Goal: Navigation & Orientation: Find specific page/section

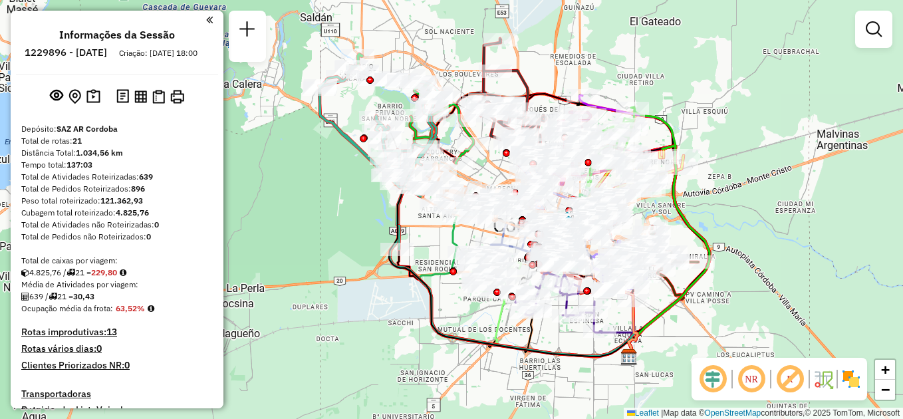
scroll to position [1343, 0]
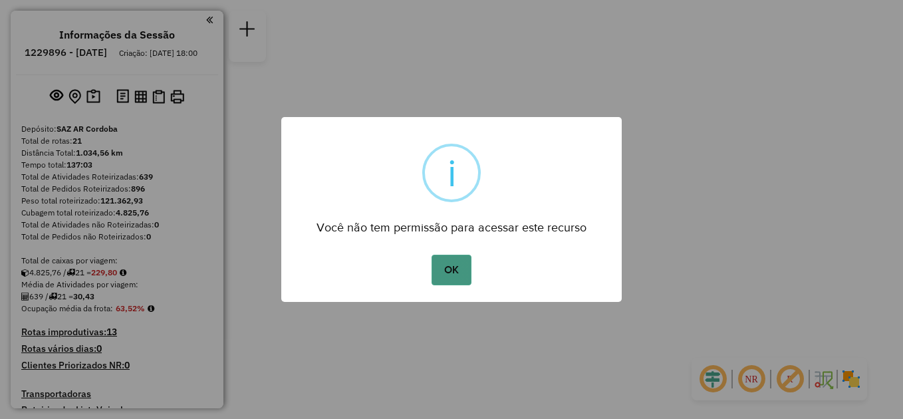
click at [446, 265] on button "OK" at bounding box center [450, 270] width 39 height 31
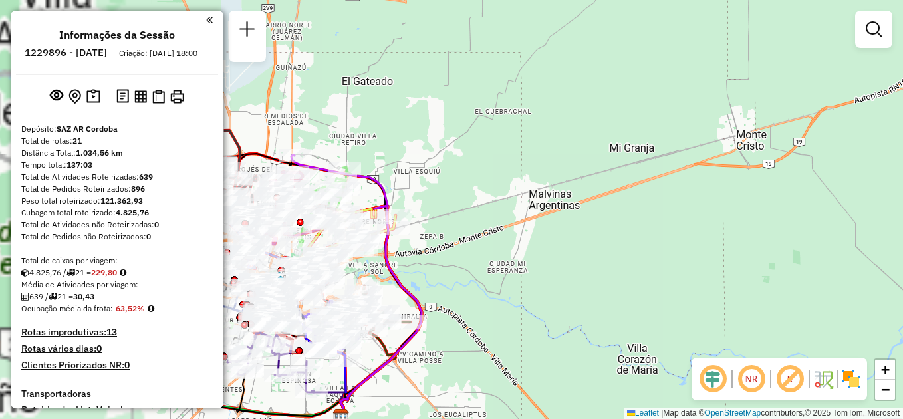
drag, startPoint x: 339, startPoint y: 209, endPoint x: 687, endPoint y: 198, distance: 348.4
click at [689, 201] on div "Janela de atendimento Grade de atendimento Capacidade Transportadoras Veículos …" at bounding box center [451, 209] width 903 height 419
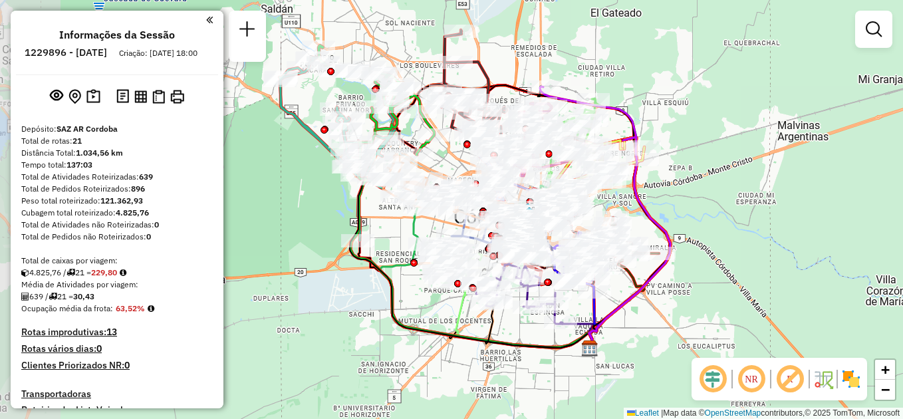
drag, startPoint x: 582, startPoint y: 163, endPoint x: 763, endPoint y: 104, distance: 190.2
click at [763, 104] on div "Janela de atendimento Grade de atendimento Capacidade Transportadoras Veículos …" at bounding box center [451, 209] width 903 height 419
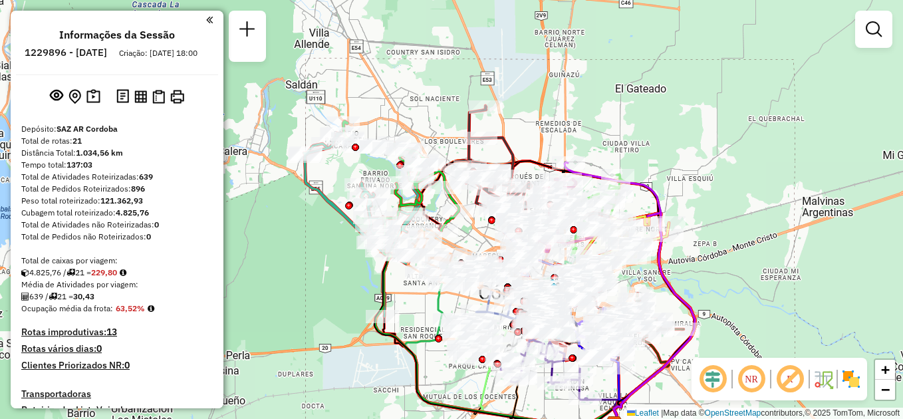
drag, startPoint x: 664, startPoint y: 43, endPoint x: 687, endPoint y: 117, distance: 77.4
click at [687, 117] on div "Janela de atendimento Grade de atendimento Capacidade Transportadoras Veículos …" at bounding box center [451, 209] width 903 height 419
click at [267, 266] on div "Rota 4 - Placa AG870PY 0000443693 - LOMITERIA POPULAR S.A.S. S. A. S. Janela de…" at bounding box center [451, 209] width 903 height 419
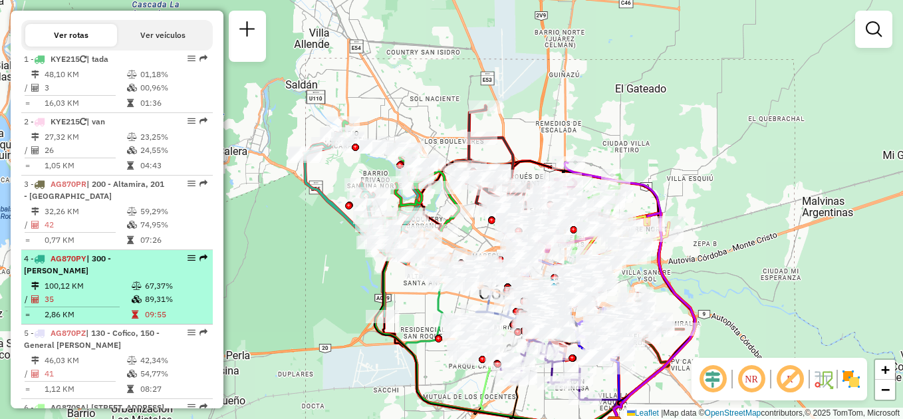
scroll to position [465, 0]
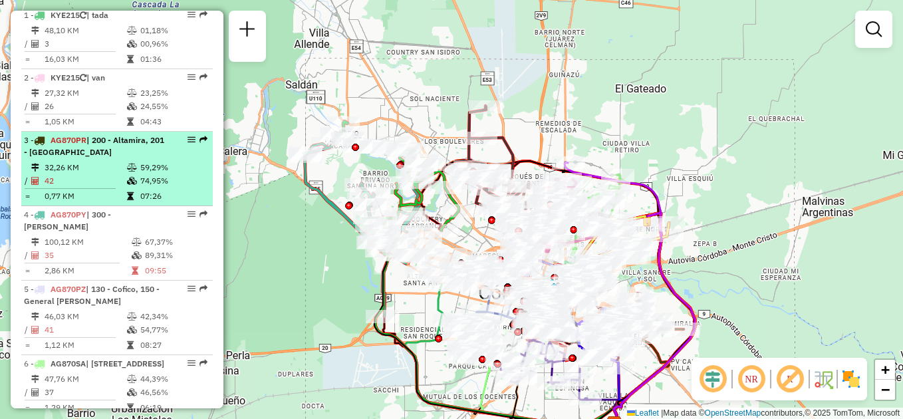
click at [96, 158] on div "3 - AG870PR | 200 - Altamira, 201 - San Vicente" at bounding box center [94, 146] width 141 height 24
select select "**********"
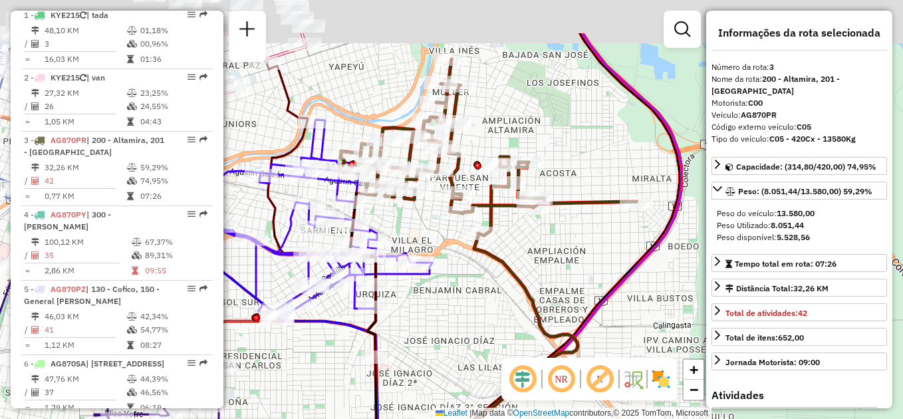
drag, startPoint x: 394, startPoint y: 185, endPoint x: 463, endPoint y: 276, distance: 114.3
click at [463, 276] on div "Janela de atendimento Grade de atendimento Capacidade Transportadoras Veículos …" at bounding box center [451, 209] width 903 height 419
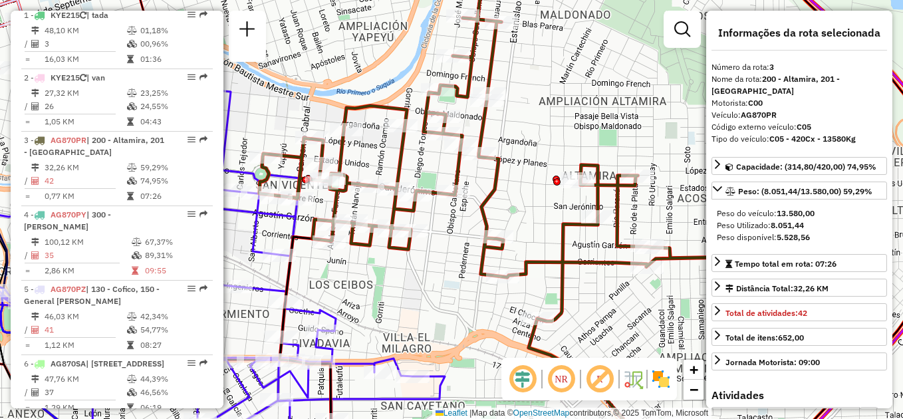
drag, startPoint x: 477, startPoint y: 158, endPoint x: 526, endPoint y: 154, distance: 49.3
click at [529, 154] on div "Janela de atendimento Grade de atendimento Capacidade Transportadoras Veículos …" at bounding box center [451, 209] width 903 height 419
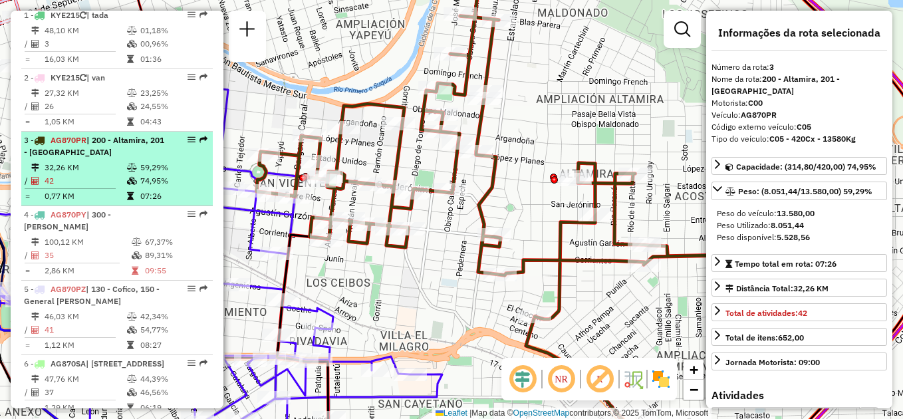
click at [100, 170] on li "3 - AG870PR | 200 - Altamira, 201 - San Vicente 32,26 KM 59,29% / 42 74,95% = 0…" at bounding box center [116, 169] width 191 height 74
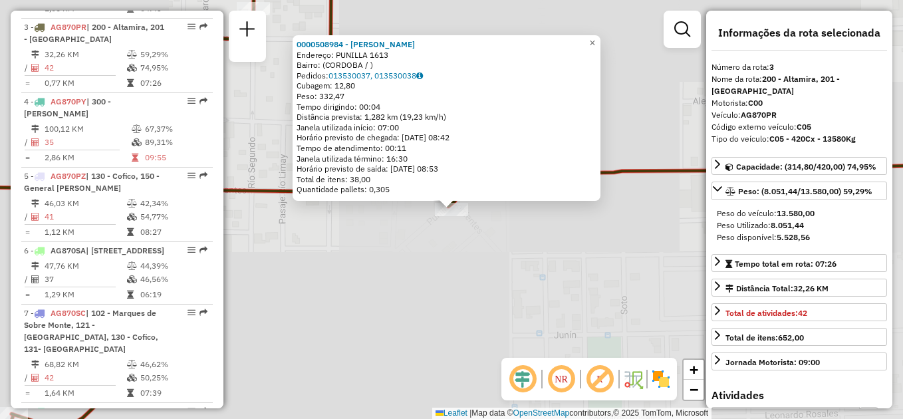
scroll to position [598, 0]
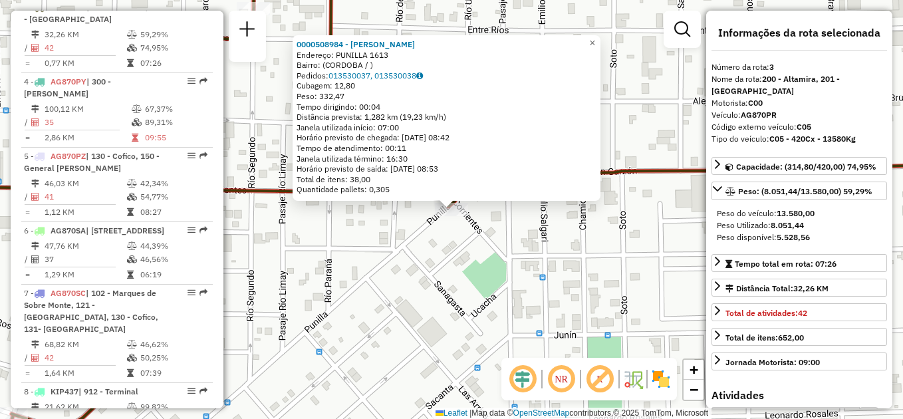
click at [397, 233] on div "0000508984 - Peralta Gaston Nicolas Endereço: PUNILLA 1613 Bairro: (CORDOBA / )…" at bounding box center [451, 209] width 903 height 419
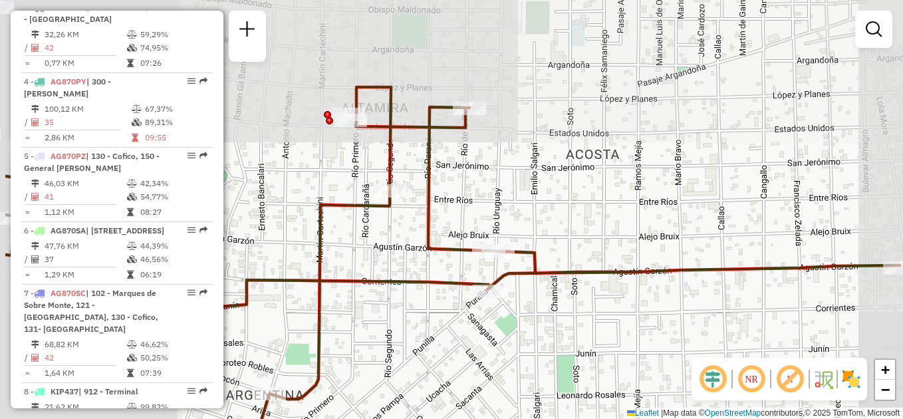
drag, startPoint x: 306, startPoint y: 142, endPoint x: 432, endPoint y: 293, distance: 196.7
click at [436, 295] on div "Janela de atendimento Grade de atendimento Capacidade Transportadoras Veículos …" at bounding box center [451, 209] width 903 height 419
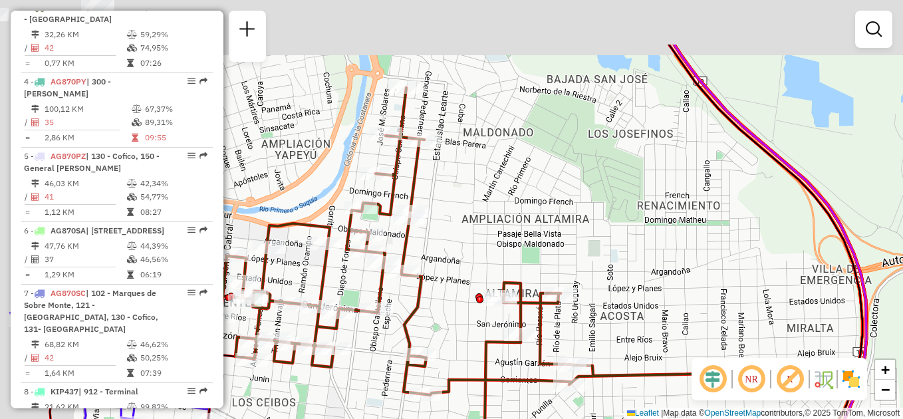
drag, startPoint x: 342, startPoint y: 223, endPoint x: 433, endPoint y: 302, distance: 121.1
click at [440, 308] on div "Janela de atendimento Grade de atendimento Capacidade Transportadoras Veículos …" at bounding box center [451, 209] width 903 height 419
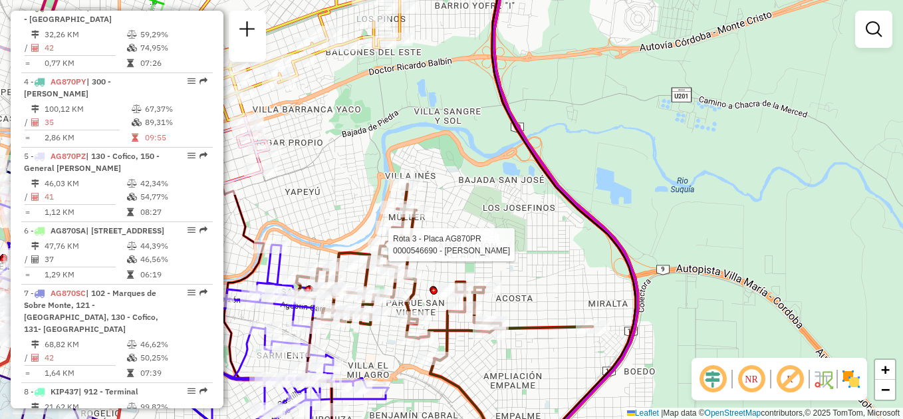
select select "**********"
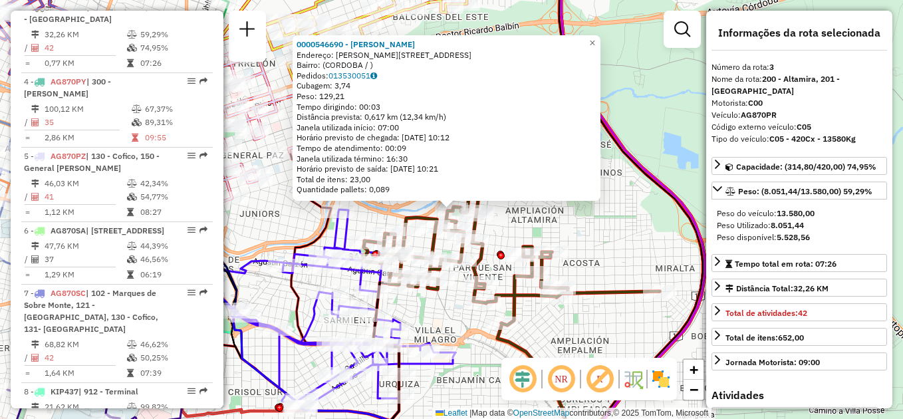
click at [581, 226] on div "Rota 3 - Placa AG870PR 0000546690 - Lopez Paola Victoria 0000546690 - Lopez Pao…" at bounding box center [451, 209] width 903 height 419
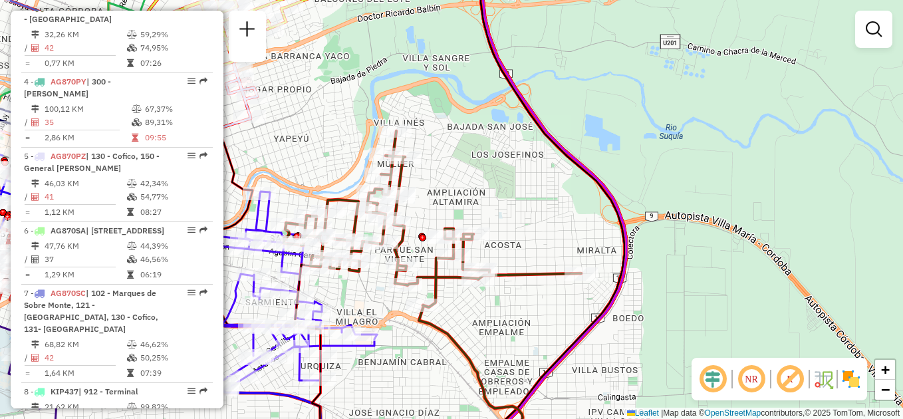
drag, startPoint x: 567, startPoint y: 223, endPoint x: 475, endPoint y: 201, distance: 94.8
click at [480, 203] on div "Janela de atendimento Grade de atendimento Capacidade Transportadoras Veículos …" at bounding box center [451, 209] width 903 height 419
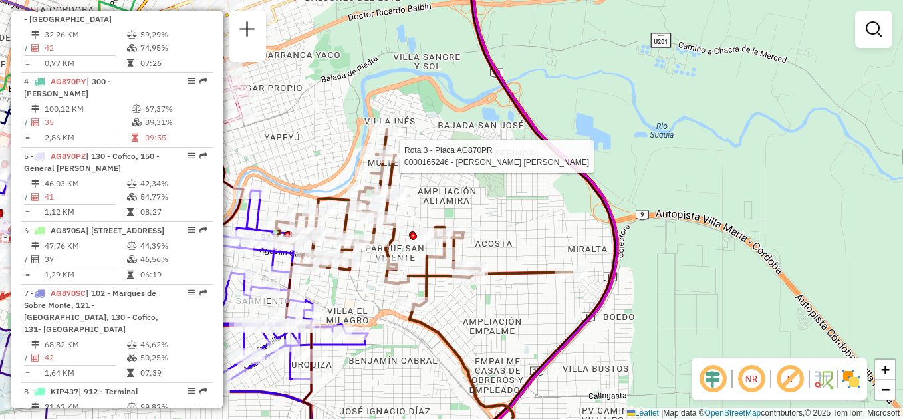
select select "**********"
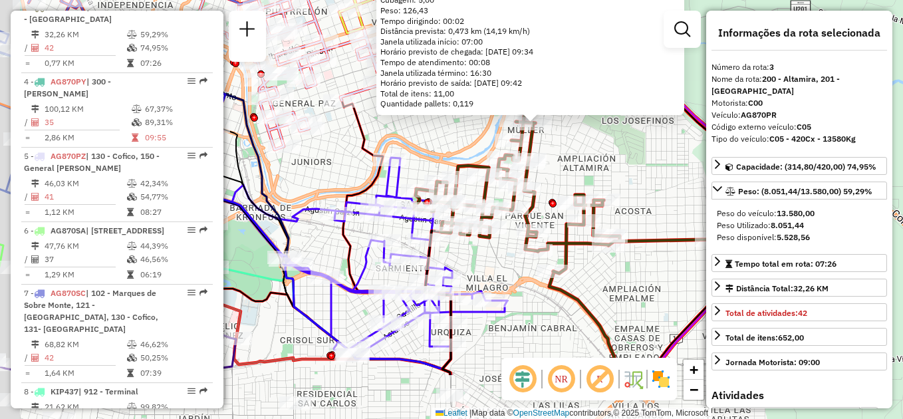
drag, startPoint x: 415, startPoint y: 342, endPoint x: 513, endPoint y: 229, distance: 149.8
click at [513, 229] on div "0000165246 - Molina Barrionuevo Pedro Pablo Endereço: BLAS PARERA 3524 Bairro: …" at bounding box center [451, 209] width 903 height 419
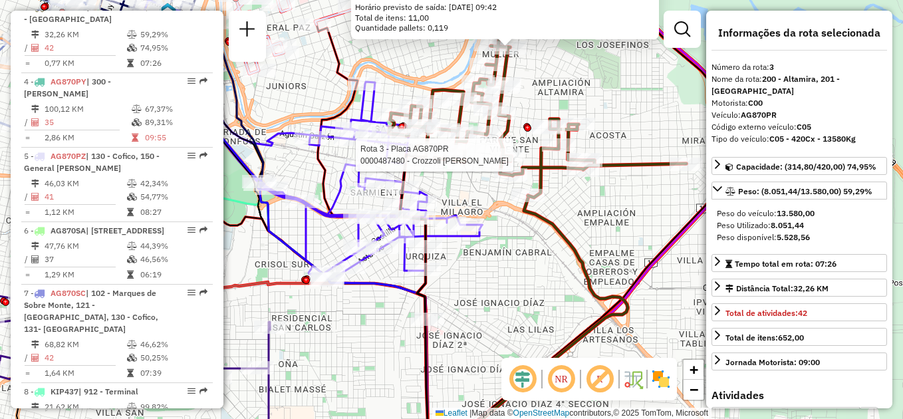
drag, startPoint x: 542, startPoint y: 244, endPoint x: 504, endPoint y: 217, distance: 46.3
click at [504, 217] on div "Rota 3 - Placa AG870PR 0000487480 - Crozzoli Danilo Emanuel 0000165246 - Molina…" at bounding box center [451, 209] width 903 height 419
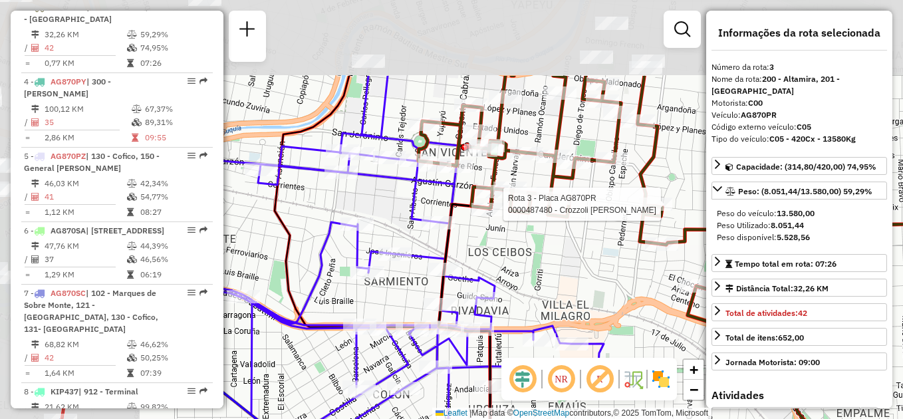
drag, startPoint x: 454, startPoint y: 157, endPoint x: 598, endPoint y: 291, distance: 197.0
click at [607, 295] on div "Rota 3 - Placa AG870PR 0000487480 - Crozzoli Danilo Emanuel 0000165246 - Molina…" at bounding box center [451, 209] width 903 height 419
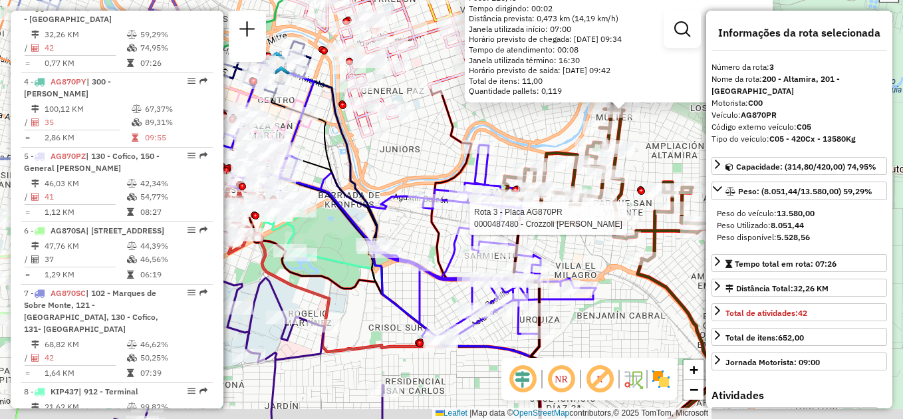
drag, startPoint x: 536, startPoint y: 280, endPoint x: 533, endPoint y: 235, distance: 45.3
click at [544, 230] on div "Rota 3 - Placa AG870PR 0000487480 - Crozzoli Danilo Emanuel 0000165246 - Molina…" at bounding box center [451, 209] width 903 height 419
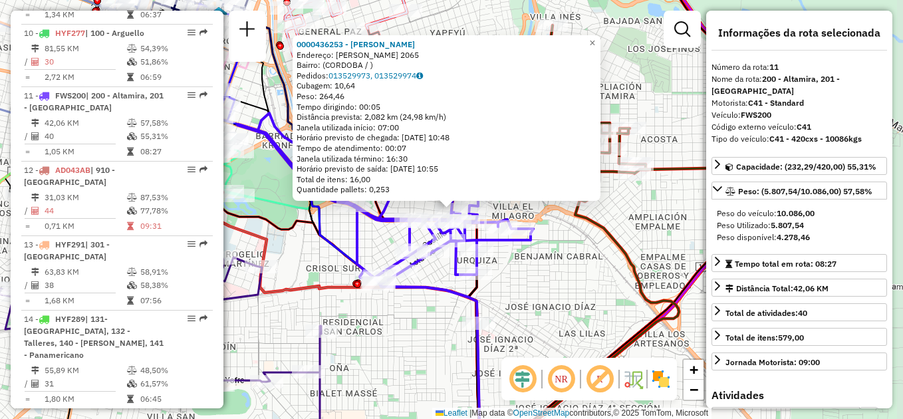
scroll to position [1194, 0]
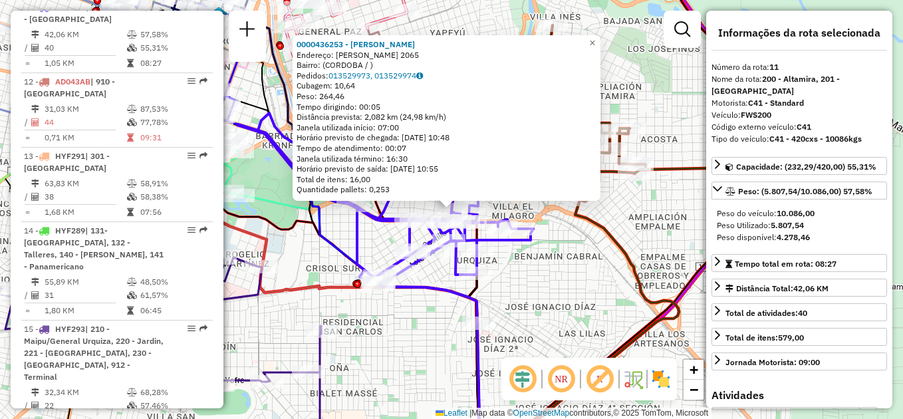
click at [572, 283] on div "0000436253 - Jaime Marcelo Nicolas Endereço: SGTO CABRAL 2065 Bairro: (CORDOBA …" at bounding box center [451, 209] width 903 height 419
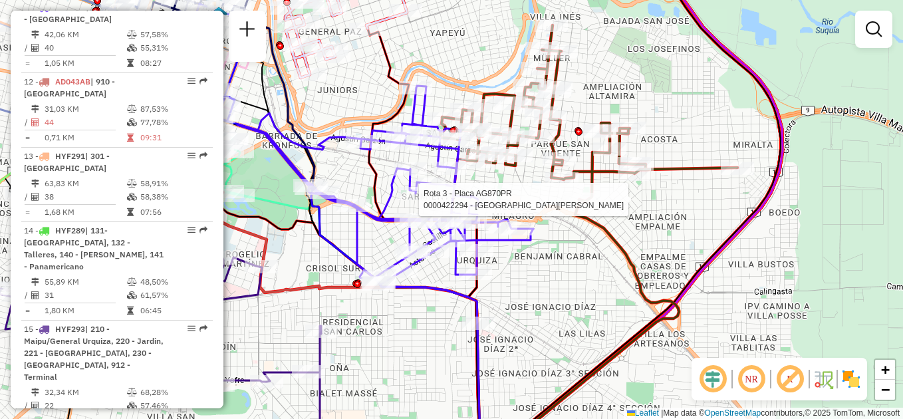
select select "**********"
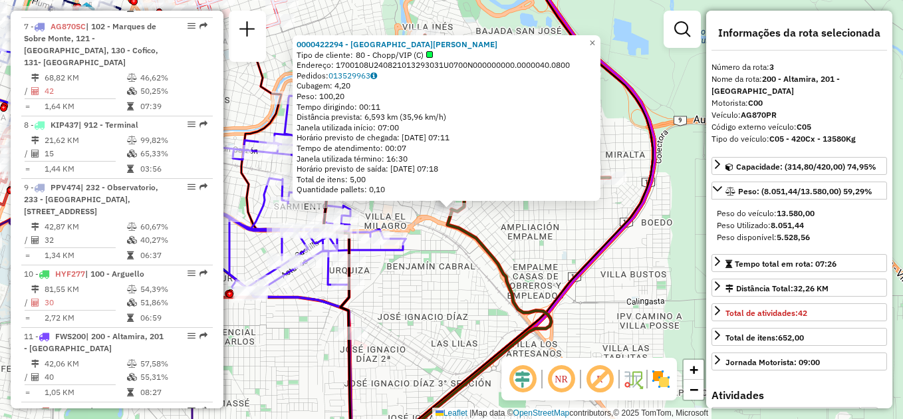
scroll to position [598, 0]
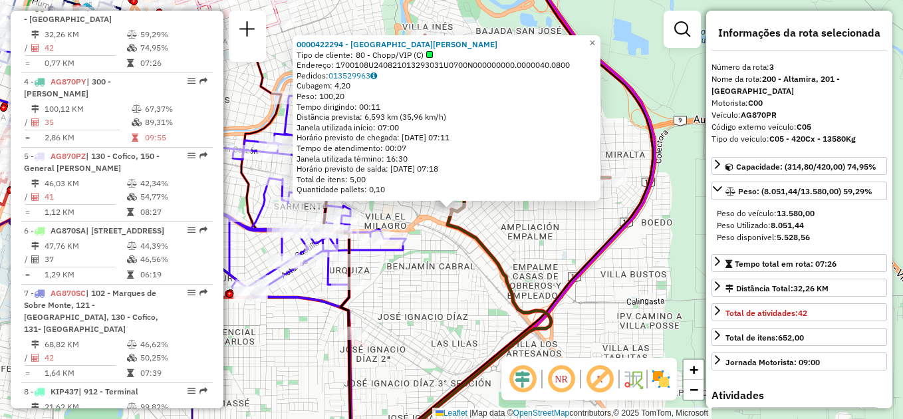
click at [554, 245] on div "0000422294 - VILLALON DIEGO CESAR Tipo de cliente: 80 - Chopp/VIP (C) Endereço:…" at bounding box center [451, 209] width 903 height 419
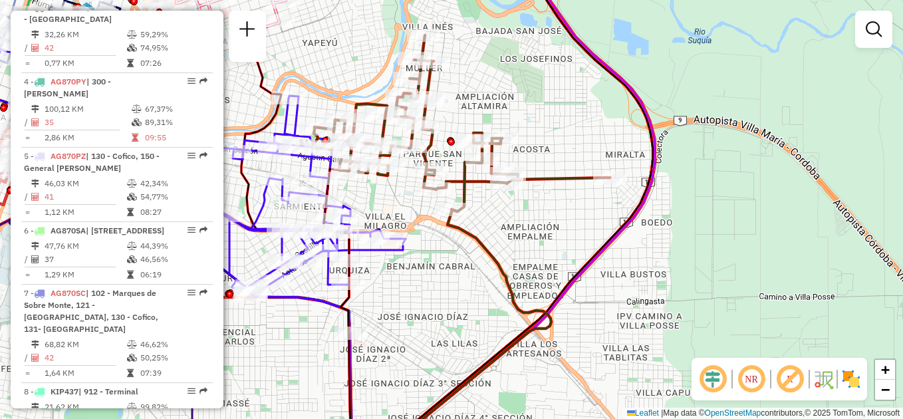
click at [409, 279] on div "Rota 3 - Placa AG870PR 0000439893 - Fernandez Federico David Janela de atendime…" at bounding box center [451, 209] width 903 height 419
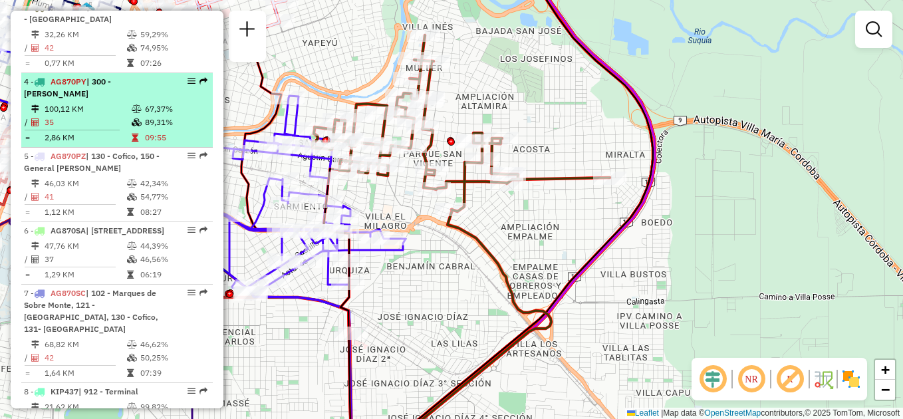
click at [105, 124] on td "35" at bounding box center [87, 122] width 87 height 13
select select "**********"
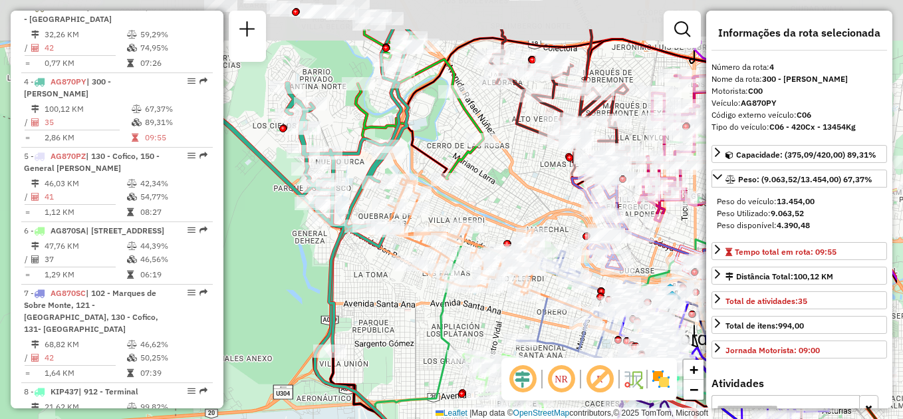
drag, startPoint x: 352, startPoint y: 207, endPoint x: 255, endPoint y: 278, distance: 119.8
click at [255, 278] on div "Janela de atendimento Grade de atendimento Capacidade Transportadoras Veículos …" at bounding box center [451, 209] width 903 height 419
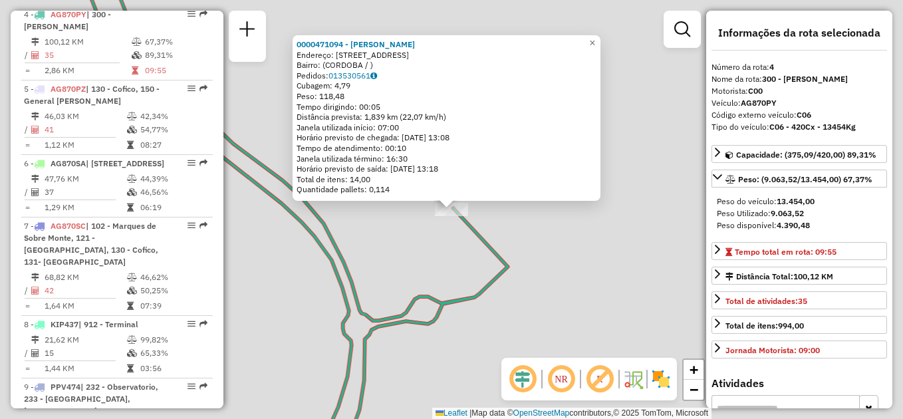
scroll to position [673, 0]
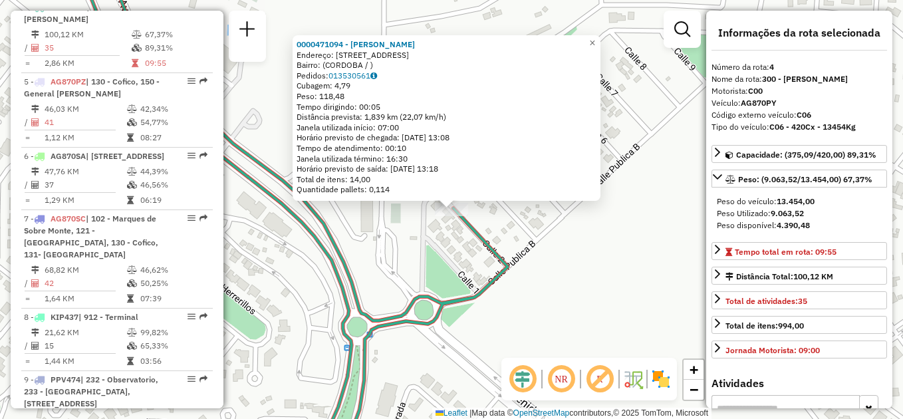
click at [388, 249] on div "0000471094 - Salas Gisel Andrea Endereço: CALLE PUBLICA 2 63 Bairro: (CORDOBA /…" at bounding box center [451, 209] width 903 height 419
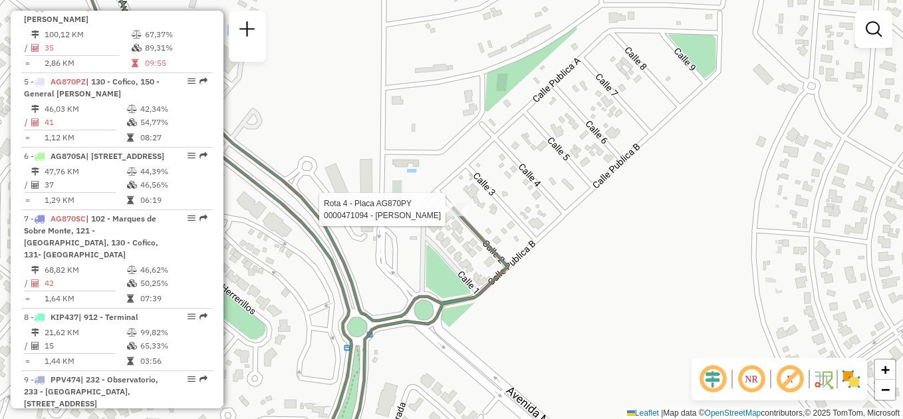
select select "**********"
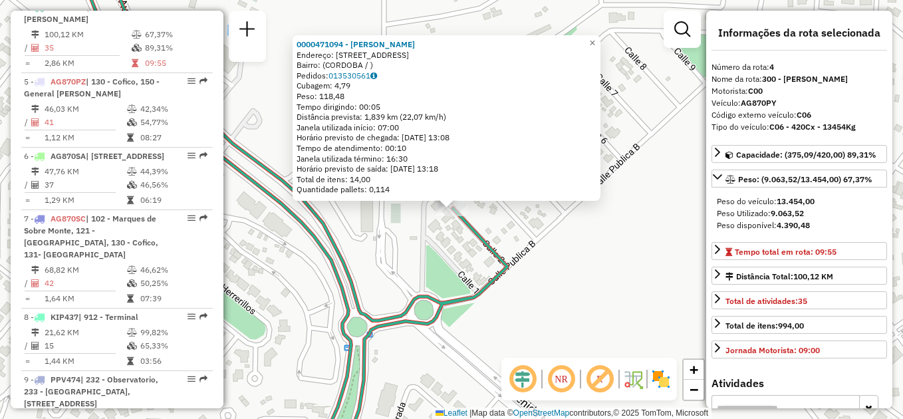
drag, startPoint x: 794, startPoint y: 114, endPoint x: 827, endPoint y: 114, distance: 33.9
click at [827, 114] on div "Código externo veículo: C06" at bounding box center [798, 115] width 175 height 12
click at [411, 255] on div "0000471094 - Salas Gisel Andrea Endereço: CALLE PUBLICA 2 63 Bairro: (CORDOBA /…" at bounding box center [451, 209] width 903 height 419
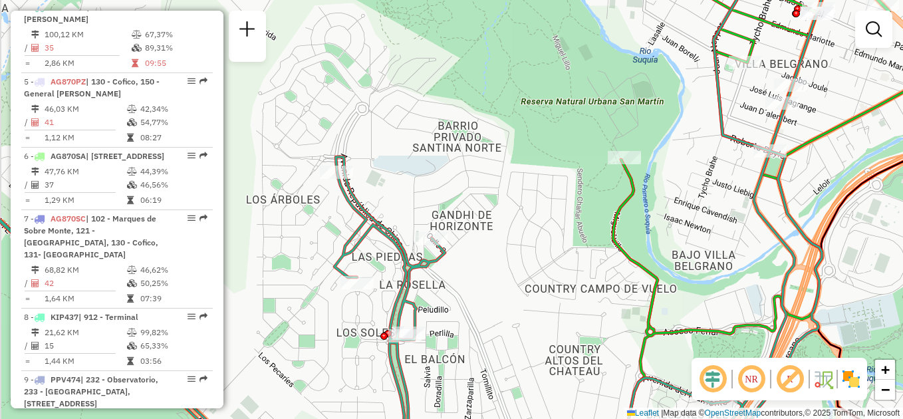
drag, startPoint x: 370, startPoint y: 187, endPoint x: 467, endPoint y: 250, distance: 116.0
click at [467, 250] on div "Janela de atendimento Grade de atendimento Capacidade Transportadoras Veículos …" at bounding box center [451, 209] width 903 height 419
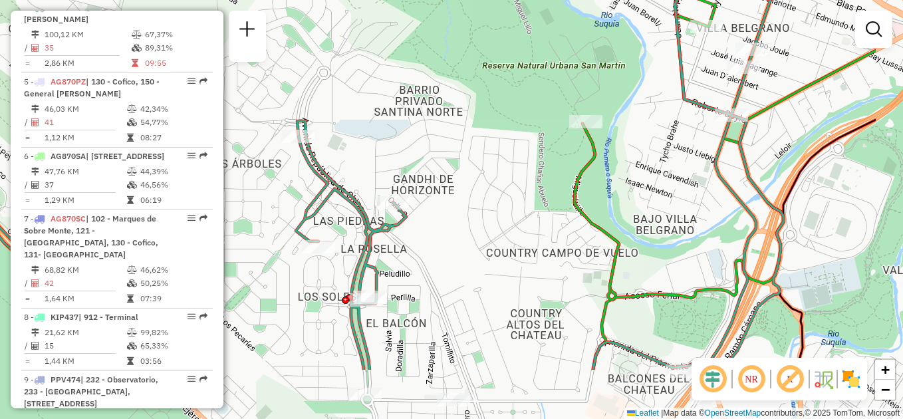
drag, startPoint x: 592, startPoint y: 273, endPoint x: 435, endPoint y: 140, distance: 206.0
click at [435, 140] on div "Janela de atendimento Grade de atendimento Capacidade Transportadoras Veículos …" at bounding box center [451, 209] width 903 height 419
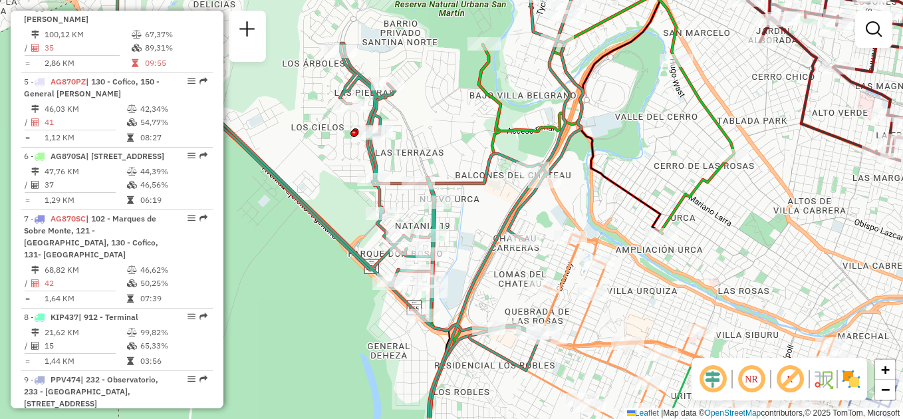
drag, startPoint x: 485, startPoint y: 223, endPoint x: 446, endPoint y: 166, distance: 69.3
click at [446, 166] on icon at bounding box center [351, 166] width 479 height 502
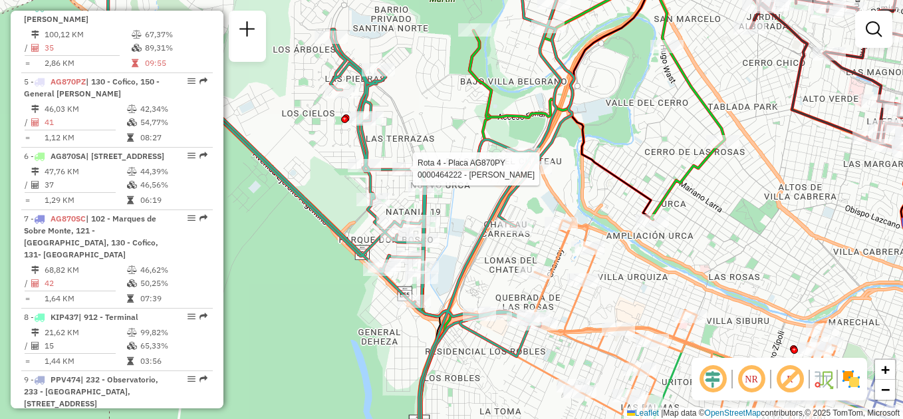
select select "**********"
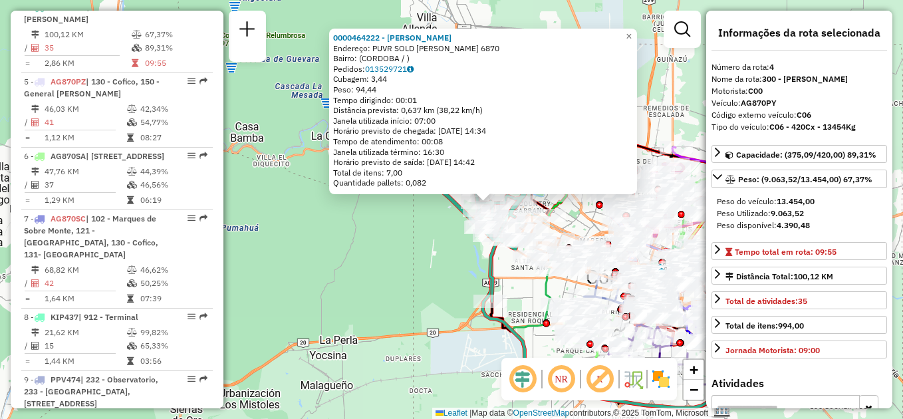
drag, startPoint x: 460, startPoint y: 256, endPoint x: 453, endPoint y: 256, distance: 7.3
click at [453, 256] on div "0000464222 - Moya Agustin Endereço: PUVR SOLD RAMON ANGEL CABRERA 6870 Bairro: …" at bounding box center [451, 209] width 903 height 419
click at [433, 256] on div "0000464222 - Moya Agustin Endereço: PUVR SOLD RAMON ANGEL CABRERA 6870 Bairro: …" at bounding box center [451, 209] width 903 height 419
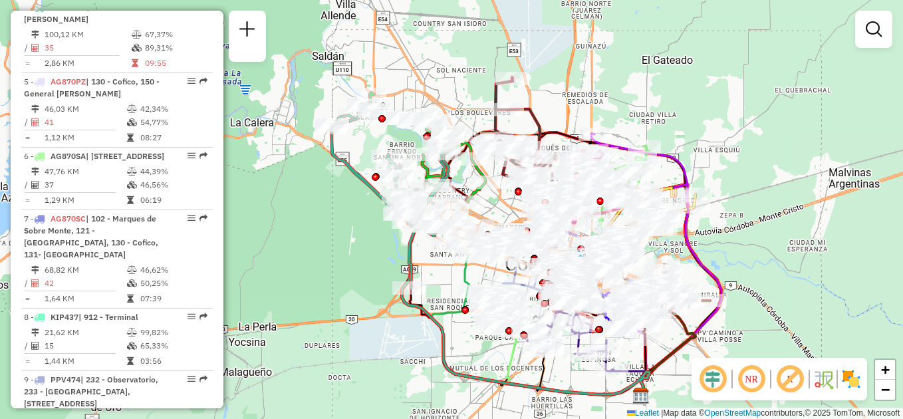
drag, startPoint x: 397, startPoint y: 247, endPoint x: 351, endPoint y: 242, distance: 46.2
click at [351, 242] on div "Janela de atendimento Grade de atendimento Capacidade Transportadoras Veículos …" at bounding box center [451, 209] width 903 height 419
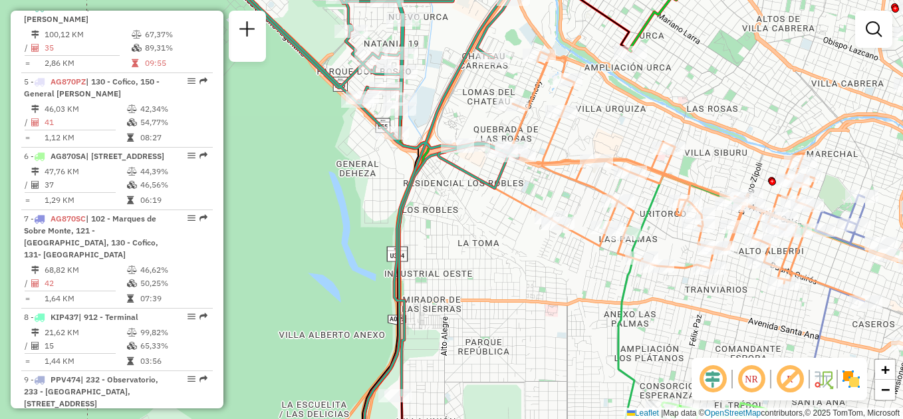
drag, startPoint x: 607, startPoint y: 272, endPoint x: 433, endPoint y: 259, distance: 175.3
click at [435, 259] on div "Janela de atendimento Grade de atendimento Capacidade Transportadoras Veículos …" at bounding box center [451, 209] width 903 height 419
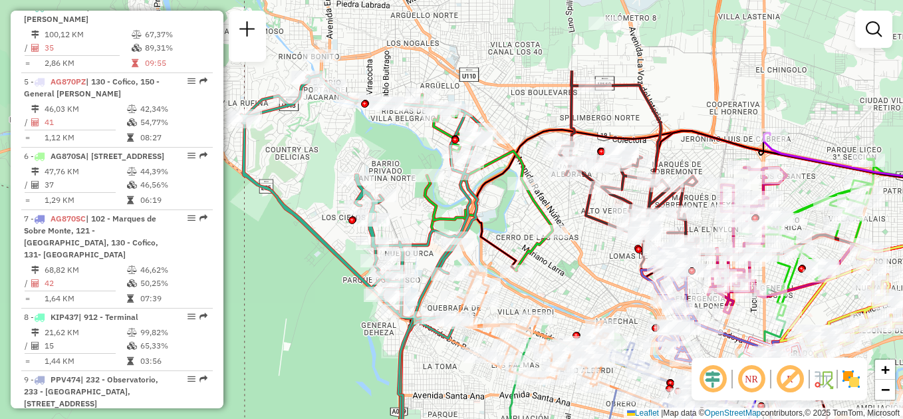
drag, startPoint x: 570, startPoint y: 153, endPoint x: 593, endPoint y: 258, distance: 107.4
click at [593, 258] on div "Janela de atendimento Grade de atendimento Capacidade Transportadoras Veículos …" at bounding box center [451, 209] width 903 height 419
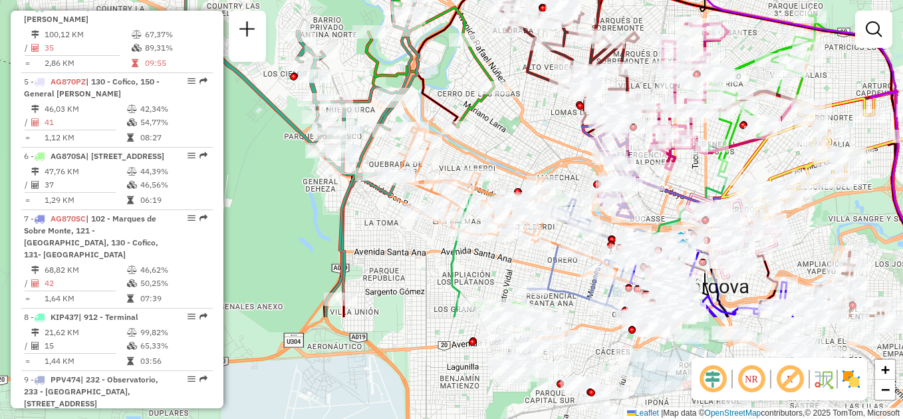
drag, startPoint x: 286, startPoint y: 272, endPoint x: 227, endPoint y: 129, distance: 155.0
click at [227, 129] on div "Janela de atendimento Grade de atendimento Capacidade Transportadoras Veículos …" at bounding box center [451, 209] width 903 height 419
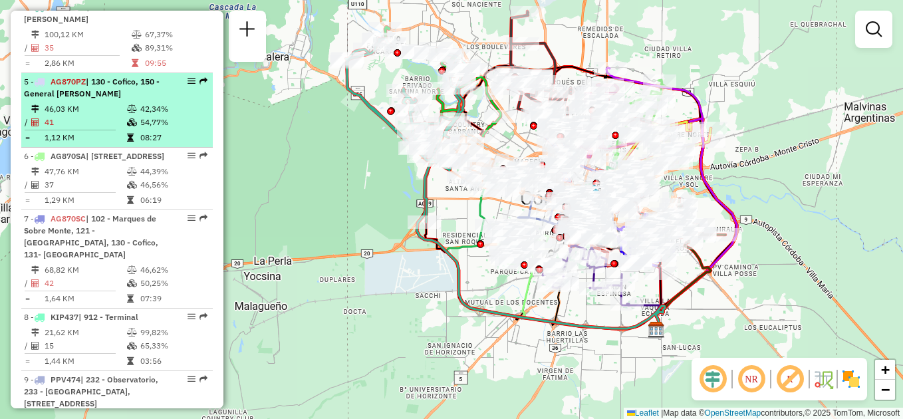
click at [117, 114] on td "46,03 KM" at bounding box center [85, 108] width 82 height 13
select select "**********"
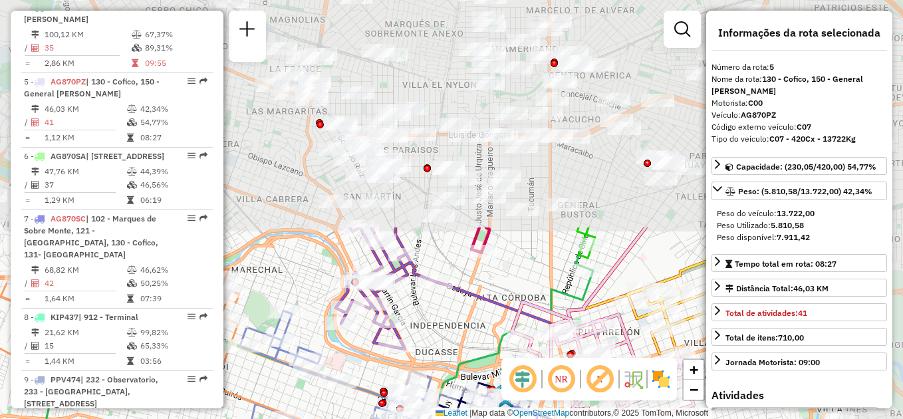
drag, startPoint x: 426, startPoint y: 132, endPoint x: 282, endPoint y: 383, distance: 289.3
click at [282, 383] on div "Janela de atendimento Grade de atendimento Capacidade Transportadoras Veículos …" at bounding box center [451, 209] width 903 height 419
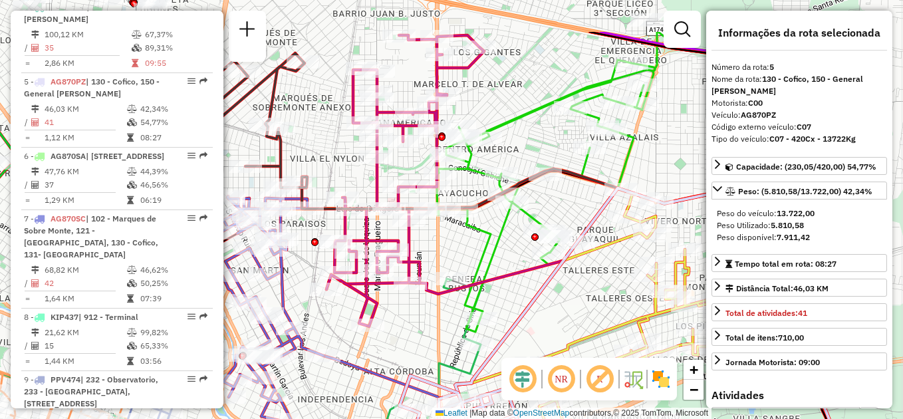
drag, startPoint x: 522, startPoint y: 239, endPoint x: 410, endPoint y: 279, distance: 118.8
click at [412, 279] on div "Janela de atendimento Grade de atendimento Capacidade Transportadoras Veículos …" at bounding box center [451, 209] width 903 height 419
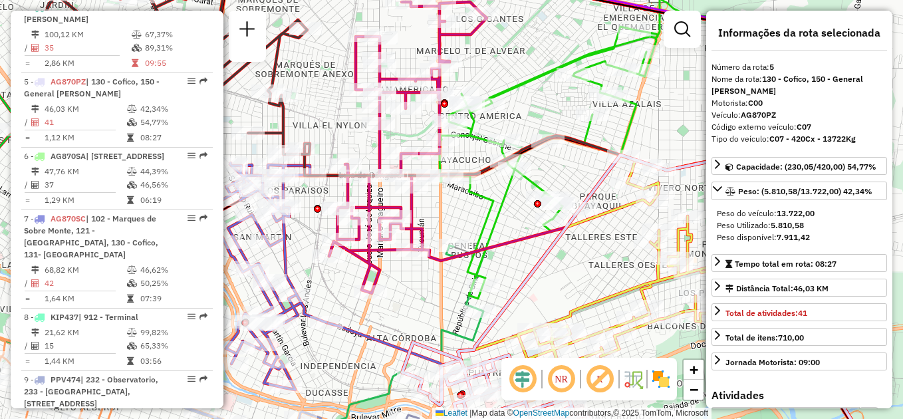
click at [407, 294] on div "Janela de atendimento Grade de atendimento Capacidade Transportadoras Veículos …" at bounding box center [451, 209] width 903 height 419
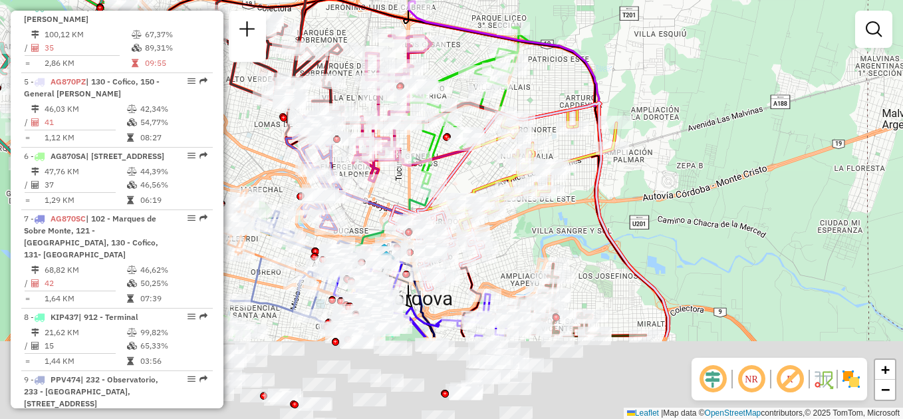
drag, startPoint x: 401, startPoint y: 322, endPoint x: 391, endPoint y: 169, distance: 153.8
click at [381, 161] on div "Rota 16 - Placa KNA112 0000479002 - Roda Fabricio Alberto Janela de atendimento…" at bounding box center [451, 209] width 903 height 419
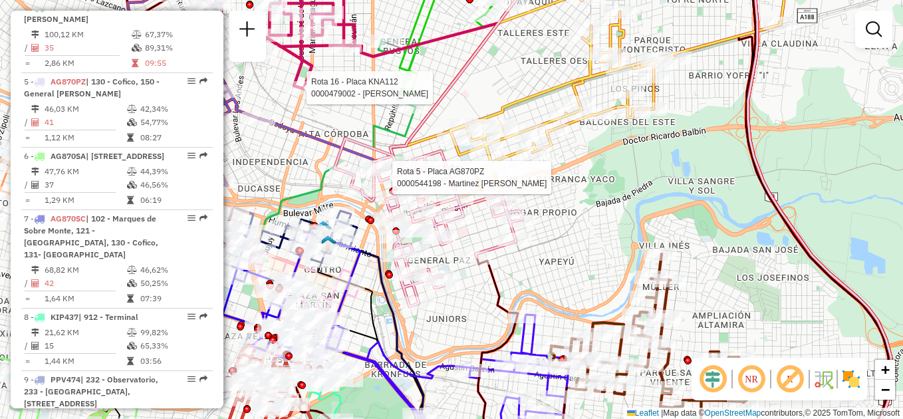
select select "**********"
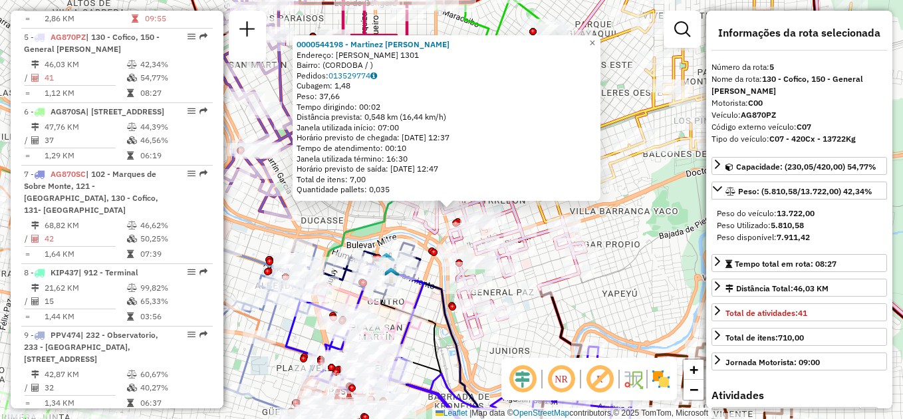
scroll to position [735, 0]
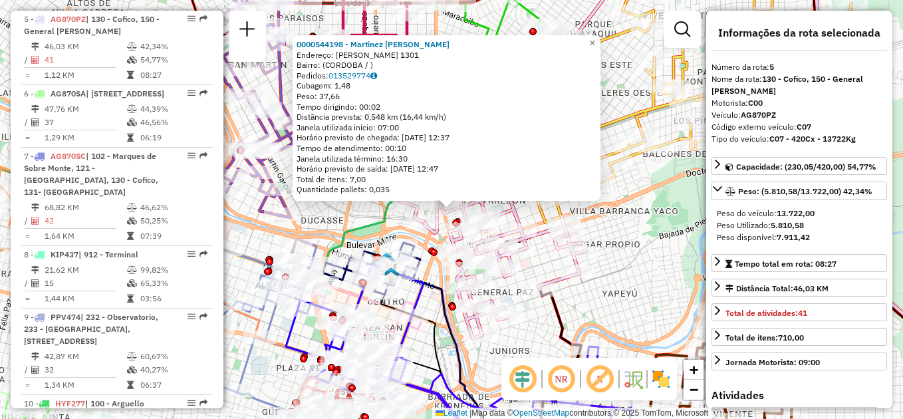
click at [524, 324] on div "Rota 5 - Placa AG870PZ 0000464462 - Zoila S.A.S. 0000544198 - Martinez Camila A…" at bounding box center [451, 209] width 903 height 419
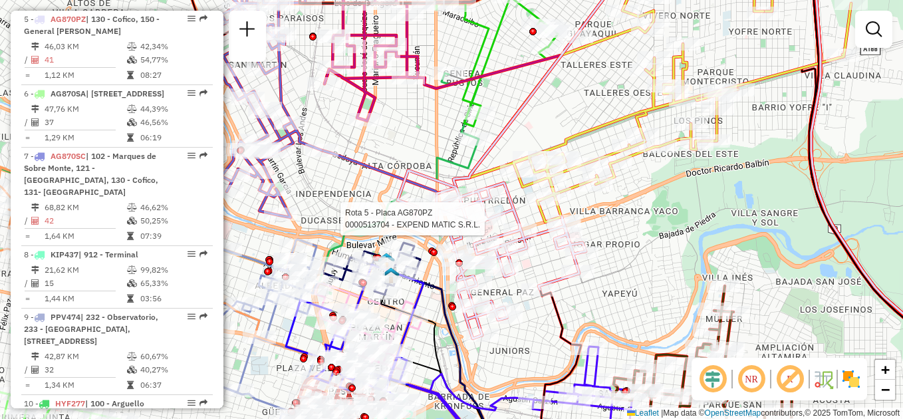
select select "**********"
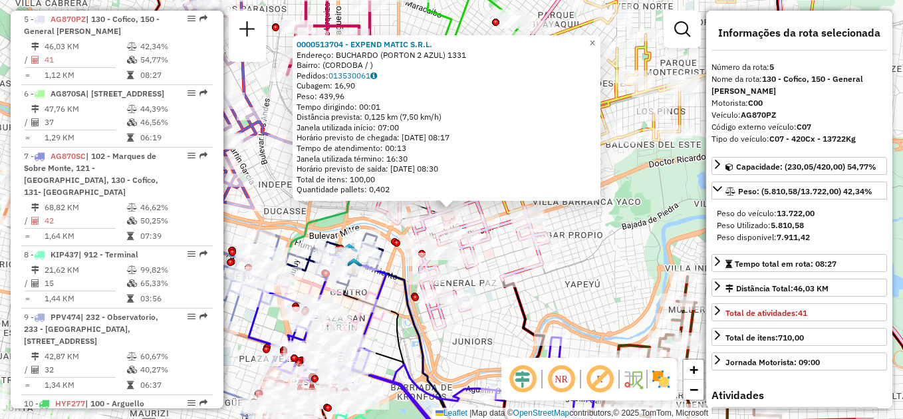
drag, startPoint x: 740, startPoint y: 105, endPoint x: 790, endPoint y: 103, distance: 49.2
click at [790, 109] on div "Veículo: AG870PZ" at bounding box center [798, 115] width 175 height 12
drag, startPoint x: 790, startPoint y: 103, endPoint x: 818, endPoint y: 116, distance: 31.2
click at [818, 121] on div "Código externo veículo: C07" at bounding box center [798, 127] width 175 height 12
drag, startPoint x: 818, startPoint y: 116, endPoint x: 798, endPoint y: 99, distance: 26.5
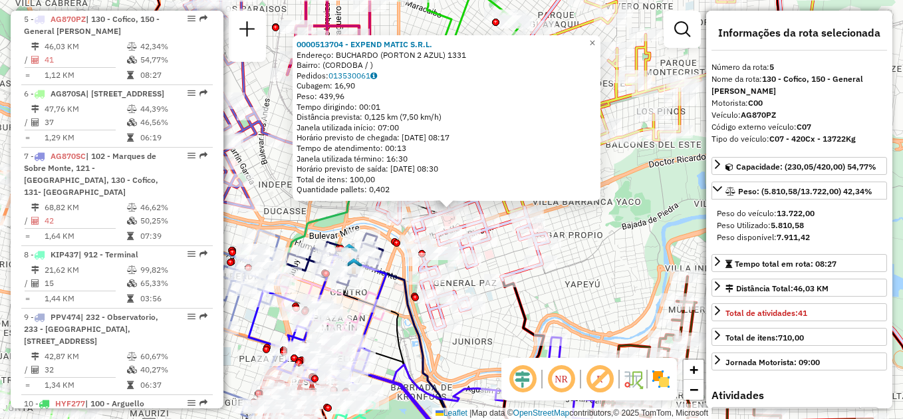
click at [798, 109] on div "Veículo: AG870PZ" at bounding box center [798, 115] width 175 height 12
drag, startPoint x: 764, startPoint y: 76, endPoint x: 825, endPoint y: 87, distance: 62.2
click at [825, 87] on div "**********" at bounding box center [799, 209] width 186 height 397
click at [603, 252] on div "0000513704 - EXPEND MATIC S.R.L. Endereço: BUCHARDO (PORTON 2 AZUL) 1331 Bairro…" at bounding box center [451, 209] width 903 height 419
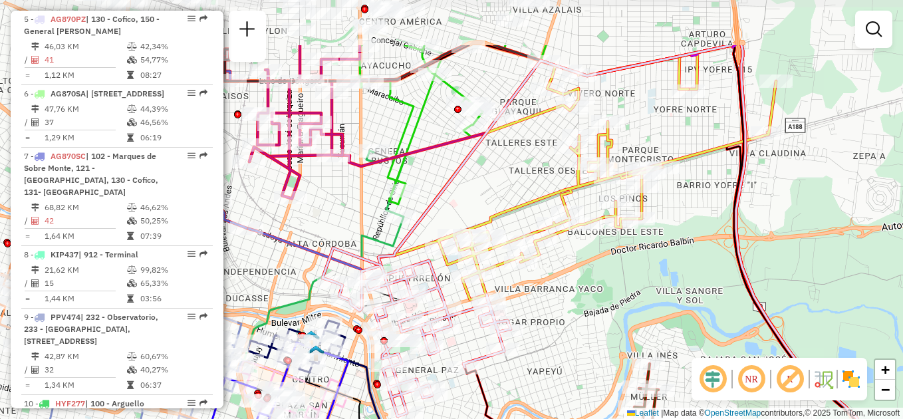
drag, startPoint x: 621, startPoint y: 212, endPoint x: 584, endPoint y: 299, distance: 94.9
click at [584, 299] on div "Janela de atendimento Grade de atendimento Capacidade Transportadoras Veículos …" at bounding box center [451, 209] width 903 height 419
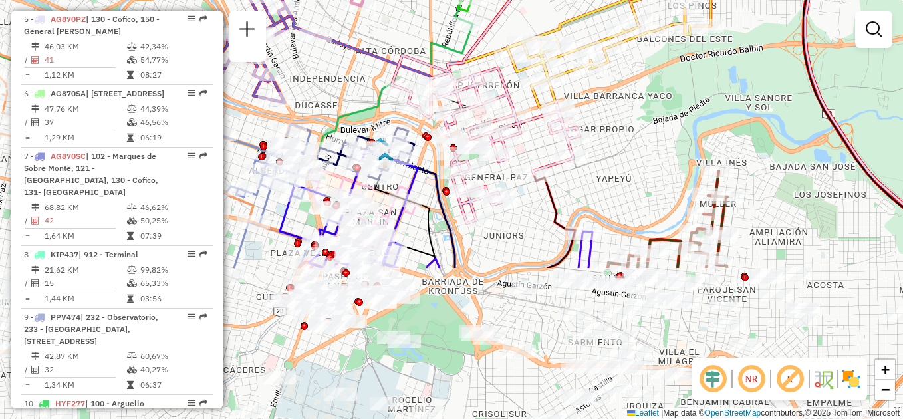
drag, startPoint x: 541, startPoint y: 335, endPoint x: 628, endPoint y: 201, distance: 159.5
click at [628, 201] on div "Janela de atendimento Grade de atendimento Capacidade Transportadoras Veículos …" at bounding box center [451, 209] width 903 height 419
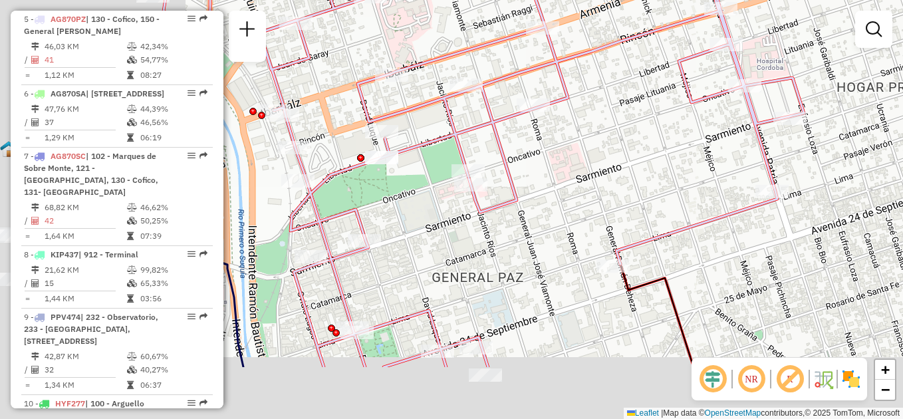
drag, startPoint x: 410, startPoint y: 288, endPoint x: 662, endPoint y: 189, distance: 270.4
click at [662, 189] on div "Janela de atendimento Grade de atendimento Capacidade Transportadoras Veículos …" at bounding box center [451, 209] width 903 height 419
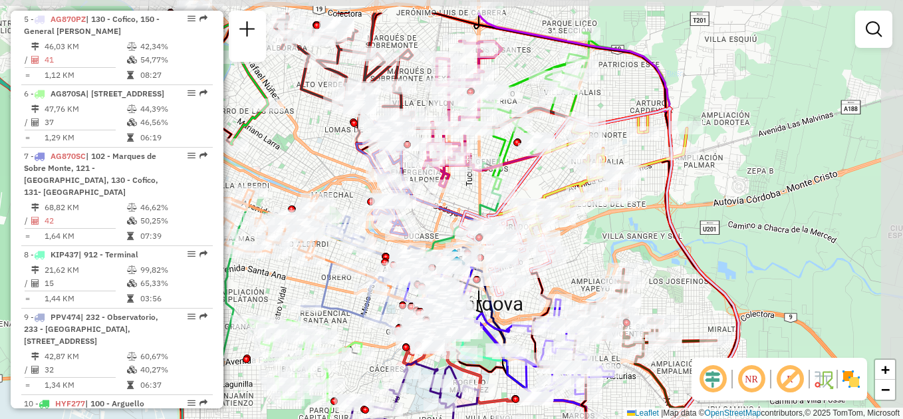
drag, startPoint x: 664, startPoint y: 205, endPoint x: 592, endPoint y: 260, distance: 90.7
click at [592, 260] on div "Janela de atendimento Grade de atendimento Capacidade Transportadoras Veículos …" at bounding box center [451, 209] width 903 height 419
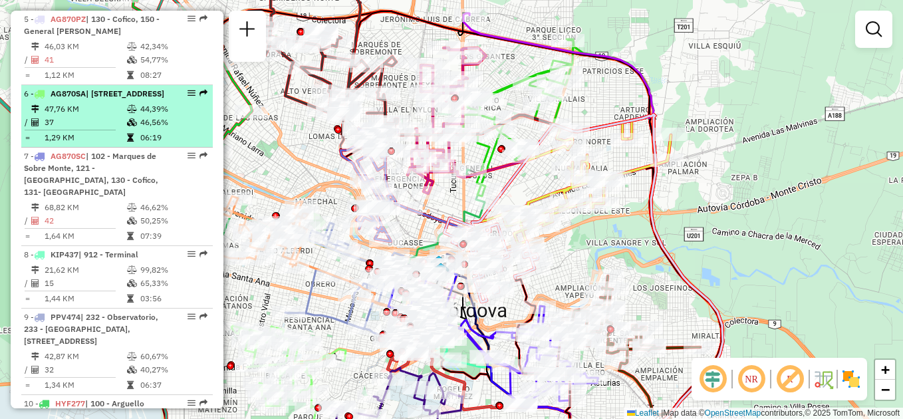
click at [114, 116] on td "47,76 KM" at bounding box center [85, 108] width 82 height 13
select select "**********"
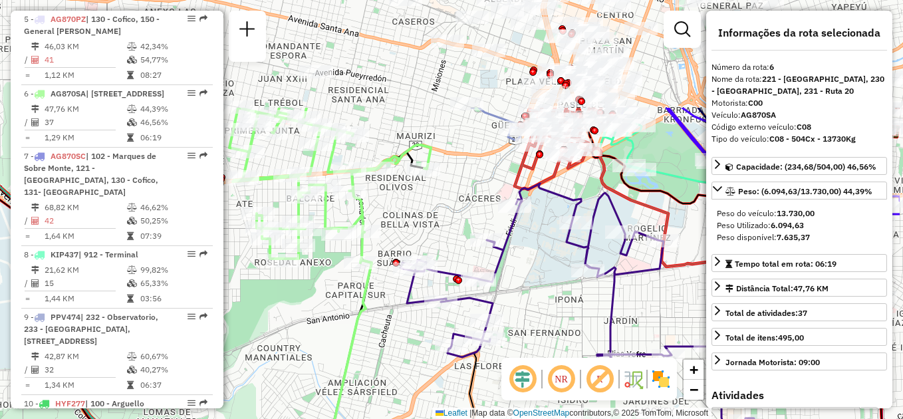
drag, startPoint x: 359, startPoint y: 199, endPoint x: 270, endPoint y: 334, distance: 161.3
click at [271, 338] on div "Janela de atendimento Grade de atendimento Capacidade Transportadoras Veículos …" at bounding box center [451, 209] width 903 height 419
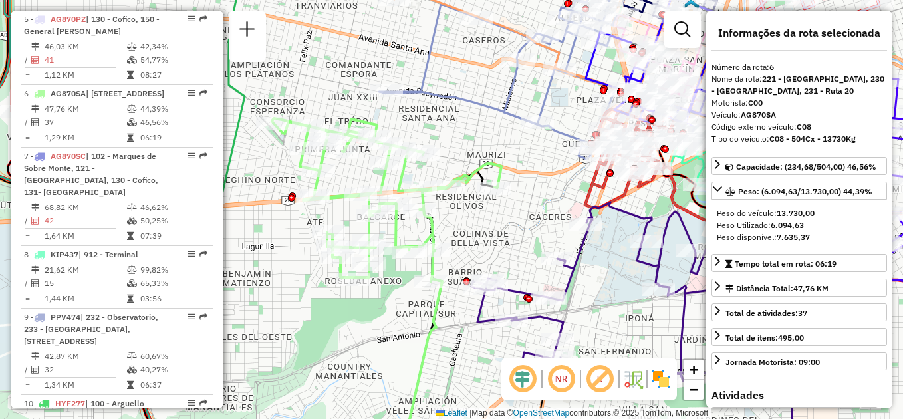
drag, startPoint x: 261, startPoint y: 325, endPoint x: 356, endPoint y: 311, distance: 95.4
click at [356, 311] on div "Janela de atendimento Grade de atendimento Capacidade Transportadoras Veículos …" at bounding box center [451, 209] width 903 height 419
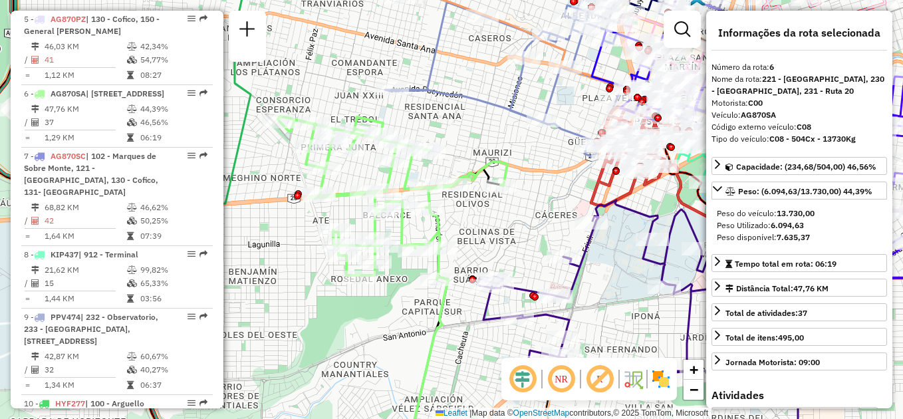
click at [290, 290] on div "Janela de atendimento Grade de atendimento Capacidade Transportadoras Veículos …" at bounding box center [451, 209] width 903 height 419
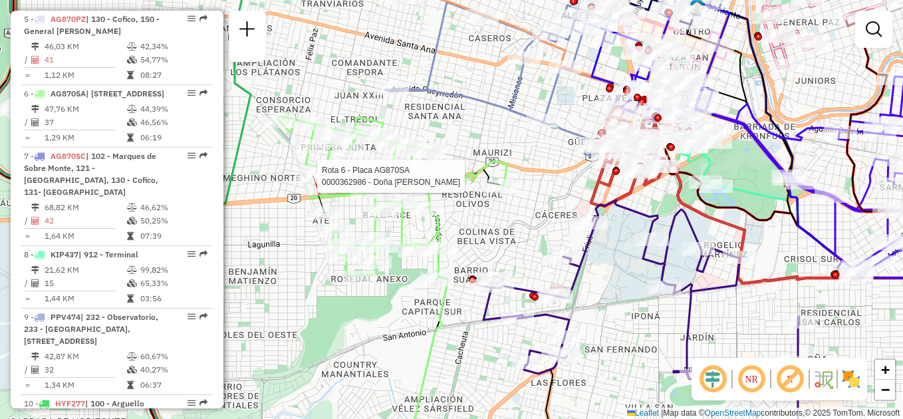
select select "**********"
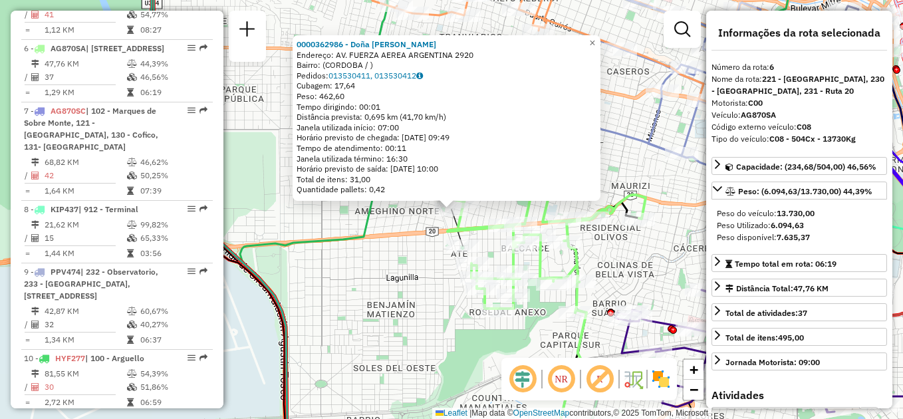
scroll to position [809, 0]
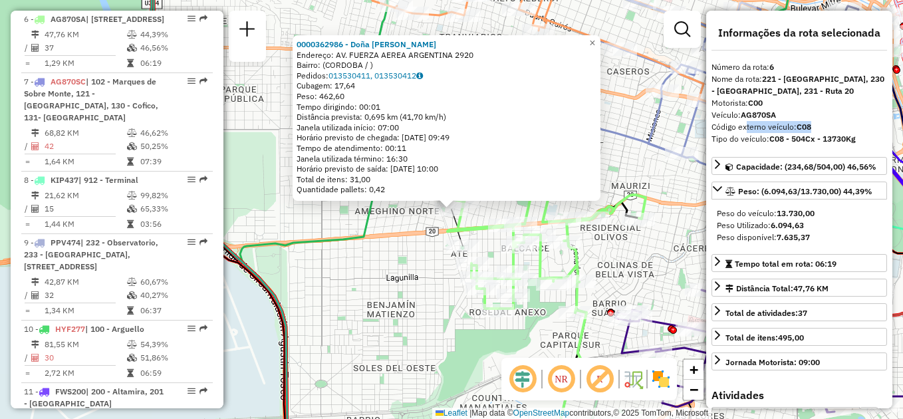
drag, startPoint x: 740, startPoint y: 126, endPoint x: 812, endPoint y: 124, distance: 71.8
click at [812, 124] on div "Código externo veículo: C08" at bounding box center [798, 127] width 175 height 12
click at [623, 251] on div "0000362986 - Doña Maria De Benejam Juan Y Benejam Martin S Endereço: AV. FUERZA…" at bounding box center [451, 209] width 903 height 419
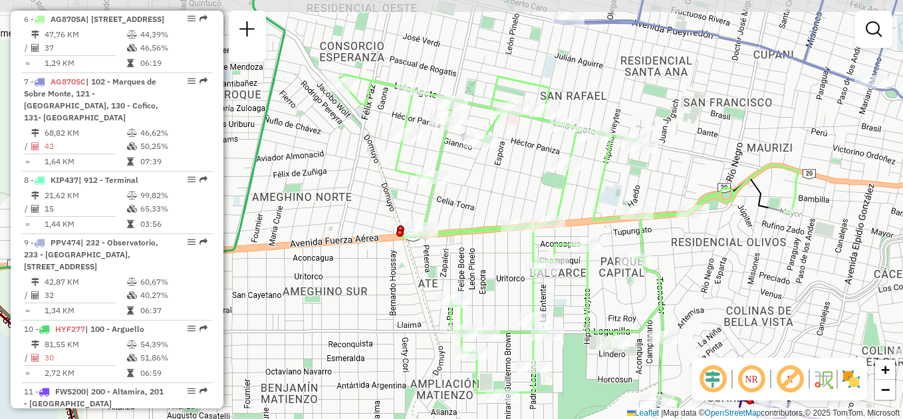
drag, startPoint x: 515, startPoint y: 148, endPoint x: 496, endPoint y: 189, distance: 45.2
click at [496, 189] on div "Janela de atendimento Grade de atendimento Capacidade Transportadoras Veículos …" at bounding box center [451, 209] width 903 height 419
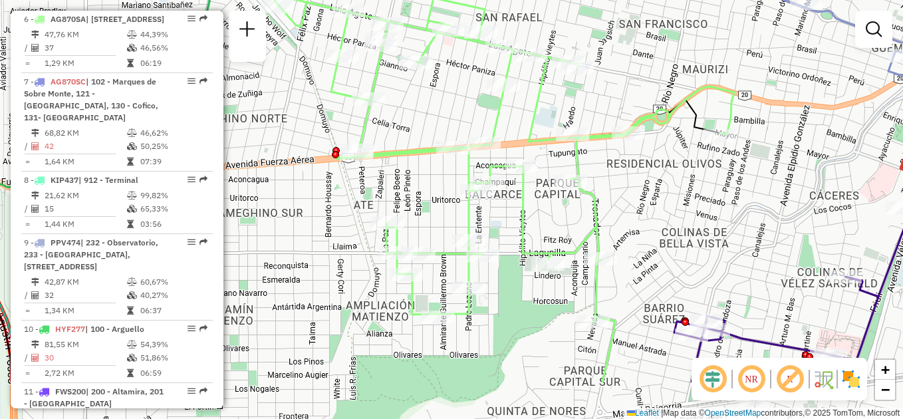
drag, startPoint x: 689, startPoint y: 276, endPoint x: 621, endPoint y: 189, distance: 110.3
click at [621, 189] on div "Janela de atendimento Grade de atendimento Capacidade Transportadoras Veículos …" at bounding box center [451, 209] width 903 height 419
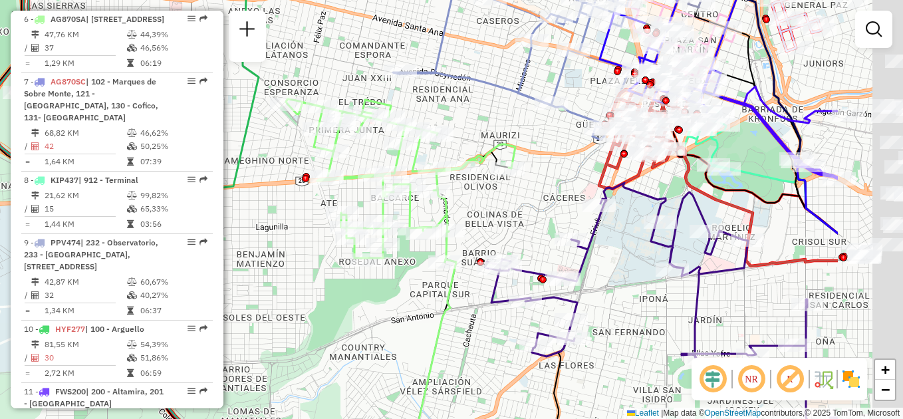
drag, startPoint x: 659, startPoint y: 212, endPoint x: 481, endPoint y: 213, distance: 178.1
click at [481, 213] on div "Janela de atendimento Grade de atendimento Capacidade Transportadoras Veículos …" at bounding box center [451, 209] width 903 height 419
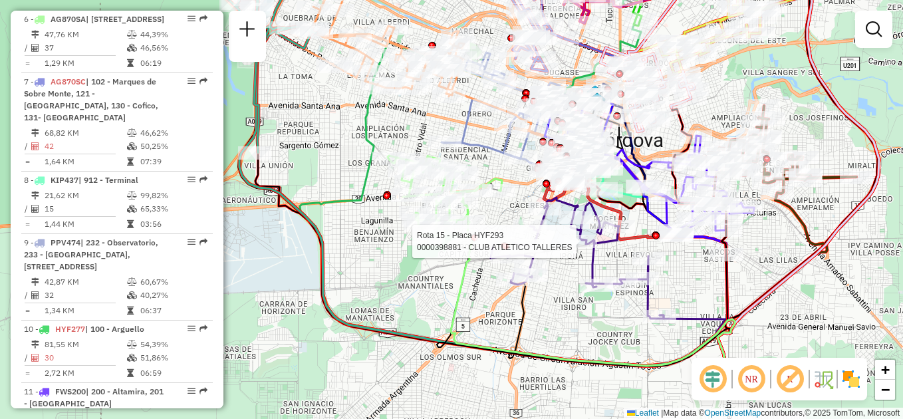
select select "**********"
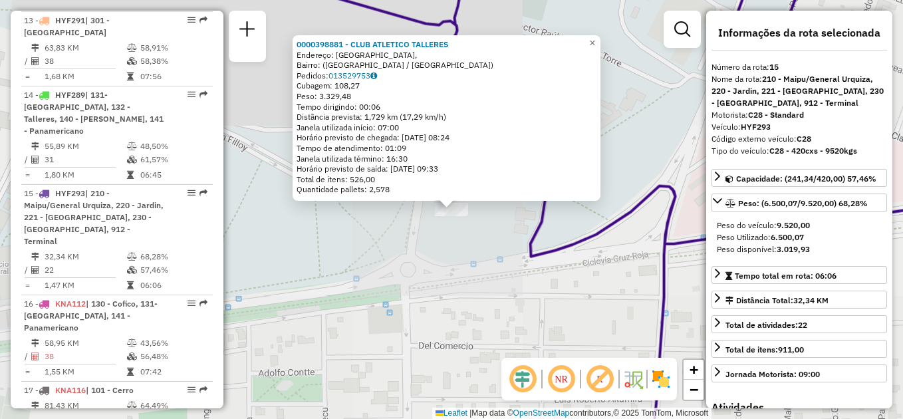
scroll to position [1503, 0]
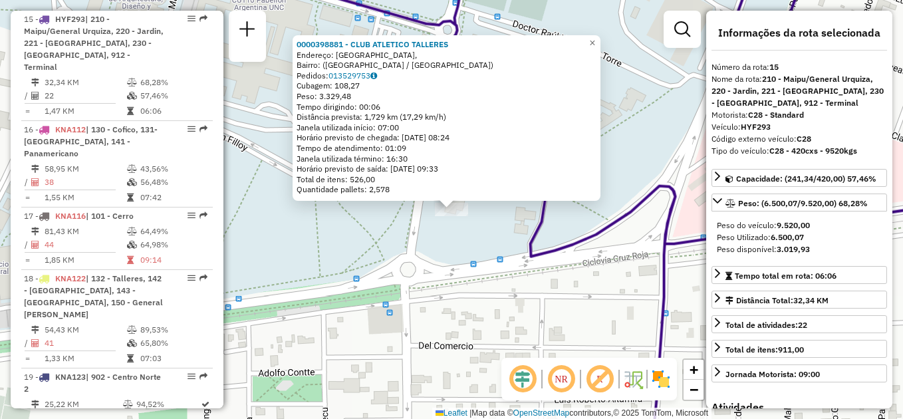
click at [504, 259] on div "0000398881 - CLUB ATLETICO TALLERES Endereço: [GEOGRAPHIC_DATA], [GEOGRAPHIC_DA…" at bounding box center [451, 209] width 903 height 419
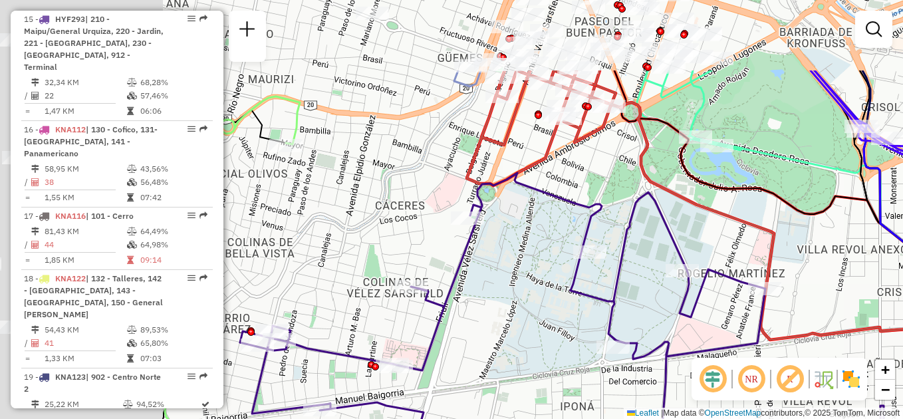
drag, startPoint x: 348, startPoint y: 207, endPoint x: 587, endPoint y: 319, distance: 263.7
click at [587, 319] on div "Janela de atendimento Grade de atendimento Capacidade Transportadoras Veículos …" at bounding box center [451, 209] width 903 height 419
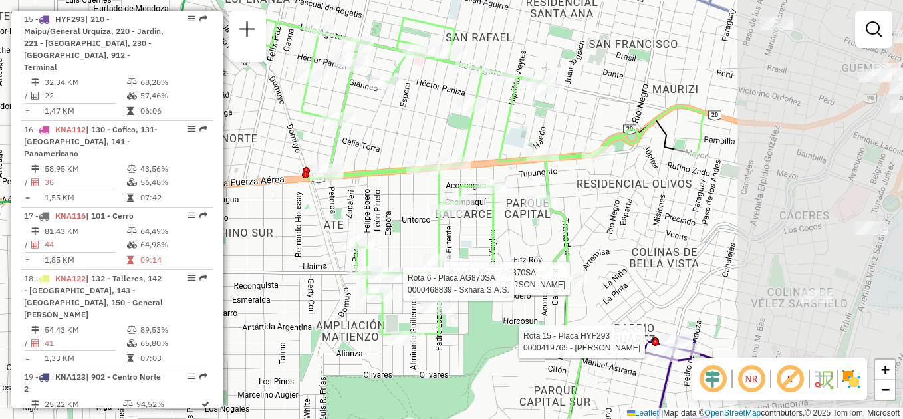
drag, startPoint x: 546, startPoint y: 259, endPoint x: 360, endPoint y: 259, distance: 186.1
click at [360, 259] on icon at bounding box center [474, 179] width 459 height 326
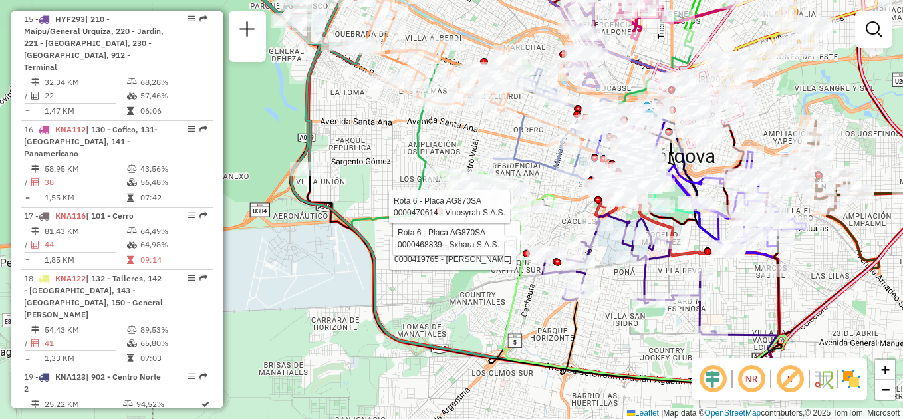
select select "**********"
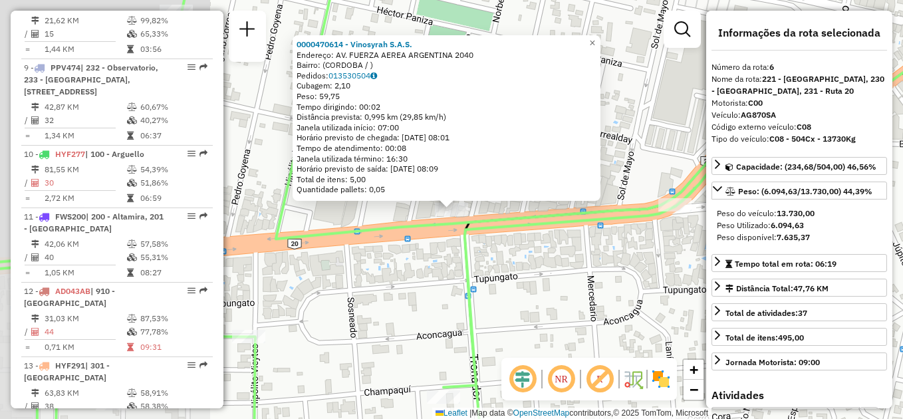
scroll to position [809, 0]
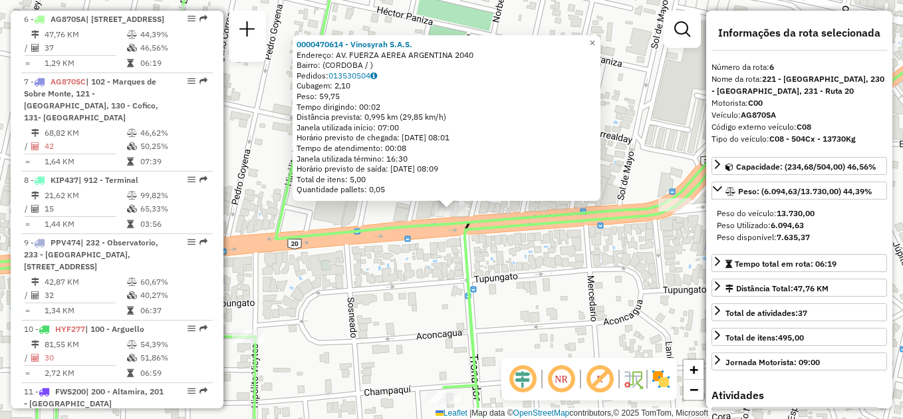
click at [523, 255] on div "0000470614 - Vinosyrah S.A.S. Endereço: AV. FUERZA AEREA ARGENTINA 2040 Bairro:…" at bounding box center [451, 209] width 903 height 419
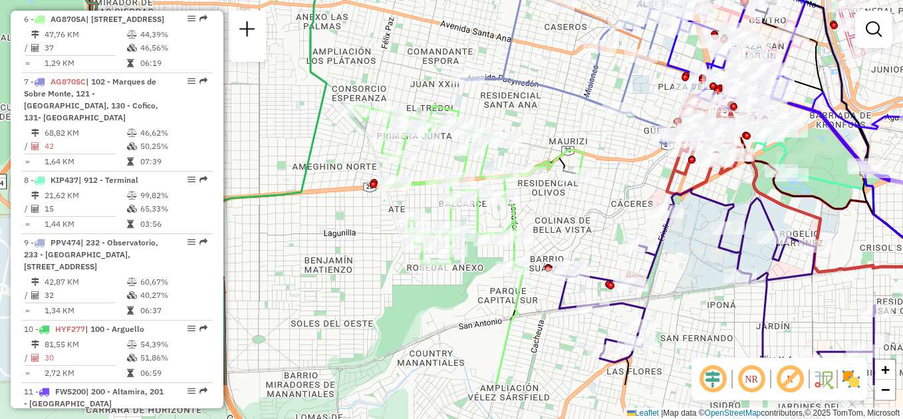
drag, startPoint x: 548, startPoint y: 304, endPoint x: 536, endPoint y: 228, distance: 76.7
click at [536, 228] on div "Janela de atendimento Grade de atendimento Capacidade Transportadoras Veículos …" at bounding box center [451, 209] width 903 height 419
select select "**********"
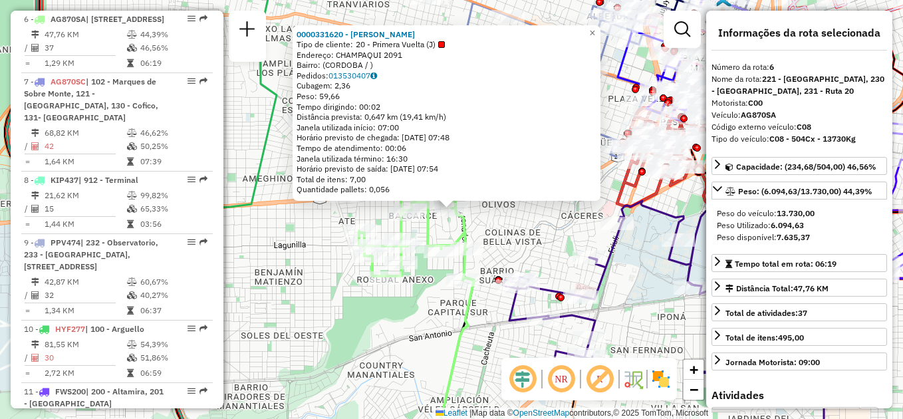
click at [529, 241] on div "0000331620 - Oyola Silvia Tipo de cliente: 20 - Primera Vuelta (J) Endereço: CH…" at bounding box center [451, 209] width 903 height 419
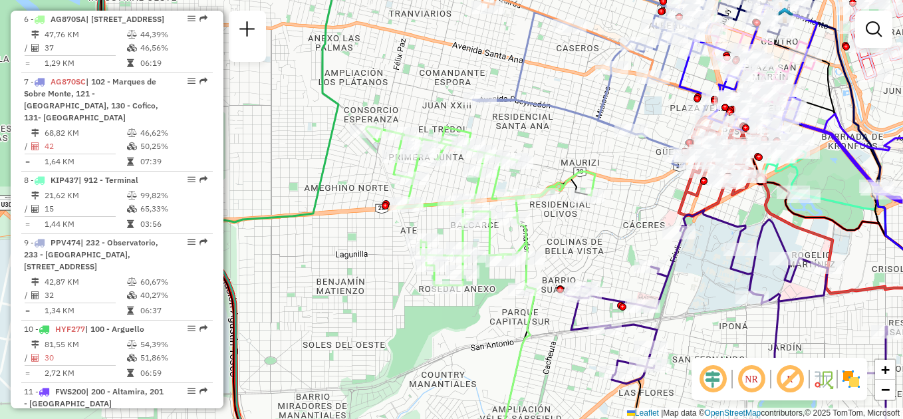
drag, startPoint x: 527, startPoint y: 250, endPoint x: 583, endPoint y: 259, distance: 56.5
click at [587, 259] on div "Janela de atendimento Grade de atendimento Capacidade Transportadoras Veículos …" at bounding box center [451, 209] width 903 height 419
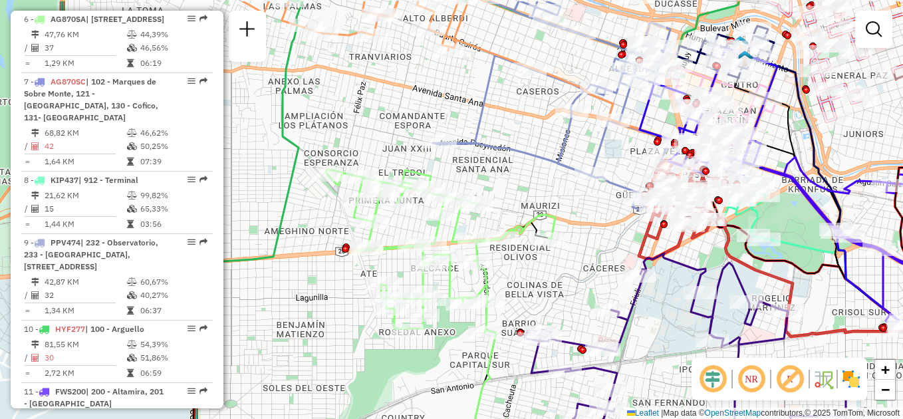
drag, startPoint x: 582, startPoint y: 241, endPoint x: 544, endPoint y: 284, distance: 57.5
click at [544, 284] on div "Janela de atendimento Grade de atendimento Capacidade Transportadoras Veículos …" at bounding box center [451, 209] width 903 height 419
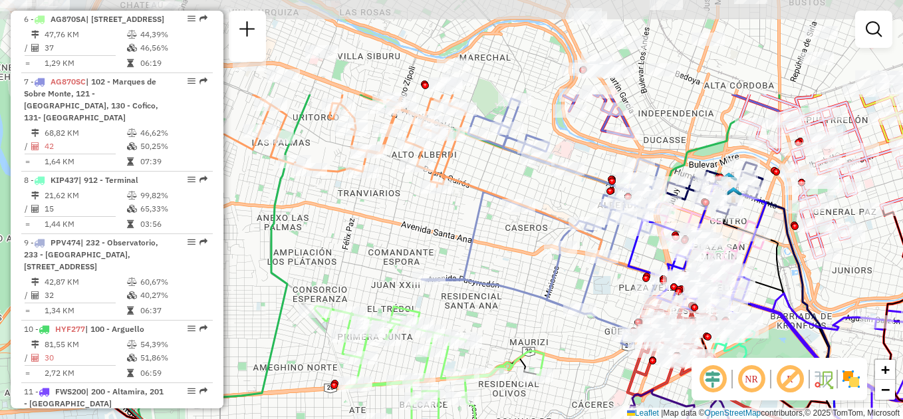
drag, startPoint x: 550, startPoint y: 177, endPoint x: 539, endPoint y: 313, distance: 136.7
click at [539, 313] on div "Janela de atendimento Grade de atendimento Capacidade Transportadoras Veículos …" at bounding box center [451, 209] width 903 height 419
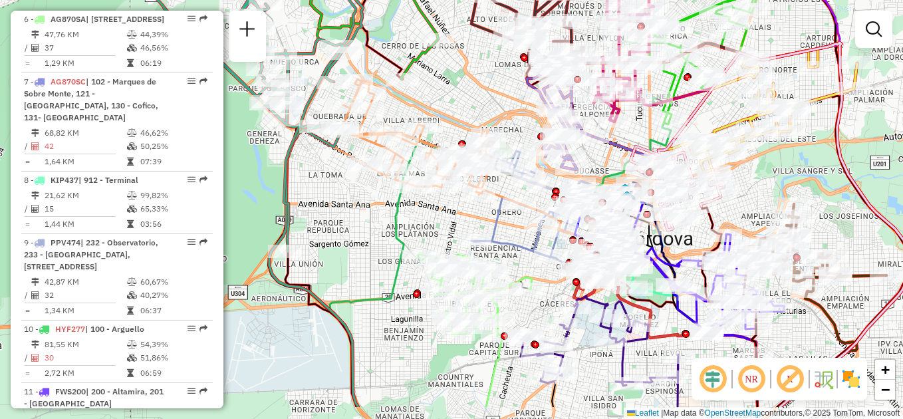
drag, startPoint x: 508, startPoint y: 280, endPoint x: 502, endPoint y: 223, distance: 57.5
click at [502, 223] on icon at bounding box center [530, 213] width 118 height 124
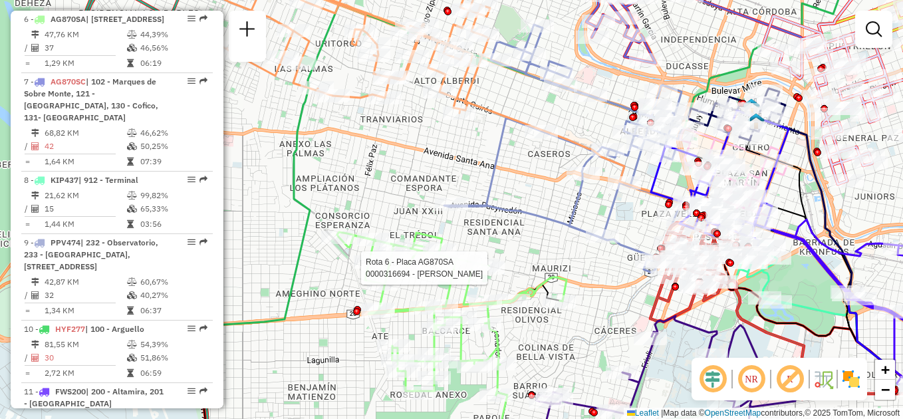
select select "**********"
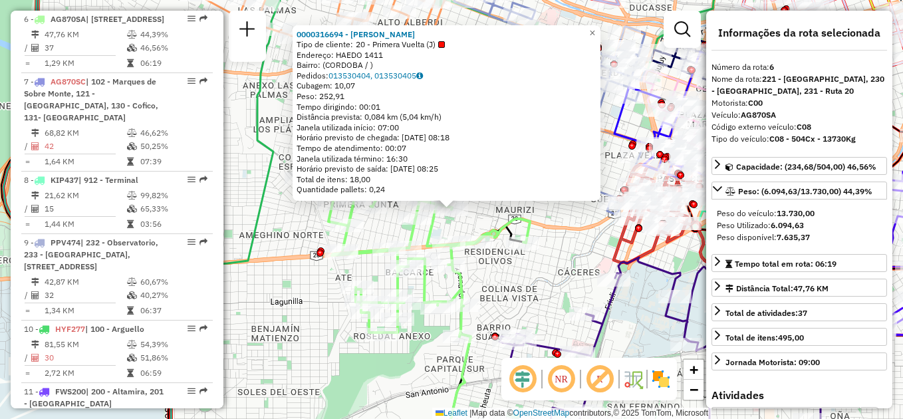
click at [536, 275] on div "0000316694 - Tejeda Irma Alicia Tipo de cliente: 20 - Primera Vuelta (J) Endere…" at bounding box center [451, 209] width 903 height 419
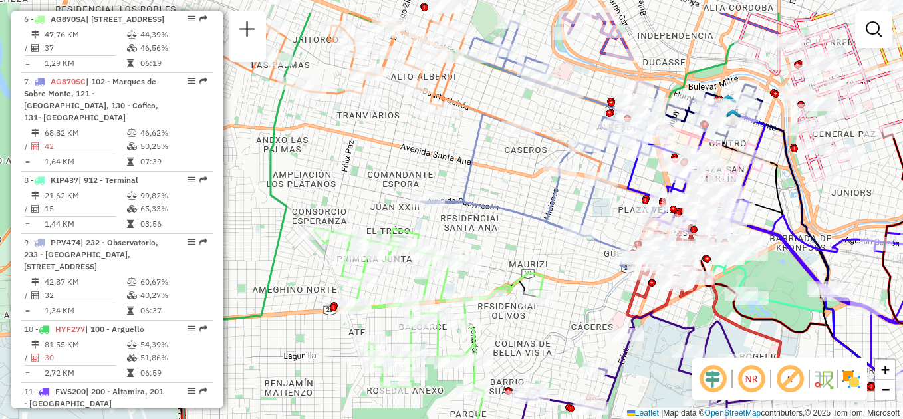
drag, startPoint x: 520, startPoint y: 185, endPoint x: 544, endPoint y: 294, distance: 111.6
click at [544, 294] on div "Janela de atendimento Grade de atendimento Capacidade Transportadoras Veículos …" at bounding box center [451, 209] width 903 height 419
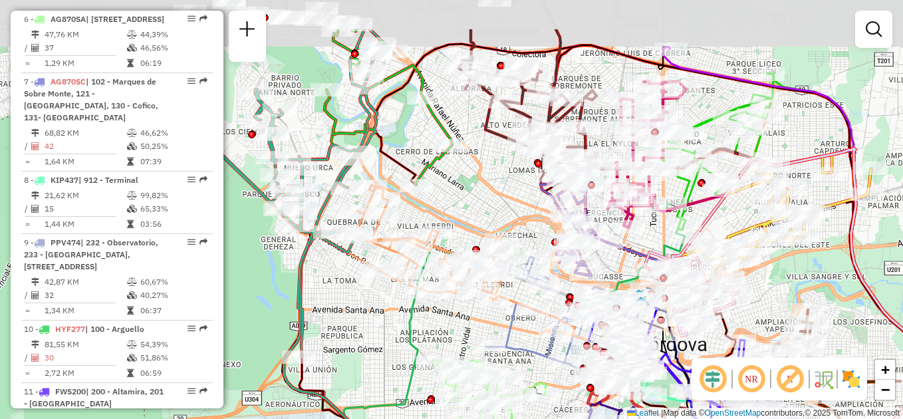
drag, startPoint x: 417, startPoint y: 247, endPoint x: 479, endPoint y: 320, distance: 95.3
click at [477, 320] on icon at bounding box center [561, 389] width 435 height 286
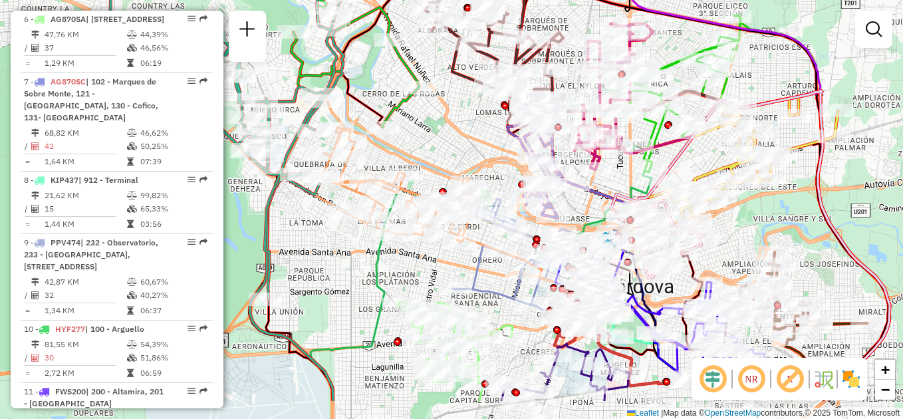
drag, startPoint x: 466, startPoint y: 217, endPoint x: 427, endPoint y: 129, distance: 95.8
click at [427, 129] on div "Janela de atendimento Grade de atendimento Capacidade Transportadoras Veículos …" at bounding box center [451, 209] width 903 height 419
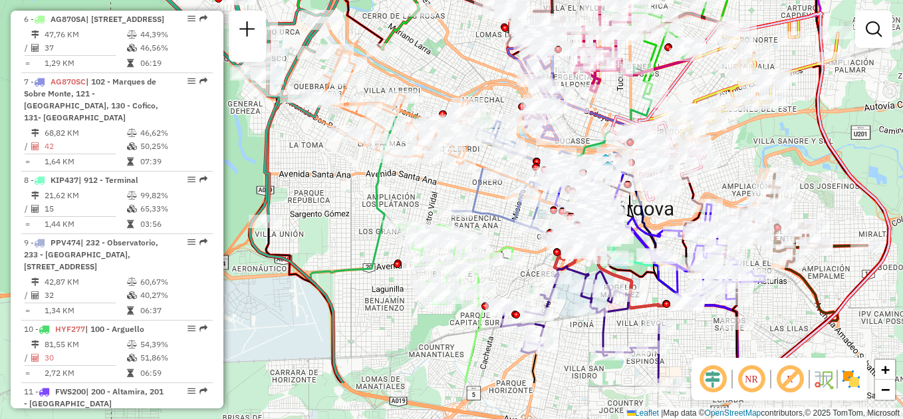
drag, startPoint x: 480, startPoint y: 288, endPoint x: 481, endPoint y: 211, distance: 77.1
click at [481, 211] on icon at bounding box center [511, 183] width 118 height 124
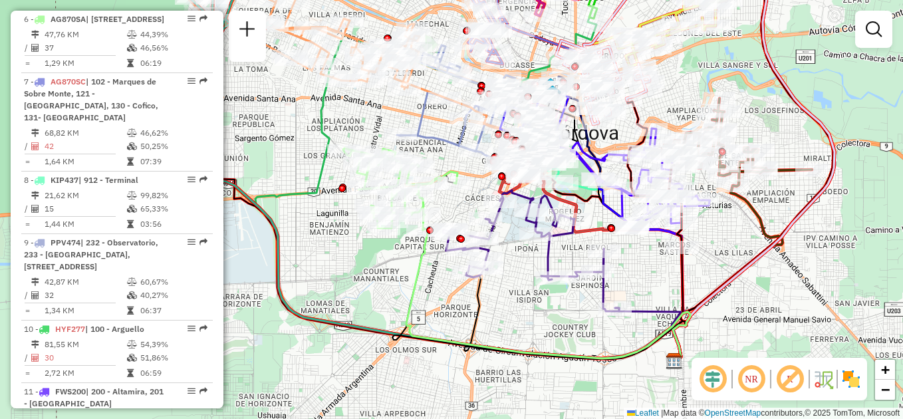
drag, startPoint x: 704, startPoint y: 346, endPoint x: 649, endPoint y: 270, distance: 93.7
click at [649, 270] on div "Janela de atendimento Grade de atendimento Capacidade Transportadoras Veículos …" at bounding box center [451, 209] width 903 height 419
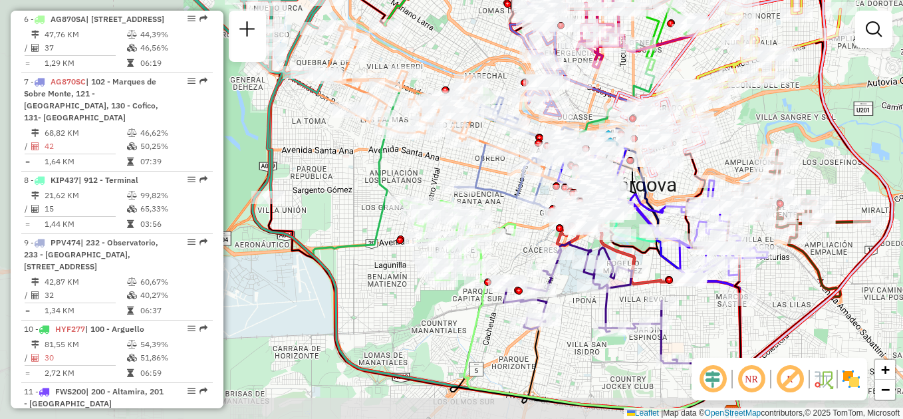
drag, startPoint x: 363, startPoint y: 291, endPoint x: 508, endPoint y: 273, distance: 146.7
click at [508, 273] on icon at bounding box center [588, 302] width 176 height 121
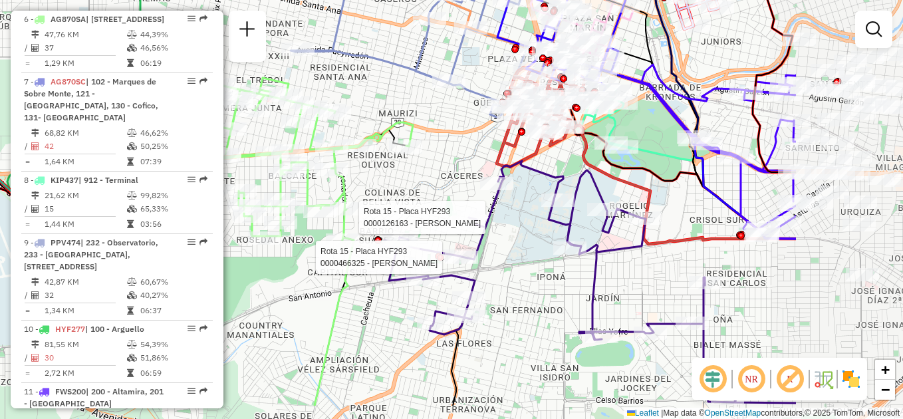
drag, startPoint x: 615, startPoint y: 249, endPoint x: 417, endPoint y: 193, distance: 206.4
click at [417, 193] on div "Rota 15 - Placa HYF293 0000466325 - Mandrilli Hugo Ricardo Rota 15 - Placa HYF2…" at bounding box center [451, 209] width 903 height 419
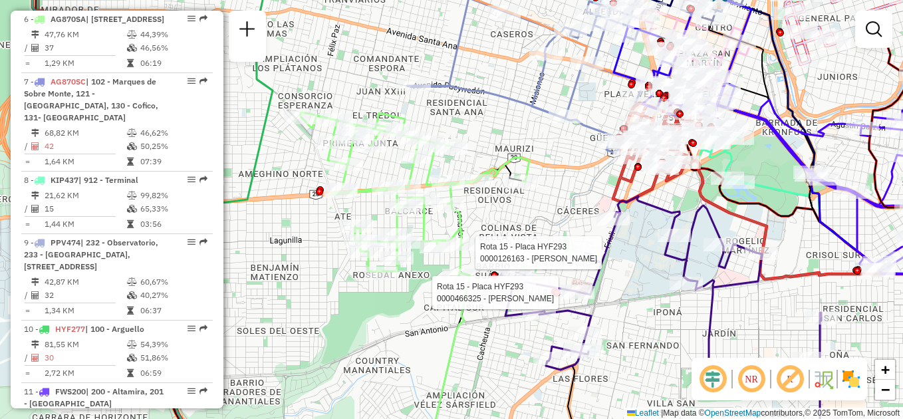
drag, startPoint x: 411, startPoint y: 185, endPoint x: 528, endPoint y: 221, distance: 122.6
click at [528, 221] on div "Rota 15 - Placa HYF293 0000466325 - Mandrilli Hugo Ricardo Rota 15 - Placa HYF2…" at bounding box center [451, 209] width 903 height 419
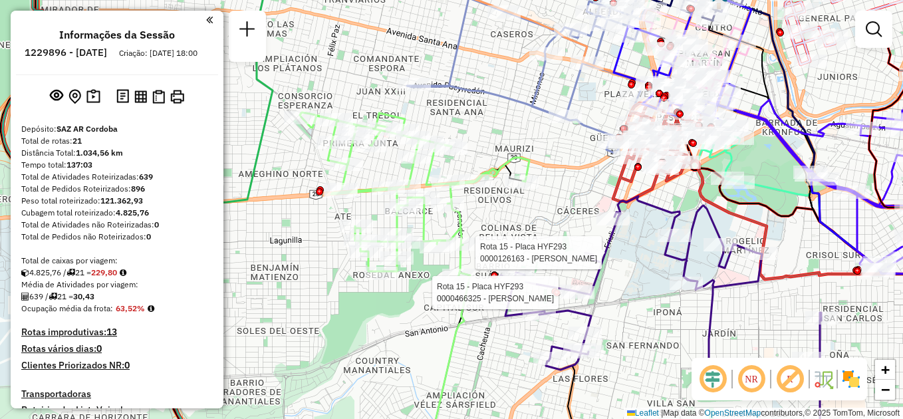
scroll to position [809, 0]
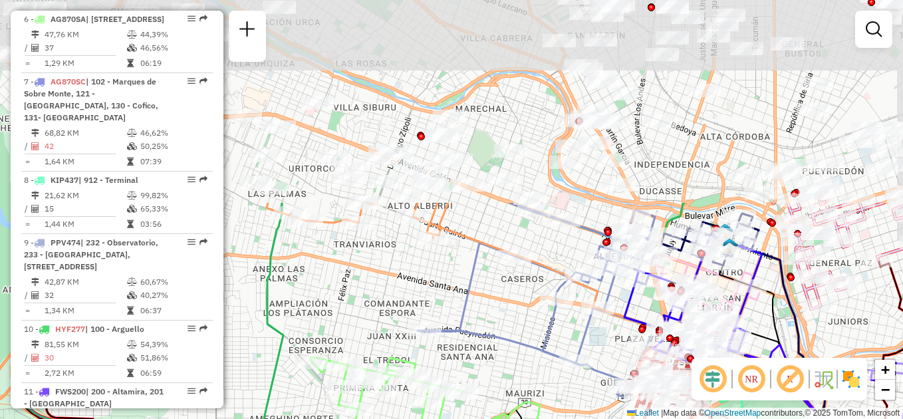
drag, startPoint x: 471, startPoint y: 51, endPoint x: 455, endPoint y: 270, distance: 220.6
click at [481, 300] on div "Rota 15 - Placa HYF293 0000466325 - Mandrilli Hugo Ricardo Rota 15 - Placa HYF2…" at bounding box center [451, 209] width 903 height 419
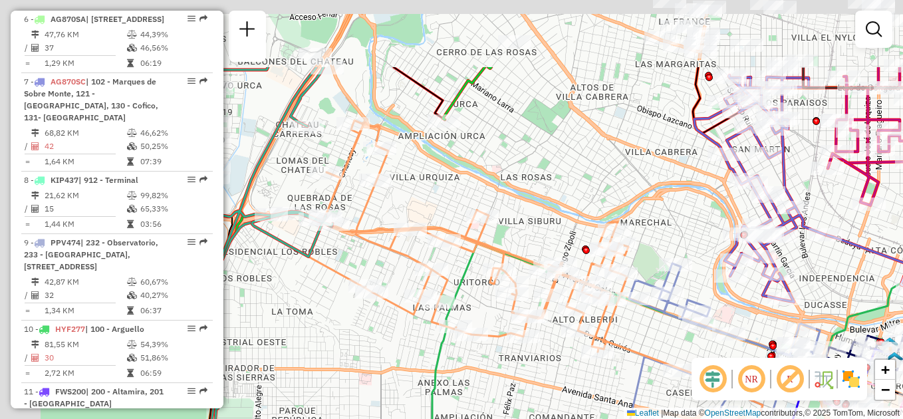
drag, startPoint x: 370, startPoint y: 264, endPoint x: 536, endPoint y: 373, distance: 198.7
click at [536, 373] on div "Rota 15 - Placa HYF293 0000466325 - Mandrilli Hugo Ricardo Rota 15 - Placa HYF2…" at bounding box center [451, 209] width 903 height 419
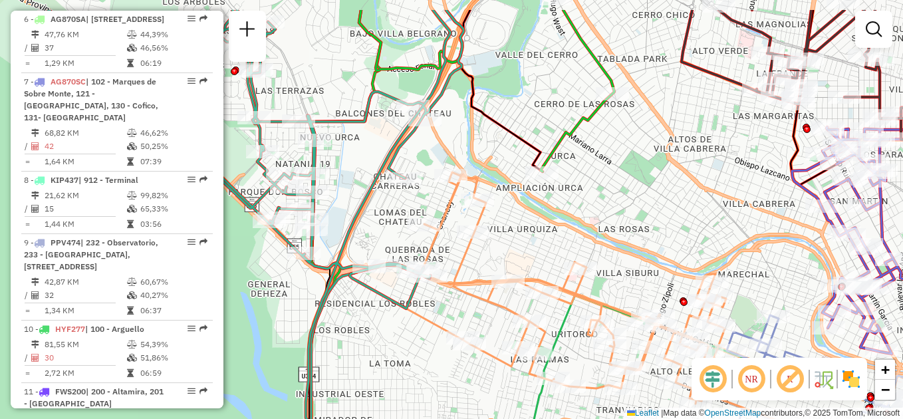
drag, startPoint x: 469, startPoint y: 149, endPoint x: 575, endPoint y: 172, distance: 108.9
click at [574, 185] on div "Rota 15 - Placa HYF293 0000466325 - Mandrilli Hugo Ricardo Rota 15 - Placa HYF2…" at bounding box center [451, 209] width 903 height 419
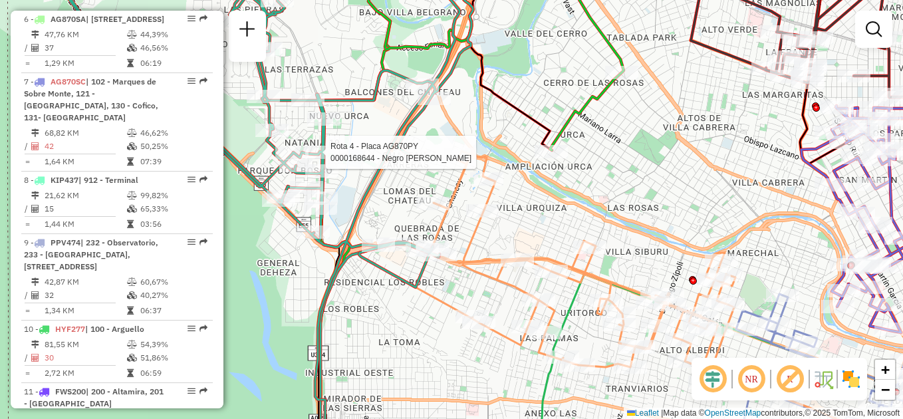
select select "**********"
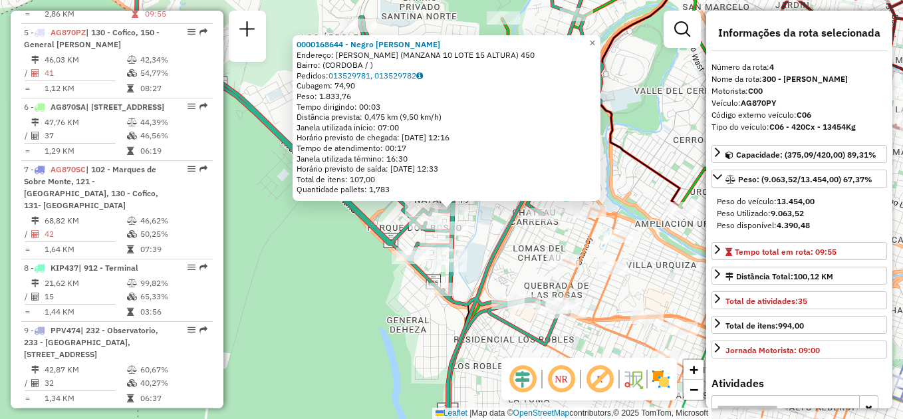
scroll to position [673, 0]
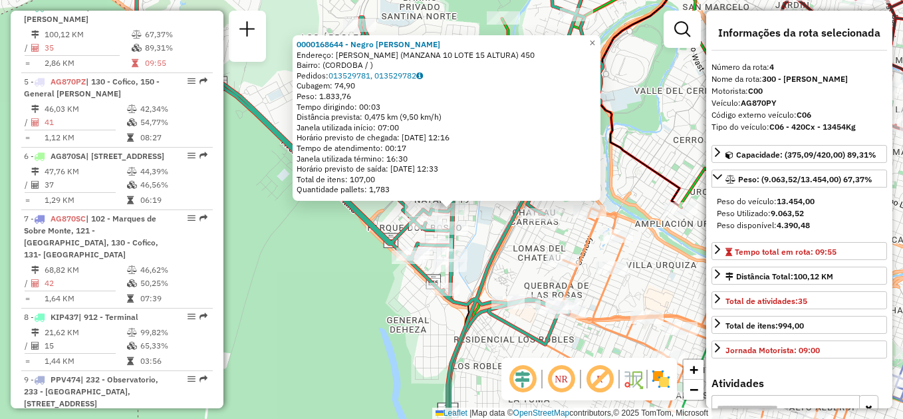
click at [300, 253] on div "0000168644 - Negro Walter Carlos Endereço: MAHATMA GANDHI (MANZANA 10 LOTE 15 A…" at bounding box center [451, 209] width 903 height 419
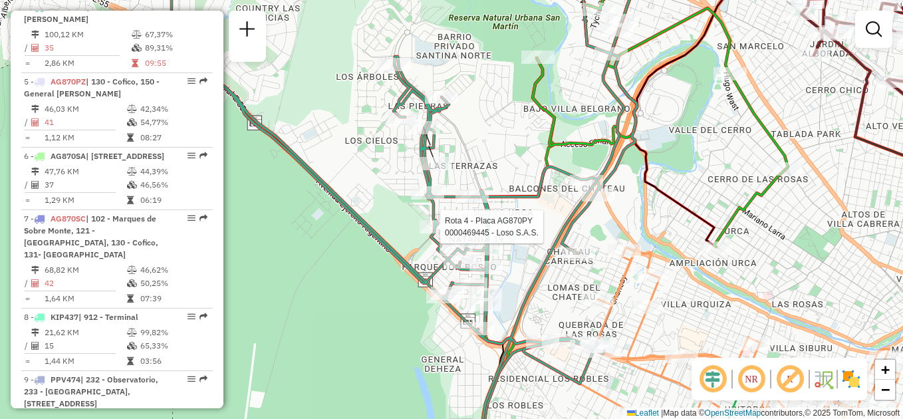
select select "**********"
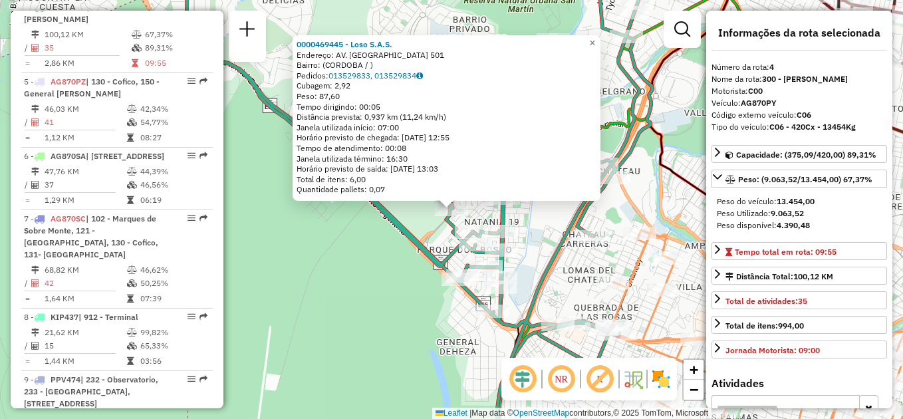
click at [332, 268] on div "0000469445 - Loso S.A.S. Endereço: AV. REPUBLICA DE CHINA 501 Bairro: (CORDOBA …" at bounding box center [451, 209] width 903 height 419
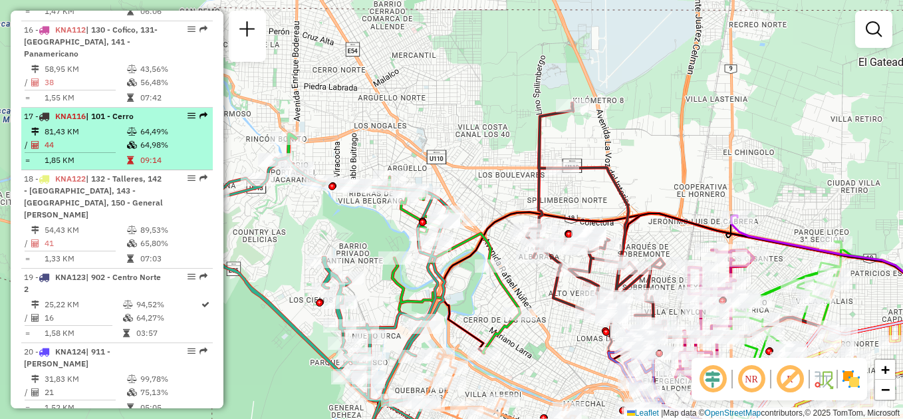
scroll to position [1662, 0]
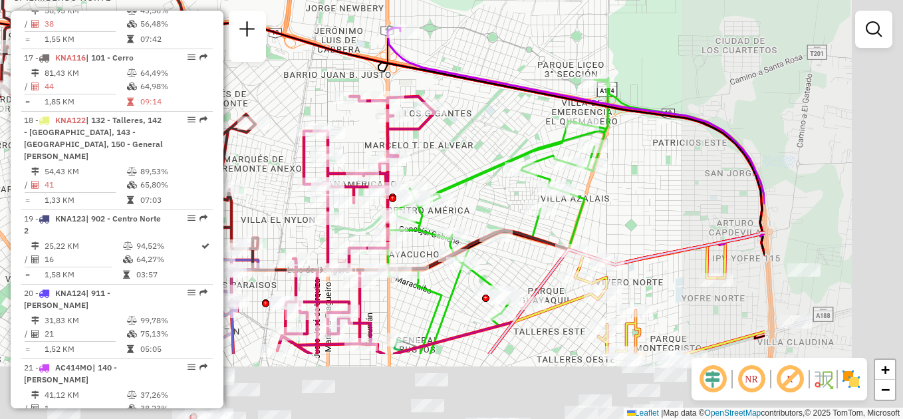
drag, startPoint x: 764, startPoint y: 187, endPoint x: 495, endPoint y: 15, distance: 319.3
click at [495, 28] on icon at bounding box center [575, 136] width 377 height 217
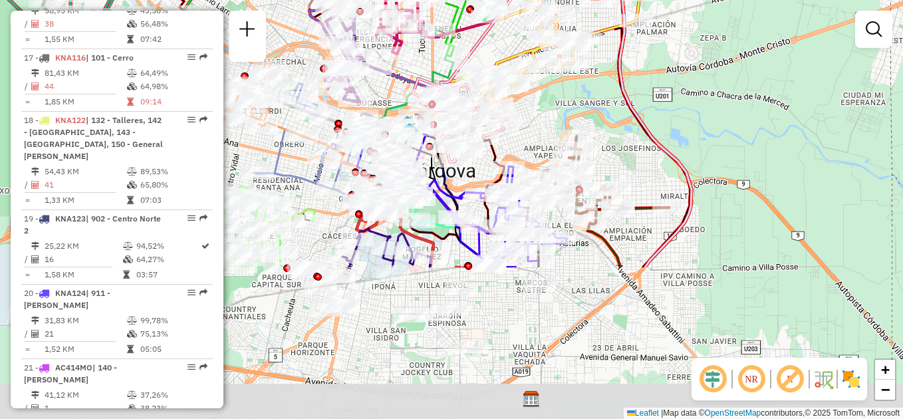
drag, startPoint x: 622, startPoint y: 334, endPoint x: 651, endPoint y: 140, distance: 195.5
click at [651, 140] on icon at bounding box center [558, 121] width 266 height 292
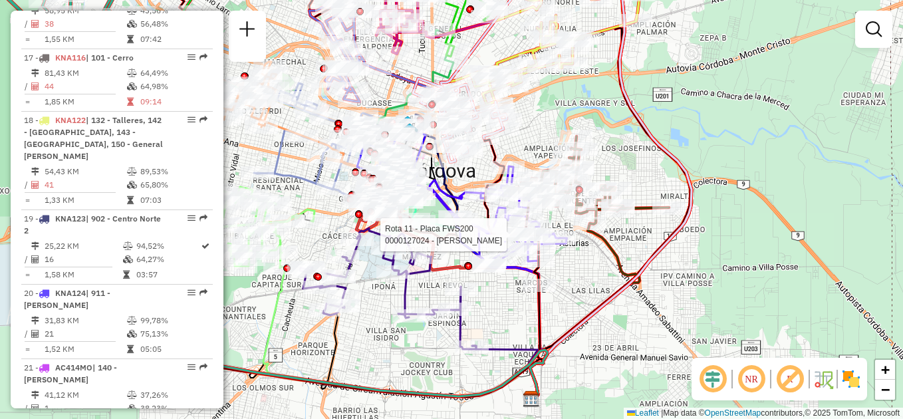
select select "**********"
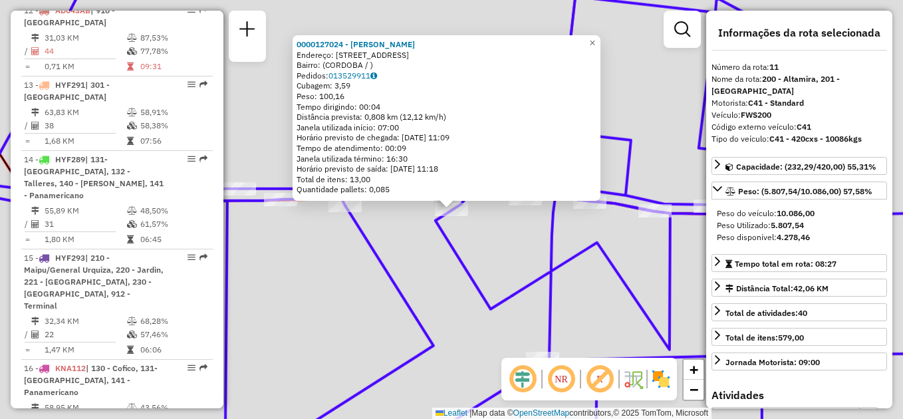
scroll to position [1194, 0]
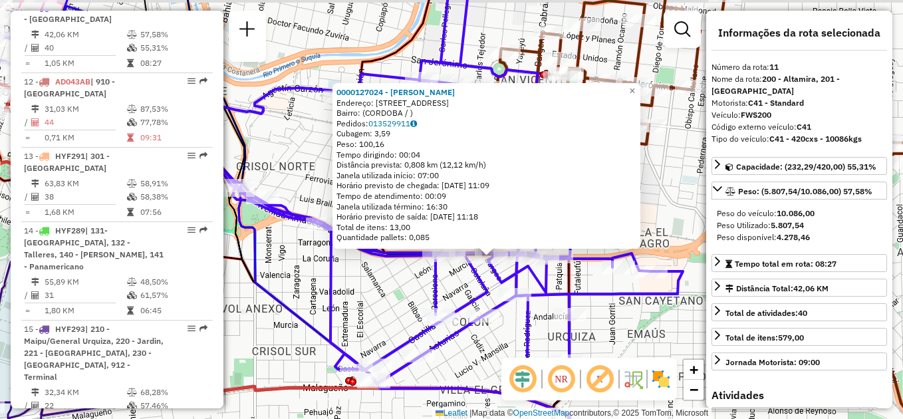
drag, startPoint x: 366, startPoint y: 288, endPoint x: 401, endPoint y: 372, distance: 91.5
click at [408, 378] on div "0000127024 - Dabbas Jorge Daniel Endereço: PJE SAN PEDRO 2458 Bairro: (CORDOBA …" at bounding box center [451, 209] width 903 height 419
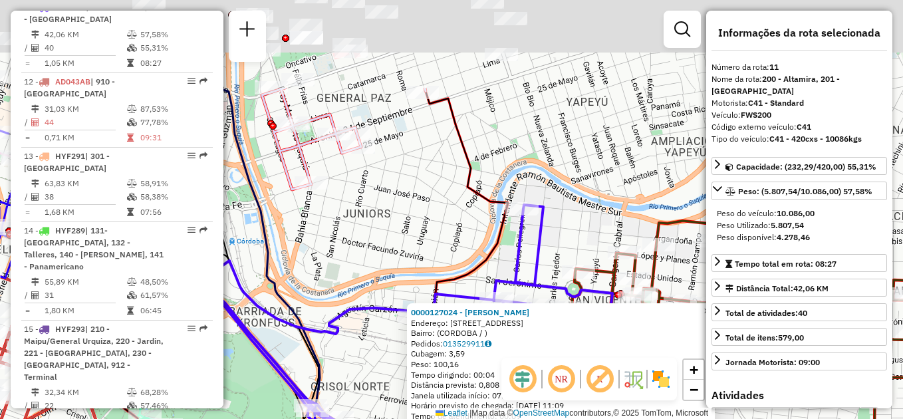
drag, startPoint x: 404, startPoint y: 144, endPoint x: 433, endPoint y: 304, distance: 163.5
click at [433, 304] on div "0000127024 - Dabbas Jorge Daniel Endereço: PJE SAN PEDRO 2458 Bairro: (CORDOBA …" at bounding box center [451, 209] width 903 height 419
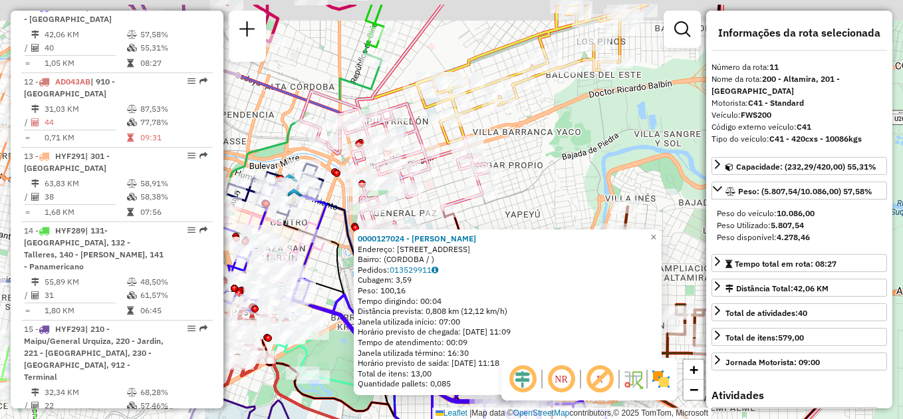
drag, startPoint x: 495, startPoint y: 89, endPoint x: 475, endPoint y: 169, distance: 83.0
click at [473, 171] on div "0000127024 - Dabbas Jorge Daniel Endereço: PJE SAN PEDRO 2458 Bairro: (CORDOBA …" at bounding box center [451, 209] width 903 height 419
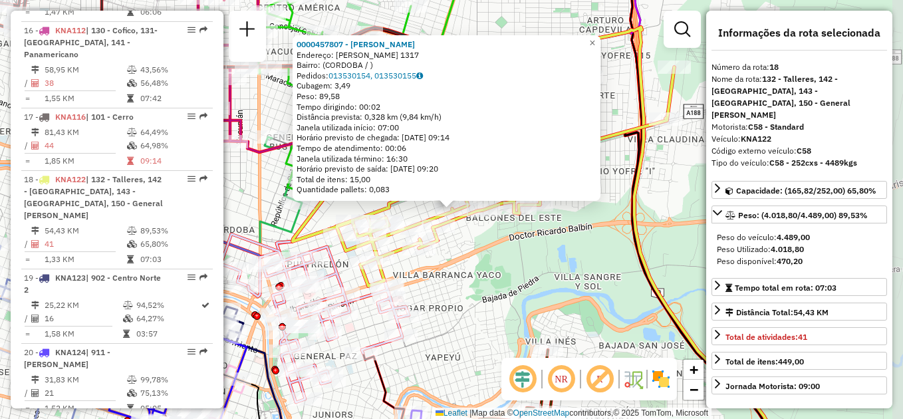
scroll to position [1662, 0]
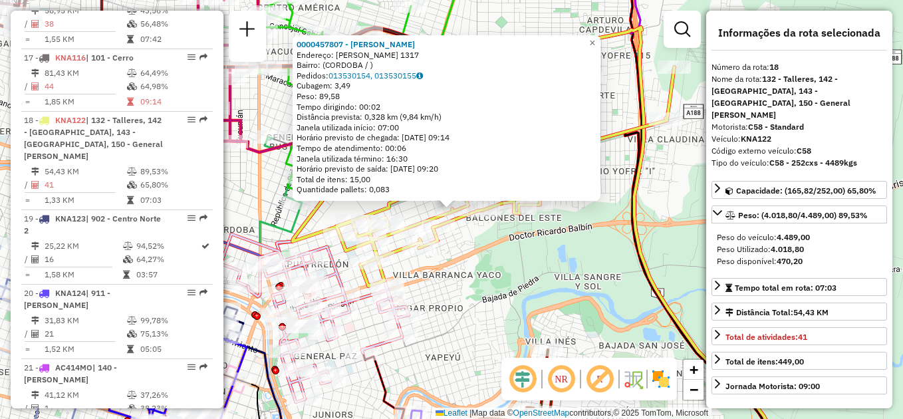
click at [527, 271] on div "0000457807 - Manitta Franco Damian Endereço: HOMERO MANZI 1317 Bairro: (CORDOBA…" at bounding box center [451, 209] width 903 height 419
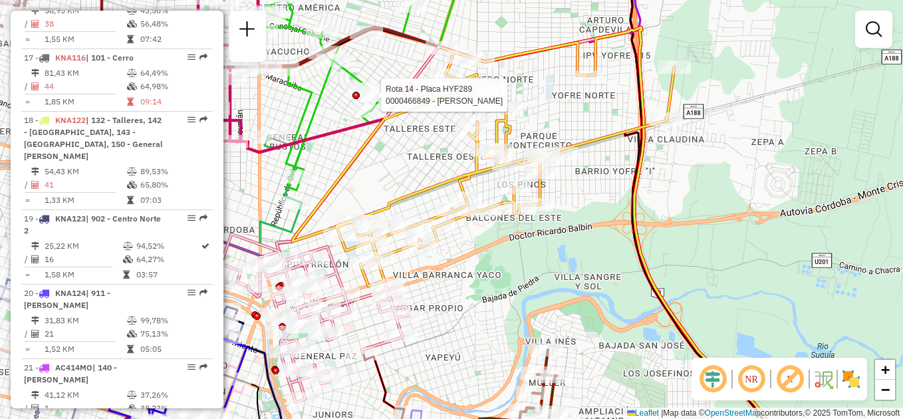
select select "**********"
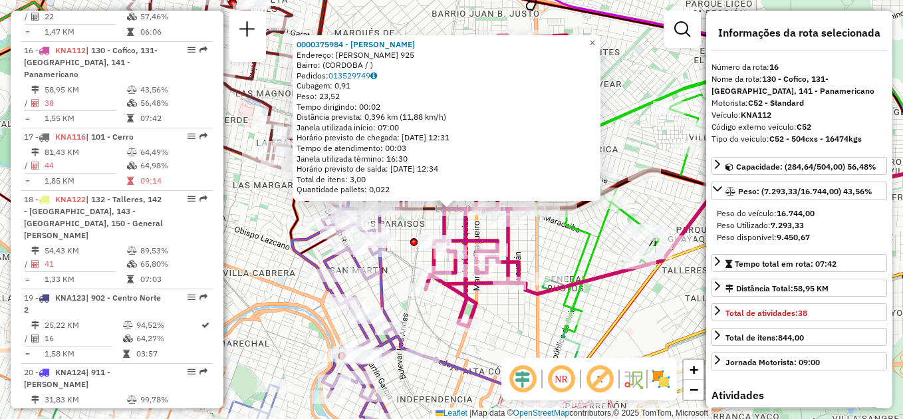
scroll to position [1602, 0]
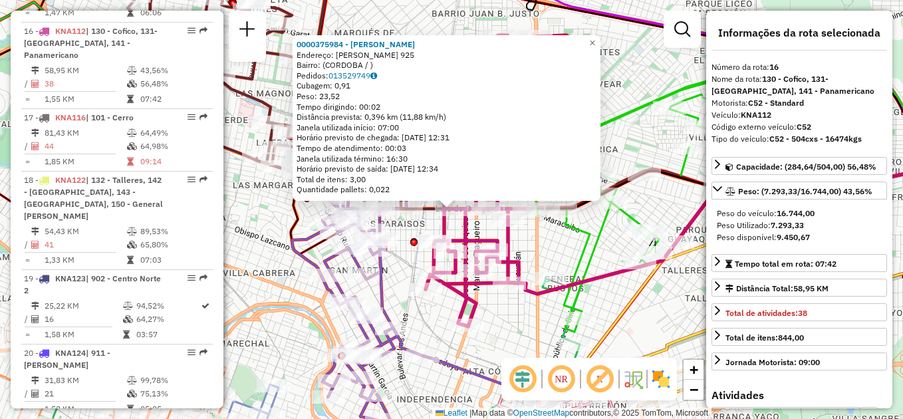
click at [265, 248] on div "0000375984 - Hidalgo Sully Rosa Endereço: LUIS DE GONGORA 925 Bairro: (CORDOBA …" at bounding box center [451, 209] width 903 height 419
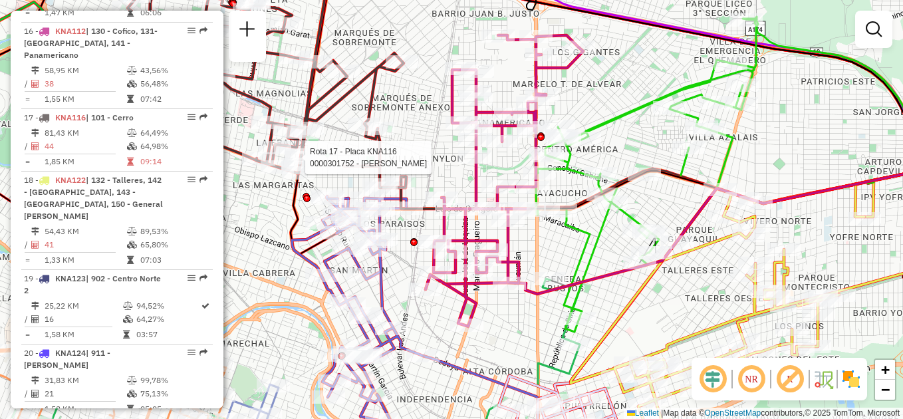
select select "**********"
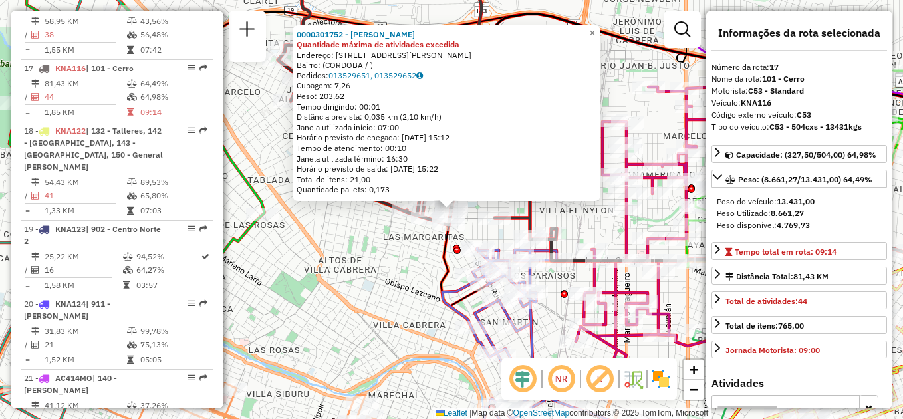
scroll to position [1662, 0]
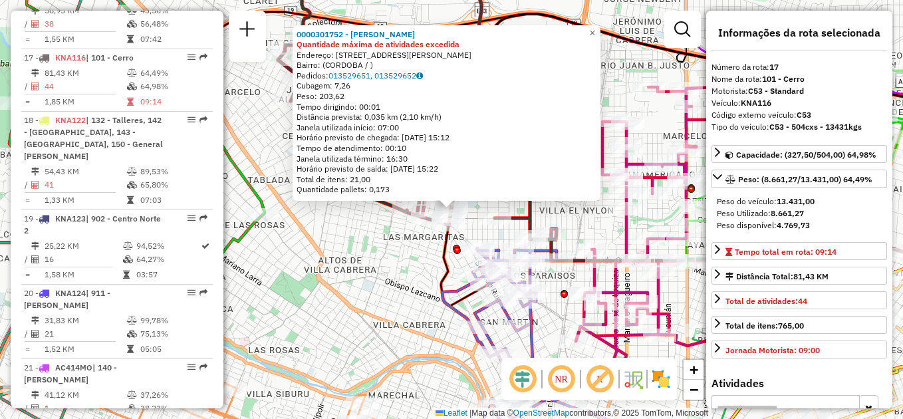
click at [323, 219] on div "0000301752 - Gelso Norberto Daniel Quantidade máxima de atividades excedida End…" at bounding box center [451, 209] width 903 height 419
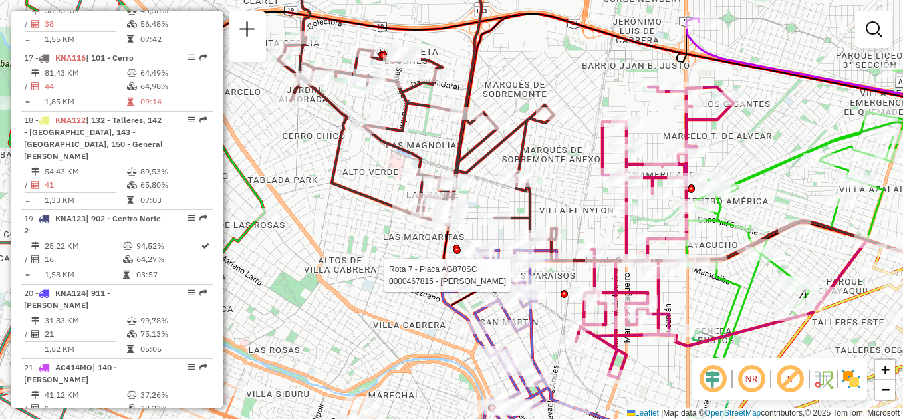
select select "**********"
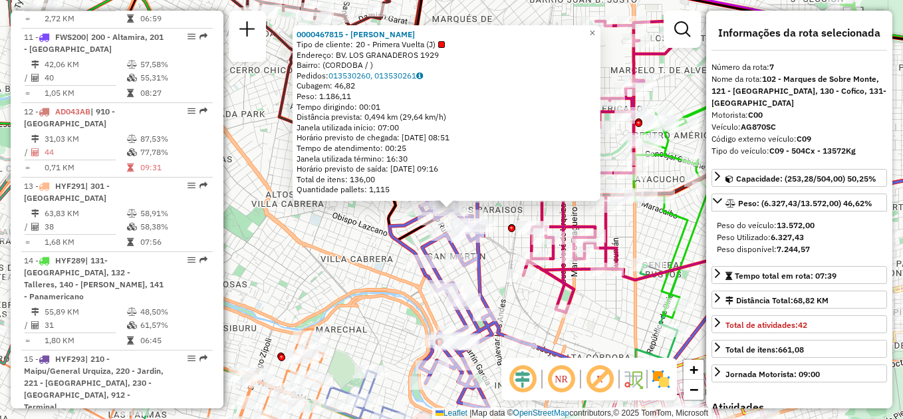
scroll to position [896, 0]
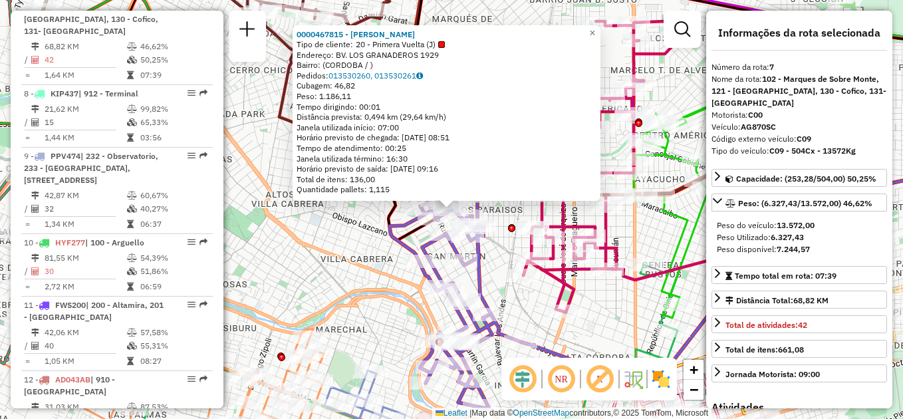
click at [353, 235] on div "0000467815 - Wang Juanying Tipo de cliente: 20 - Primera Vuelta (J) Endereço: B…" at bounding box center [451, 209] width 903 height 419
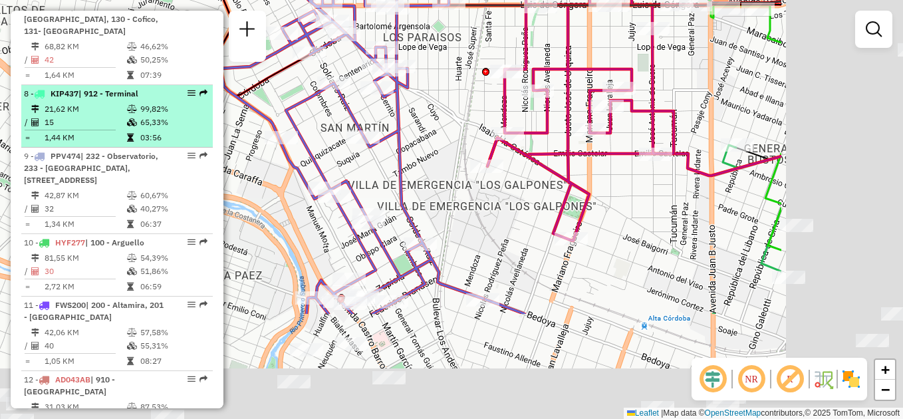
drag, startPoint x: 403, startPoint y: 274, endPoint x: 160, endPoint y: 99, distance: 299.5
click at [160, 99] on hb-router-mapa "Informações da Sessão 1229896 - 15/08/2025 Criação: 14/08/2025 18:00 Depósito: …" at bounding box center [451, 209] width 903 height 419
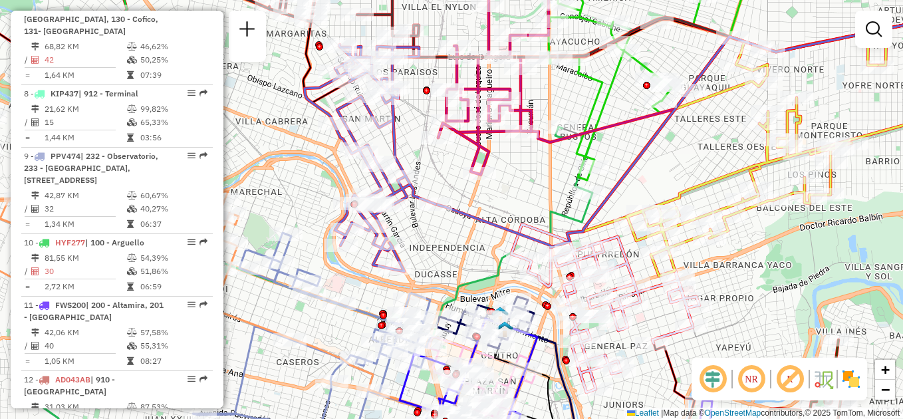
drag, startPoint x: 406, startPoint y: 173, endPoint x: 425, endPoint y: 162, distance: 21.8
click at [425, 162] on div "Janela de atendimento Grade de atendimento Capacidade Transportadoras Veículos …" at bounding box center [451, 209] width 903 height 419
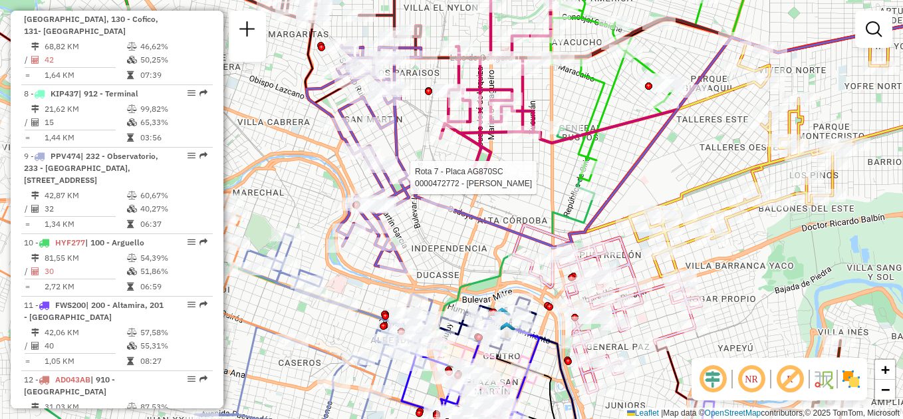
select select "**********"
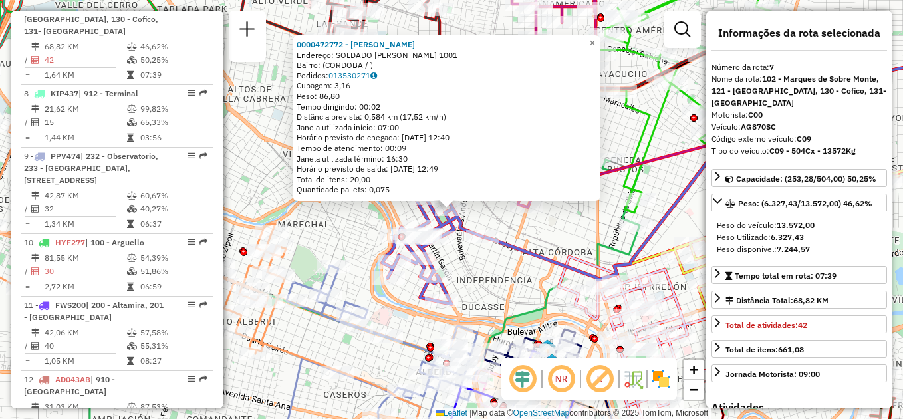
click at [483, 217] on div "0000472772 - Gregori Valeria Veronica Endereço: SOLDADO RUIZ 1001 Bairro: (CORD…" at bounding box center [451, 209] width 903 height 419
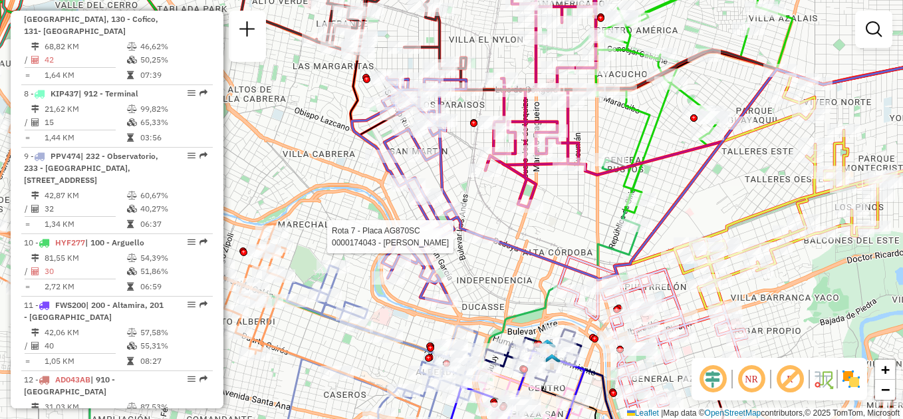
select select "**********"
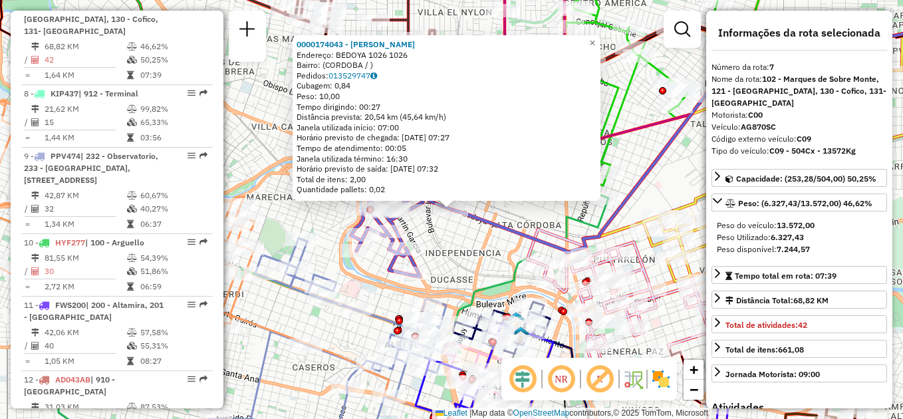
click at [459, 259] on div "0000174043 - Farias Francisco Gustavo Endereço: BEDOYA 1026 1026 Bairro: (CORDO…" at bounding box center [451, 209] width 903 height 419
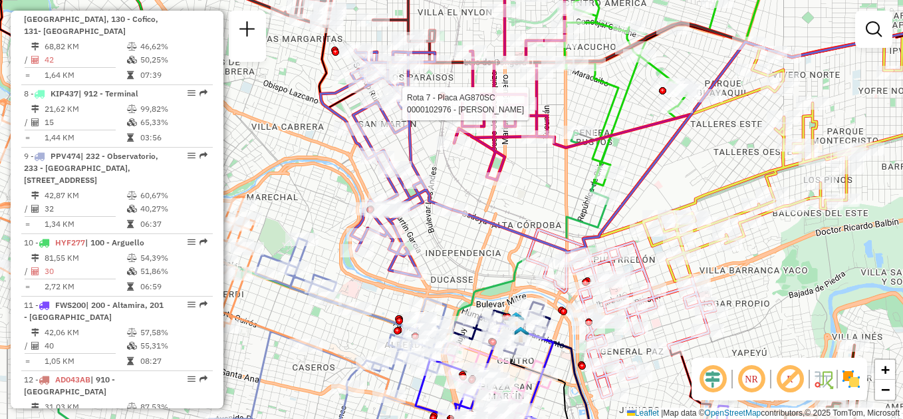
select select "**********"
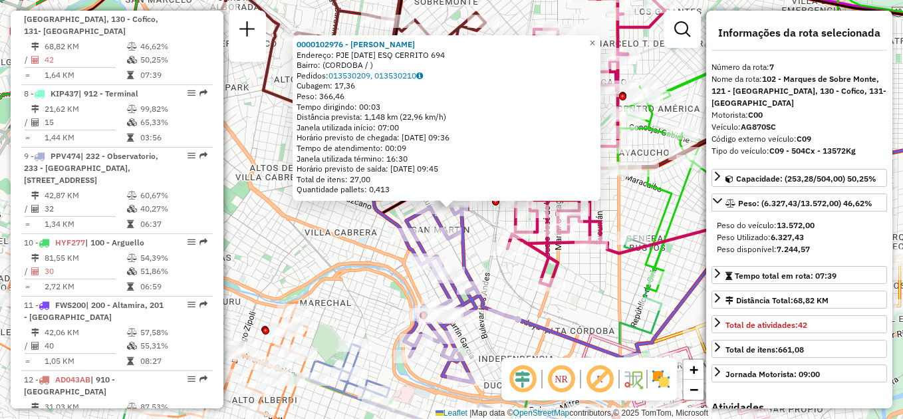
click at [477, 262] on div "0000102976 - Bosco Enrique Miguel Endereço: PJE 22 DE AGOSTO ESQ CERRITO 694 Ba…" at bounding box center [451, 209] width 903 height 419
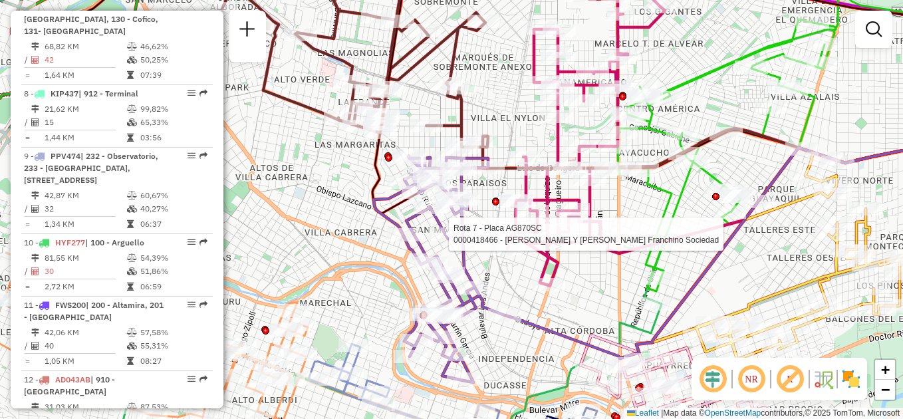
select select "**********"
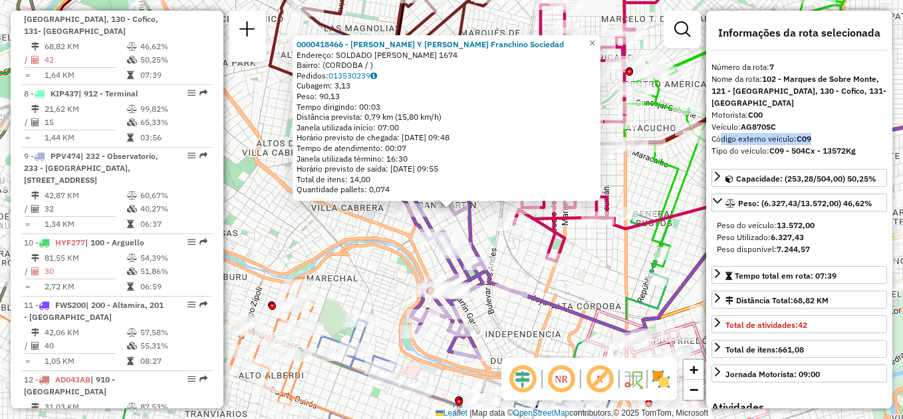
drag, startPoint x: 714, startPoint y: 138, endPoint x: 825, endPoint y: 142, distance: 110.4
click at [825, 142] on div "Código externo veículo: C09" at bounding box center [798, 139] width 175 height 12
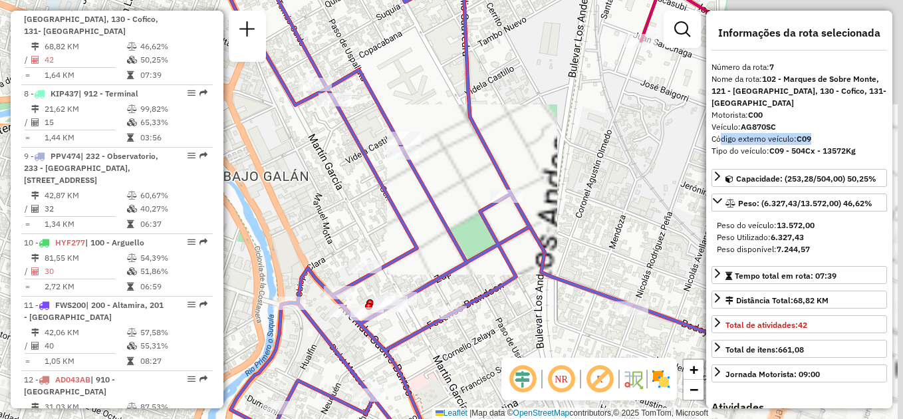
drag, startPoint x: 551, startPoint y: 241, endPoint x: 215, endPoint y: 220, distance: 336.3
click at [215, 220] on hb-router-mapa "Informações da Sessão 1229896 - 15/08/2025 Criação: 14/08/2025 18:00 Depósito: …" at bounding box center [451, 209] width 903 height 419
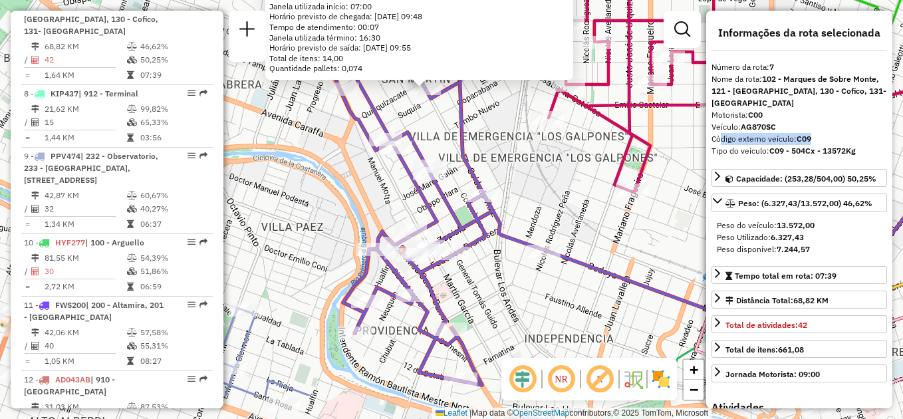
drag, startPoint x: 494, startPoint y: 345, endPoint x: 535, endPoint y: 280, distance: 76.5
click at [535, 280] on div "0000418466 - Jose Luis Y Paola Kratina Franchino Sociedad Endereço: SOLDADO RUI…" at bounding box center [451, 209] width 903 height 419
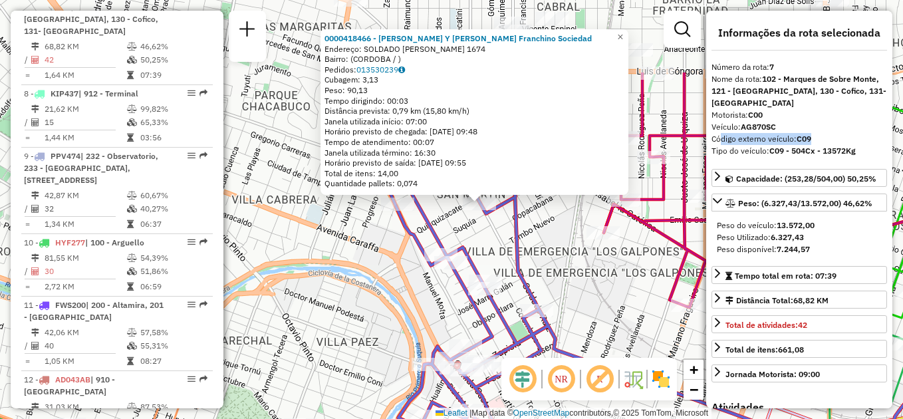
drag, startPoint x: 351, startPoint y: 191, endPoint x: 405, endPoint y: 306, distance: 126.6
click at [405, 306] on div "0000418466 - Jose Luis Y Paola Kratina Franchino Sociedad Endereço: SOLDADO RUI…" at bounding box center [451, 209] width 903 height 419
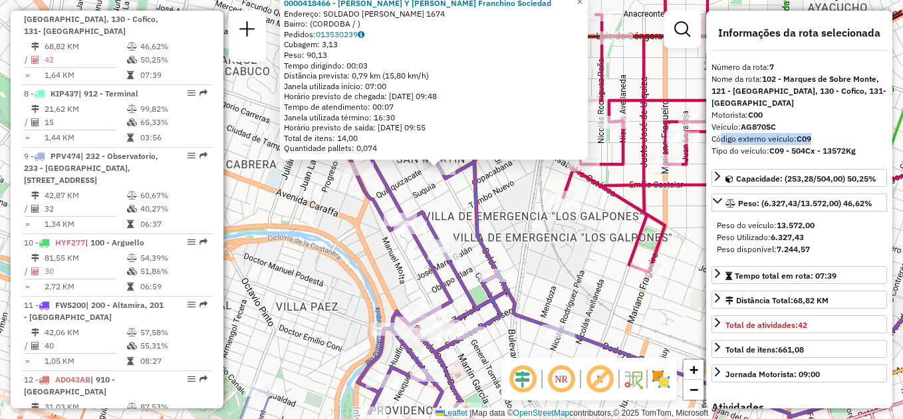
drag, startPoint x: 452, startPoint y: 324, endPoint x: 374, endPoint y: 218, distance: 131.7
click at [374, 218] on div "0000418466 - Jose Luis Y Paola Kratina Franchino Sociedad Endereço: SOLDADO RUI…" at bounding box center [451, 209] width 903 height 419
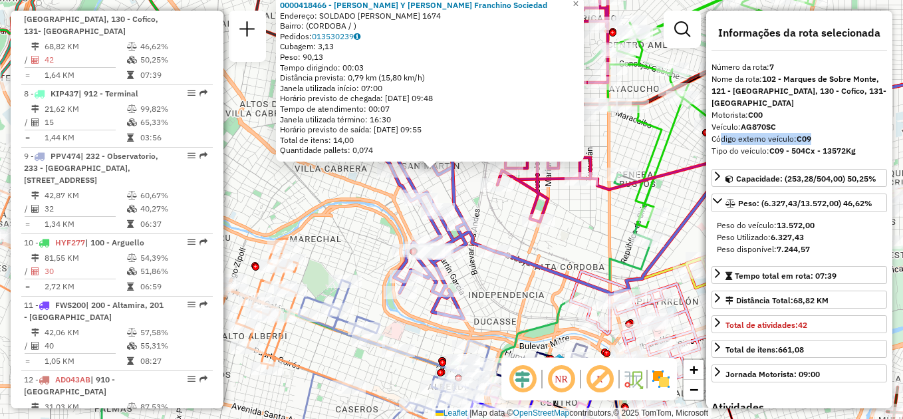
click at [488, 292] on div "0000418466 - Jose Luis Y Paola Kratina Franchino Sociedad Endereço: SOLDADO RUI…" at bounding box center [451, 209] width 903 height 419
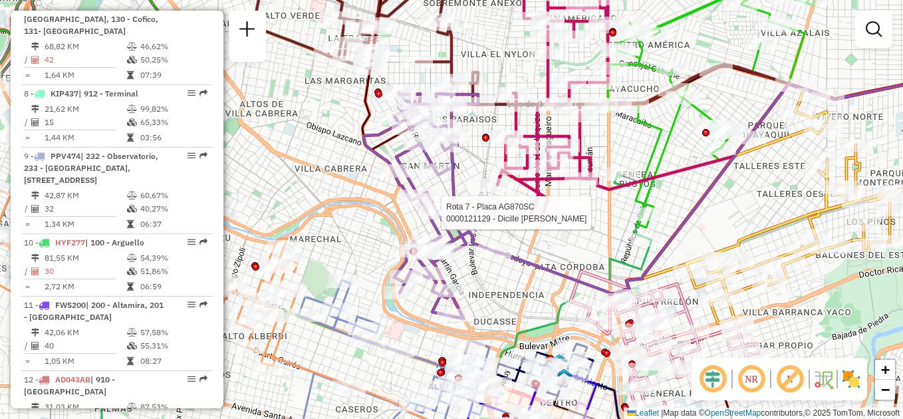
select select "**********"
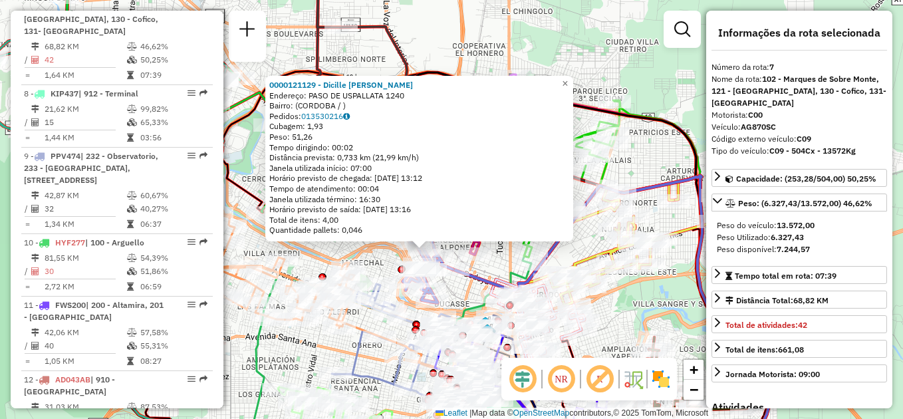
drag, startPoint x: 510, startPoint y: 270, endPoint x: 460, endPoint y: 284, distance: 52.6
click at [460, 284] on div "0000121129 - Dicille Eduardo Endereço: PASO DE USPALLATA 1240 Bairro: (CORDOBA …" at bounding box center [451, 209] width 903 height 419
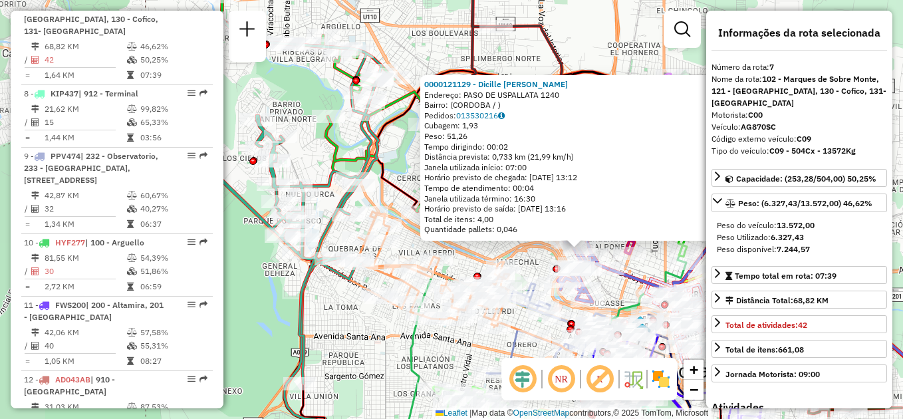
drag, startPoint x: 322, startPoint y: 242, endPoint x: 477, endPoint y: 241, distance: 154.9
click at [477, 241] on div "0000121129 - Dicille Eduardo Endereço: PASO DE USPALLATA 1240 Bairro: (CORDOBA …" at bounding box center [451, 209] width 903 height 419
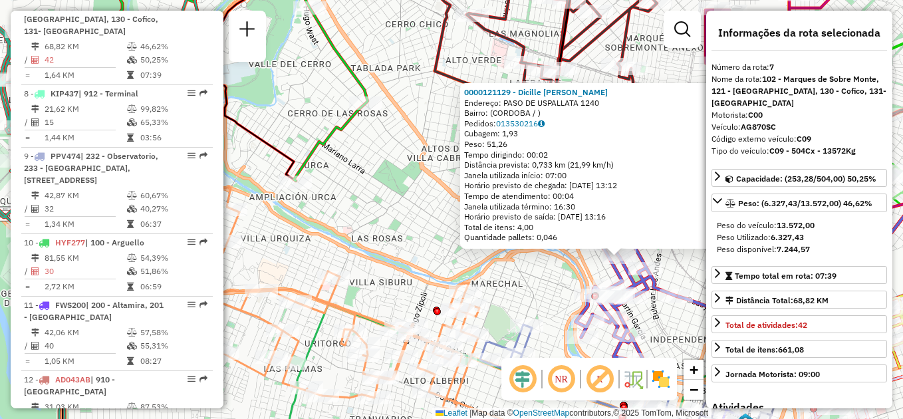
drag, startPoint x: 439, startPoint y: 221, endPoint x: 330, endPoint y: 220, distance: 109.0
click at [331, 220] on div "0000121129 - Dicille Eduardo Endereço: PASO DE USPALLATA 1240 Bairro: (CORDOBA …" at bounding box center [451, 209] width 903 height 419
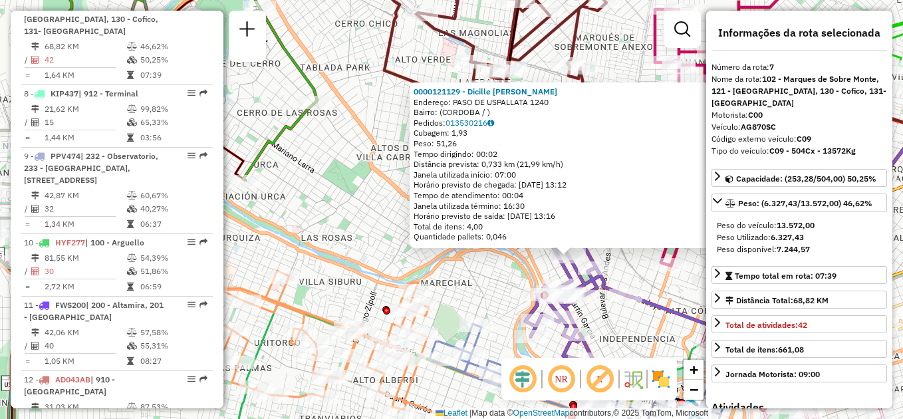
click at [411, 251] on div "0000121129 - Dicille Eduardo Endereço: PASO DE USPALLATA 1240 Bairro: (CORDOBA …" at bounding box center [451, 209] width 903 height 419
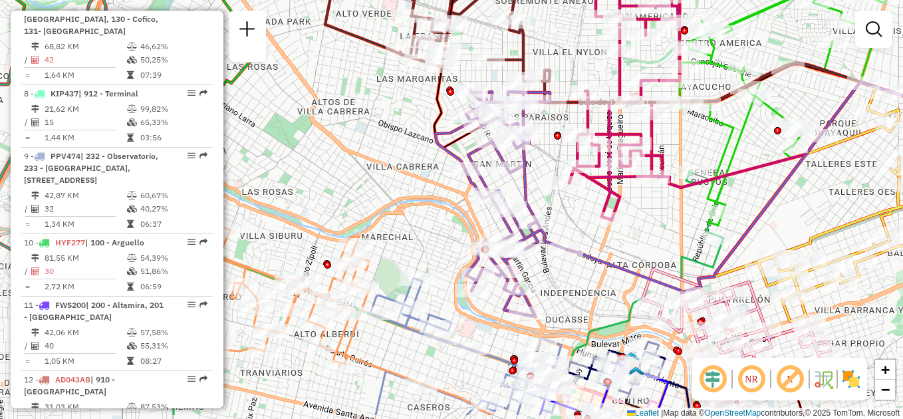
drag, startPoint x: 592, startPoint y: 238, endPoint x: 526, endPoint y: 199, distance: 76.6
click at [532, 191] on icon at bounding box center [500, 203] width 131 height 227
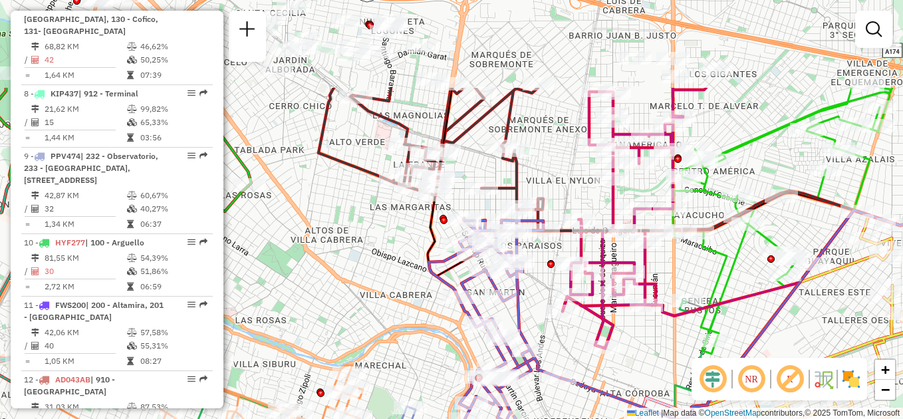
drag, startPoint x: 547, startPoint y: 171, endPoint x: 541, endPoint y: 300, distance: 129.7
click at [541, 300] on div "Janela de atendimento Grade de atendimento Capacidade Transportadoras Veículos …" at bounding box center [451, 209] width 903 height 419
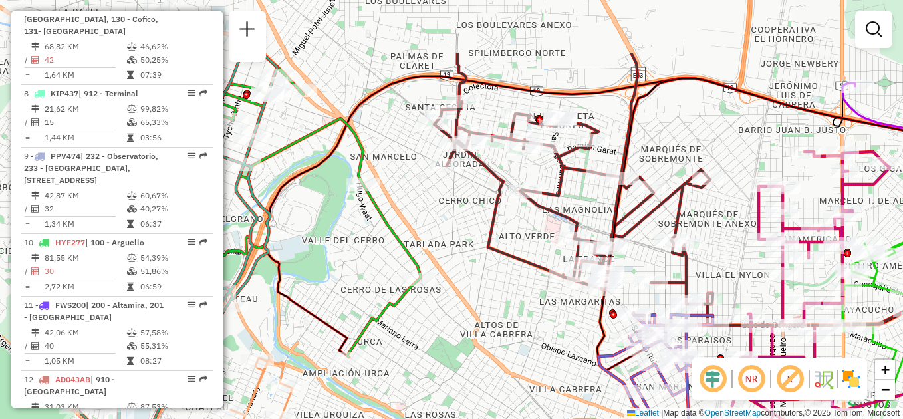
drag, startPoint x: 426, startPoint y: 245, endPoint x: 595, endPoint y: 340, distance: 194.0
click at [597, 340] on icon at bounding box center [880, 224] width 566 height 292
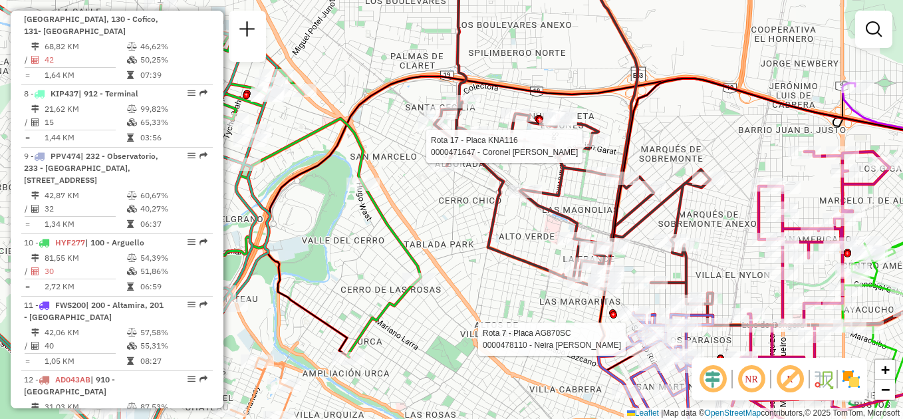
select select "**********"
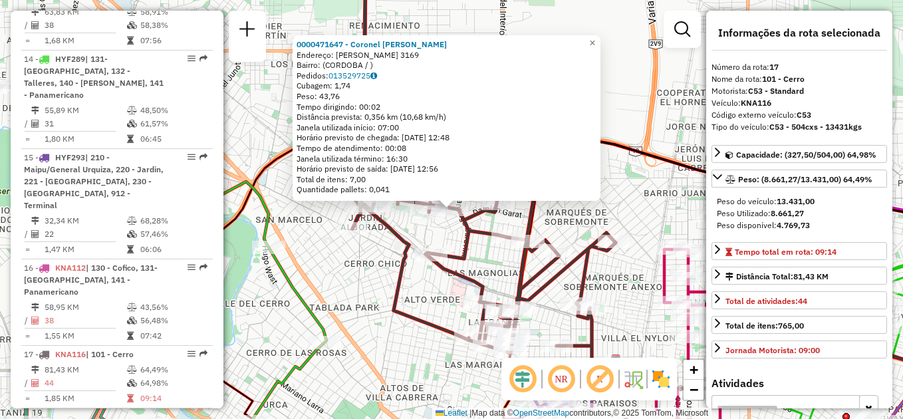
scroll to position [1662, 0]
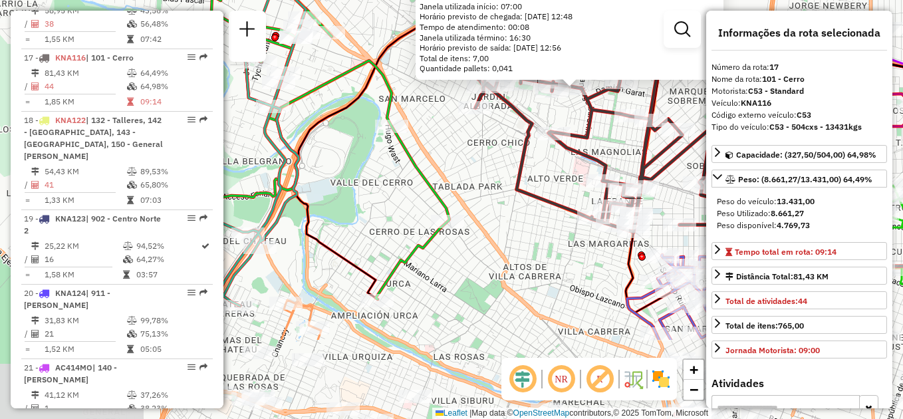
drag, startPoint x: 420, startPoint y: 316, endPoint x: 548, endPoint y: 185, distance: 182.8
click at [548, 185] on icon at bounding box center [602, 41] width 278 height 409
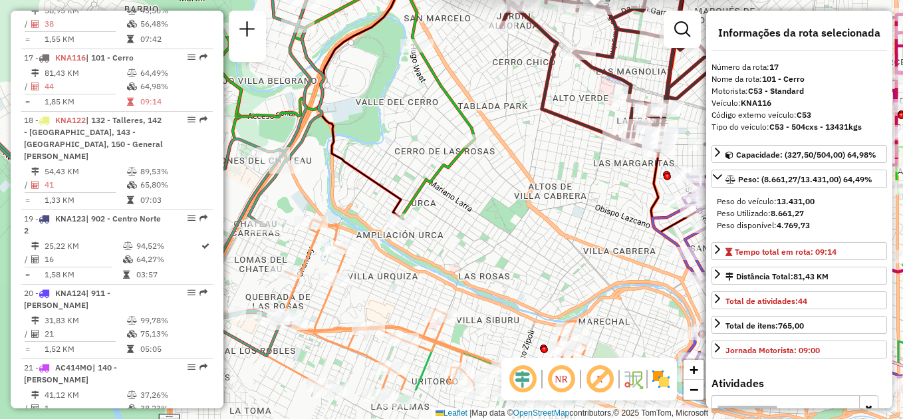
drag, startPoint x: 510, startPoint y: 286, endPoint x: 500, endPoint y: 229, distance: 57.5
click at [500, 229] on div "0000471647 - Coronel Solana Endereço: ROBERTO CAYOL 3169 Bairro: (CORDOBA / ) P…" at bounding box center [451, 209] width 903 height 419
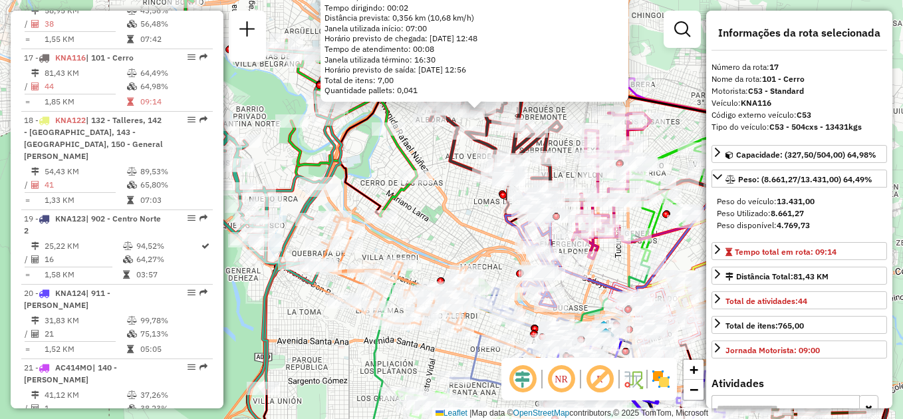
drag, startPoint x: 494, startPoint y: 220, endPoint x: 435, endPoint y: 211, distance: 59.8
click at [435, 211] on div "0000471647 - Coronel Solana Endereço: ROBERTO CAYOL 3169 Bairro: (CORDOBA / ) P…" at bounding box center [451, 209] width 903 height 419
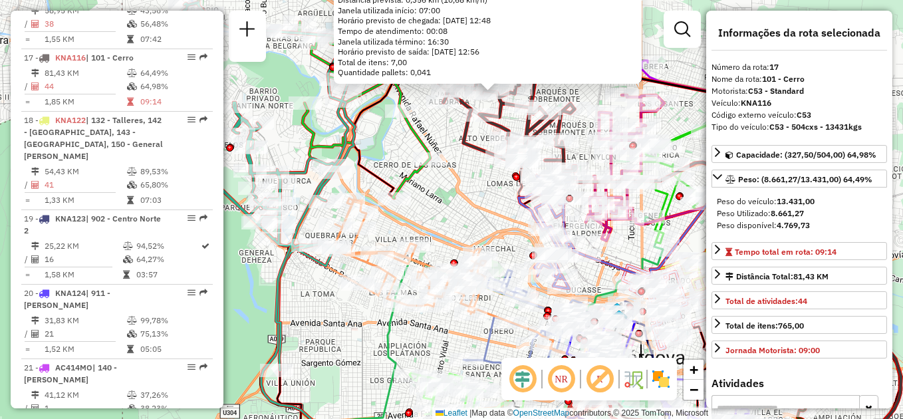
drag, startPoint x: 430, startPoint y: 245, endPoint x: 443, endPoint y: 227, distance: 21.8
click at [443, 227] on div "0000471647 - Coronel Solana Endereço: ROBERTO CAYOL 3169 Bairro: (CORDOBA / ) P…" at bounding box center [451, 209] width 903 height 419
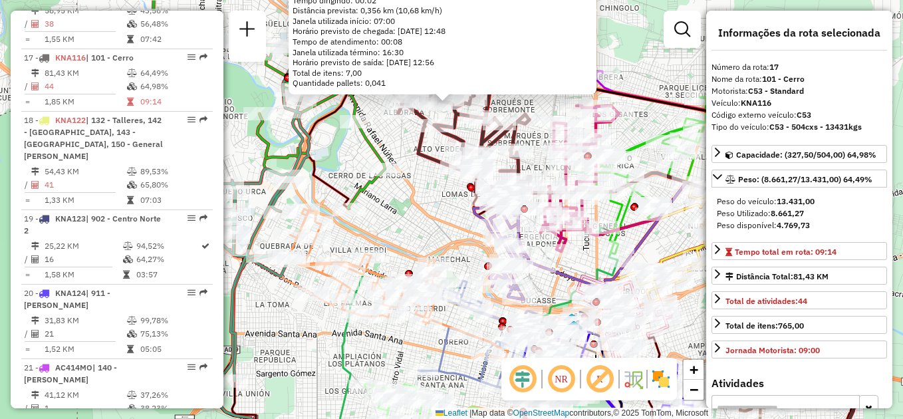
drag, startPoint x: 468, startPoint y: 199, endPoint x: 419, endPoint y: 209, distance: 50.2
click at [422, 209] on div "0000471647 - Coronel Solana Endereço: ROBERTO CAYOL 3169 Bairro: (CORDOBA / ) P…" at bounding box center [451, 209] width 903 height 419
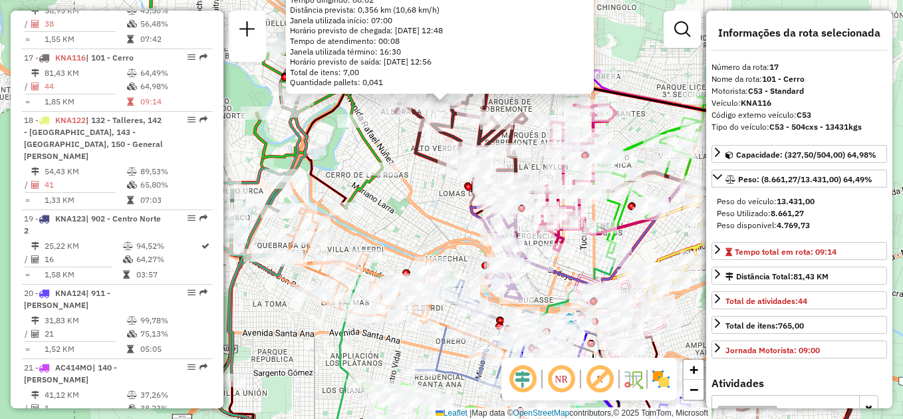
drag, startPoint x: 405, startPoint y: 206, endPoint x: 381, endPoint y: 219, distance: 27.4
click at [381, 219] on div "0000471647 - Coronel Solana Endereço: ROBERTO CAYOL 3169 Bairro: (CORDOBA / ) P…" at bounding box center [451, 209] width 903 height 419
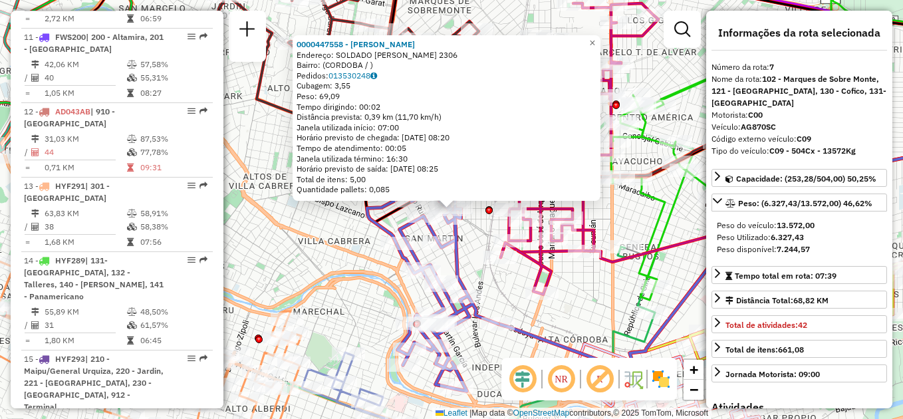
scroll to position [896, 0]
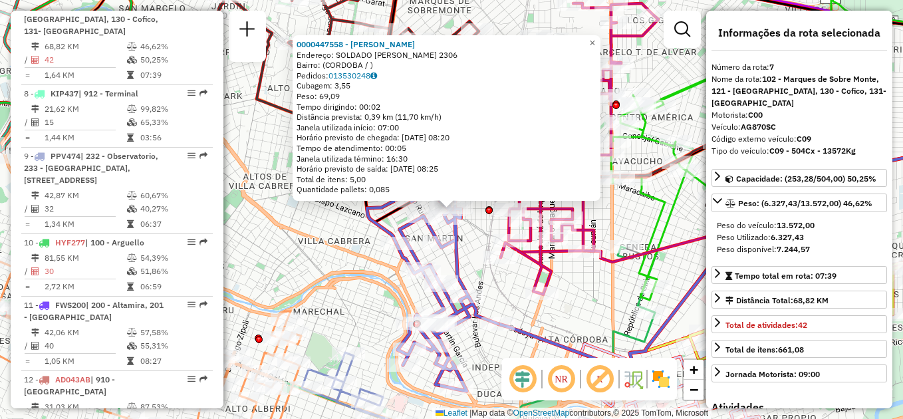
click at [288, 239] on div "0000447558 - Siudak Priscila Yazmin Endereço: SOLDADO RUIZ 2306 Bairro: (CORDOB…" at bounding box center [451, 209] width 903 height 419
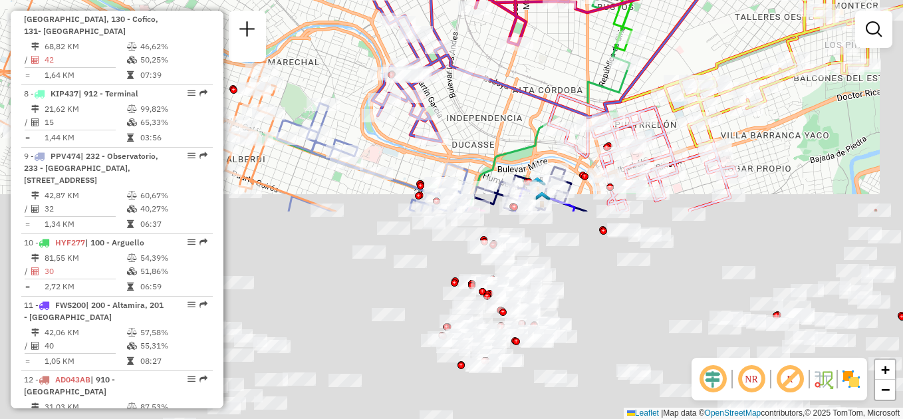
drag, startPoint x: 516, startPoint y: 389, endPoint x: 476, endPoint y: 118, distance: 273.4
click at [479, 118] on div "Janela de atendimento Grade de atendimento Capacidade Transportadoras Veículos …" at bounding box center [451, 209] width 903 height 419
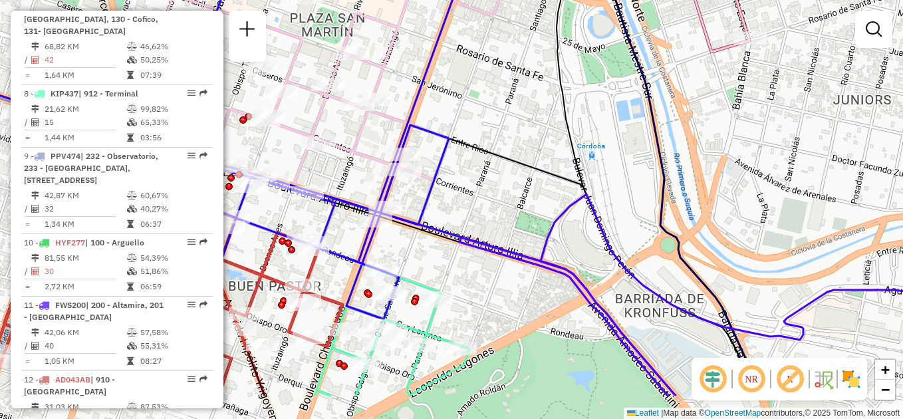
drag, startPoint x: 479, startPoint y: 294, endPoint x: 586, endPoint y: -15, distance: 327.0
click at [586, 0] on html "Aguarde... Pop-up bloqueado! Seu navegador bloqueou automáticamente a abertura …" at bounding box center [451, 209] width 903 height 419
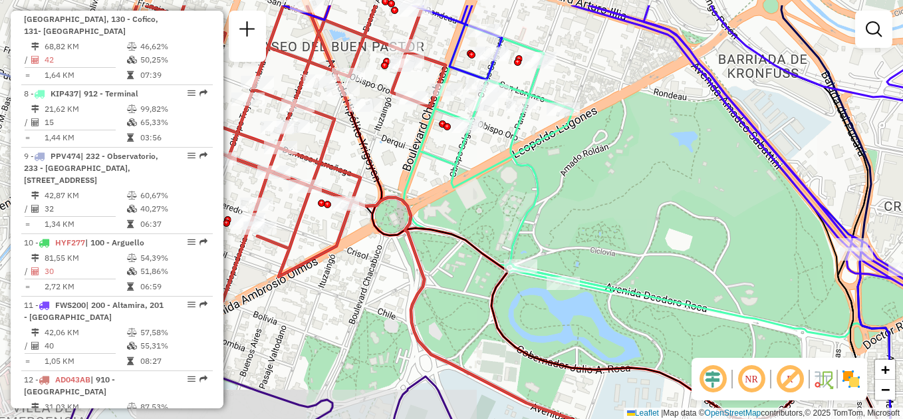
drag, startPoint x: 539, startPoint y: 114, endPoint x: 489, endPoint y: 332, distance: 223.6
click at [491, 333] on div "Janela de atendimento Grade de atendimento Capacidade Transportadoras Veículos …" at bounding box center [451, 209] width 903 height 419
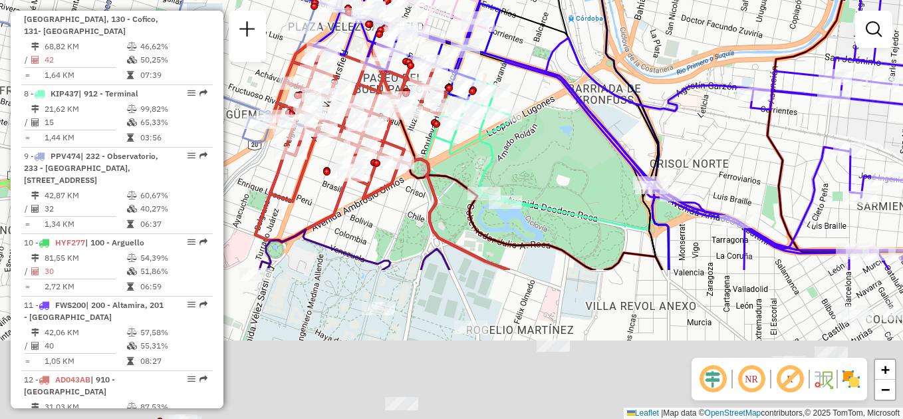
drag, startPoint x: 499, startPoint y: 334, endPoint x: 490, endPoint y: 115, distance: 219.5
click at [490, 115] on icon at bounding box center [543, 170] width 237 height 197
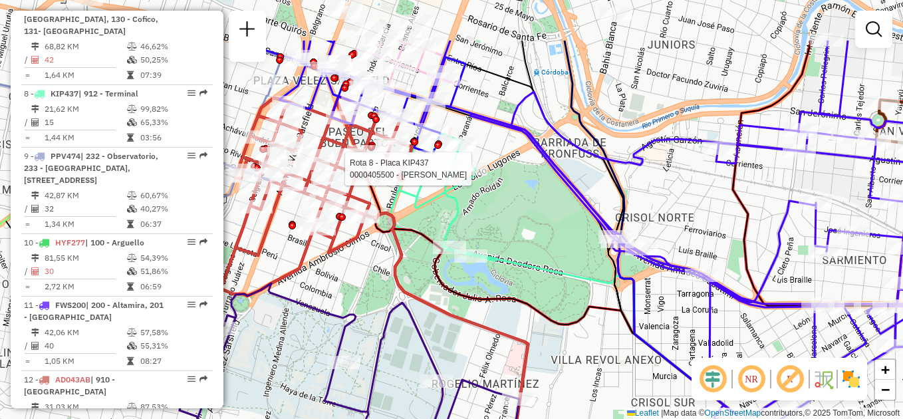
drag, startPoint x: 535, startPoint y: 163, endPoint x: 507, endPoint y: 246, distance: 87.0
click at [507, 246] on div "Rota 8 - Placa KIP437 0000405500 - Martin Juan Cruz Janela de atendimento Grade…" at bounding box center [451, 209] width 903 height 419
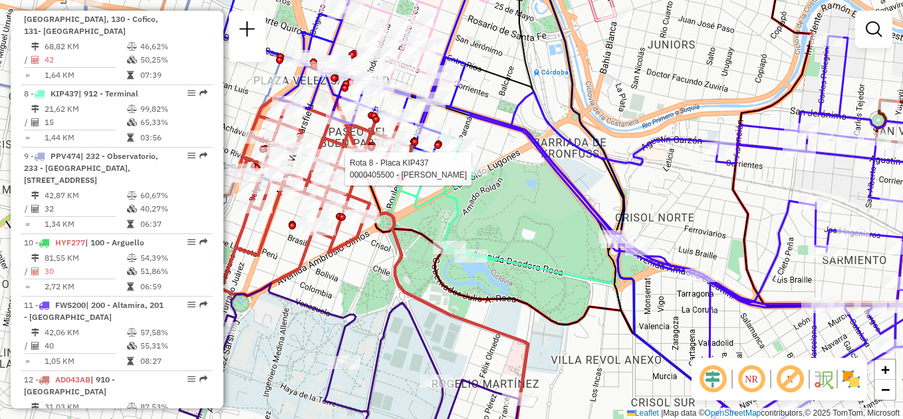
click at [505, 223] on div "Rota 8 - Placa KIP437 0000405500 - Martin Juan Cruz Janela de atendimento Grade…" at bounding box center [451, 209] width 903 height 419
select select "**********"
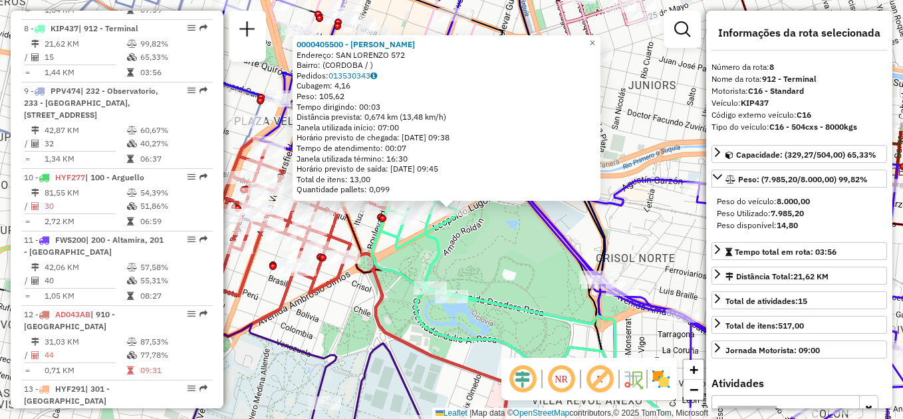
scroll to position [982, 0]
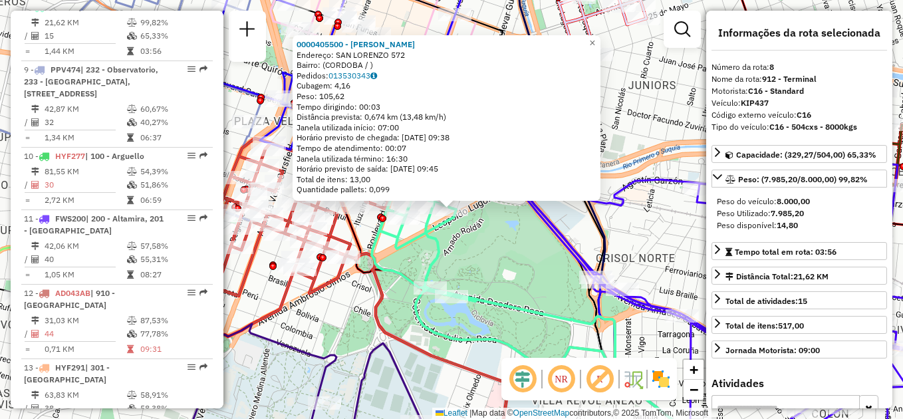
click at [523, 300] on div "0000405500 - Martin Juan Cruz Endereço: SAN LORENZO 572 Bairro: (CORDOBA / ) Pe…" at bounding box center [451, 209] width 903 height 419
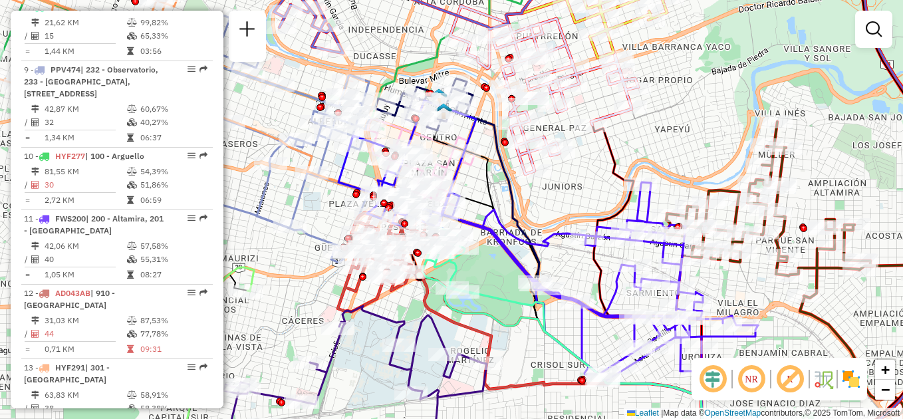
drag, startPoint x: 294, startPoint y: 306, endPoint x: 386, endPoint y: 261, distance: 102.0
click at [406, 260] on div "Janela de atendimento Grade de atendimento Capacidade Transportadoras Veículos …" at bounding box center [451, 209] width 903 height 419
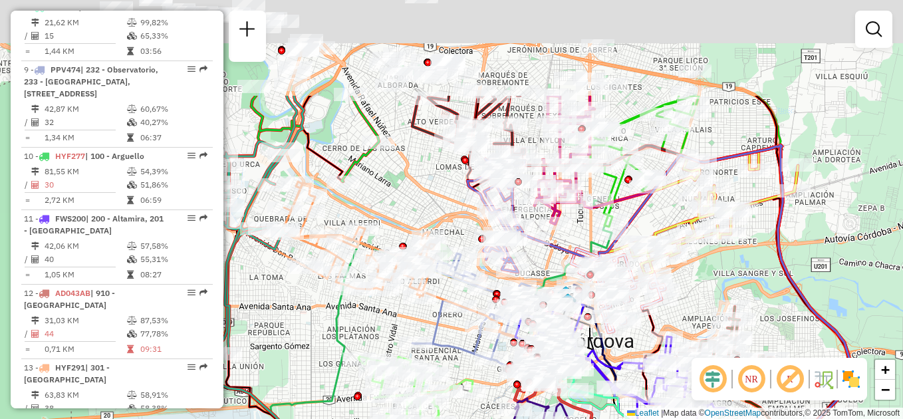
drag, startPoint x: 334, startPoint y: 192, endPoint x: 433, endPoint y: 344, distance: 180.7
click at [433, 344] on icon at bounding box center [471, 315] width 118 height 124
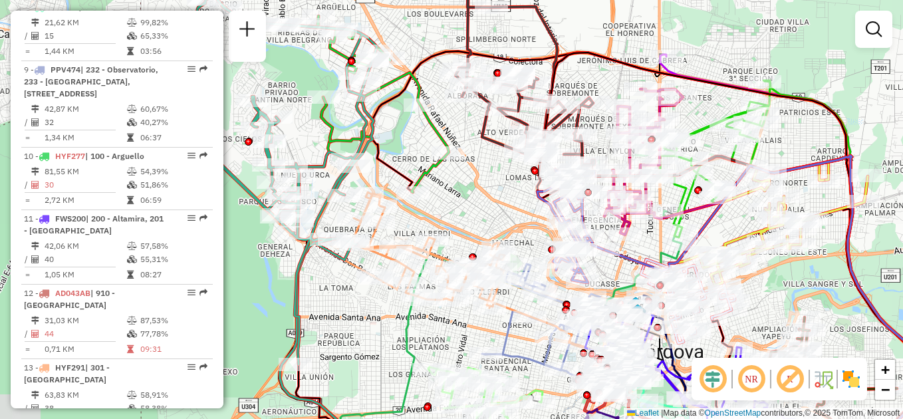
drag, startPoint x: 394, startPoint y: 211, endPoint x: 447, endPoint y: 185, distance: 59.4
click at [449, 191] on div "Janela de atendimento Grade de atendimento Capacidade Transportadoras Veículos …" at bounding box center [451, 209] width 903 height 419
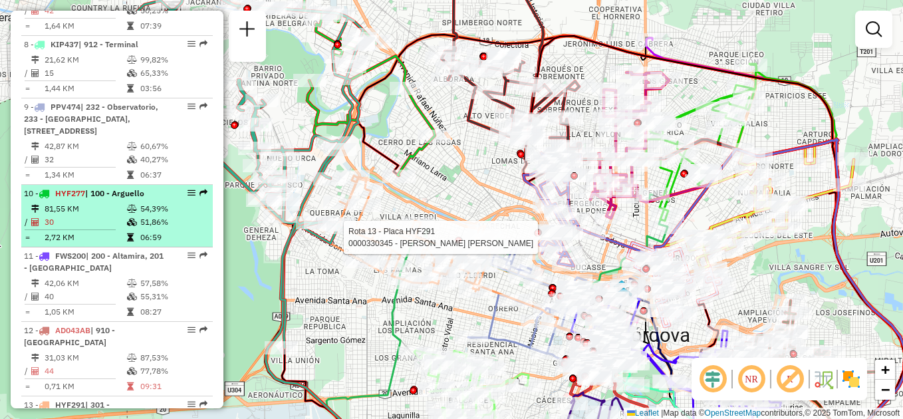
scroll to position [864, 0]
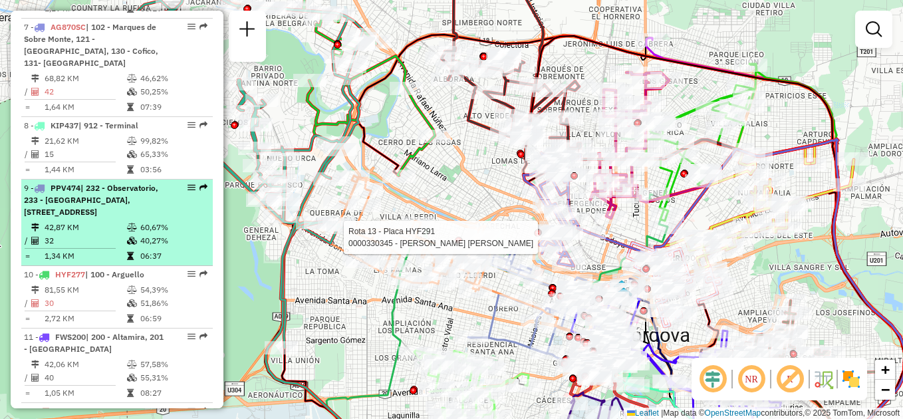
click at [89, 217] on span "| 232 - Observatorio, 233 - [GEOGRAPHIC_DATA], [STREET_ADDRESS]" at bounding box center [91, 200] width 134 height 34
select select "**********"
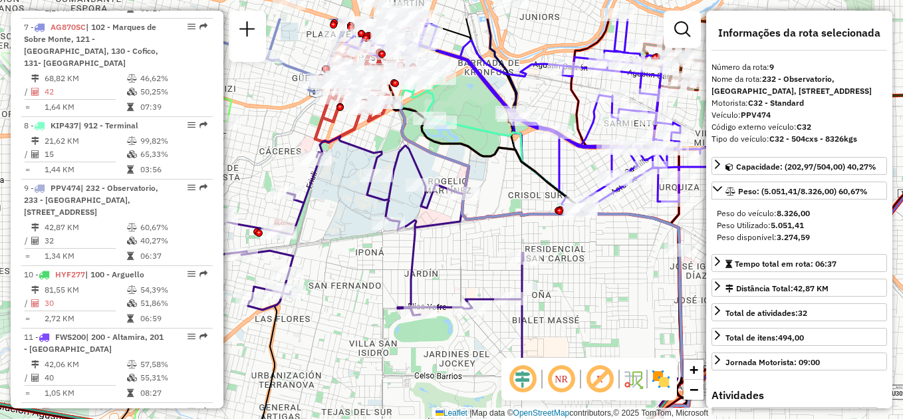
drag, startPoint x: 415, startPoint y: 220, endPoint x: 359, endPoint y: 280, distance: 82.8
click at [359, 280] on div "Rota 13 - Placa HYF291 0000330345 - Gomez Alfredo Hilario Janela de atendimento…" at bounding box center [451, 209] width 903 height 419
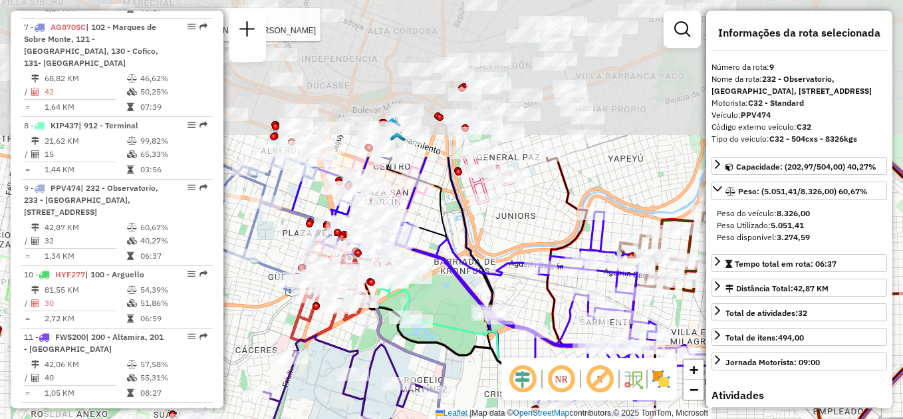
drag, startPoint x: 474, startPoint y: 104, endPoint x: 450, endPoint y: 299, distance: 196.9
click at [450, 303] on div "Rota 13 - Placa HYF291 0000330345 - Gomez Alfredo Hilario Janela de atendimento…" at bounding box center [451, 209] width 903 height 419
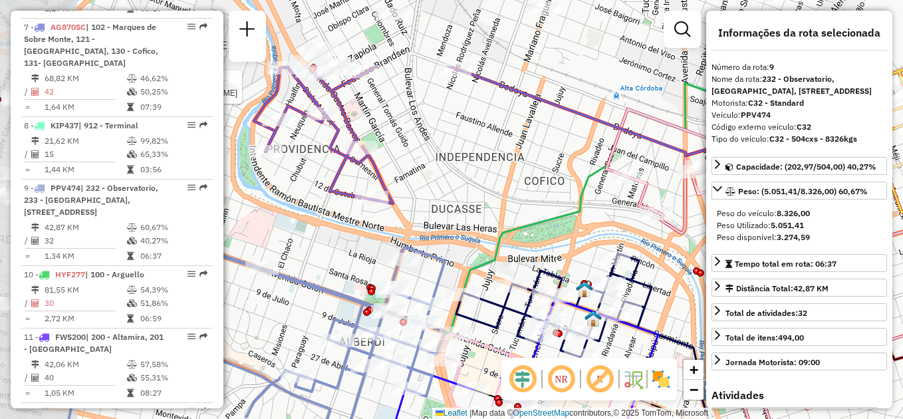
drag, startPoint x: 437, startPoint y: 134, endPoint x: 512, endPoint y: 221, distance: 114.0
click at [558, 247] on icon at bounding box center [405, 200] width 709 height 268
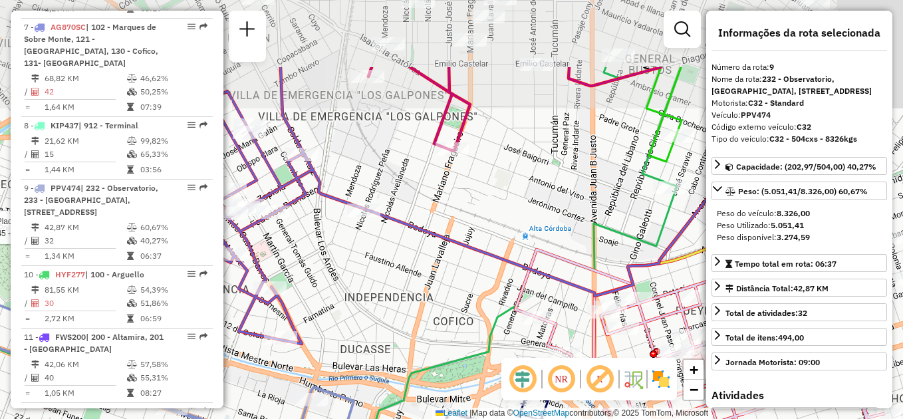
drag, startPoint x: 512, startPoint y: 163, endPoint x: 345, endPoint y: 322, distance: 230.3
click at [345, 322] on div "Rota 13 - Placa HYF291 0000330345 - Gomez Alfredo Hilario Janela de atendimento…" at bounding box center [451, 209] width 903 height 419
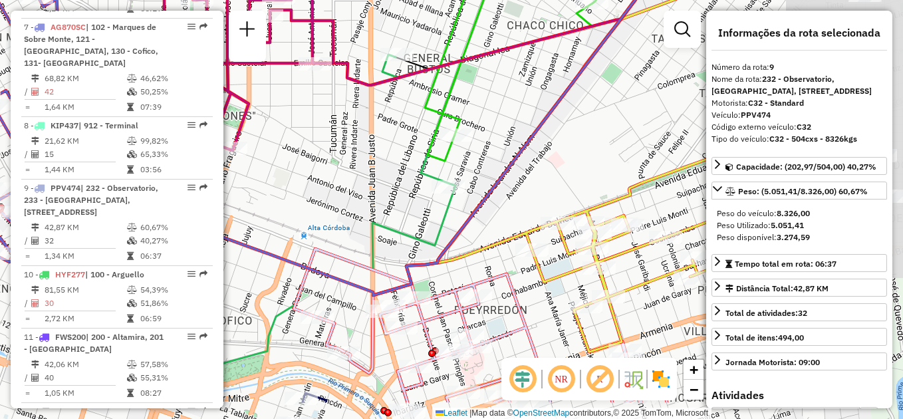
drag, startPoint x: 484, startPoint y: 289, endPoint x: 321, endPoint y: 231, distance: 173.0
click at [321, 231] on div "Rota 13 - Placa HYF291 0000330345 - Gomez Alfredo Hilario Janela de atendimento…" at bounding box center [451, 209] width 903 height 419
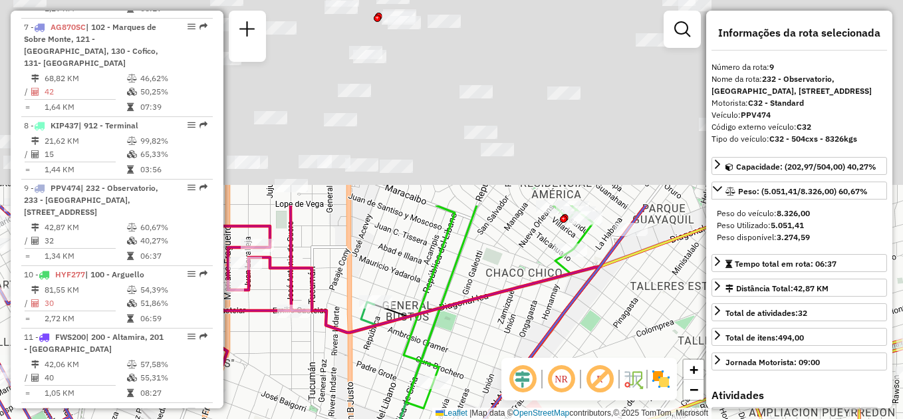
drag, startPoint x: 523, startPoint y: 117, endPoint x: 502, endPoint y: 365, distance: 248.8
click at [502, 365] on hb-router-mapa "Informações da Sessão 1229896 - 15/08/2025 Criação: 14/08/2025 18:00 Depósito: …" at bounding box center [451, 209] width 903 height 419
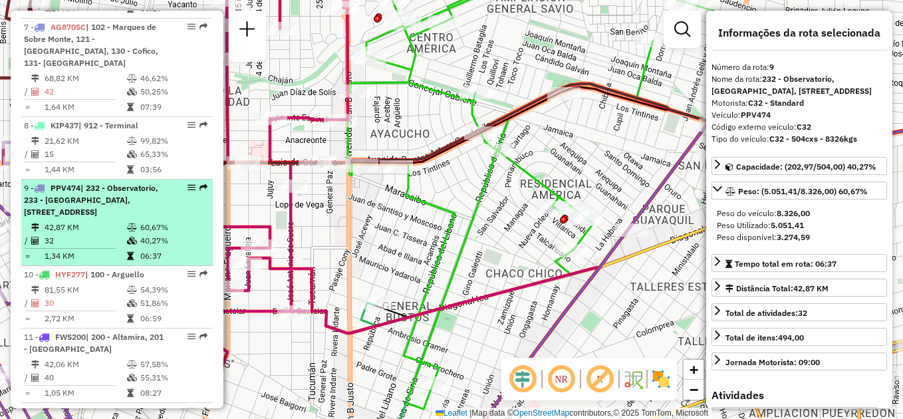
click at [122, 218] on div "9 - PPV474 | 232 - Observatorio, 233 - Los Platanos, 240 - Plaza Colon, 241 - C…" at bounding box center [94, 200] width 141 height 36
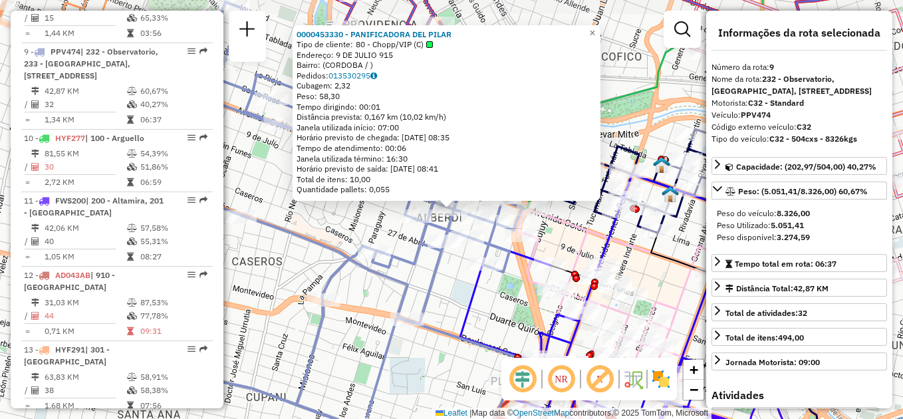
scroll to position [1045, 0]
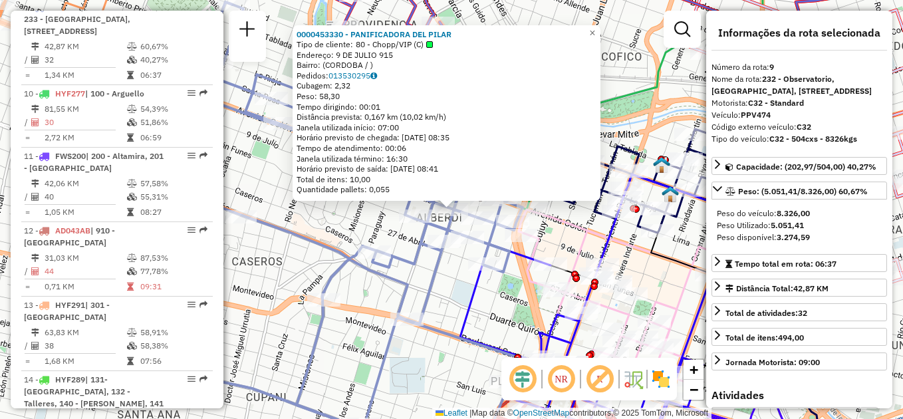
click at [346, 211] on div "0000453330 - PANIFICADORA DEL PILAR Tipo de cliente: 80 - Chopp/VIP (C) Endereç…" at bounding box center [451, 209] width 903 height 419
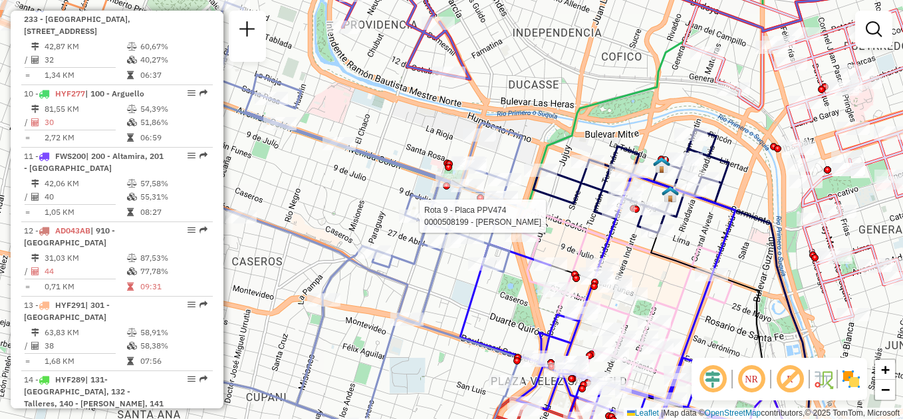
select select "**********"
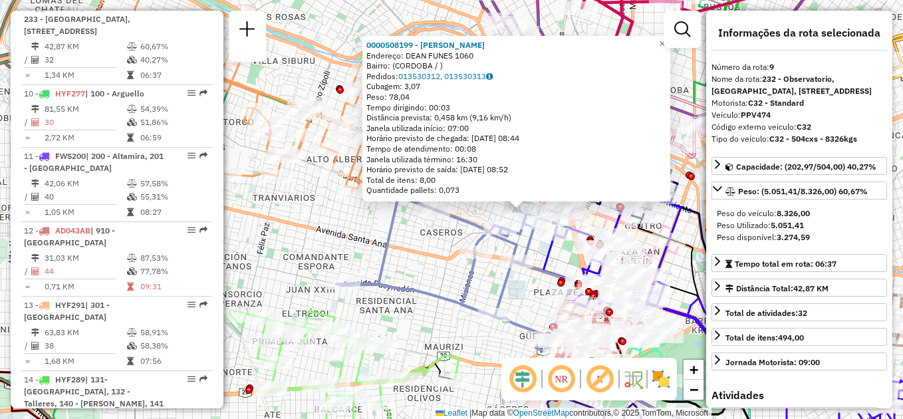
click at [423, 235] on div "0000508199 - Ramirez Dahyana Micaela Endereço: DEAN FUNES 1060 Bairro: (CORDOBA…" at bounding box center [451, 209] width 903 height 419
click at [437, 237] on div "0000508199 - Ramirez Dahyana Micaela Endereço: DEAN FUNES 1060 Bairro: (CORDOBA…" at bounding box center [451, 209] width 903 height 419
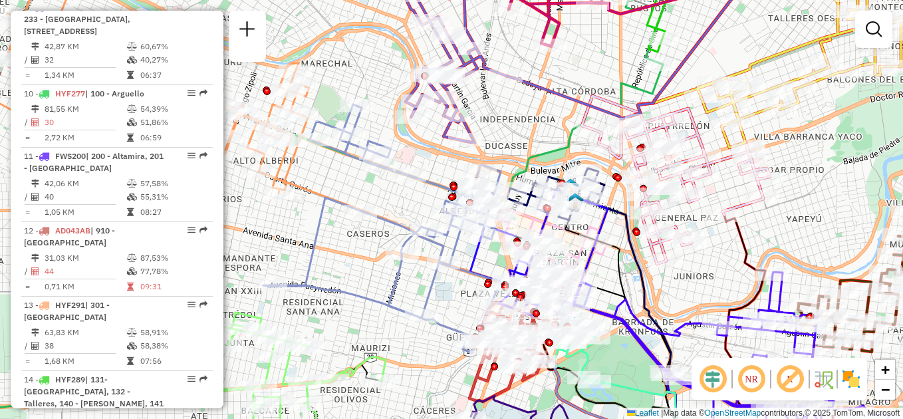
drag, startPoint x: 443, startPoint y: 241, endPoint x: 370, endPoint y: 243, distance: 73.1
click at [370, 243] on div "Janela de atendimento Grade de atendimento Capacidade Transportadoras Veículos …" at bounding box center [451, 209] width 903 height 419
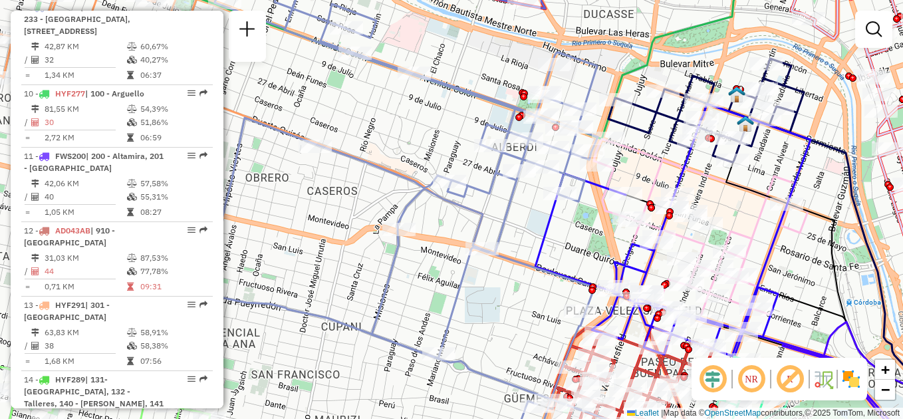
drag, startPoint x: 338, startPoint y: 233, endPoint x: 305, endPoint y: 197, distance: 49.4
click at [305, 197] on div "Janela de atendimento Grade de atendimento Capacidade Transportadoras Veículos …" at bounding box center [451, 209] width 903 height 419
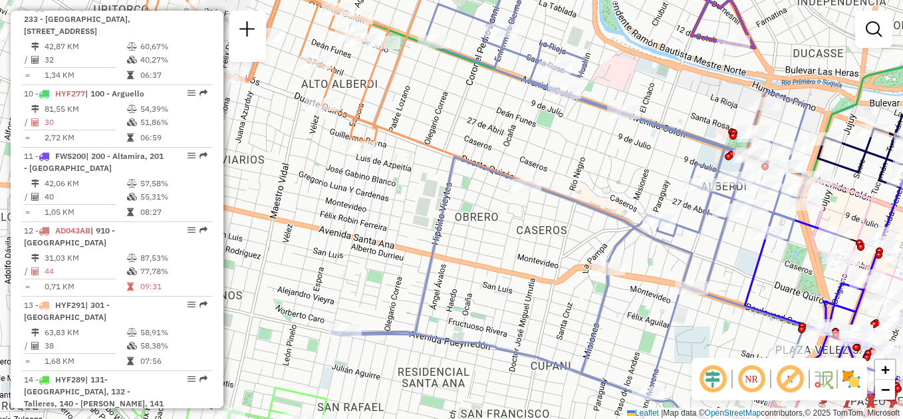
drag, startPoint x: 306, startPoint y: 195, endPoint x: 516, endPoint y: 235, distance: 213.6
click at [516, 235] on div "Janela de atendimento Grade de atendimento Capacidade Transportadoras Veículos …" at bounding box center [451, 209] width 903 height 419
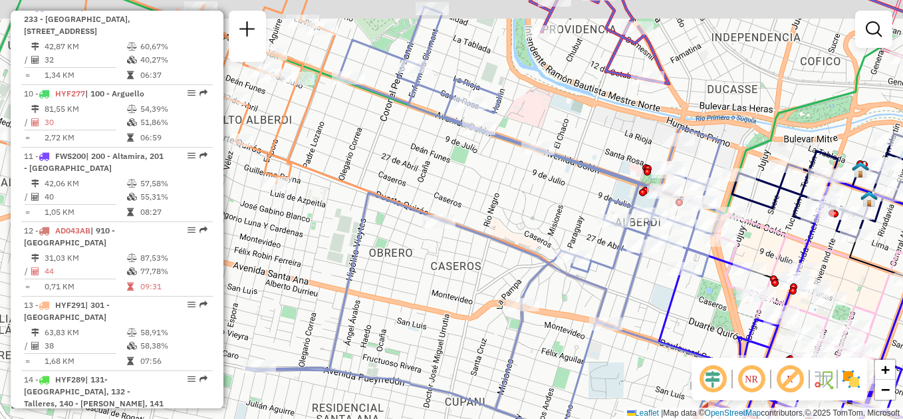
drag, startPoint x: 552, startPoint y: 155, endPoint x: 463, endPoint y: 191, distance: 96.9
click at [463, 191] on div "Janela de atendimento Grade de atendimento Capacidade Transportadoras Veículos …" at bounding box center [451, 209] width 903 height 419
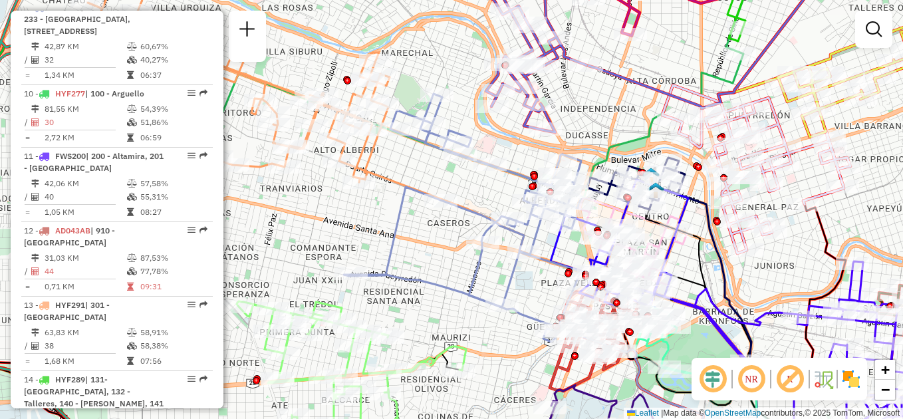
drag, startPoint x: 486, startPoint y: 181, endPoint x: 423, endPoint y: 175, distance: 63.4
click at [423, 175] on div "Janela de atendimento Grade de atendimento Capacidade Transportadoras Veículos …" at bounding box center [451, 209] width 903 height 419
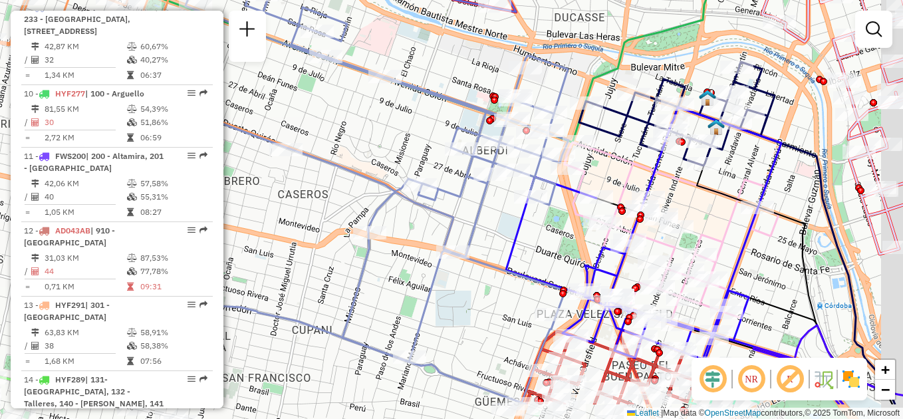
drag, startPoint x: 459, startPoint y: 199, endPoint x: 378, endPoint y: 139, distance: 100.6
click at [378, 139] on div "Janela de atendimento Grade de atendimento Capacidade Transportadoras Veículos …" at bounding box center [451, 209] width 903 height 419
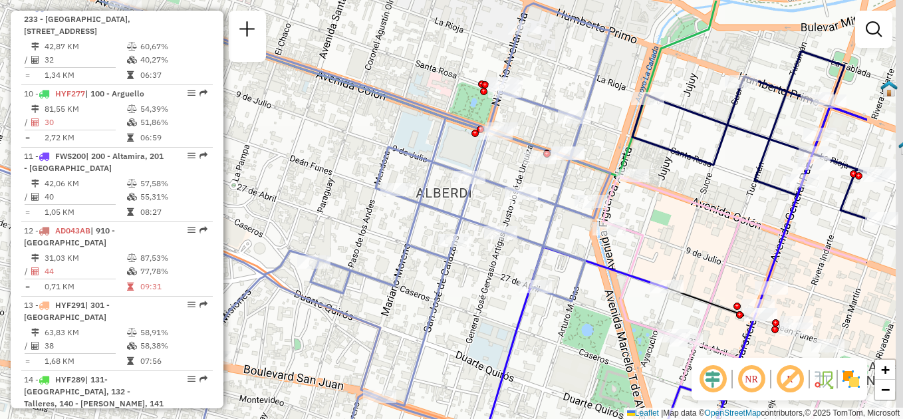
drag, startPoint x: 435, startPoint y: 114, endPoint x: 319, endPoint y: 159, distance: 124.2
click at [319, 159] on div "Janela de atendimento Grade de atendimento Capacidade Transportadoras Veículos …" at bounding box center [451, 209] width 903 height 419
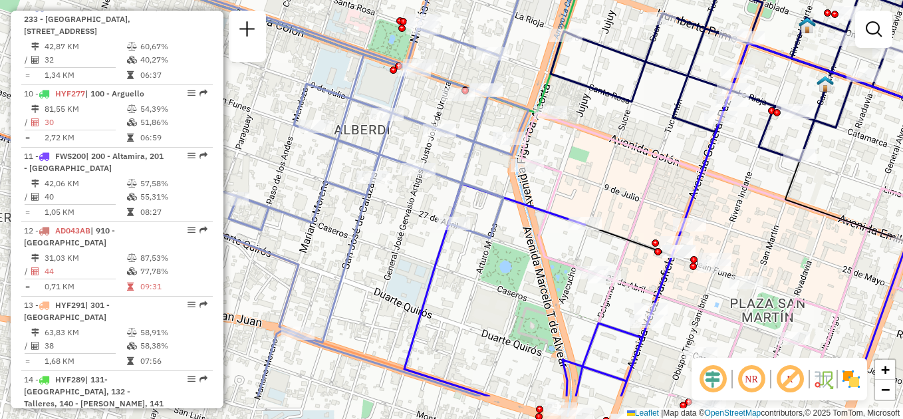
drag, startPoint x: 355, startPoint y: 146, endPoint x: 274, endPoint y: 84, distance: 101.4
click at [274, 84] on div "Janela de atendimento Grade de atendimento Capacidade Transportadoras Veículos …" at bounding box center [451, 209] width 903 height 419
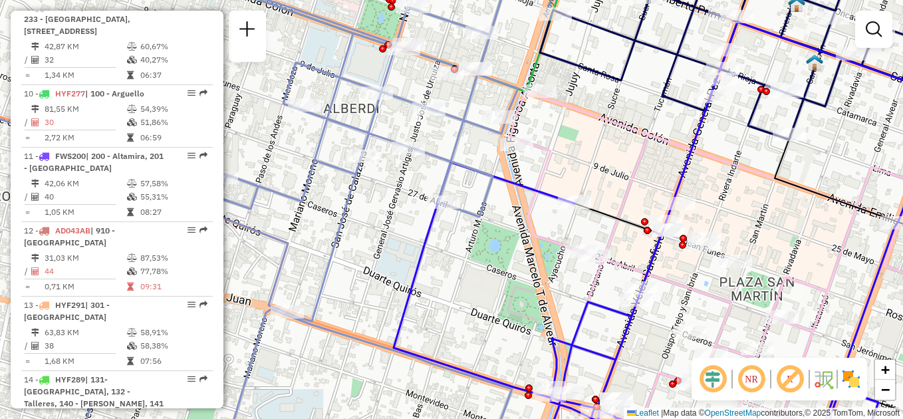
drag, startPoint x: 373, startPoint y: 203, endPoint x: 362, endPoint y: 181, distance: 23.8
click at [362, 181] on div "Janela de atendimento Grade de atendimento Capacidade Transportadoras Veículos …" at bounding box center [451, 209] width 903 height 419
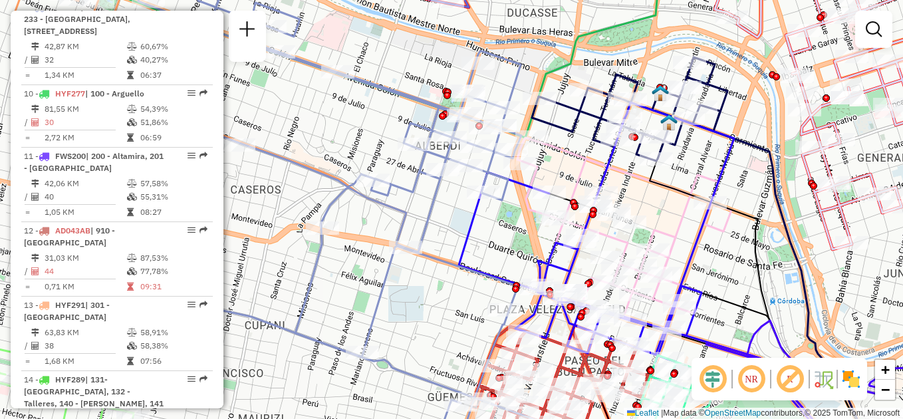
drag, startPoint x: 370, startPoint y: 251, endPoint x: 506, endPoint y: 257, distance: 136.4
click at [506, 257] on div "Janela de atendimento Grade de atendimento Capacidade Transportadoras Veículos …" at bounding box center [451, 209] width 903 height 419
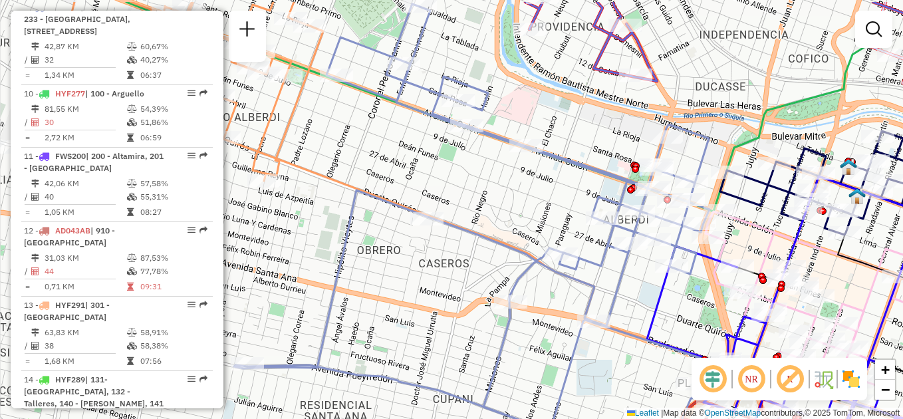
drag, startPoint x: 375, startPoint y: 145, endPoint x: 493, endPoint y: 189, distance: 126.2
click at [493, 189] on div "Janela de atendimento Grade de atendimento Capacidade Transportadoras Veículos …" at bounding box center [451, 209] width 903 height 419
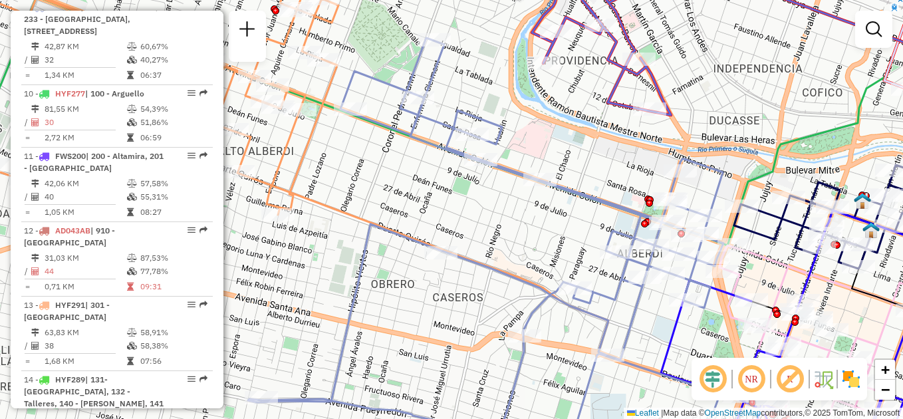
drag, startPoint x: 453, startPoint y: 166, endPoint x: 377, endPoint y: 189, distance: 79.1
click at [379, 190] on div "Janela de atendimento Grade de atendimento Capacidade Transportadoras Veículos …" at bounding box center [451, 209] width 903 height 419
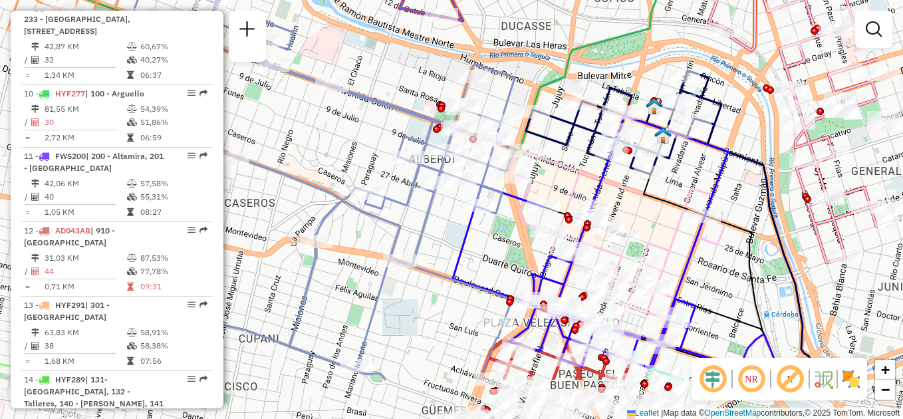
drag, startPoint x: 484, startPoint y: 212, endPoint x: 362, endPoint y: 126, distance: 149.2
click at [368, 130] on div "Janela de atendimento Grade de atendimento Capacidade Transportadoras Veículos …" at bounding box center [451, 209] width 903 height 419
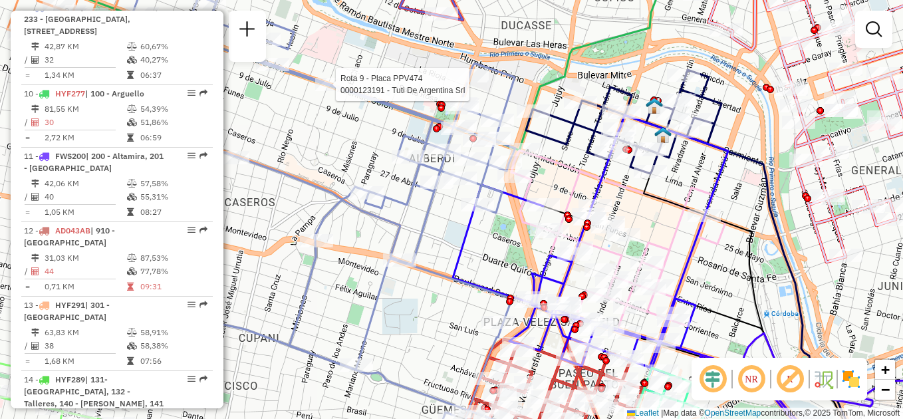
select select "**********"
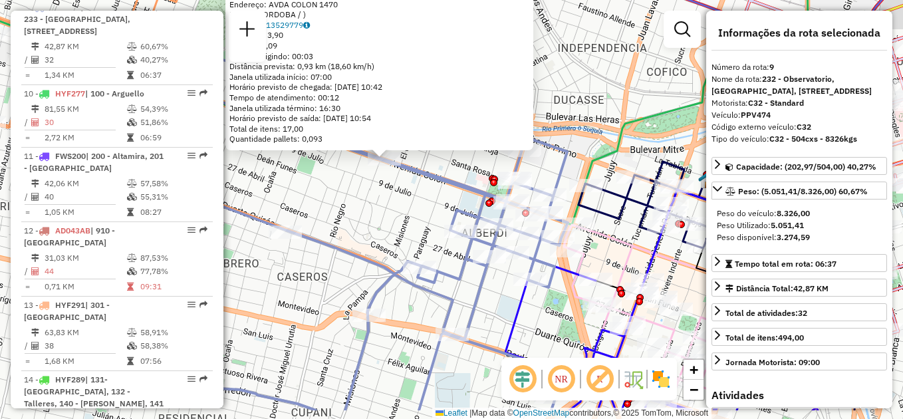
drag, startPoint x: 485, startPoint y: 259, endPoint x: 401, endPoint y: 201, distance: 100.8
click at [401, 201] on div "0000123191 - Tuti De Argentina Srl Tipo de cliente: 20 - Primera Vuelta (J) End…" at bounding box center [451, 209] width 903 height 419
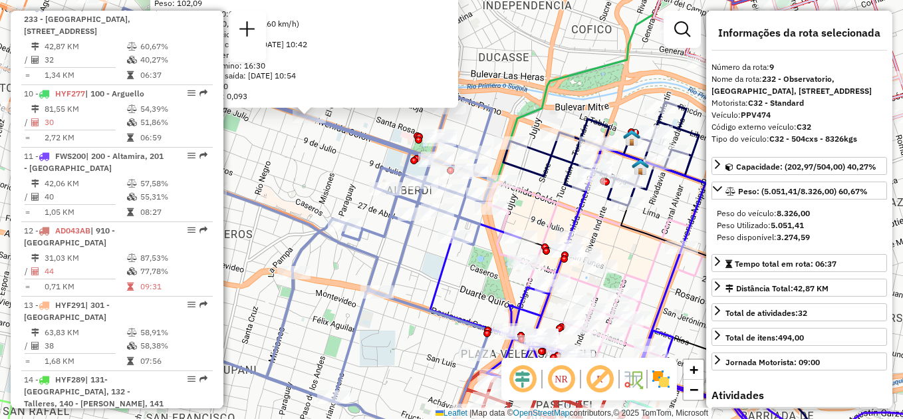
drag, startPoint x: 528, startPoint y: 292, endPoint x: 425, endPoint y: 229, distance: 120.8
click at [425, 229] on div "0000123191 - Tuti De Argentina Srl Tipo de cliente: 20 - Primera Vuelta (J) End…" at bounding box center [451, 209] width 903 height 419
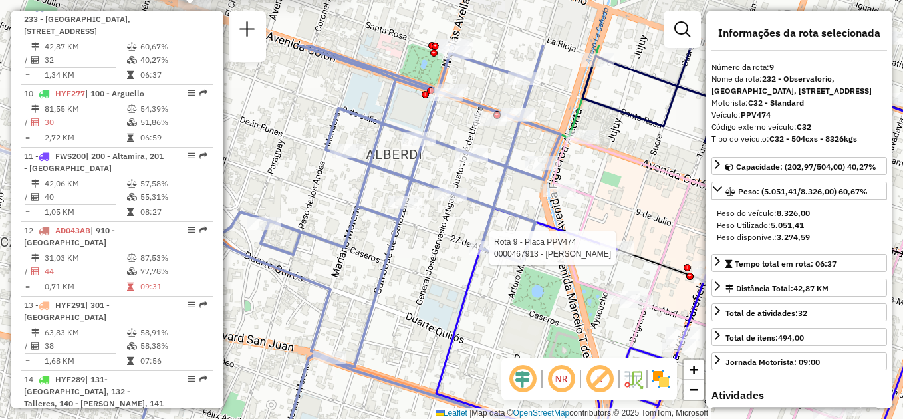
drag, startPoint x: 342, startPoint y: 195, endPoint x: 409, endPoint y: 282, distance: 109.9
click at [409, 282] on div "Rota 9 - Placa PPV474 0000467913 - Carranza Juan Ignacio 0000123191 - Tuti De A…" at bounding box center [451, 209] width 903 height 419
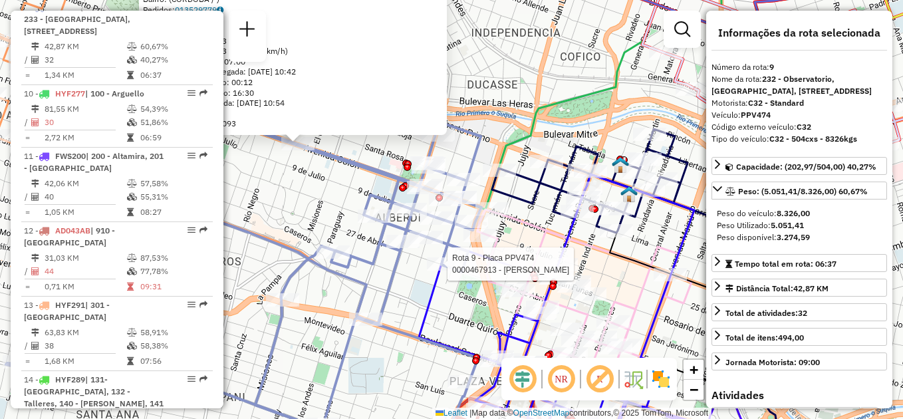
click at [397, 282] on icon at bounding box center [243, 231] width 475 height 459
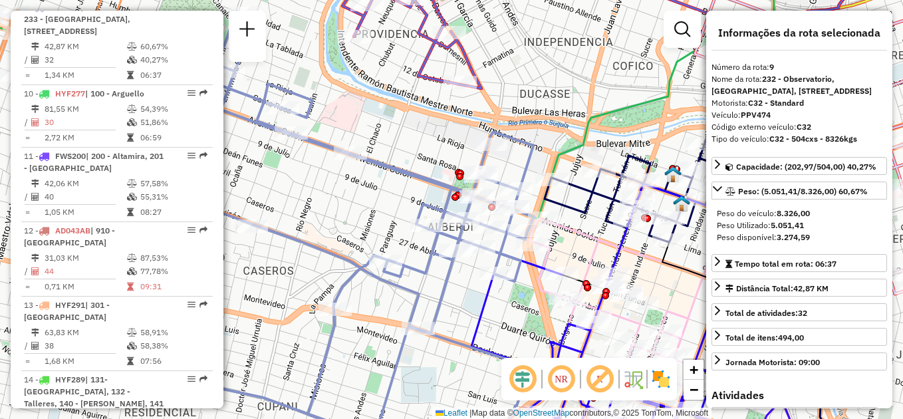
drag, startPoint x: 309, startPoint y: 186, endPoint x: 362, endPoint y: 195, distance: 53.3
click at [362, 195] on div "Janela de atendimento Grade de atendimento Capacidade Transportadoras Veículos …" at bounding box center [451, 209] width 903 height 419
click at [348, 209] on div "Janela de atendimento Grade de atendimento Capacidade Transportadoras Veículos …" at bounding box center [451, 209] width 903 height 419
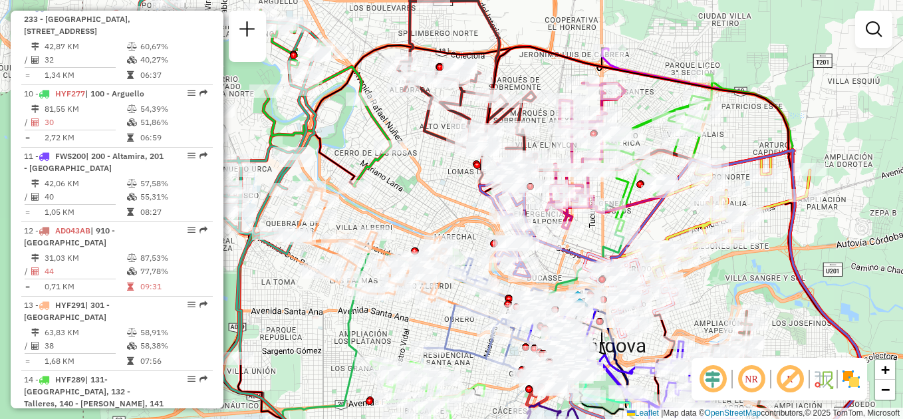
drag, startPoint x: 292, startPoint y: 170, endPoint x: 439, endPoint y: 241, distance: 162.9
click at [447, 241] on div "Janela de atendimento Grade de atendimento Capacidade Transportadoras Veículos …" at bounding box center [451, 209] width 903 height 419
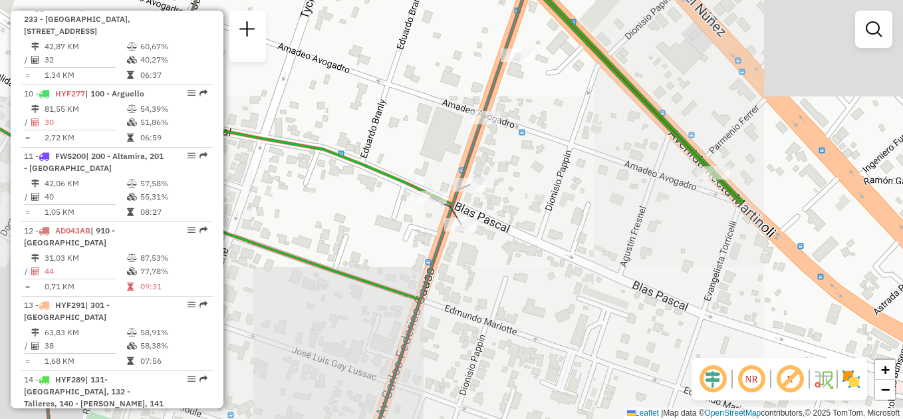
click at [560, 242] on div "Janela de atendimento Grade de atendimento Capacidade Transportadoras Veículos …" at bounding box center [451, 209] width 903 height 419
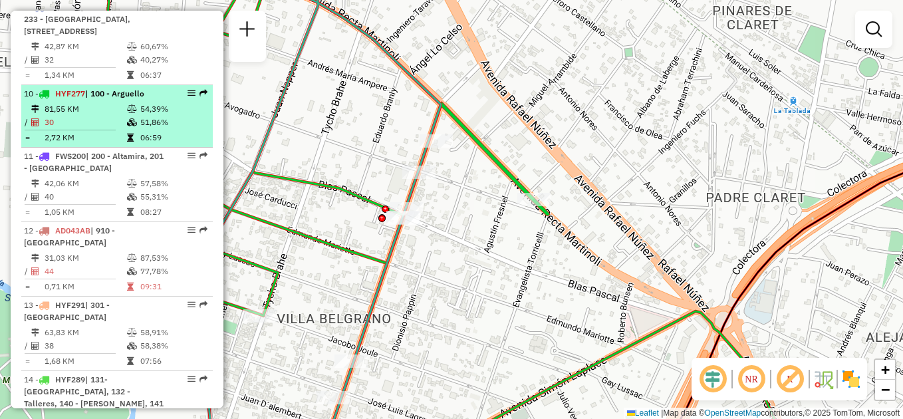
click at [91, 115] on td "81,55 KM" at bounding box center [85, 108] width 82 height 13
select select "**********"
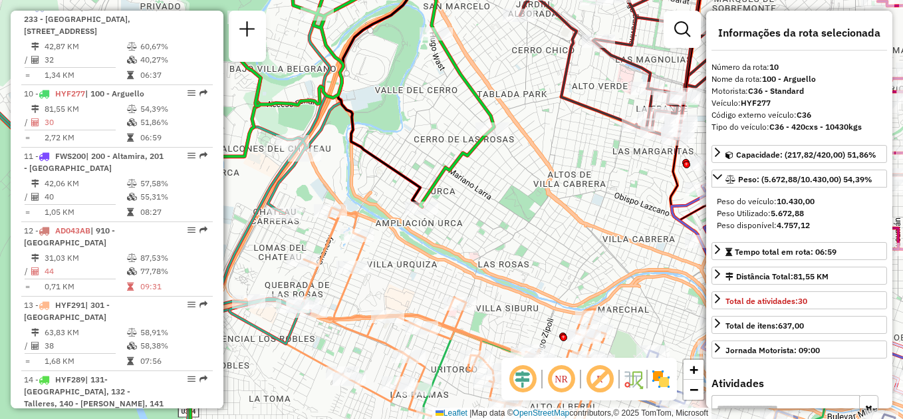
click at [389, 113] on div "Janela de atendimento Grade de atendimento Capacidade Transportadoras Veículos …" at bounding box center [451, 209] width 903 height 419
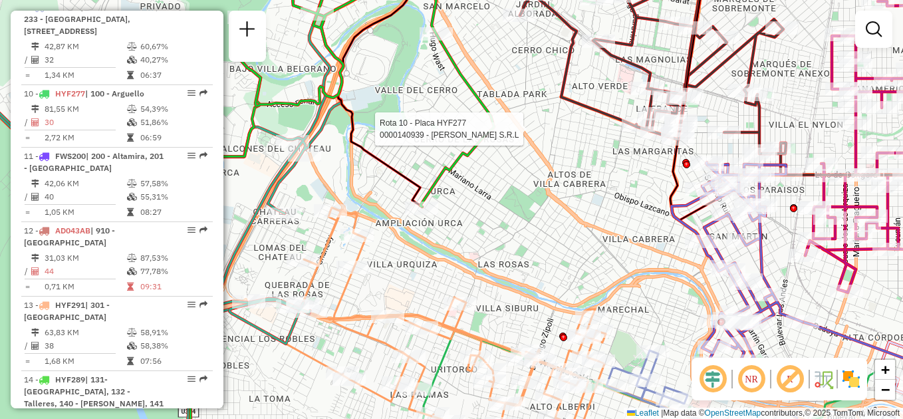
select select "**********"
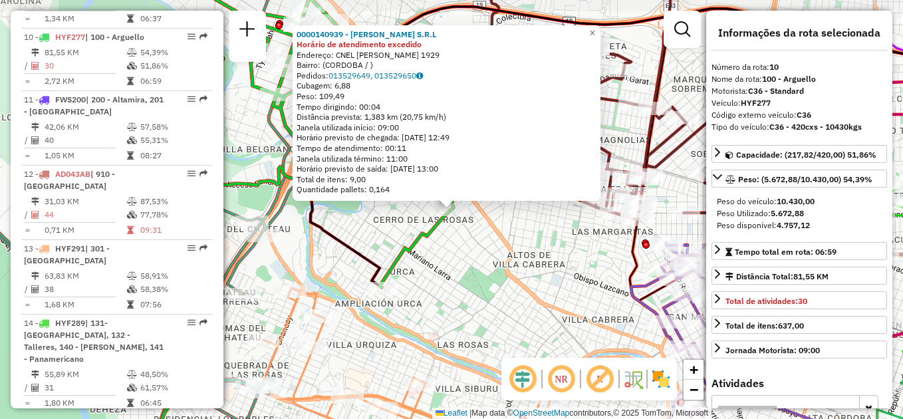
scroll to position [1131, 0]
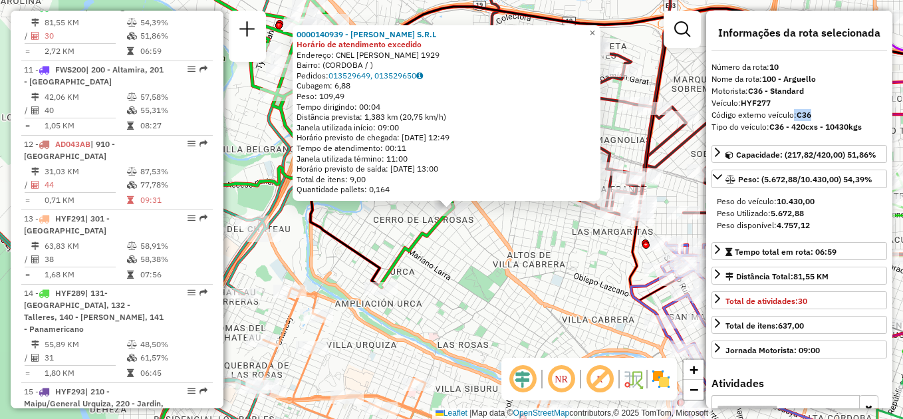
drag, startPoint x: 792, startPoint y: 116, endPoint x: 814, endPoint y: 114, distance: 22.6
click at [814, 114] on div "Código externo veículo: C36" at bounding box center [798, 115] width 175 height 12
click at [355, 217] on div "0000140939 - Carmelo S.R.L Horário de atendimento excedido Endereço: CNEL JUAN …" at bounding box center [451, 209] width 903 height 419
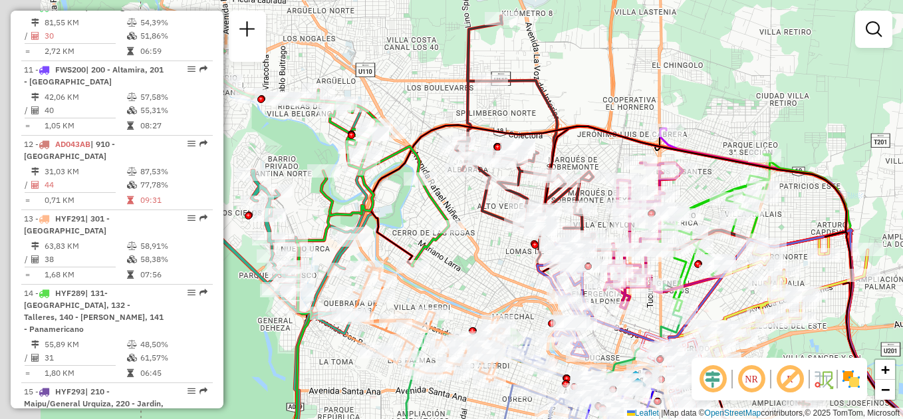
drag, startPoint x: 388, startPoint y: 186, endPoint x: 409, endPoint y: 189, distance: 21.4
click at [409, 189] on div "Janela de atendimento Grade de atendimento Capacidade Transportadoras Veículos …" at bounding box center [451, 209] width 903 height 419
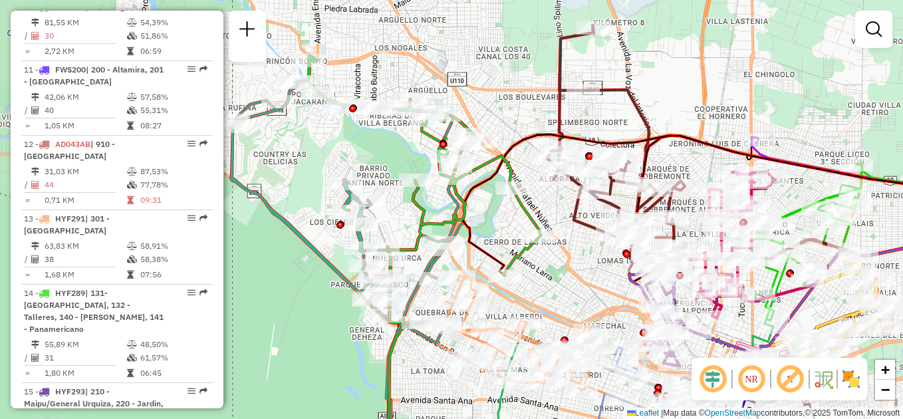
drag, startPoint x: 396, startPoint y: 193, endPoint x: 487, endPoint y: 227, distance: 97.2
click at [487, 227] on icon at bounding box center [424, 165] width 232 height 219
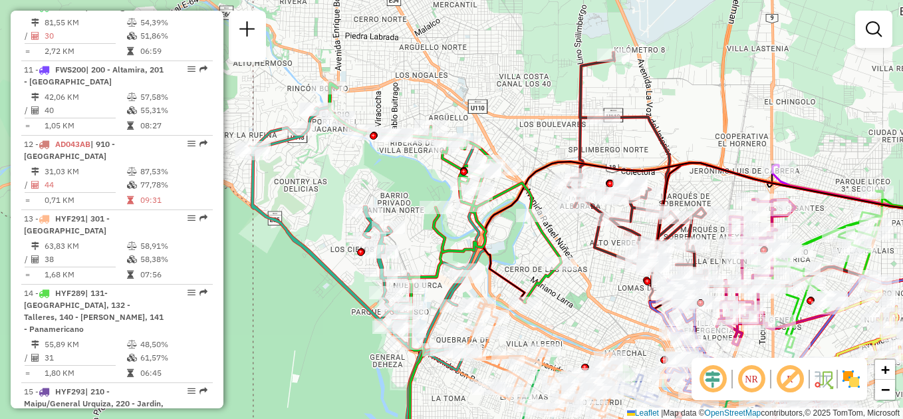
click at [300, 318] on div "Janela de atendimento Grade de atendimento Capacidade Transportadoras Veículos …" at bounding box center [451, 209] width 903 height 419
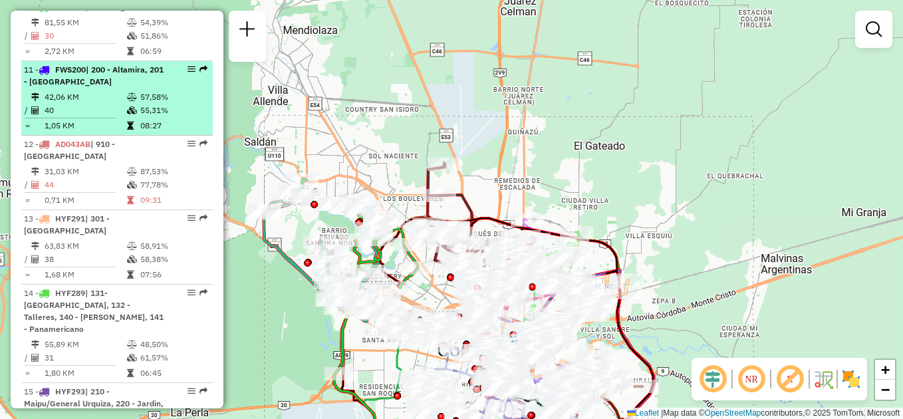
click at [97, 100] on li "11 - FWS200 | 200 - Altamira, 201 - San Vicente 42,06 KM 57,58% / 40 55,31% = 1…" at bounding box center [116, 98] width 191 height 74
select select "**********"
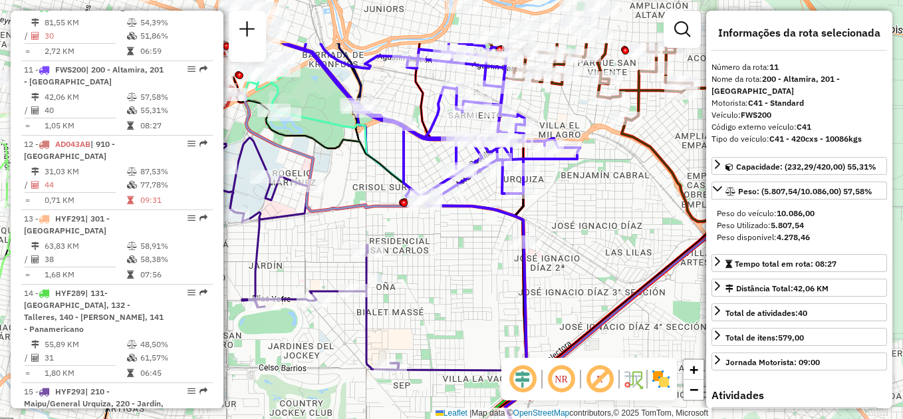
drag, startPoint x: 506, startPoint y: 150, endPoint x: 588, endPoint y: 261, distance: 137.5
click at [589, 261] on div "Janela de atendimento Grade de atendimento Capacidade Transportadoras Veículos …" at bounding box center [451, 209] width 903 height 419
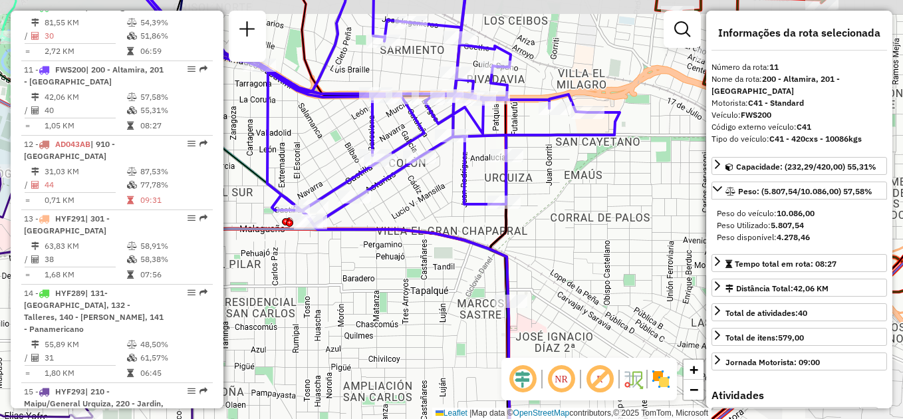
drag, startPoint x: 583, startPoint y: 207, endPoint x: 603, endPoint y: 248, distance: 45.8
click at [603, 248] on div "Janela de atendimento Grade de atendimento Capacidade Transportadoras Veículos …" at bounding box center [451, 209] width 903 height 419
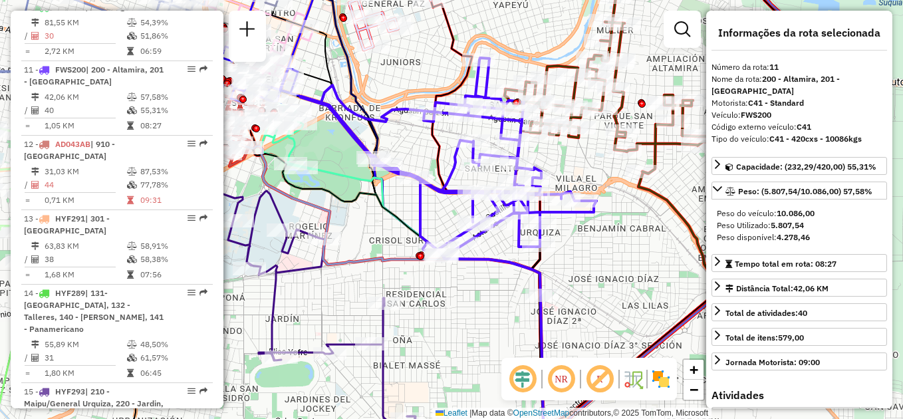
drag, startPoint x: 615, startPoint y: 245, endPoint x: 545, endPoint y: 270, distance: 74.4
click at [545, 270] on div "Janela de atendimento Grade de atendimento Capacidade Transportadoras Veículos …" at bounding box center [451, 209] width 903 height 419
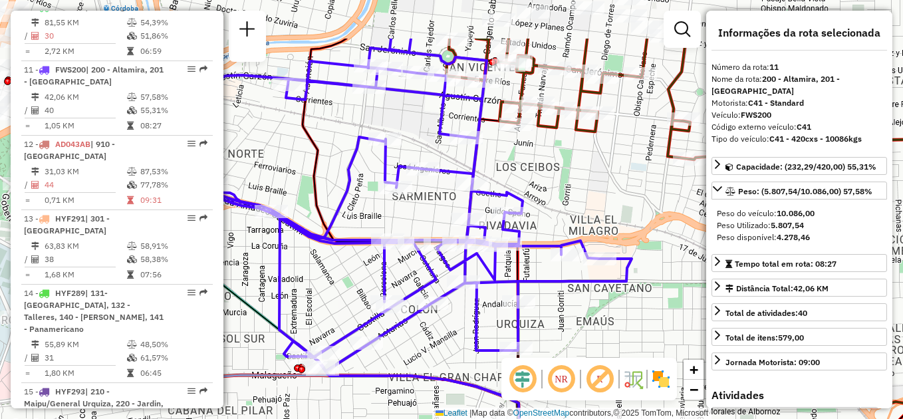
drag, startPoint x: 534, startPoint y: 255, endPoint x: 656, endPoint y: 336, distance: 145.8
click at [656, 336] on div "Janela de atendimento Grade de atendimento Capacidade Transportadoras Veículos …" at bounding box center [451, 209] width 903 height 419
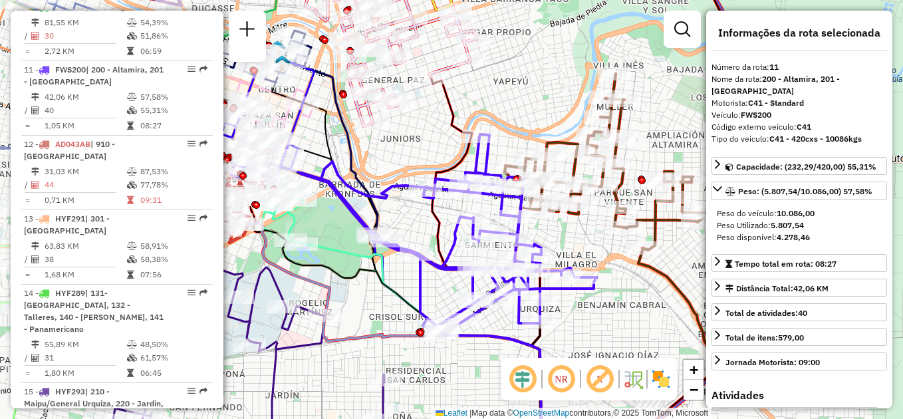
drag, startPoint x: 584, startPoint y: 241, endPoint x: 518, endPoint y: 197, distance: 80.0
click at [518, 197] on div "Janela de atendimento Grade de atendimento Capacidade Transportadoras Veículos …" at bounding box center [451, 209] width 903 height 419
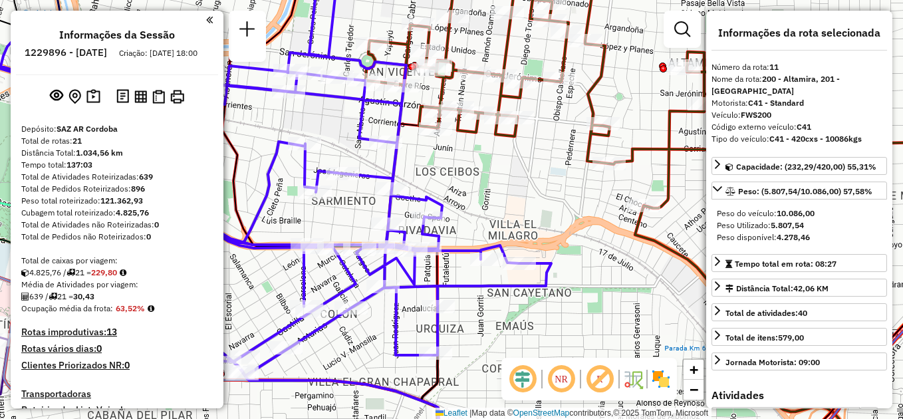
select select "**********"
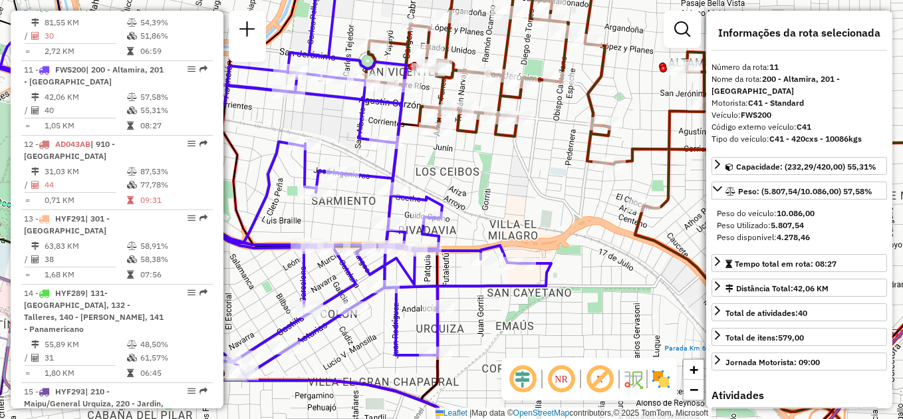
drag, startPoint x: 762, startPoint y: 77, endPoint x: 858, endPoint y: 78, distance: 96.4
click at [858, 78] on div "Nome da rota: 200 - Altamira, 201 - San Vicente" at bounding box center [798, 85] width 175 height 24
click at [489, 199] on div "Janela de atendimento Grade de atendimento Capacidade Transportadoras Veículos …" at bounding box center [451, 209] width 903 height 419
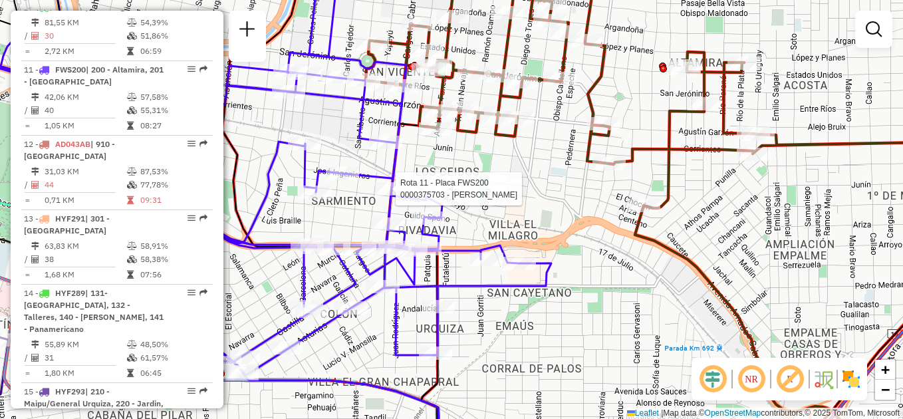
select select "**********"
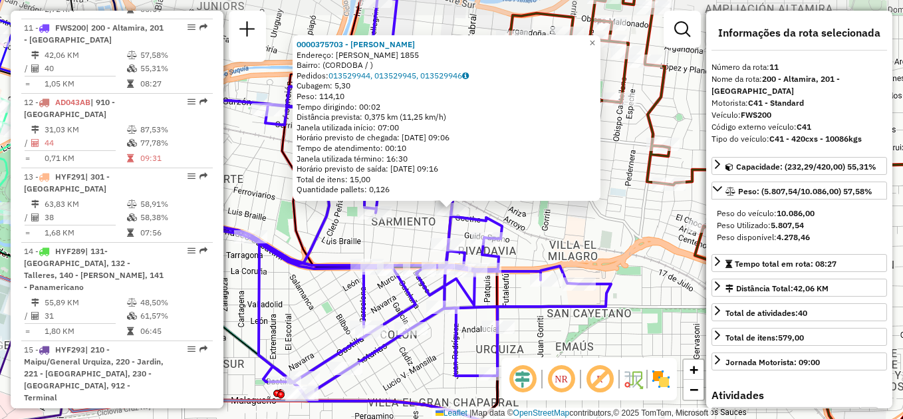
scroll to position [1194, 0]
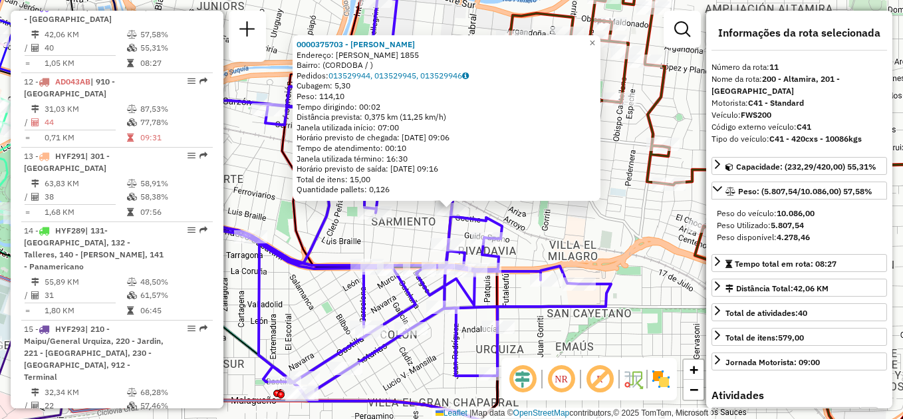
click at [650, 223] on div "0000375703 - Sanchez Alejandro Enrique Endereço: SGTO CABRAL 1855 Bairro: (CORD…" at bounding box center [451, 209] width 903 height 419
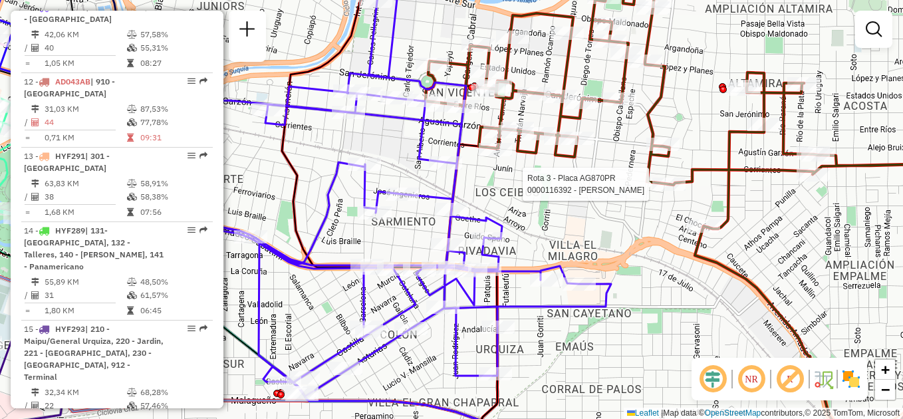
select select "**********"
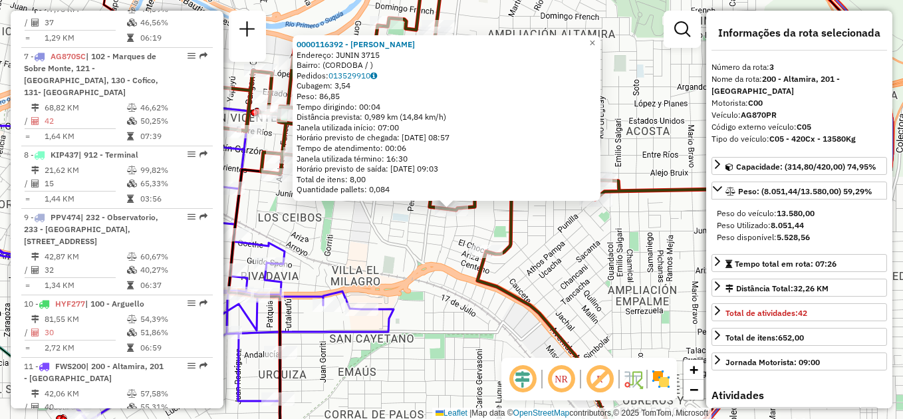
scroll to position [598, 0]
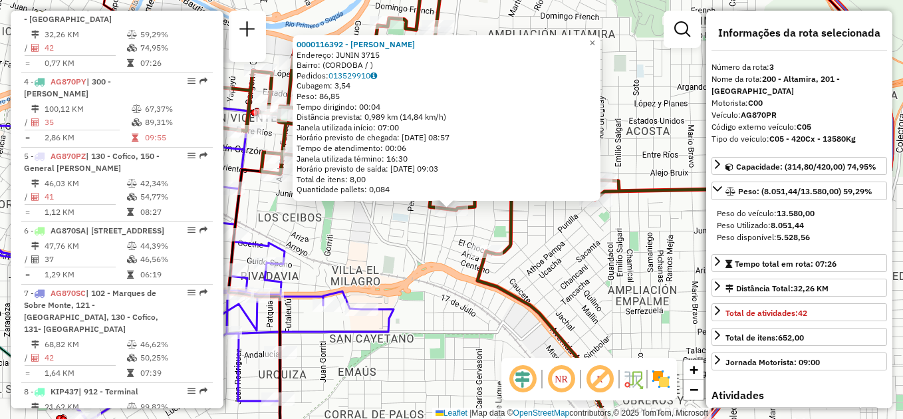
click at [563, 255] on div "0000116392 - Salmeron Olga Patricia Endereço: JUNIN 3715 Bairro: (CORDOBA / ) P…" at bounding box center [451, 209] width 903 height 419
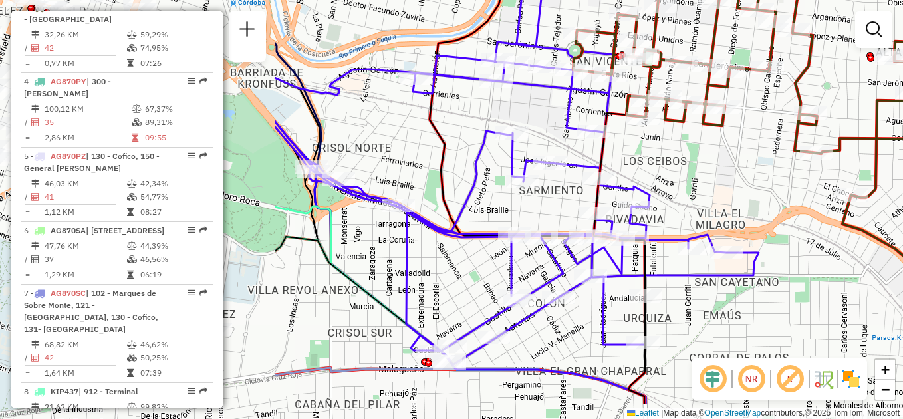
drag, startPoint x: 408, startPoint y: 249, endPoint x: 772, endPoint y: 183, distance: 370.1
click at [775, 187] on div "Janela de atendimento Grade de atendimento Capacidade Transportadoras Veículos …" at bounding box center [451, 209] width 903 height 419
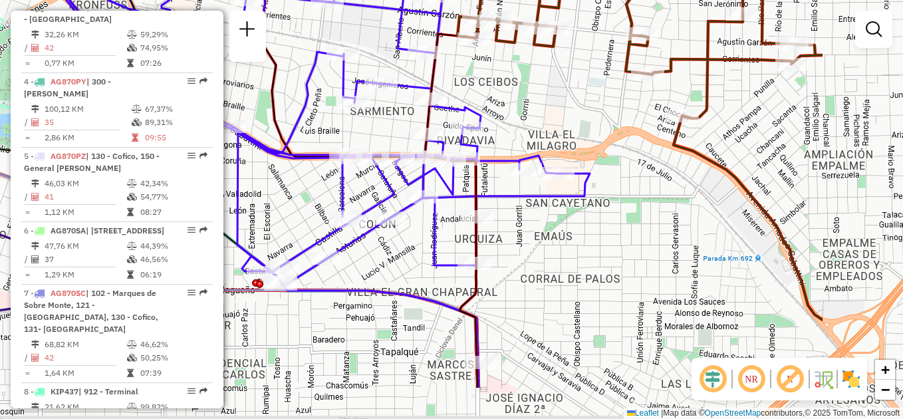
drag, startPoint x: 741, startPoint y: 182, endPoint x: 570, endPoint y: 109, distance: 185.8
click at [570, 109] on div "Janela de atendimento Grade de atendimento Capacidade Transportadoras Veículos …" at bounding box center [451, 209] width 903 height 419
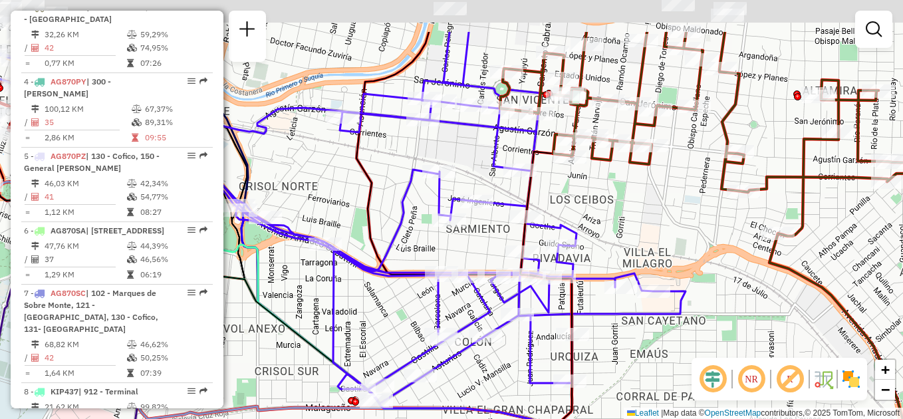
drag, startPoint x: 578, startPoint y: 121, endPoint x: 619, endPoint y: 199, distance: 88.0
click at [619, 199] on div "Janela de atendimento Grade de atendimento Capacidade Transportadoras Veículos …" at bounding box center [451, 209] width 903 height 419
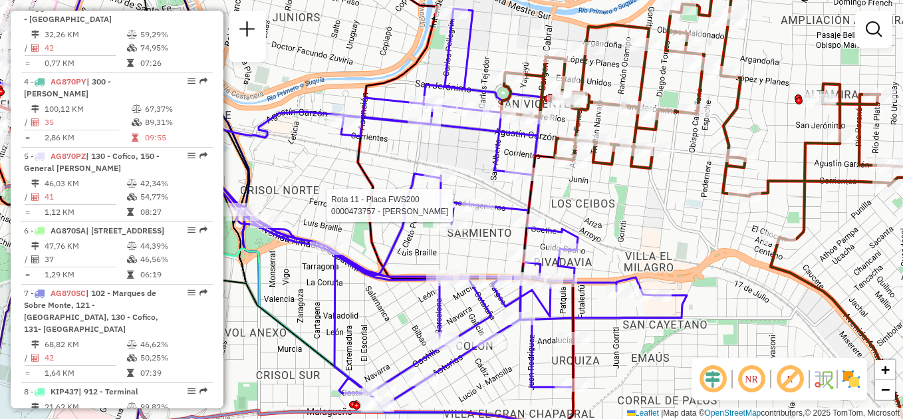
select select "**********"
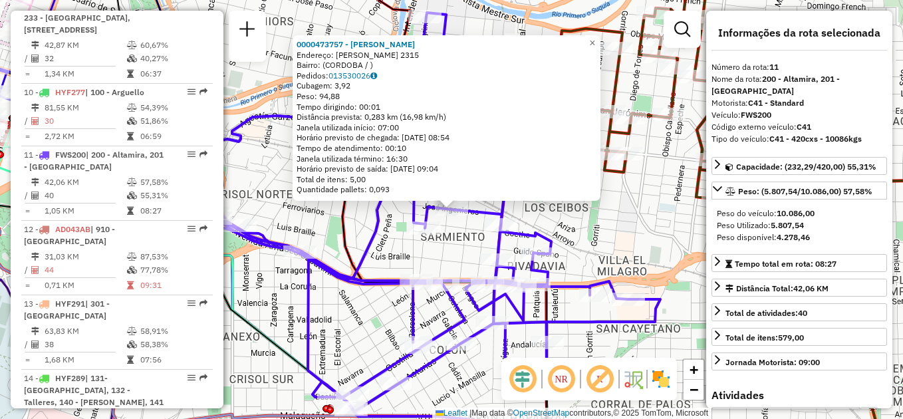
scroll to position [1194, 0]
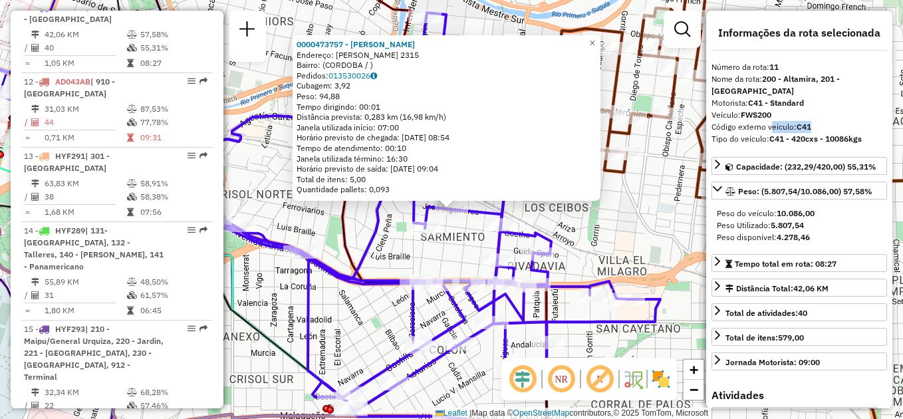
drag, startPoint x: 767, startPoint y: 127, endPoint x: 826, endPoint y: 126, distance: 59.2
click at [826, 126] on div "Código externo veículo: C41" at bounding box center [798, 127] width 175 height 12
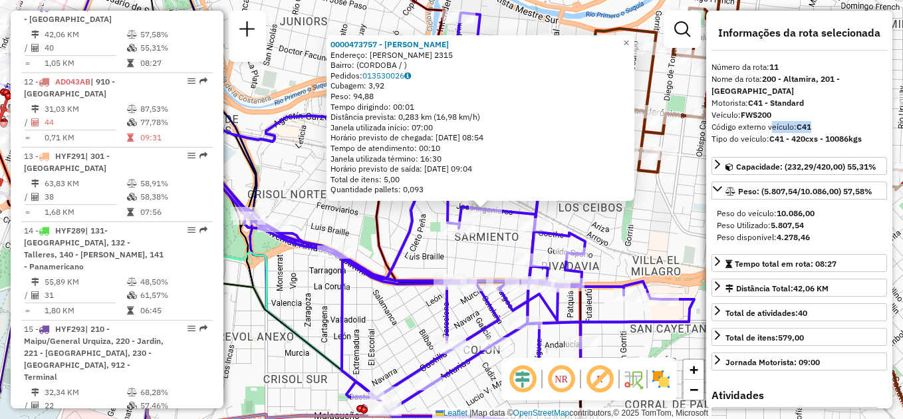
drag, startPoint x: 612, startPoint y: 229, endPoint x: 640, endPoint y: 228, distance: 27.9
click at [642, 228] on div "0000473757 - Marquez Roberto Carlos Endereço: JOSE INGENIEROS 2315 Bairro: (COR…" at bounding box center [451, 209] width 903 height 419
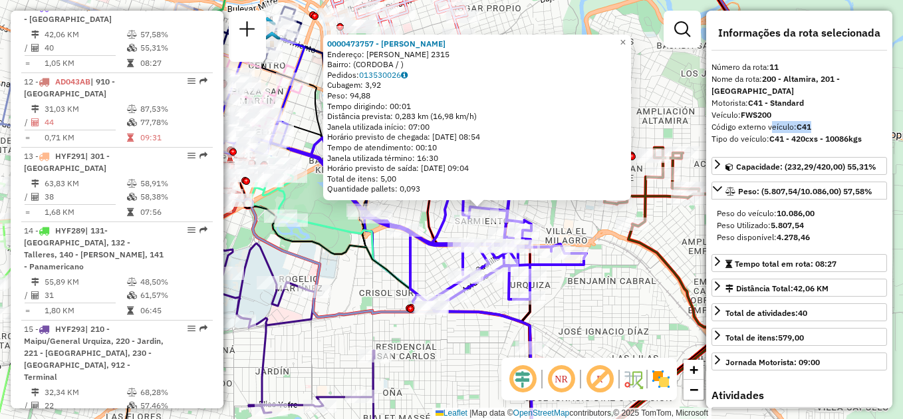
click at [366, 282] on div "0000473757 - Marquez Roberto Carlos Endereço: JOSE INGENIEROS 2315 Bairro: (COR…" at bounding box center [451, 209] width 903 height 419
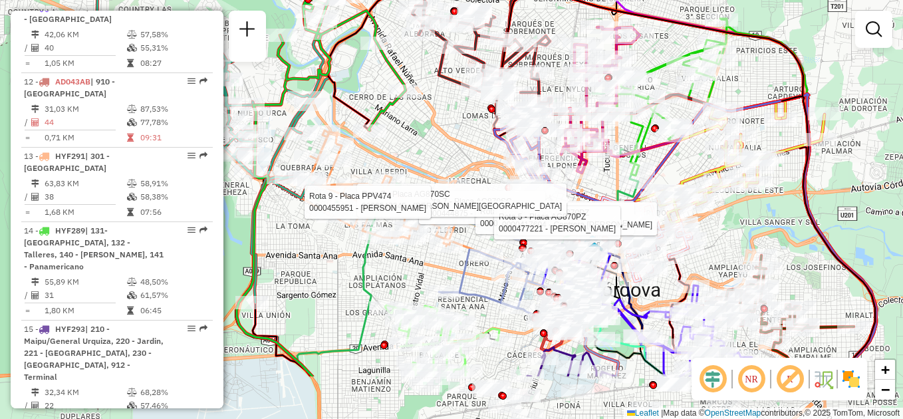
drag, startPoint x: 467, startPoint y: 373, endPoint x: 386, endPoint y: 288, distance: 117.0
click at [386, 288] on div "Rota 7 - Placa AG870SC 0000444875 - Chen Qiaoqing Rota 5 - Placa AG870PZ 000054…" at bounding box center [451, 209] width 903 height 419
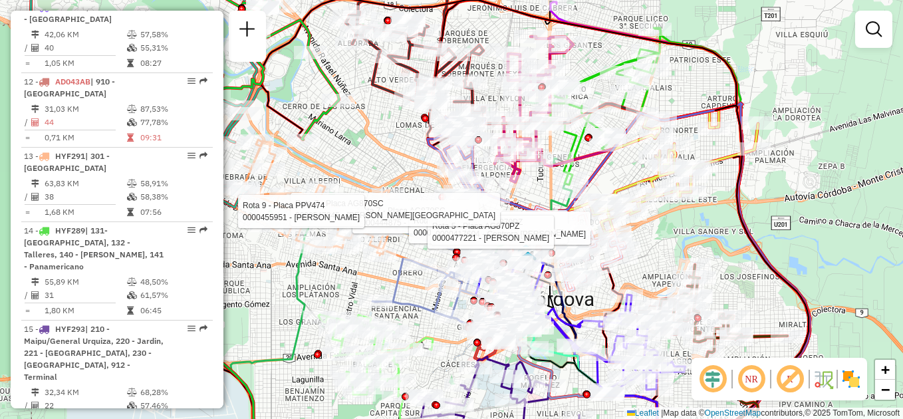
drag, startPoint x: 419, startPoint y: 126, endPoint x: 352, endPoint y: 150, distance: 70.6
click at [352, 150] on div "Rota 7 - Placa AG870SC 0000444875 - Chen Qiaoqing Rota 5 - Placa AG870PZ 000054…" at bounding box center [451, 209] width 903 height 419
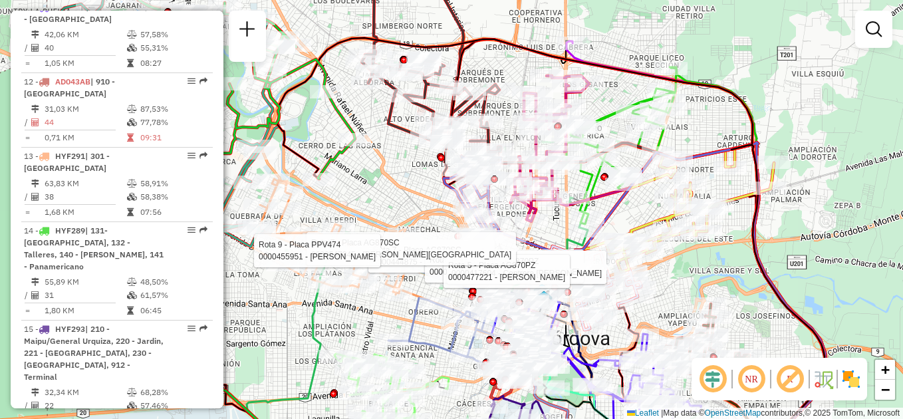
drag, startPoint x: 374, startPoint y: 147, endPoint x: 437, endPoint y: 239, distance: 111.9
click at [438, 248] on div "Rota 7 - Placa AG870SC 0000444875 - Chen Qiaoqing Rota 5 - Placa AG870PZ 000054…" at bounding box center [451, 209] width 903 height 419
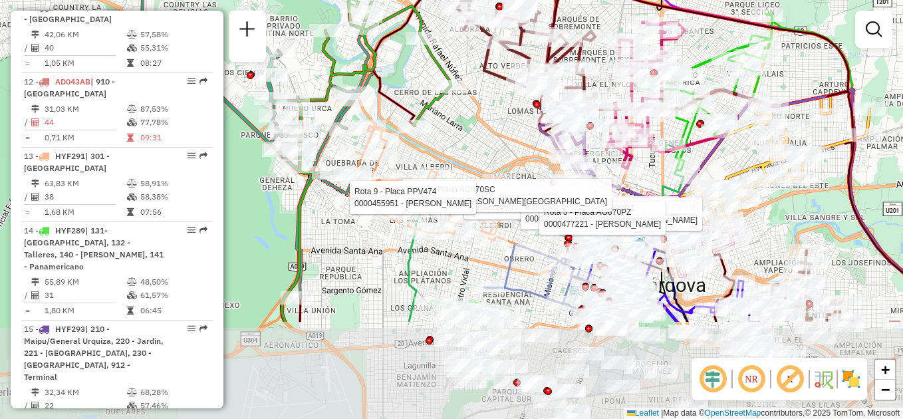
drag, startPoint x: 445, startPoint y: 282, endPoint x: 475, endPoint y: 140, distance: 144.7
click at [475, 140] on div "Rota 7 - Placa AG870SC 0000444875 - Chen Qiaoqing Rota 5 - Placa AG870PZ 000054…" at bounding box center [451, 209] width 903 height 419
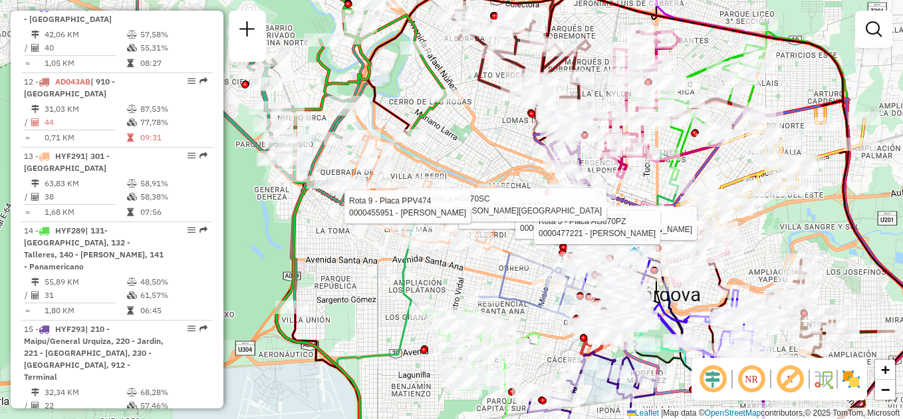
drag, startPoint x: 485, startPoint y: 124, endPoint x: 472, endPoint y: 185, distance: 61.9
click at [472, 185] on div "Rota 7 - Placa AG870SC 0000444875 - Chen Qiaoqing Rota 5 - Placa AG870PZ 000054…" at bounding box center [451, 209] width 903 height 419
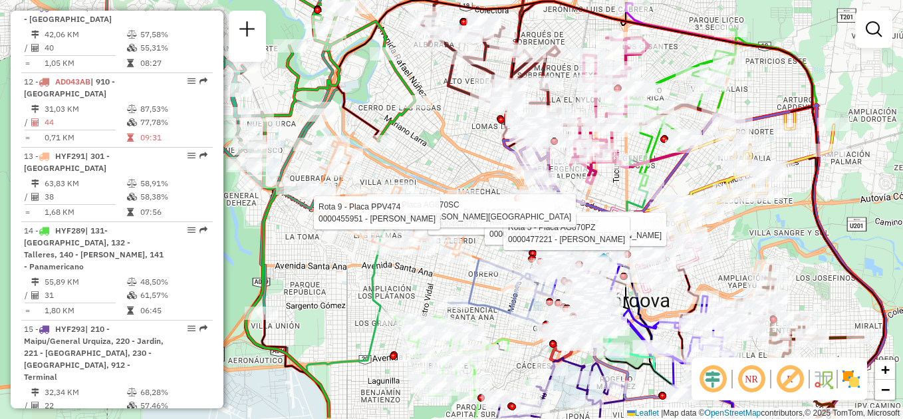
drag, startPoint x: 451, startPoint y: 198, endPoint x: 430, endPoint y: 155, distance: 48.2
click at [430, 155] on div "Rota 7 - Placa AG870SC 0000444875 - Chen Qiaoqing Rota 5 - Placa AG870PZ 000054…" at bounding box center [451, 209] width 903 height 419
click at [300, 255] on div "Rota 7 - Placa AG870SC 0000444875 - Chen Qiaoqing Rota 5 - Placa AG870PZ 000054…" at bounding box center [451, 209] width 903 height 419
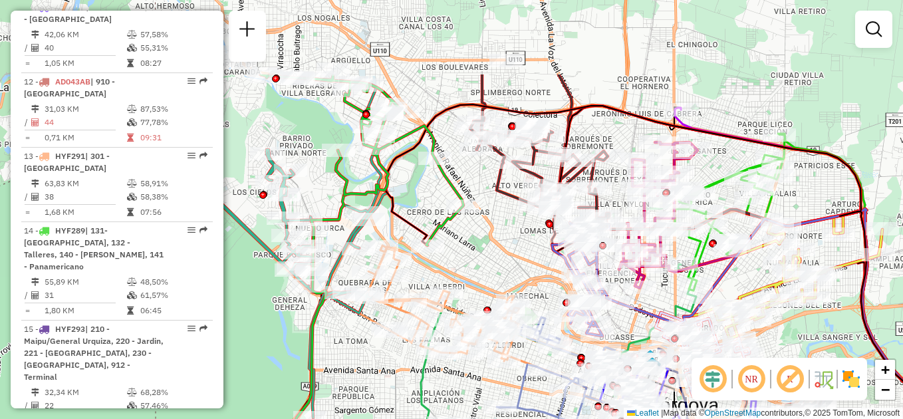
drag, startPoint x: 360, startPoint y: 158, endPoint x: 486, endPoint y: 282, distance: 177.2
click at [488, 282] on div "Rota 13 - Placa HYF291 0000133647 - Molina Eugenio Janela de atendimento Grade …" at bounding box center [451, 209] width 903 height 419
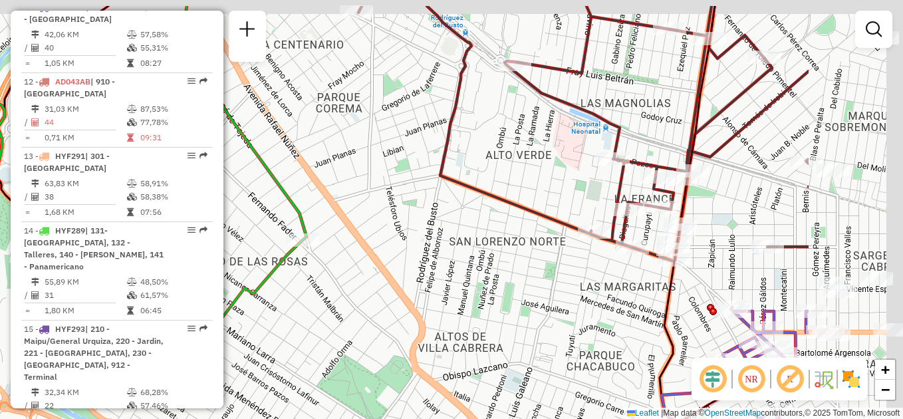
drag, startPoint x: 512, startPoint y: 291, endPoint x: 281, endPoint y: 336, distance: 235.7
click at [281, 336] on div "Rota 13 - Placa HYF291 0000133647 - Molina Eugenio Rota 9 - Placa PPV474 000045…" at bounding box center [451, 209] width 903 height 419
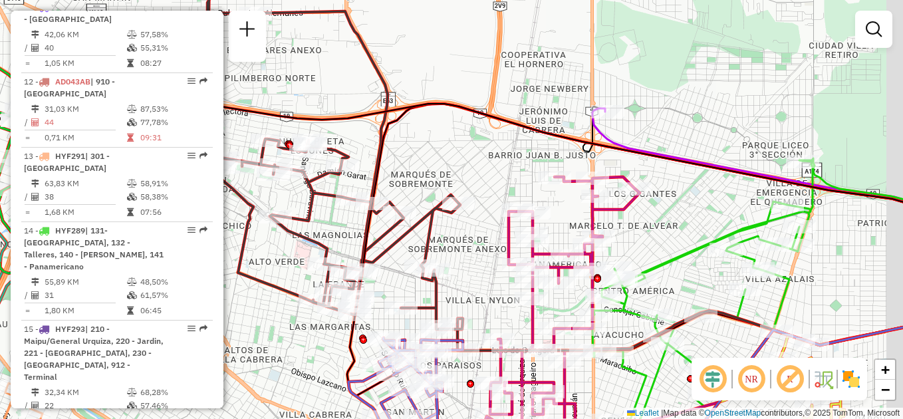
drag, startPoint x: 332, startPoint y: 259, endPoint x: 272, endPoint y: 276, distance: 62.3
click at [271, 276] on div "Rota 13 - Placa HYF291 0000133647 - Molina Eugenio Rota 9 - Placa PPV474 000045…" at bounding box center [451, 209] width 903 height 419
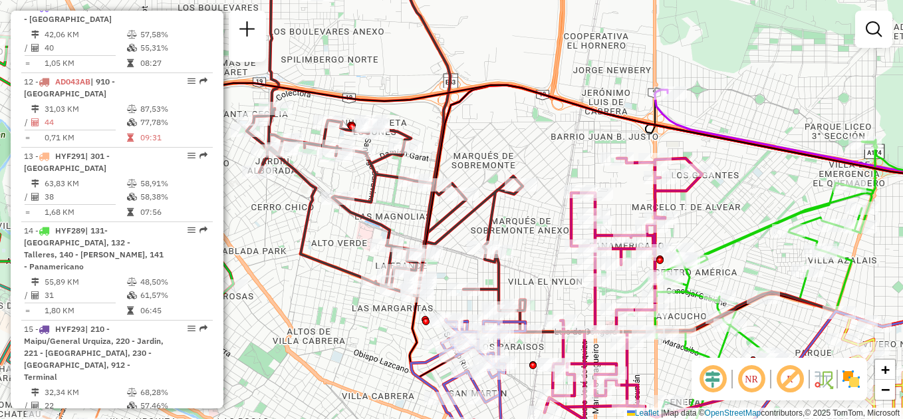
drag, startPoint x: 290, startPoint y: 259, endPoint x: 369, endPoint y: 242, distance: 80.2
click at [372, 242] on icon at bounding box center [386, 125] width 278 height 372
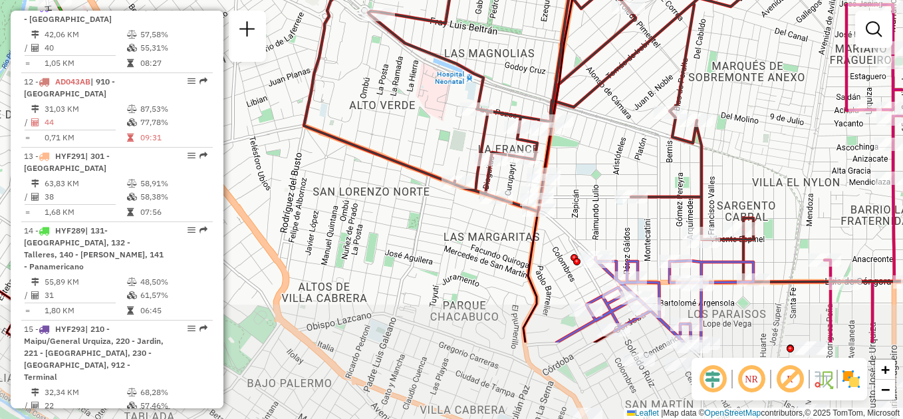
drag, startPoint x: 385, startPoint y: 247, endPoint x: 345, endPoint y: 129, distance: 124.8
click at [345, 129] on div "Rota 13 - Placa HYF291 0000133647 - Molina Eugenio Rota 9 - Placa PPV474 000045…" at bounding box center [451, 209] width 903 height 419
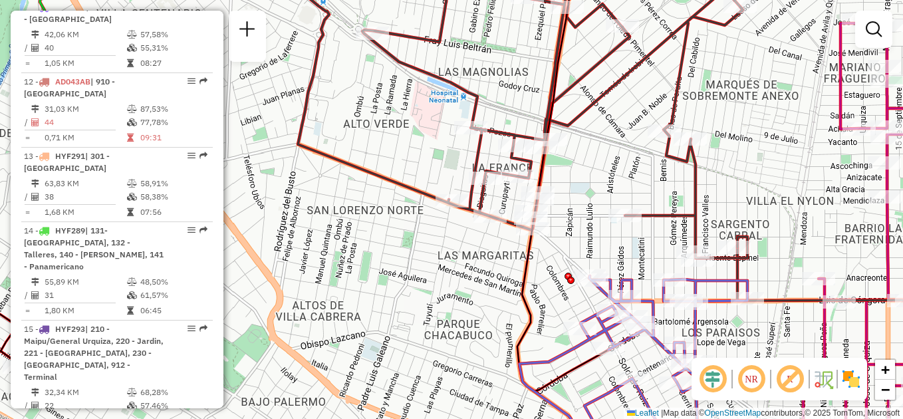
drag, startPoint x: 354, startPoint y: 120, endPoint x: 344, endPoint y: 167, distance: 47.6
click at [344, 167] on div "Rota 13 - Placa HYF291 0000133647 - Molina Eugenio Rota 9 - Placa PPV474 000045…" at bounding box center [451, 209] width 903 height 419
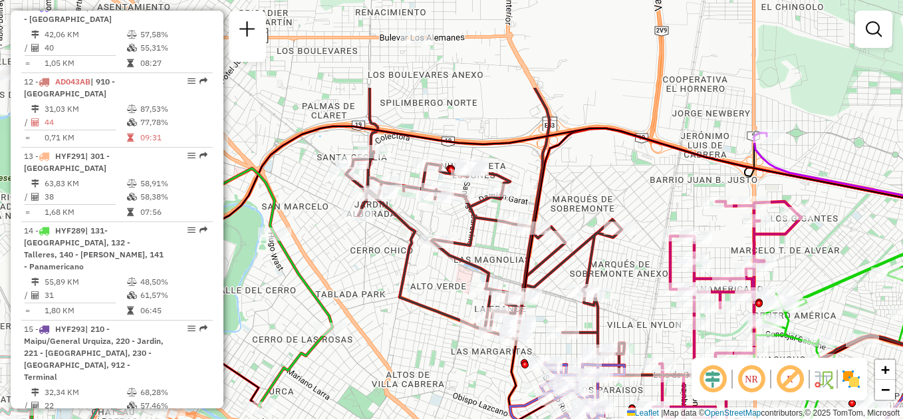
drag, startPoint x: 414, startPoint y: 112, endPoint x: 488, endPoint y: 235, distance: 143.4
click at [488, 236] on div "Rota 13 - Placa HYF291 0000133647 - Molina Eugenio Rota 9 - Placa PPV474 000045…" at bounding box center [451, 209] width 903 height 419
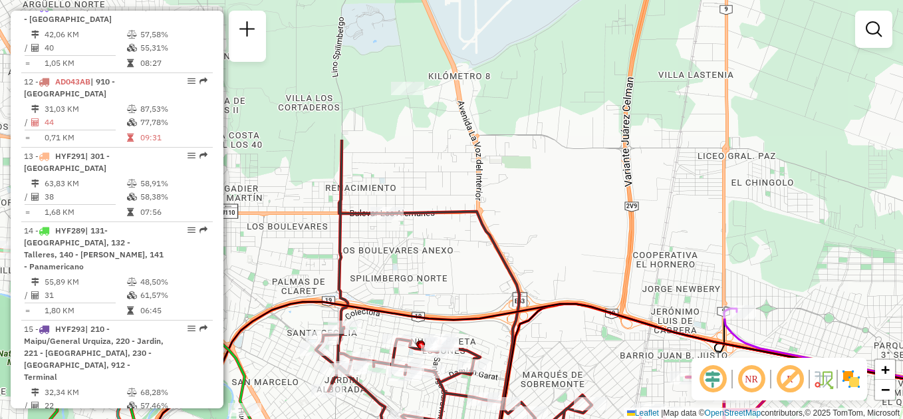
drag, startPoint x: 455, startPoint y: 92, endPoint x: 432, endPoint y: 270, distance: 179.6
click at [433, 272] on div "Rota 13 - Placa HYF291 0000133647 - Molina Eugenio Rota 9 - Placa PPV474 000045…" at bounding box center [451, 209] width 903 height 419
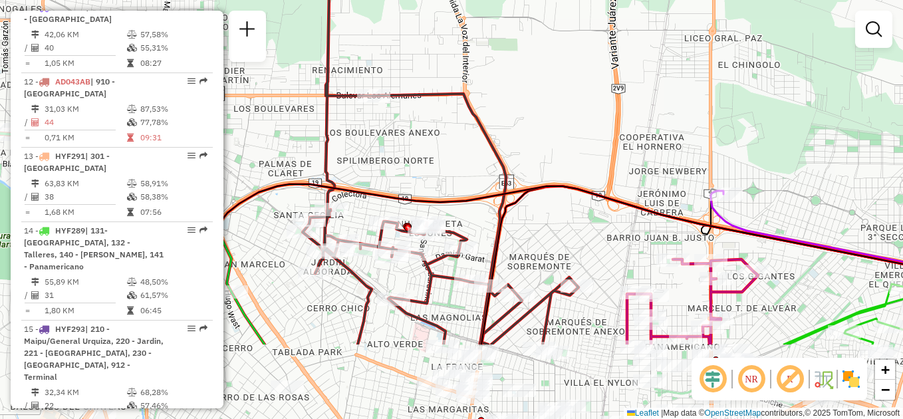
drag, startPoint x: 423, startPoint y: 270, endPoint x: 393, endPoint y: 96, distance: 176.8
click at [393, 96] on div "Rota 13 - Placa HYF291 0000133647 - Molina Eugenio Rota 9 - Placa PPV474 000045…" at bounding box center [451, 209] width 903 height 419
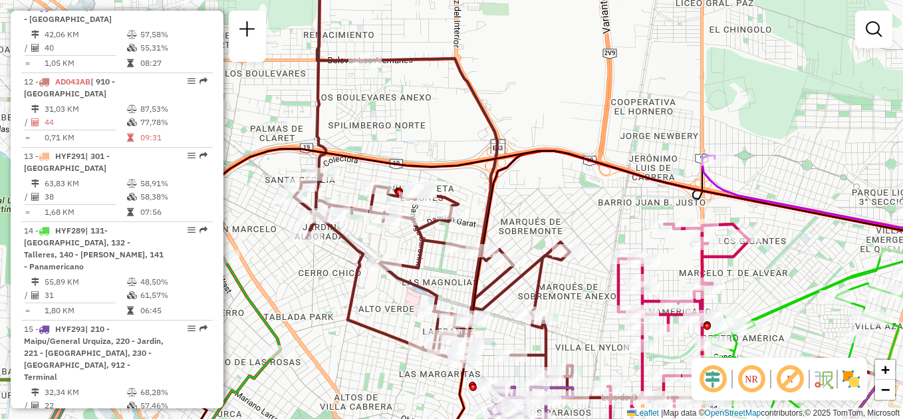
drag, startPoint x: 382, startPoint y: 72, endPoint x: 378, endPoint y: 98, distance: 25.6
click at [388, 89] on div "Rota 13 - Placa HYF291 0000133647 - Molina Eugenio Rota 9 - Placa PPV474 000045…" at bounding box center [451, 209] width 903 height 419
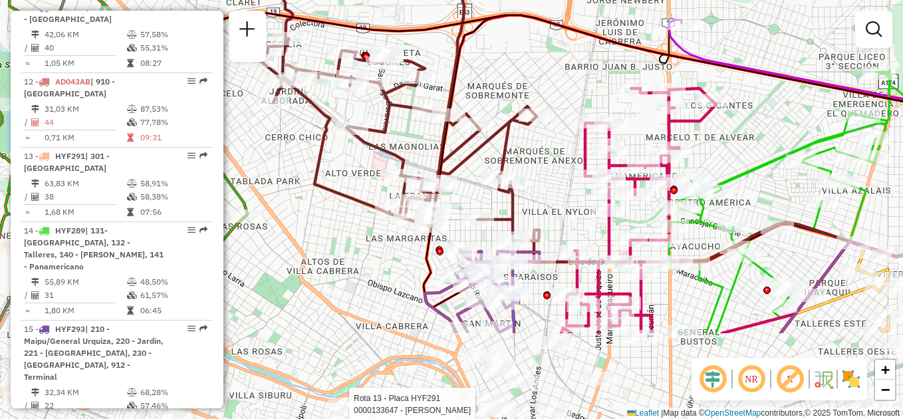
drag, startPoint x: 405, startPoint y: 310, endPoint x: 376, endPoint y: 179, distance: 134.2
click at [376, 179] on div "Rota 13 - Placa HYF291 0000133647 - Molina Eugenio Rota 9 - Placa PPV474 000045…" at bounding box center [451, 209] width 903 height 419
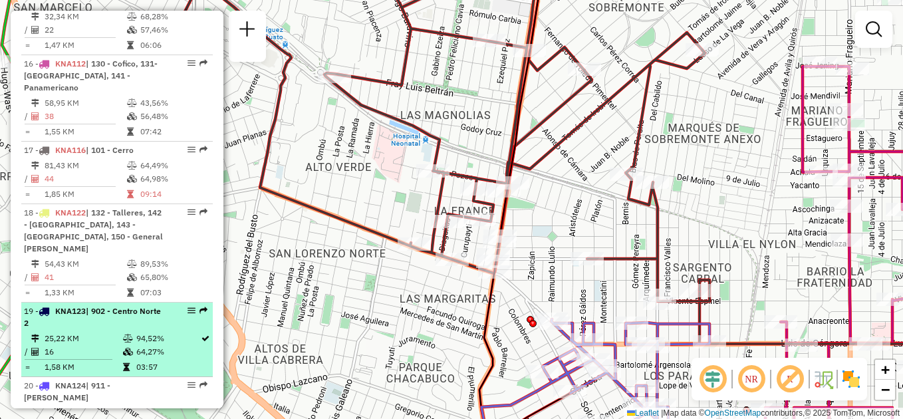
scroll to position [1592, 0]
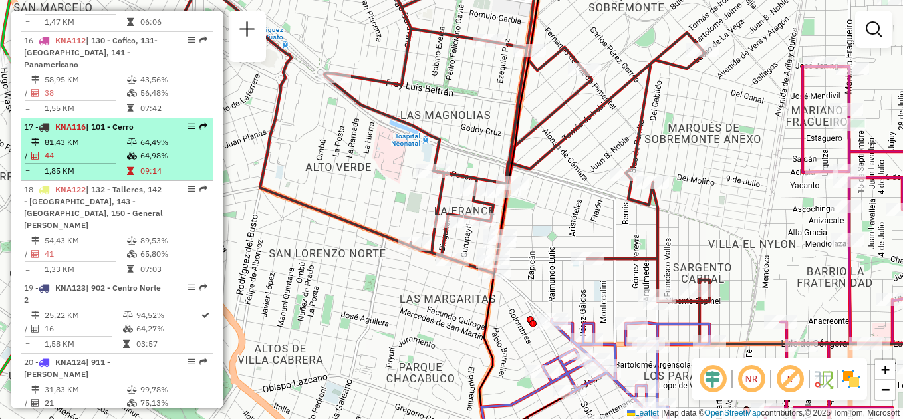
click at [126, 136] on td at bounding box center [132, 142] width 13 height 13
select select "**********"
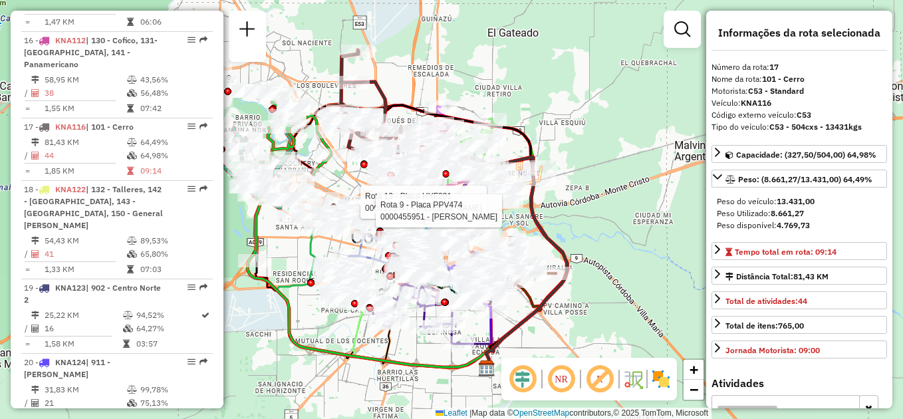
click at [387, 87] on icon at bounding box center [370, 106] width 70 height 112
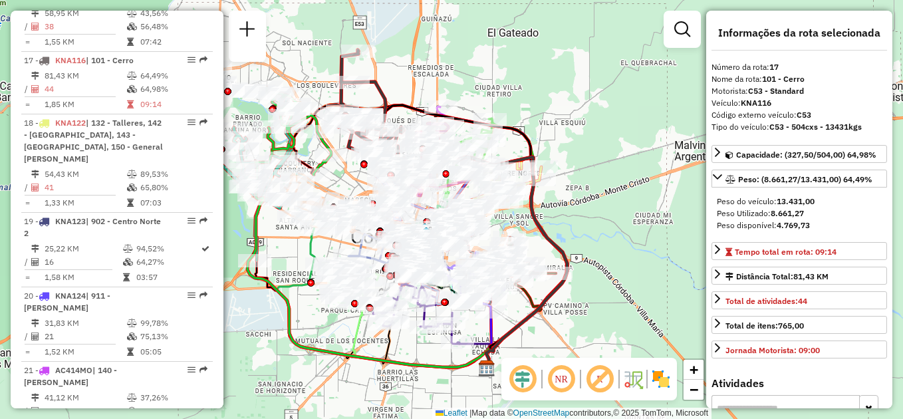
scroll to position [1662, 0]
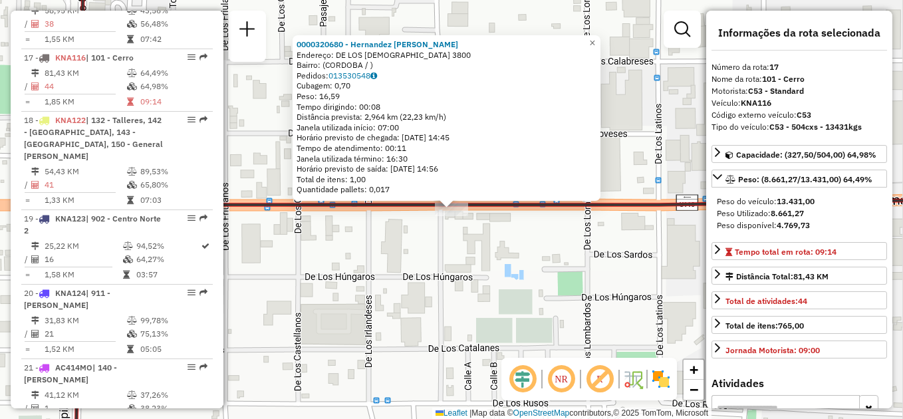
click at [444, 276] on div "0000320680 - Hernandez Diego Pablo Endereço: DE LOS ALEMANES 3800 Bairro: (CORD…" at bounding box center [451, 209] width 903 height 419
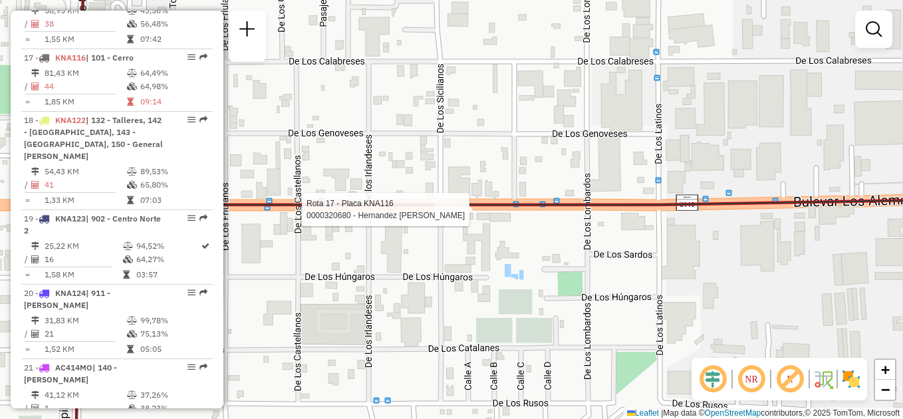
select select "**********"
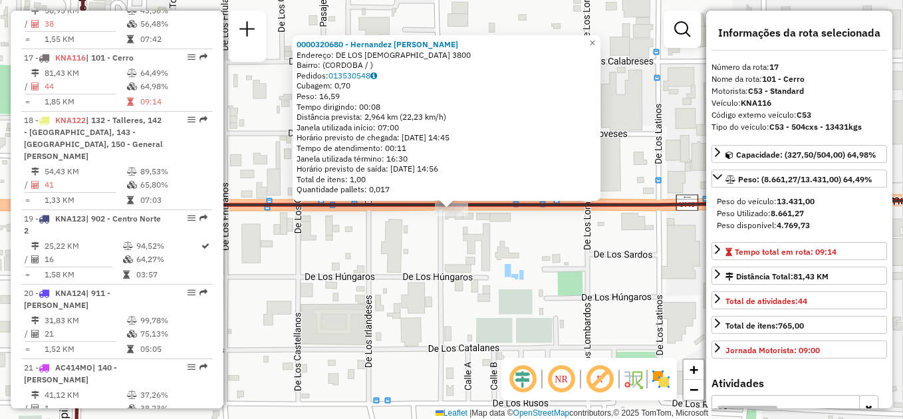
click at [359, 259] on div "0000320680 - Hernandez Diego Pablo Endereço: DE LOS ALEMANES 3800 Bairro: (CORD…" at bounding box center [451, 209] width 903 height 419
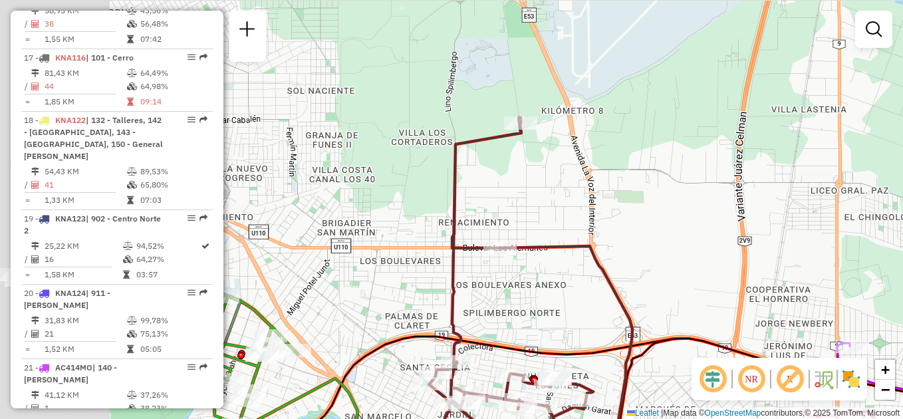
drag, startPoint x: 329, startPoint y: 163, endPoint x: 453, endPoint y: 160, distance: 124.3
click at [455, 161] on icon at bounding box center [567, 320] width 276 height 404
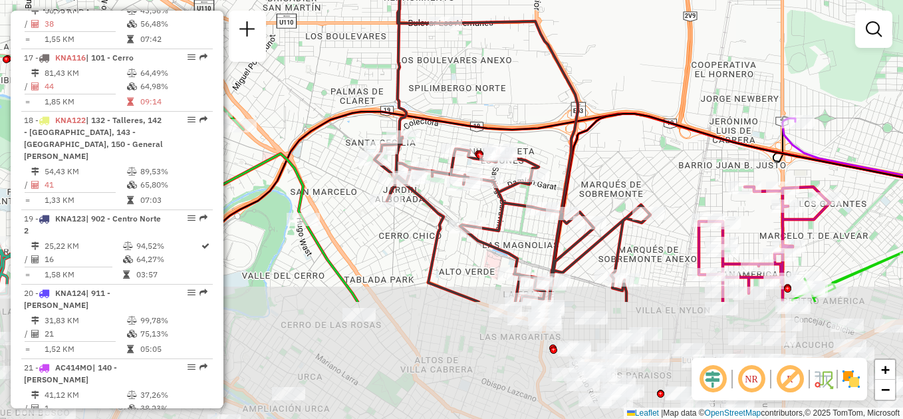
drag, startPoint x: 399, startPoint y: 239, endPoint x: 346, endPoint y: 85, distance: 162.9
click at [346, 85] on div "Janela de atendimento Grade de atendimento Capacidade Transportadoras Veículos …" at bounding box center [451, 209] width 903 height 419
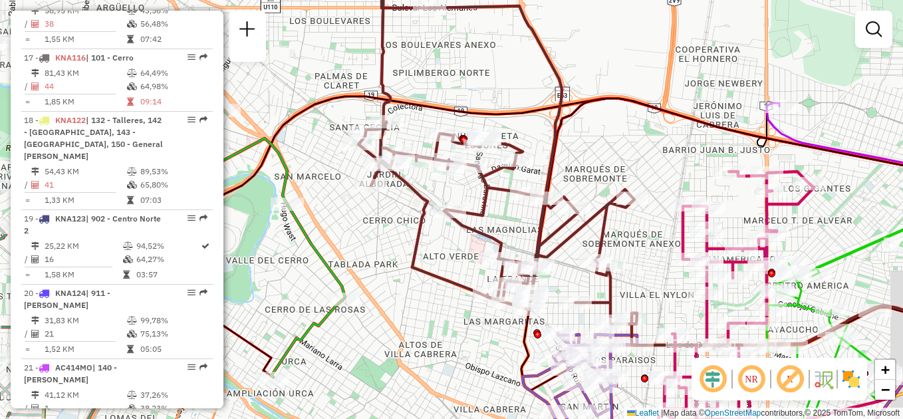
drag, startPoint x: 563, startPoint y: 169, endPoint x: 506, endPoint y: 104, distance: 86.2
click at [506, 104] on icon at bounding box center [497, 135] width 278 height 377
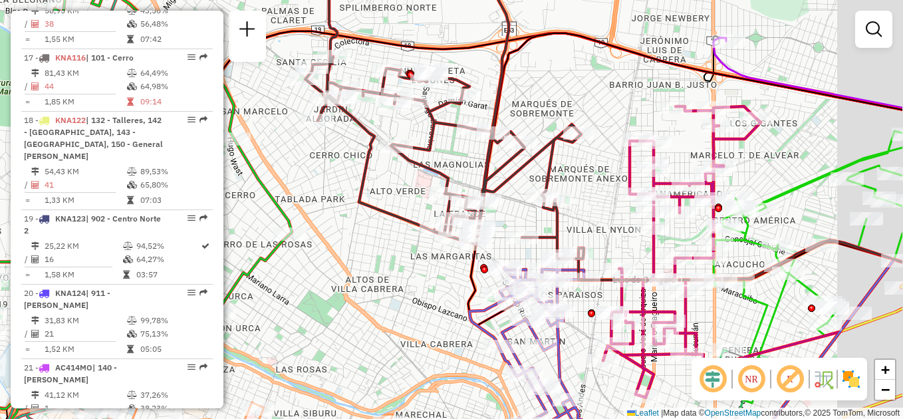
drag, startPoint x: 424, startPoint y: 138, endPoint x: 330, endPoint y: 173, distance: 100.7
click at [331, 173] on div "Janela de atendimento Grade de atendimento Capacidade Transportadoras Veículos …" at bounding box center [451, 209] width 903 height 419
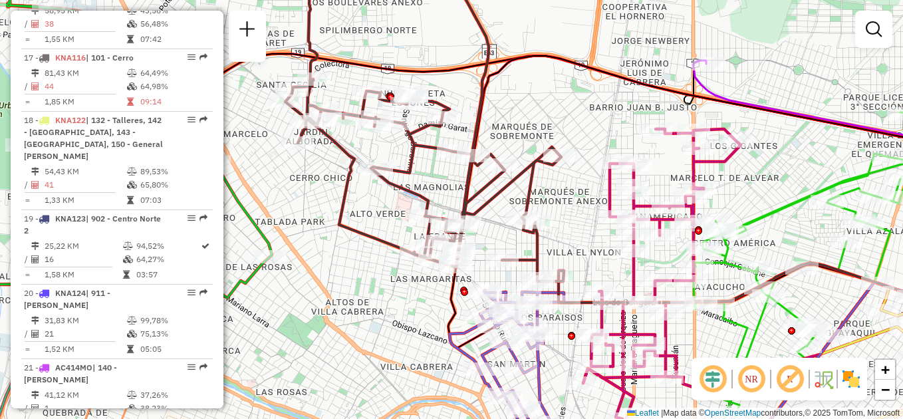
drag, startPoint x: 346, startPoint y: 153, endPoint x: 325, endPoint y: 163, distance: 23.2
click at [325, 163] on div "Janela de atendimento Grade de atendimento Capacidade Transportadoras Veículos …" at bounding box center [451, 209] width 903 height 419
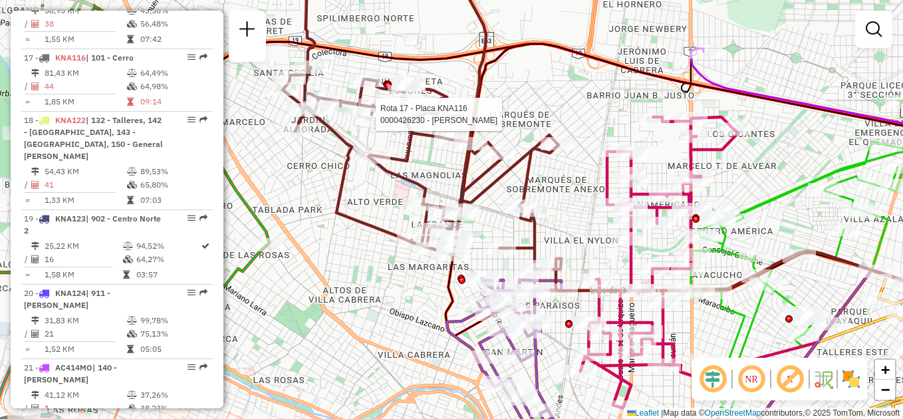
select select "**********"
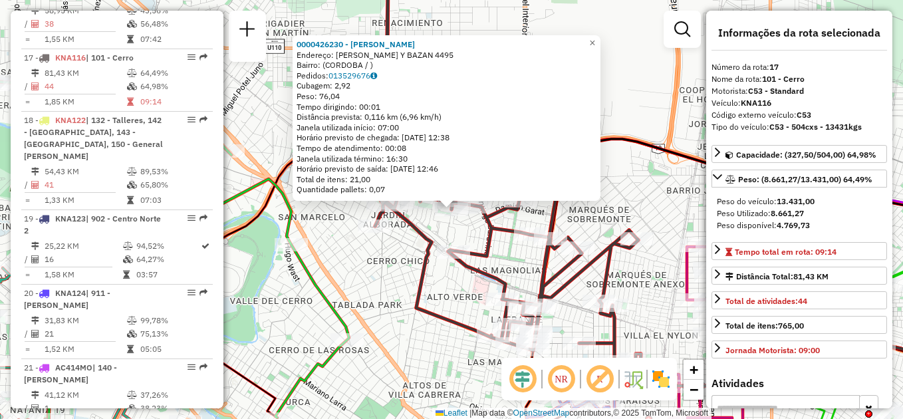
click at [368, 293] on div "Rota 17 - Placa KNA116 0000426230 - Di Giorgio Juan Pablo 0000426230 - Di Giorg…" at bounding box center [451, 209] width 903 height 419
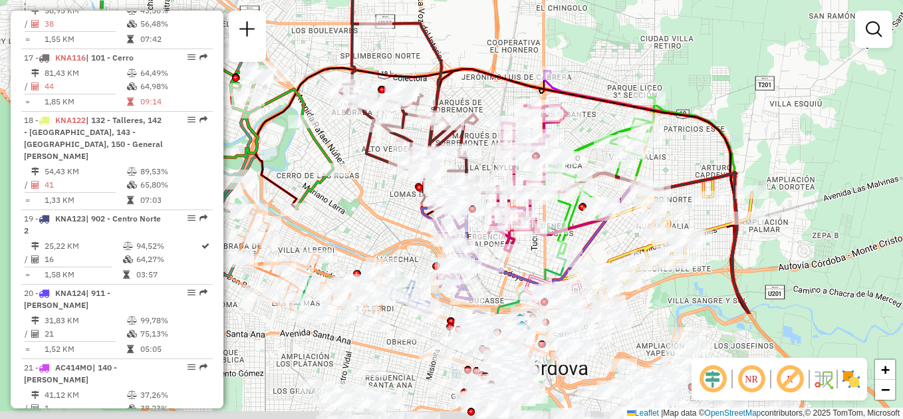
drag, startPoint x: 393, startPoint y: 365, endPoint x: 364, endPoint y: 212, distance: 155.6
click at [366, 213] on div "Janela de atendimento Grade de atendimento Capacidade Transportadoras Veículos …" at bounding box center [451, 209] width 903 height 419
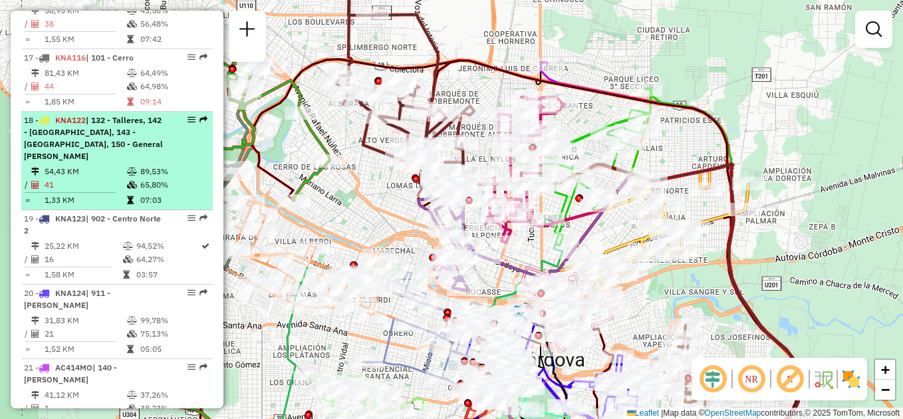
click at [104, 165] on td "54,43 KM" at bounding box center [85, 171] width 82 height 13
select select "**********"
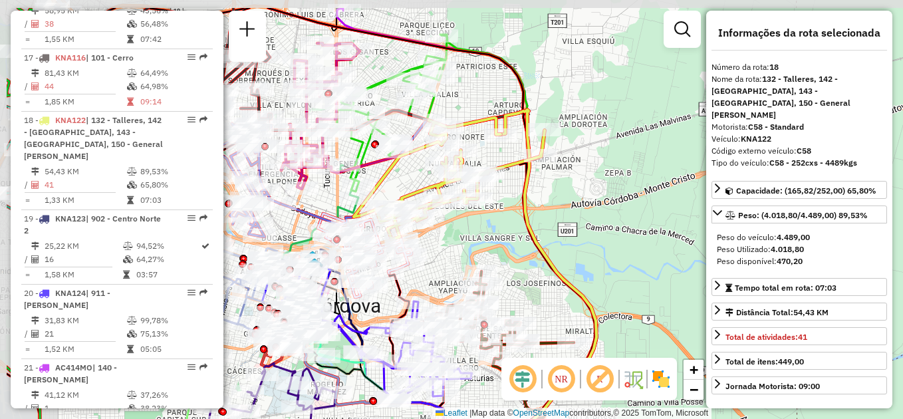
drag, startPoint x: 381, startPoint y: 187, endPoint x: 476, endPoint y: 237, distance: 106.4
click at [476, 237] on div "Janela de atendimento Grade de atendimento Capacidade Transportadoras Veículos …" at bounding box center [451, 209] width 903 height 419
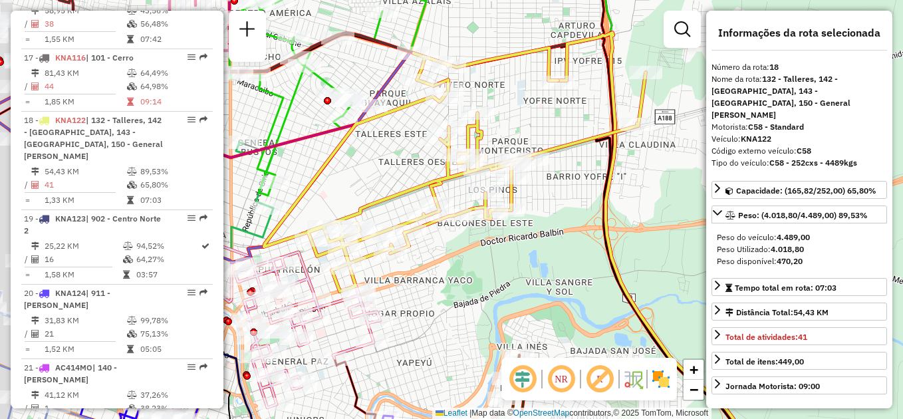
drag, startPoint x: 451, startPoint y: 231, endPoint x: 488, endPoint y: 264, distance: 49.9
click at [488, 264] on div "Janela de atendimento Grade de atendimento Capacidade Transportadoras Veículos …" at bounding box center [451, 209] width 903 height 419
click at [377, 167] on div "Rota 18 - Placa KNA122 0000161062 - Vasek Mario Janela de atendimento Grade de …" at bounding box center [451, 209] width 903 height 419
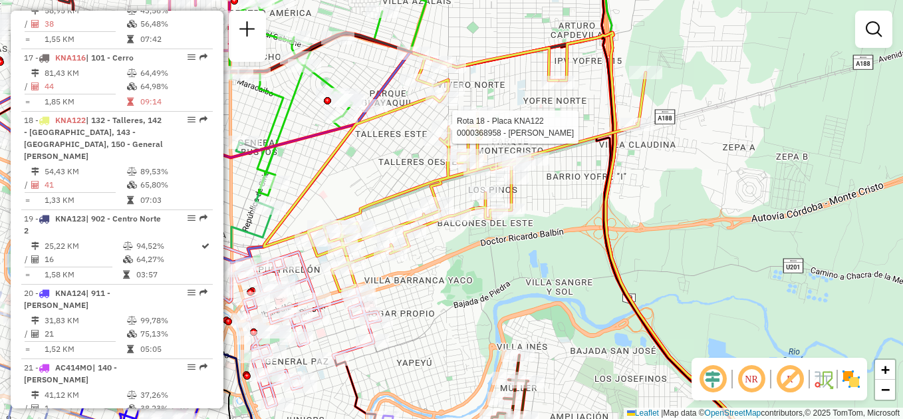
select select "**********"
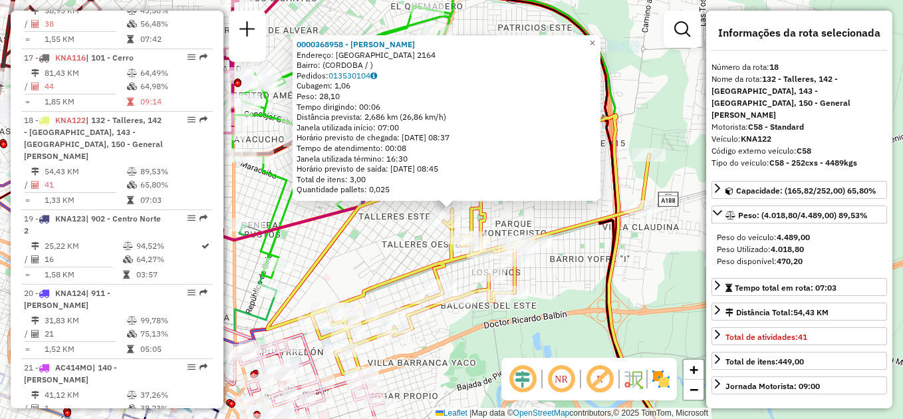
click at [554, 274] on div "0000368958 - Aguero Luciana Hebe Endereço: RANCAGUA 2164 Bairro: (CORDOBA / ) P…" at bounding box center [451, 209] width 903 height 419
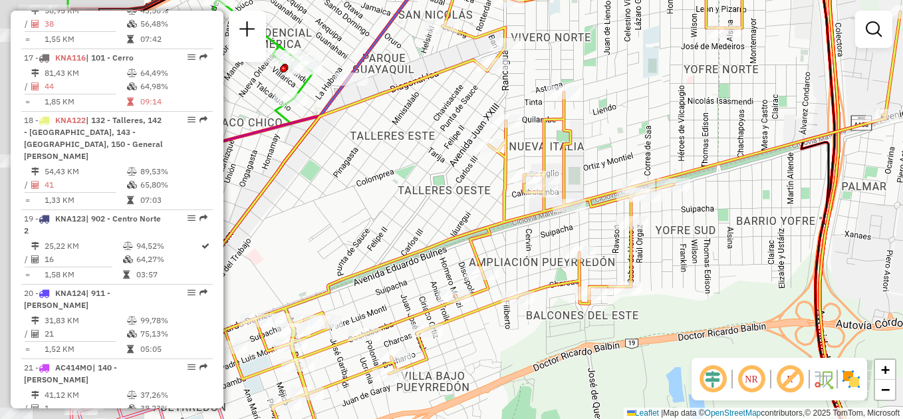
drag, startPoint x: 514, startPoint y: 296, endPoint x: 666, endPoint y: 269, distance: 154.0
click at [664, 280] on div "Janela de atendimento Grade de atendimento Capacidade Transportadoras Veículos …" at bounding box center [451, 209] width 903 height 419
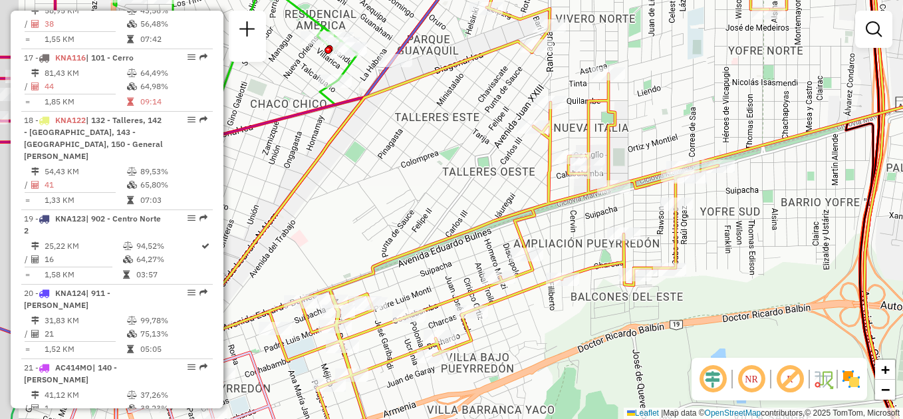
drag, startPoint x: 358, startPoint y: 224, endPoint x: 444, endPoint y: 186, distance: 94.3
click at [444, 186] on div "Janela de atendimento Grade de atendimento Capacidade Transportadoras Veículos …" at bounding box center [451, 209] width 903 height 419
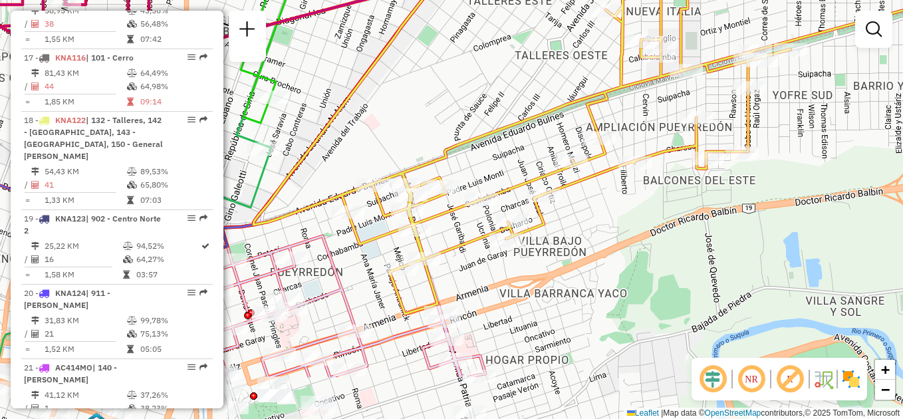
drag, startPoint x: 560, startPoint y: 324, endPoint x: 582, endPoint y: 241, distance: 86.6
click at [582, 241] on div "Janela de atendimento Grade de atendimento Capacidade Transportadoras Veículos …" at bounding box center [451, 209] width 903 height 419
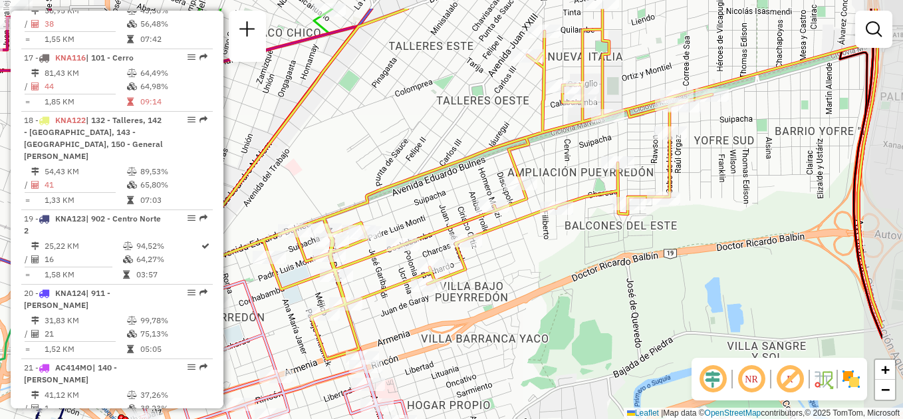
drag, startPoint x: 670, startPoint y: 233, endPoint x: 562, endPoint y: 274, distance: 115.9
click at [558, 284] on div "Janela de atendimento Grade de atendimento Capacidade Transportadoras Veículos …" at bounding box center [451, 209] width 903 height 419
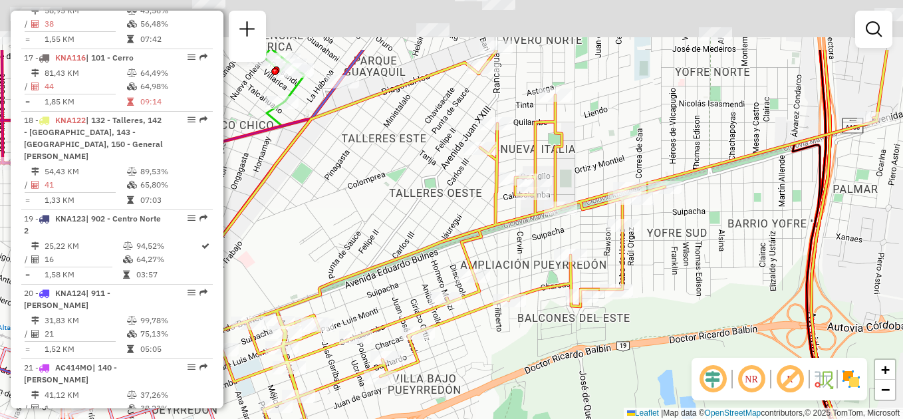
drag, startPoint x: 764, startPoint y: 213, endPoint x: 713, endPoint y: 318, distance: 116.2
click at [713, 318] on div "Janela de atendimento Grade de atendimento Capacidade Transportadoras Veículos …" at bounding box center [451, 209] width 903 height 419
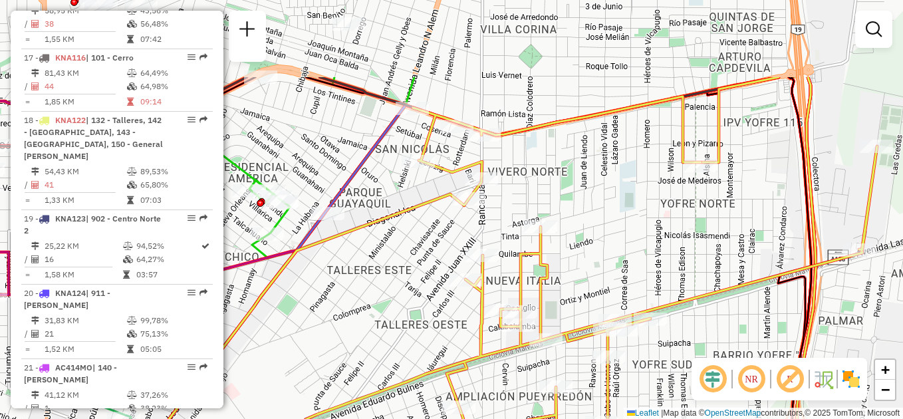
drag, startPoint x: 716, startPoint y: 177, endPoint x: 678, endPoint y: 298, distance: 127.6
click at [693, 320] on icon at bounding box center [495, 337] width 764 height 483
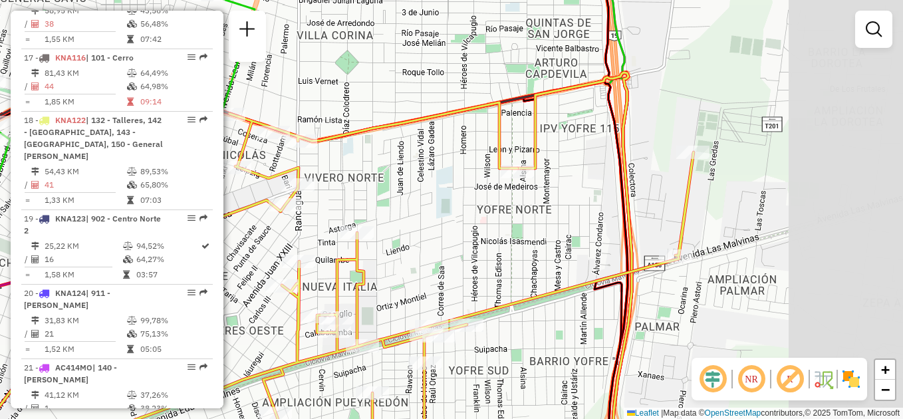
drag, startPoint x: 714, startPoint y: 251, endPoint x: 533, endPoint y: 221, distance: 183.9
click at [534, 223] on div "Janela de atendimento Grade de atendimento Capacidade Transportadoras Veículos …" at bounding box center [451, 209] width 903 height 419
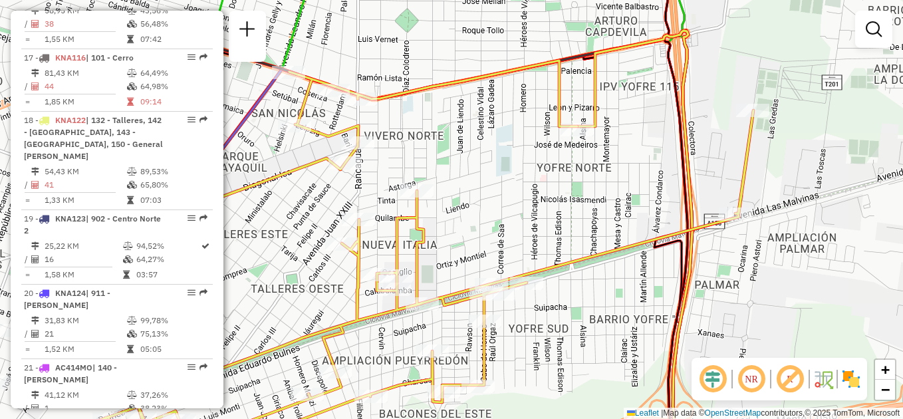
drag, startPoint x: 466, startPoint y: 220, endPoint x: 609, endPoint y: 202, distance: 144.0
click at [609, 202] on div "Janela de atendimento Grade de atendimento Capacidade Transportadoras Veículos …" at bounding box center [451, 209] width 903 height 419
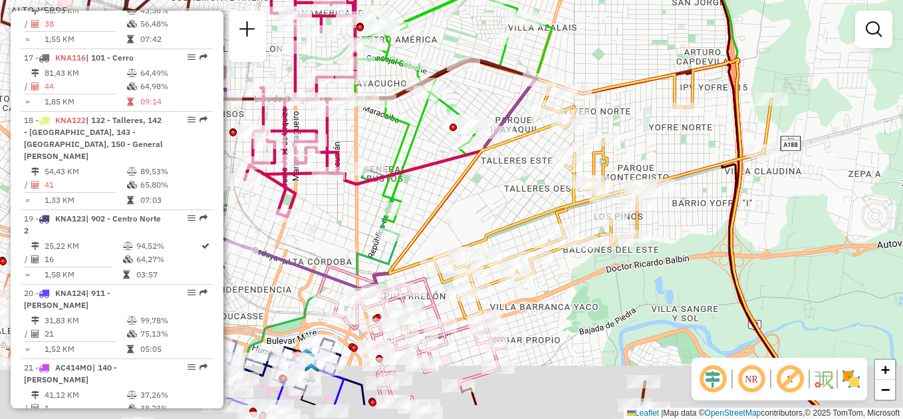
drag, startPoint x: 597, startPoint y: 282, endPoint x: 676, endPoint y: 231, distance: 94.2
click at [681, 233] on div "Janela de atendimento Grade de atendimento Capacidade Transportadoras Veículos …" at bounding box center [451, 209] width 903 height 419
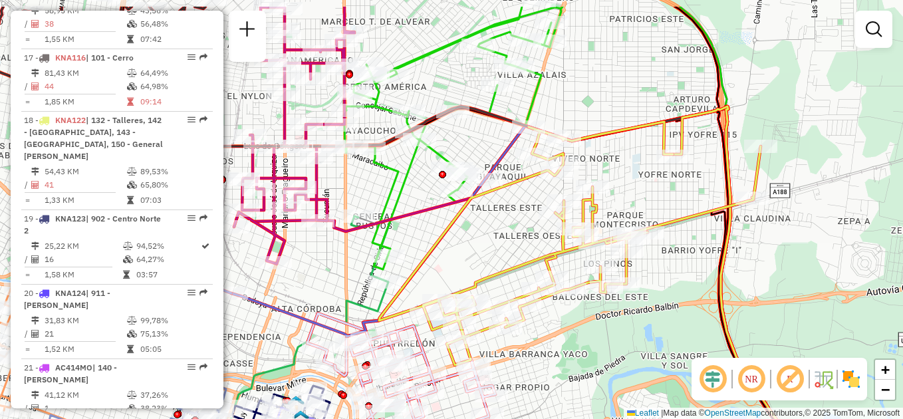
drag, startPoint x: 673, startPoint y: 138, endPoint x: 662, endPoint y: 195, distance: 57.6
click at [662, 195] on div "Janela de atendimento Grade de atendimento Capacidade Transportadoras Veículos …" at bounding box center [451, 209] width 903 height 419
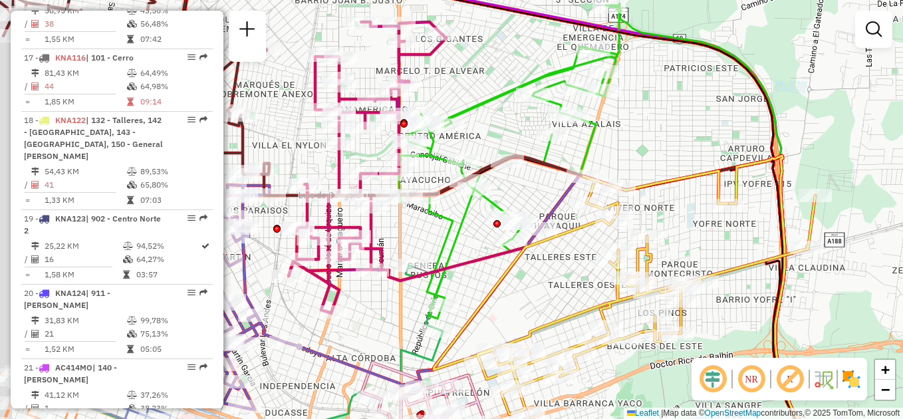
drag, startPoint x: 570, startPoint y: 259, endPoint x: 619, endPoint y: 262, distance: 49.3
click at [608, 265] on div "Janela de atendimento Grade de atendimento Capacidade Transportadoras Veículos …" at bounding box center [451, 209] width 903 height 419
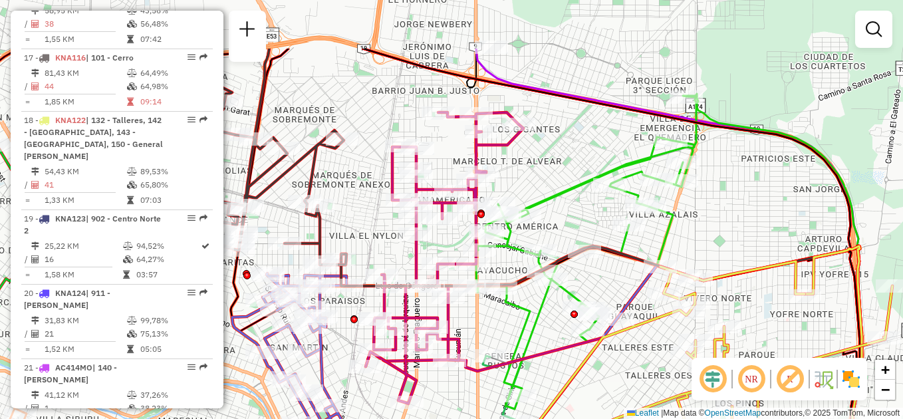
drag, startPoint x: 595, startPoint y: 254, endPoint x: 634, endPoint y: 318, distance: 75.1
click at [641, 341] on div "Janela de atendimento Grade de atendimento Capacidade Transportadoras Veículos …" at bounding box center [451, 209] width 903 height 419
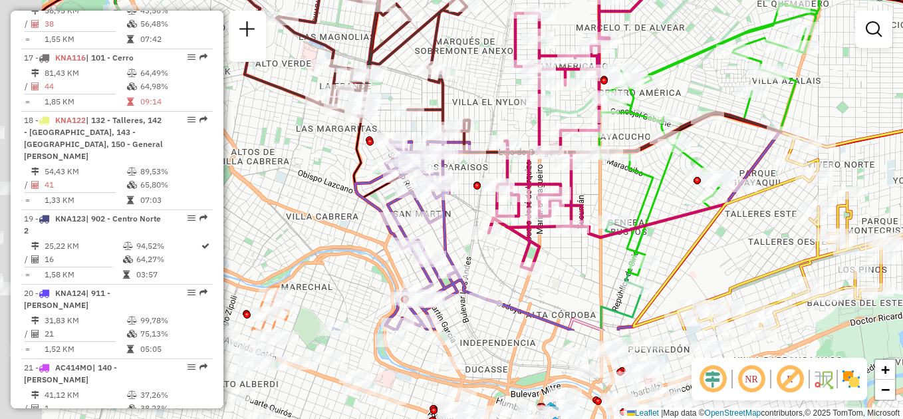
drag, startPoint x: 621, startPoint y: 320, endPoint x: 757, endPoint y: 207, distance: 177.0
click at [758, 208] on div "Janela de atendimento Grade de atendimento Capacidade Transportadoras Veículos …" at bounding box center [451, 209] width 903 height 419
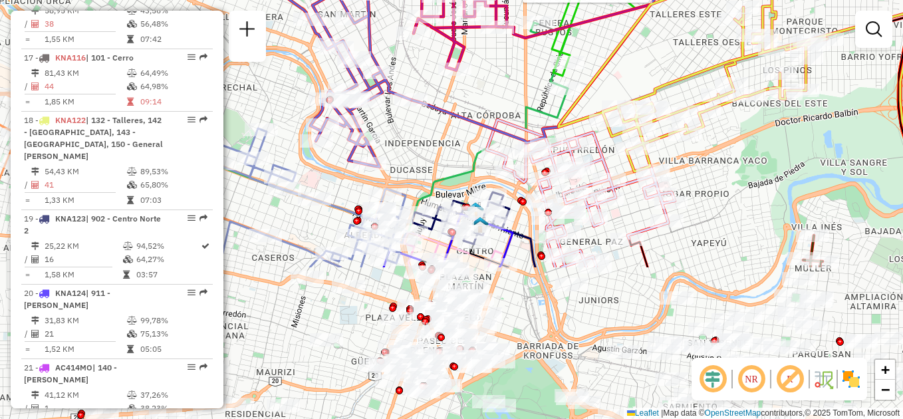
drag, startPoint x: 572, startPoint y: 306, endPoint x: 490, endPoint y: 103, distance: 218.8
click at [490, 104] on div "Rota 14 - Placa HYF289 0000507890 - Maximizando Americo Janela de atendimento G…" at bounding box center [451, 209] width 903 height 419
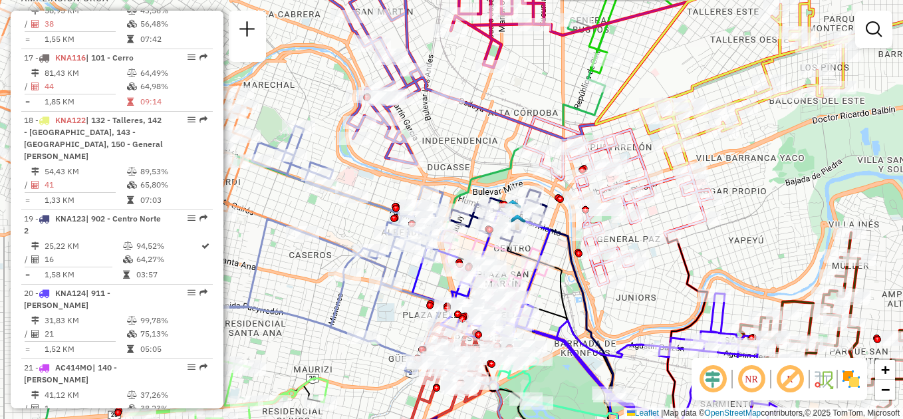
drag, startPoint x: 514, startPoint y: 294, endPoint x: 543, endPoint y: 315, distance: 35.2
click at [543, 315] on div "Rota 14 - Placa HYF289 0000507890 - Maximizando Americo Janela de atendimento G…" at bounding box center [451, 209] width 903 height 419
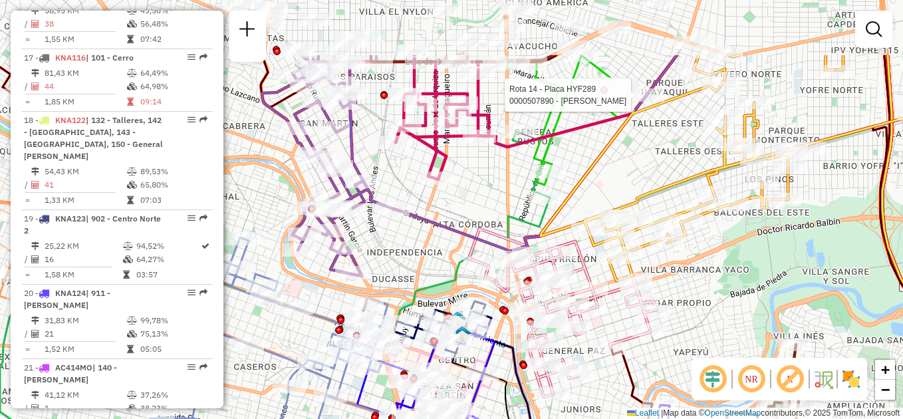
drag, startPoint x: 837, startPoint y: 193, endPoint x: 783, endPoint y: 317, distance: 134.8
click at [796, 320] on div "Rota 14 - Placa HYF289 0000507890 - Maximizando Americo Janela de atendimento G…" at bounding box center [451, 209] width 903 height 419
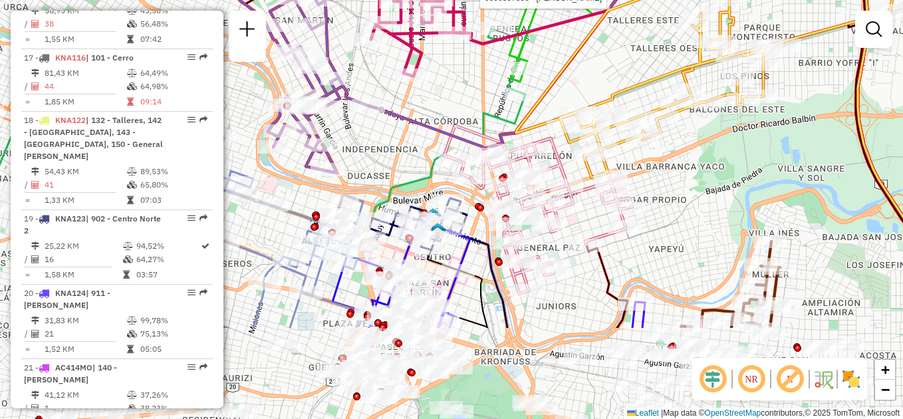
drag, startPoint x: 629, startPoint y: 165, endPoint x: 586, endPoint y: 29, distance: 142.3
click at [586, 29] on icon at bounding box center [706, 55] width 381 height 243
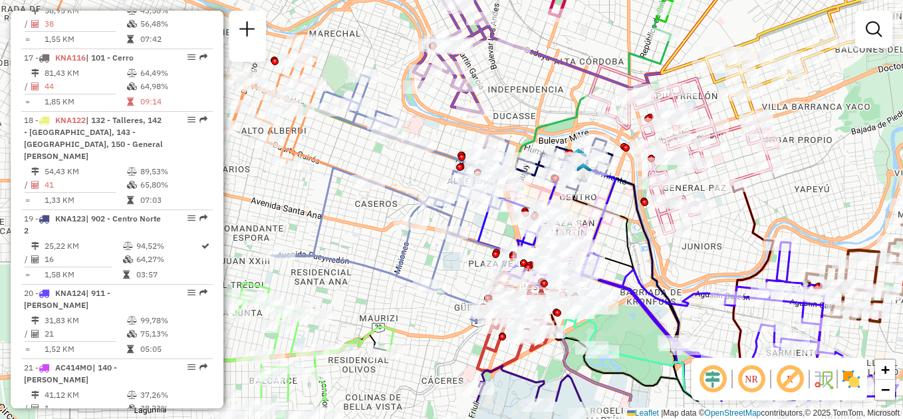
drag, startPoint x: 649, startPoint y: 200, endPoint x: 786, endPoint y: 140, distance: 149.4
click at [794, 142] on div "Rota 14 - Placa HYF289 0000507890 - Maximizando Americo Rota 14 - Placa HYF289 …" at bounding box center [451, 209] width 903 height 419
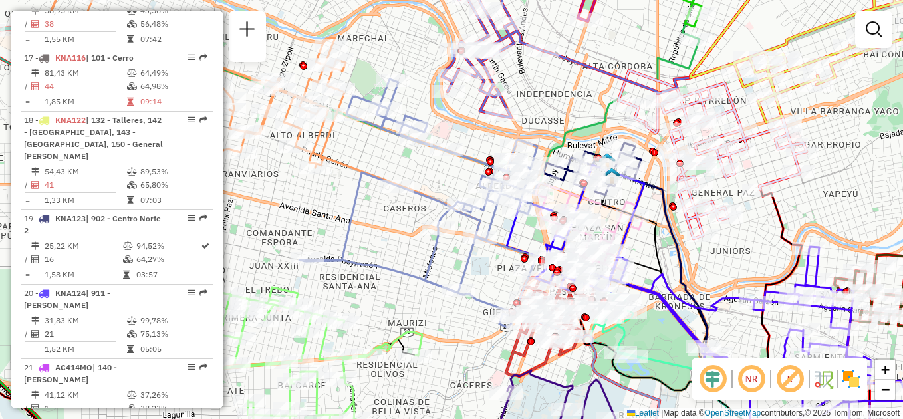
drag, startPoint x: 434, startPoint y: 171, endPoint x: 435, endPoint y: 163, distance: 8.0
click at [435, 163] on div "Rota 14 - Placa HYF289 0000507890 - Maximizando Americo Rota 14 - Placa HYF289 …" at bounding box center [451, 209] width 903 height 419
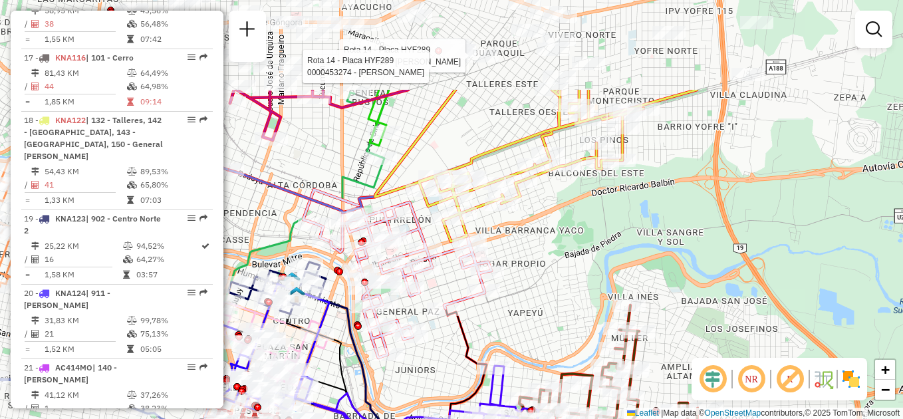
drag, startPoint x: 841, startPoint y: 161, endPoint x: 542, endPoint y: 288, distance: 324.3
click at [545, 292] on div "Rota 14 - Placa HYF289 0000507890 - Maximizando Americo Rota 14 - Placa HYF289 …" at bounding box center [451, 209] width 903 height 419
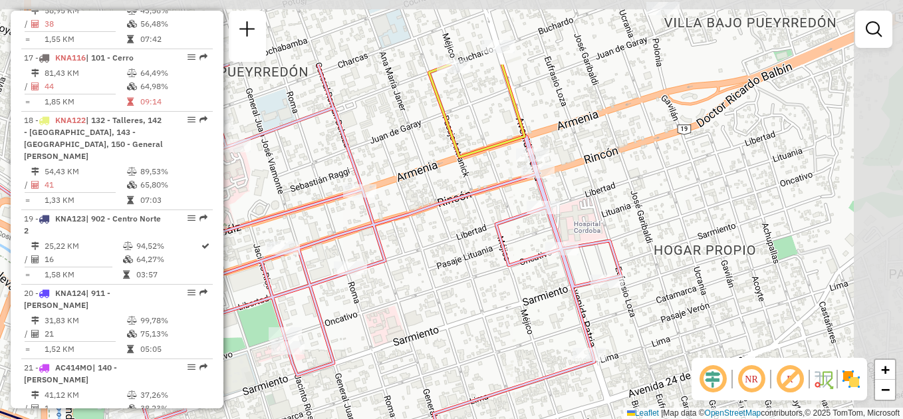
drag, startPoint x: 536, startPoint y: 181, endPoint x: 475, endPoint y: 287, distance: 122.7
click at [475, 287] on div "Rota 14 - Placa HYF289 0000507890 - Maximizando Americo Rota 14 - Placa HYF289 …" at bounding box center [451, 209] width 903 height 419
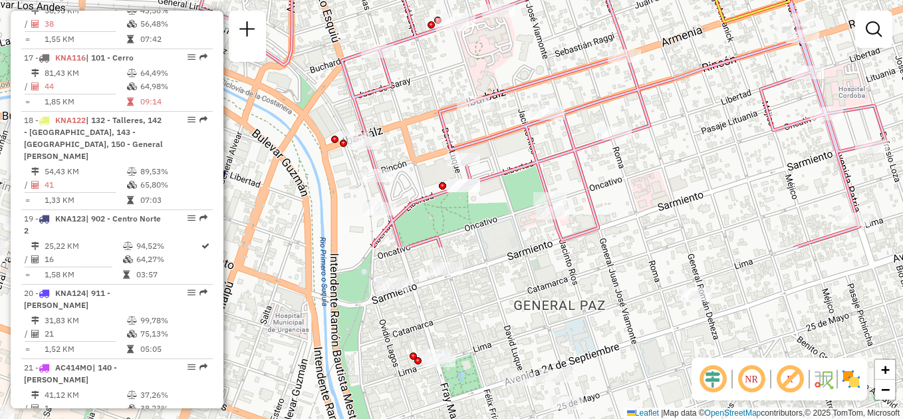
drag, startPoint x: 461, startPoint y: 137, endPoint x: 571, endPoint y: 32, distance: 151.8
click at [573, 6] on div "Rota 14 - Placa HYF289 0000507890 - Maximizando Americo Rota 14 - Placa HYF289 …" at bounding box center [451, 209] width 903 height 419
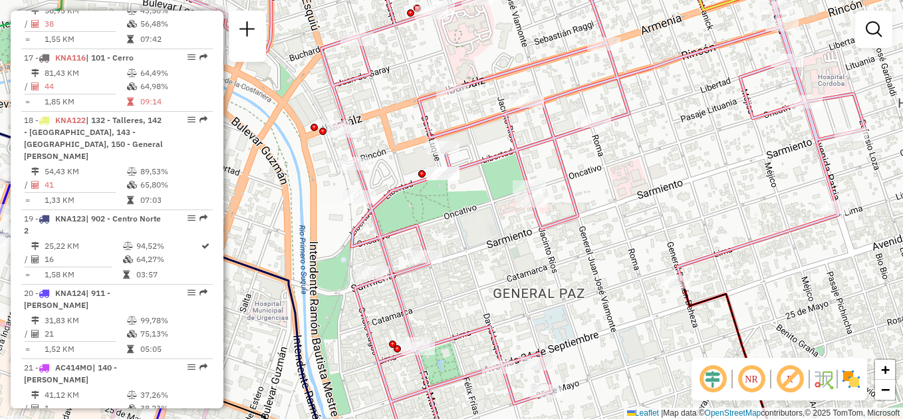
drag, startPoint x: 614, startPoint y: 223, endPoint x: 506, endPoint y: 139, distance: 136.9
click at [506, 139] on div "Rota 14 - Placa HYF289 0000507890 - Maximizando Americo Rota 14 - Placa HYF289 …" at bounding box center [451, 209] width 903 height 419
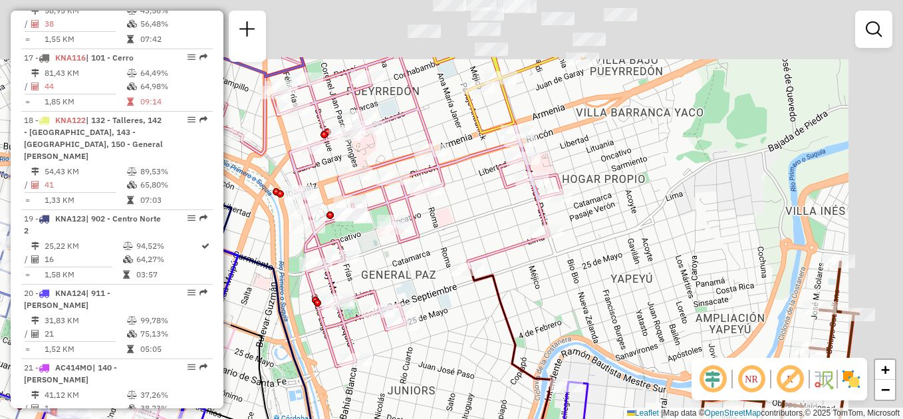
drag, startPoint x: 622, startPoint y: 123, endPoint x: 511, endPoint y: 242, distance: 162.7
click at [509, 242] on div "Rota 14 - Placa HYF289 0000507890 - Maximizando Americo Rota 14 - Placa HYF289 …" at bounding box center [451, 209] width 903 height 419
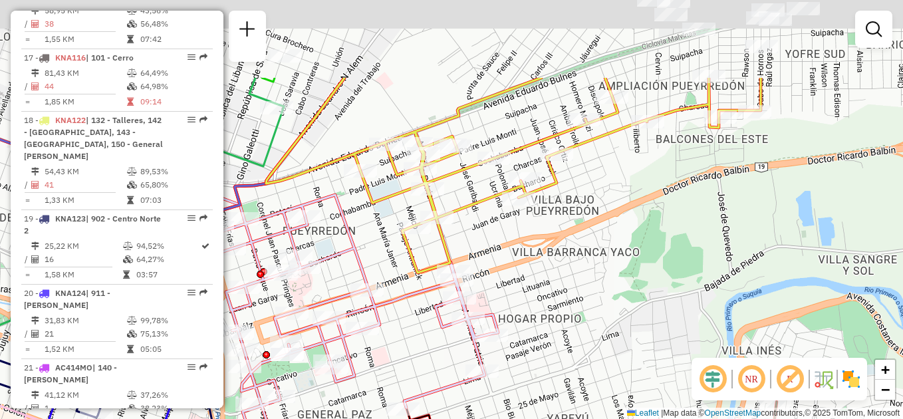
drag, startPoint x: 698, startPoint y: 163, endPoint x: 653, endPoint y: 292, distance: 136.4
click at [653, 292] on div "Rota 14 - Placa HYF289 0000507890 - Maximizando Americo Rota 14 - Placa HYF289 …" at bounding box center [451, 209] width 903 height 419
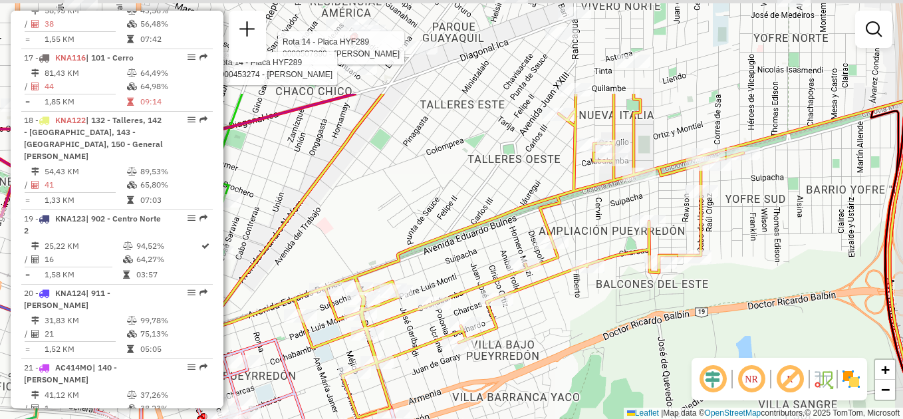
drag, startPoint x: 670, startPoint y: 164, endPoint x: 613, endPoint y: 300, distance: 147.1
click at [613, 300] on div "Rota 14 - Placa HYF289 0000507890 - Maximizando Americo Rota 14 - Placa HYF289 …" at bounding box center [451, 209] width 903 height 419
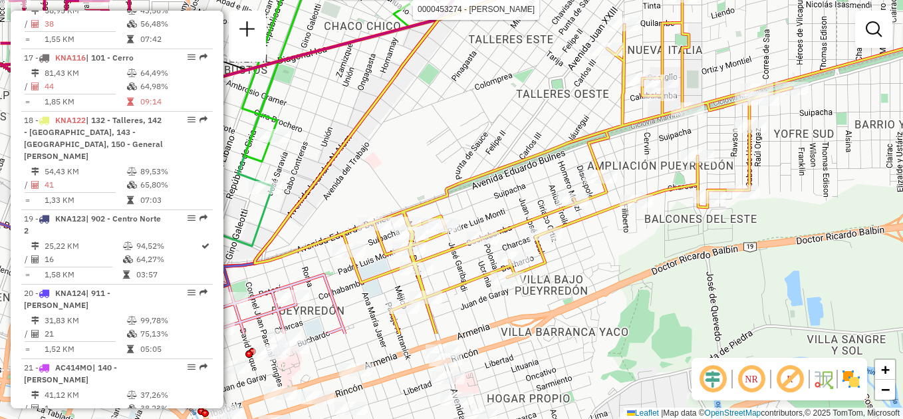
drag, startPoint x: 580, startPoint y: 248, endPoint x: 564, endPoint y: 121, distance: 127.9
click at [564, 121] on div "Rota 14 - Placa HYF289 0000507890 - Maximizando Americo Rota 14 - Placa HYF289 …" at bounding box center [451, 209] width 903 height 419
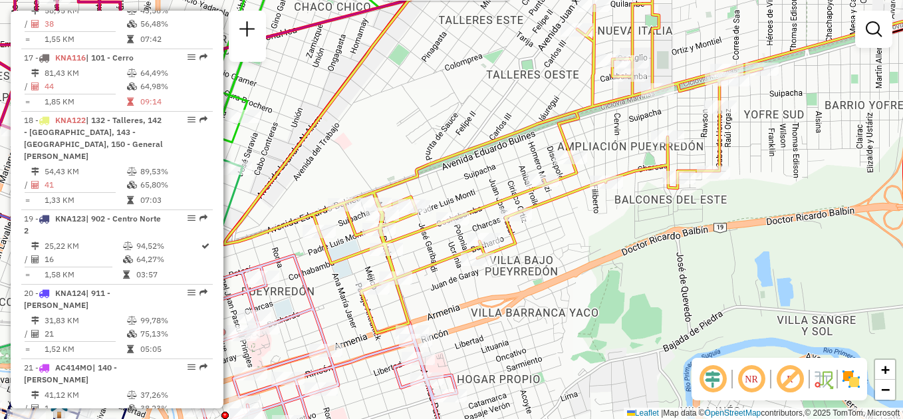
drag, startPoint x: 541, startPoint y: 318, endPoint x: 448, endPoint y: 341, distance: 95.8
click at [448, 341] on div "Rota 14 - Placa HYF289 0000507890 - Maximizando Americo Rota 14 - Placa HYF289 …" at bounding box center [451, 209] width 903 height 419
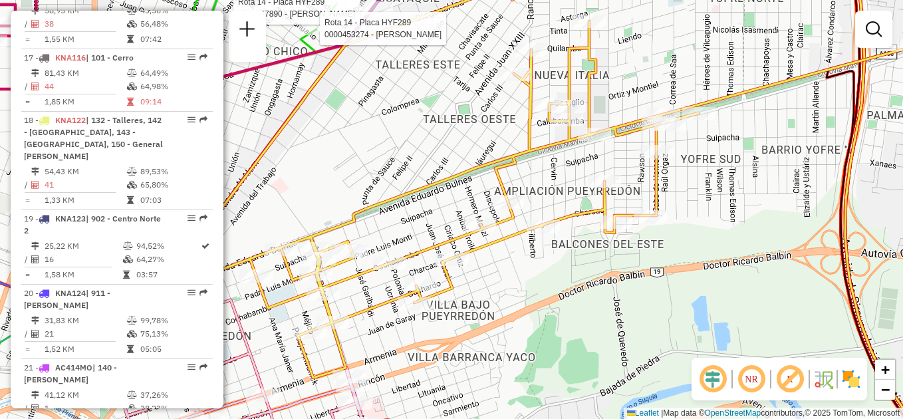
drag, startPoint x: 736, startPoint y: 188, endPoint x: 732, endPoint y: 250, distance: 62.0
click at [732, 249] on div "Rota 14 - Placa HYF289 0000507890 - Maximizando Americo Rota 14 - Placa HYF289 …" at bounding box center [451, 209] width 903 height 419
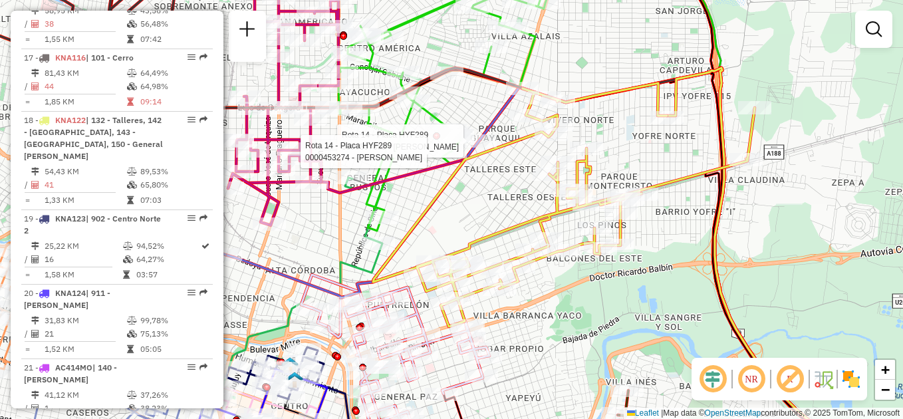
drag, startPoint x: 719, startPoint y: 193, endPoint x: 649, endPoint y: 179, distance: 71.3
click at [649, 179] on div "Rota 14 - Placa HYF289 0000507890 - Maximizando Americo Rota 14 - Placa HYF289 …" at bounding box center [451, 209] width 903 height 419
select select "**********"
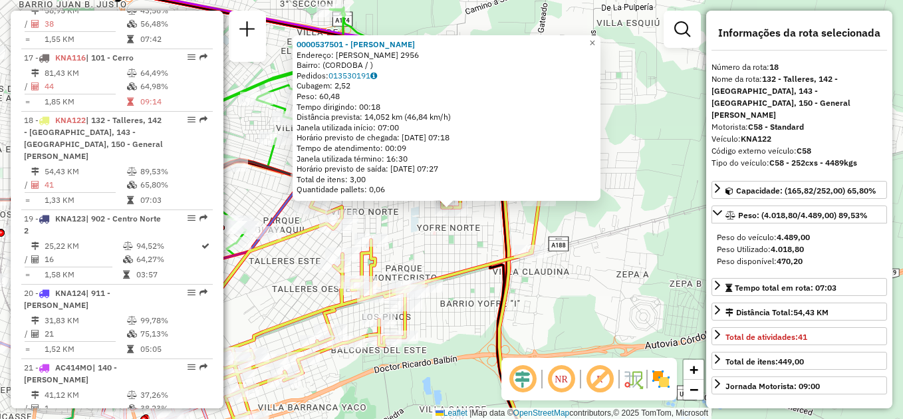
click at [575, 272] on div "0000537501 - Sarmiento Agustina Eliana Endereço: TADEO DAVILA 2956 Bairro: (COR…" at bounding box center [451, 209] width 903 height 419
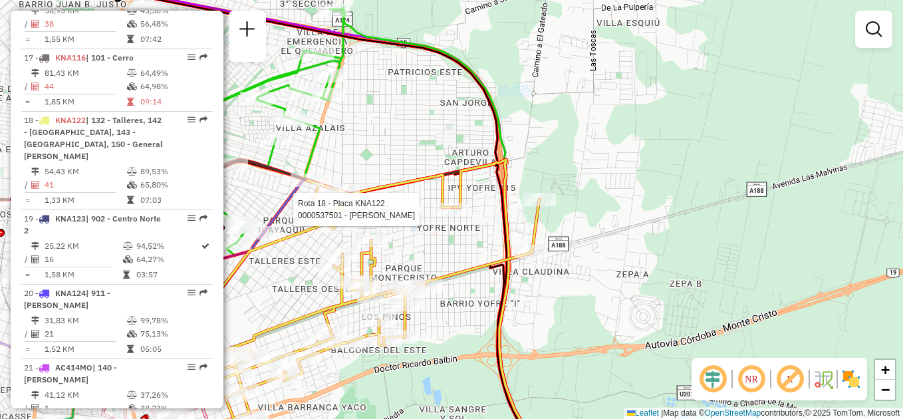
select select "**********"
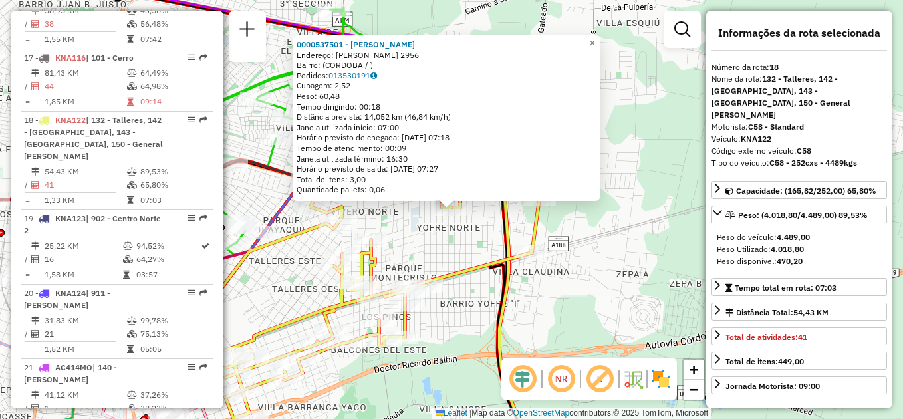
click at [605, 234] on div "0000537501 - Sarmiento Agustina Eliana Endereço: TADEO DAVILA 2956 Bairro: (COR…" at bounding box center [451, 209] width 903 height 419
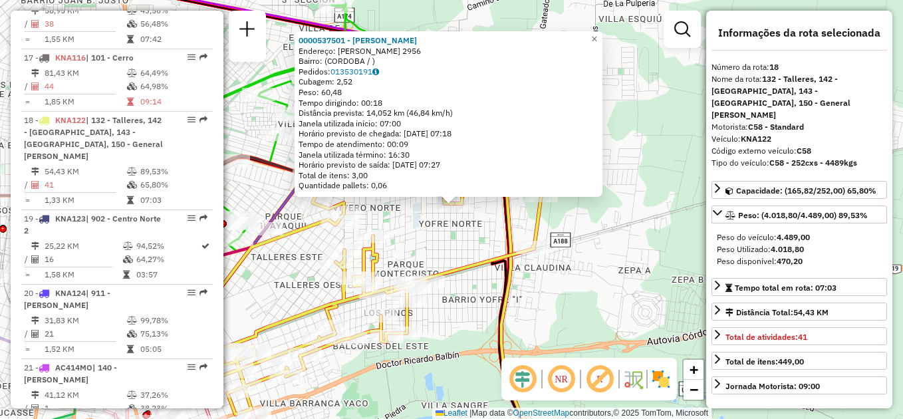
click at [445, 237] on div "0000537501 - Sarmiento Agustina Eliana Endereço: TADEO DAVILA 2956 Bairro: (COR…" at bounding box center [451, 209] width 903 height 419
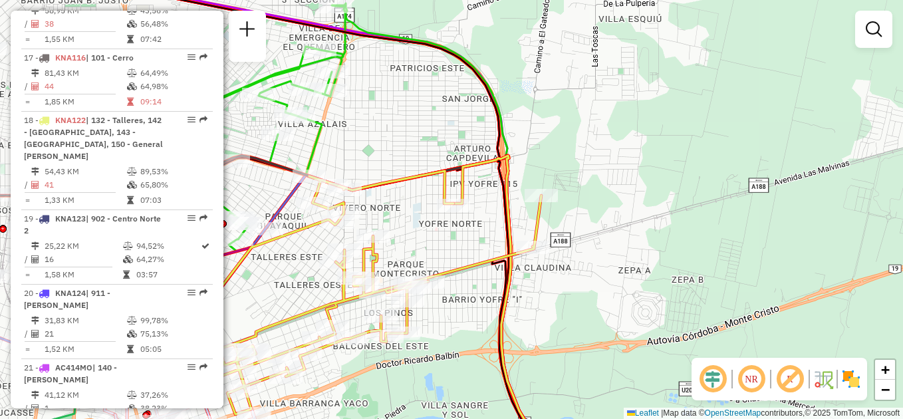
click at [290, 284] on div "Janela de atendimento Grade de atendimento Capacidade Transportadoras Veículos …" at bounding box center [451, 209] width 903 height 419
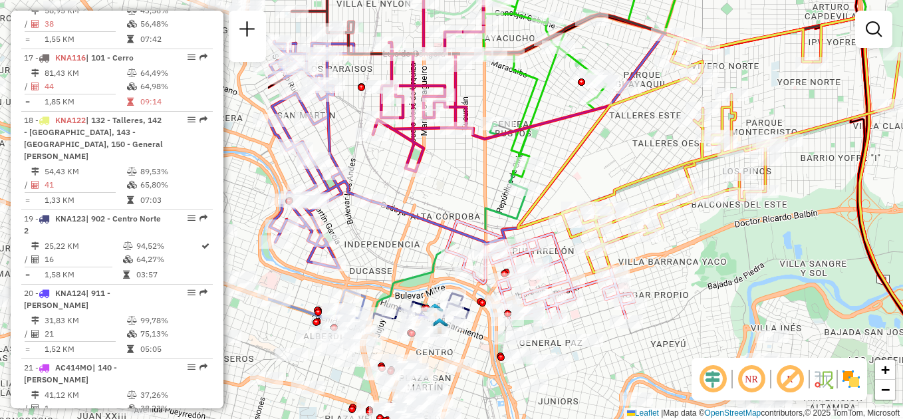
drag, startPoint x: 377, startPoint y: 146, endPoint x: 733, endPoint y: 6, distance: 382.2
click at [733, 6] on div "Janela de atendimento Grade de atendimento Capacidade Transportadoras Veículos …" at bounding box center [451, 209] width 903 height 419
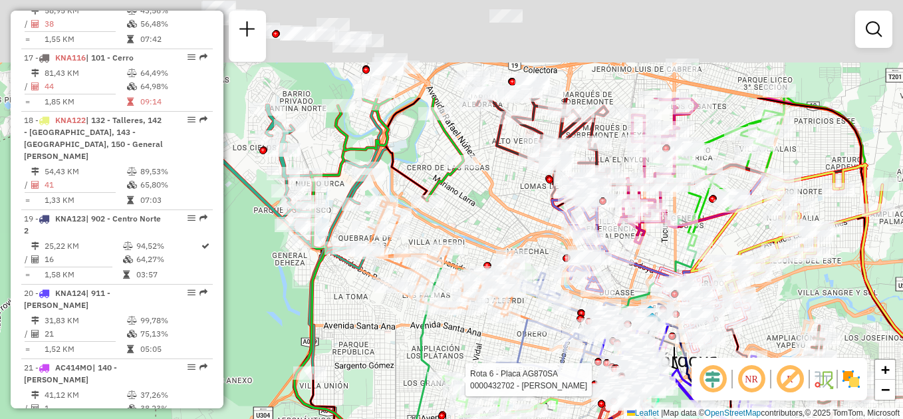
drag, startPoint x: 360, startPoint y: 196, endPoint x: 395, endPoint y: 349, distance: 156.7
click at [395, 349] on div "Rota 6 - Placa AG870SA 0000432702 - [PERSON_NAME] de atendimento Grade de atend…" at bounding box center [451, 209] width 903 height 419
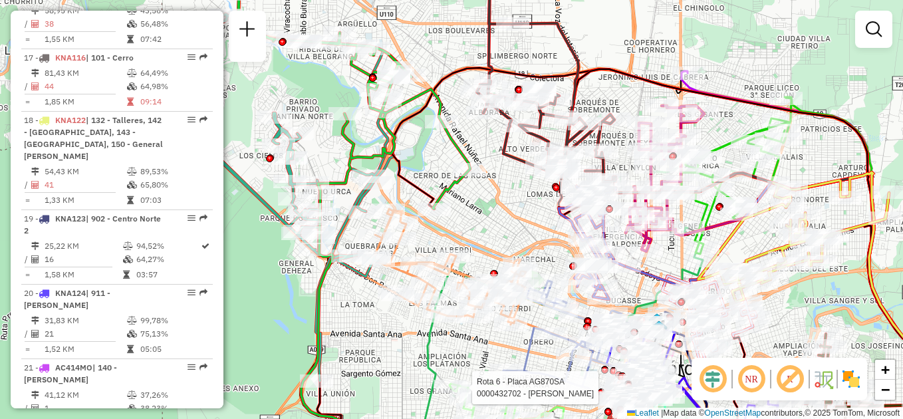
drag, startPoint x: 380, startPoint y: 348, endPoint x: 336, endPoint y: 165, distance: 187.5
click at [335, 167] on div "Rota 6 - Placa AG870SA 0000432702 - [PERSON_NAME] de atendimento Grade de atend…" at bounding box center [451, 209] width 903 height 419
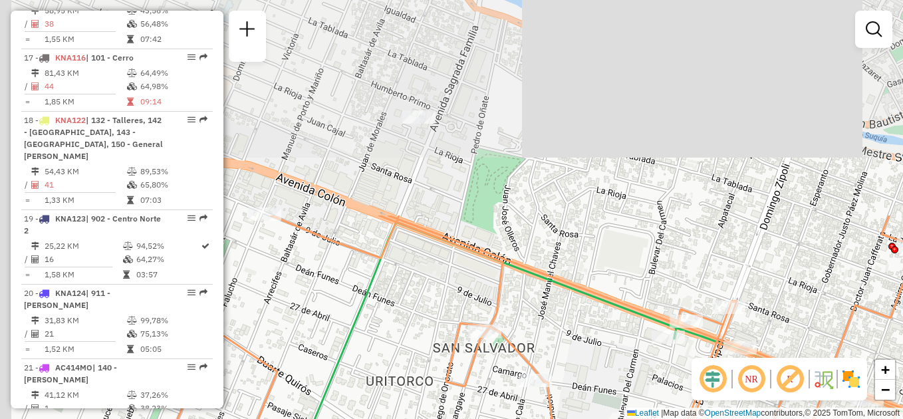
drag, startPoint x: 362, startPoint y: 39, endPoint x: 471, endPoint y: 293, distance: 276.9
click at [476, 296] on div "Rota 6 - Placa AG870SA 0000432702 - [PERSON_NAME] de atendimento Grade de atend…" at bounding box center [451, 209] width 903 height 419
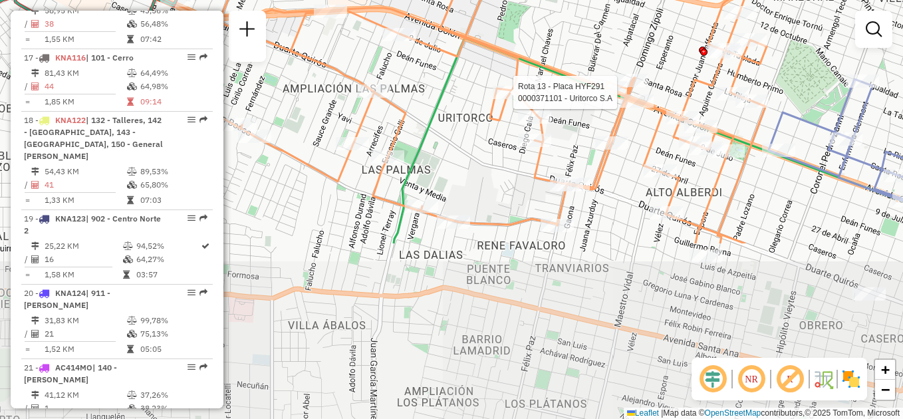
drag, startPoint x: 397, startPoint y: 330, endPoint x: 461, endPoint y: 113, distance: 226.7
click at [461, 113] on div "Rota 6 - Placa AG870SA 0000432702 - Fradeja Elida Gabriela Rota 13 - Placa HYF2…" at bounding box center [451, 209] width 903 height 419
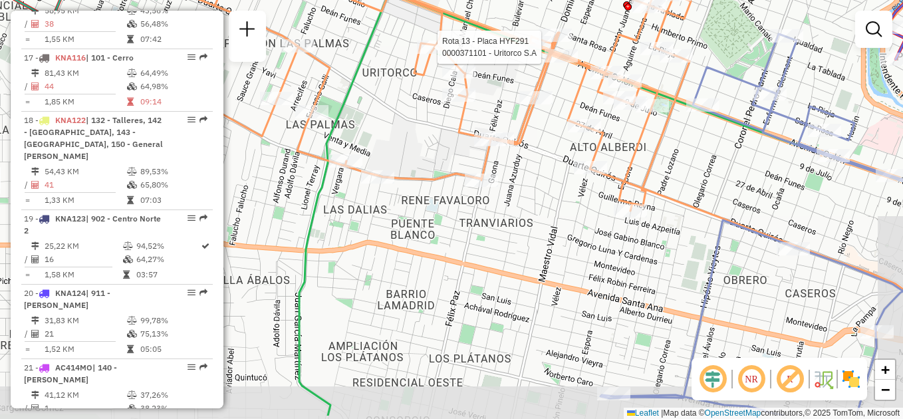
drag, startPoint x: 486, startPoint y: 172, endPoint x: 413, endPoint y: 130, distance: 84.2
click at [413, 130] on div "Rota 6 - Placa AG870SA 0000432702 - Fradeja Elida Gabriela Rota 13 - Placa HYF2…" at bounding box center [451, 209] width 903 height 419
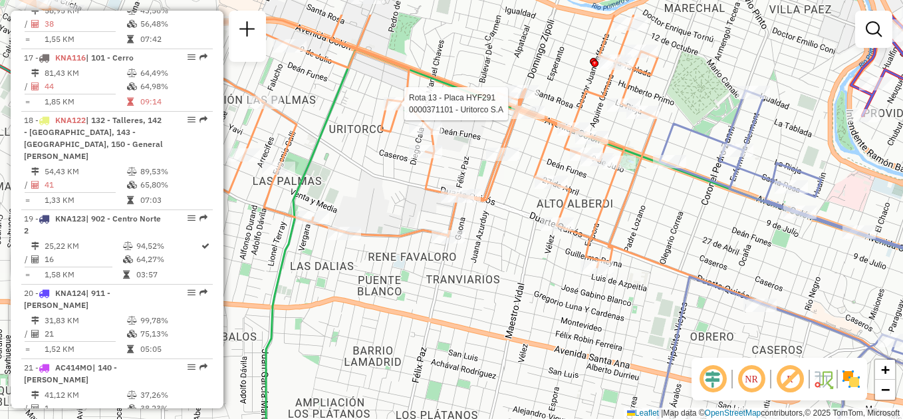
drag, startPoint x: 541, startPoint y: 145, endPoint x: 490, endPoint y: 217, distance: 87.8
click at [492, 216] on div "Rota 6 - Placa AG870SA 0000432702 - Fradeja Elida Gabriela Rota 13 - Placa HYF2…" at bounding box center [451, 209] width 903 height 419
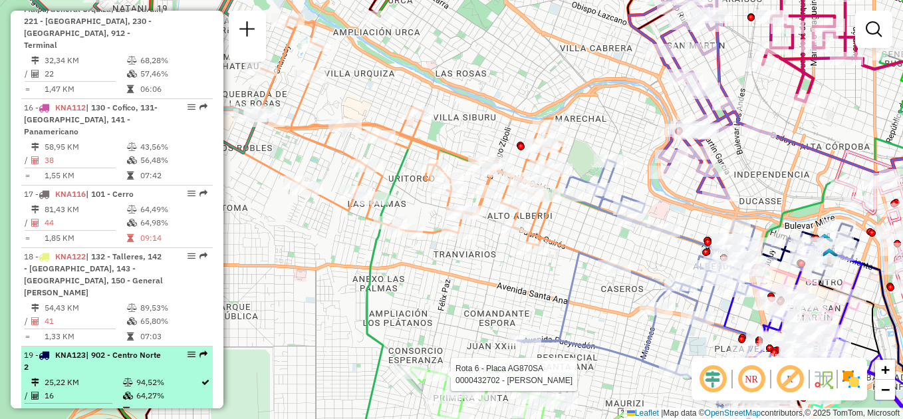
scroll to position [1462, 0]
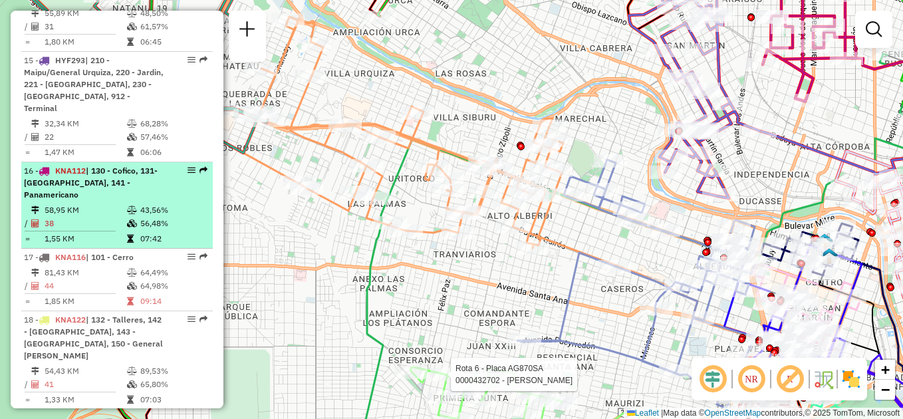
click at [96, 203] on td "58,95 KM" at bounding box center [85, 209] width 82 height 13
select select "**********"
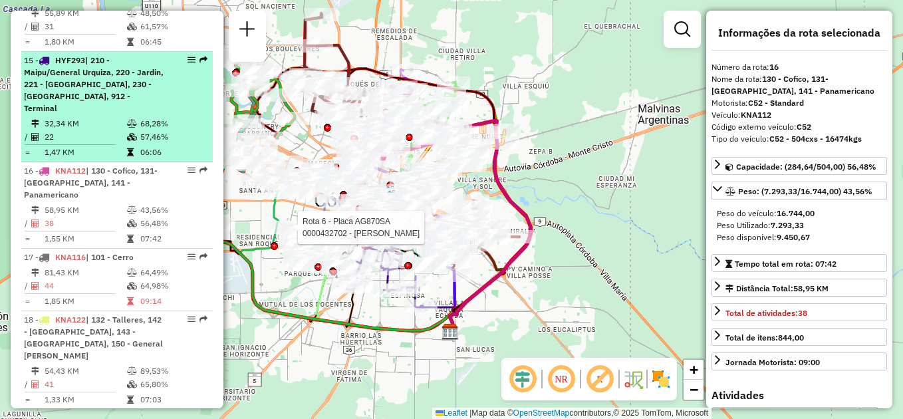
click at [93, 86] on span "| 210 - Maipu/General Urquiza, 220 - Jardin, 221 - [GEOGRAPHIC_DATA], 230 - [GE…" at bounding box center [94, 84] width 140 height 58
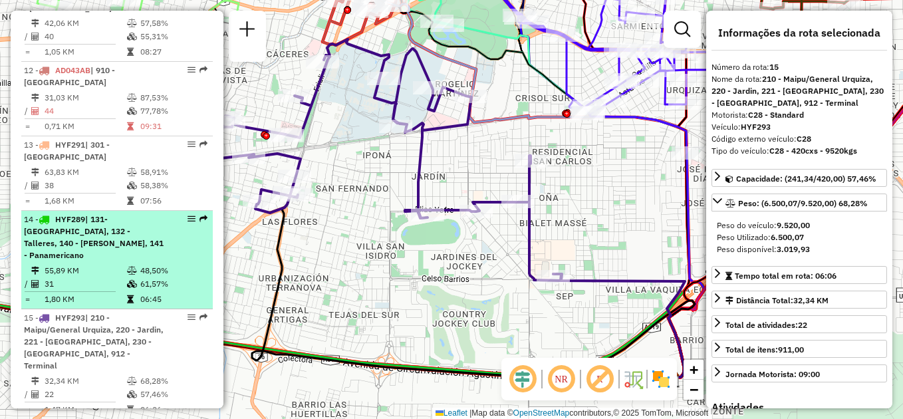
scroll to position [1196, 0]
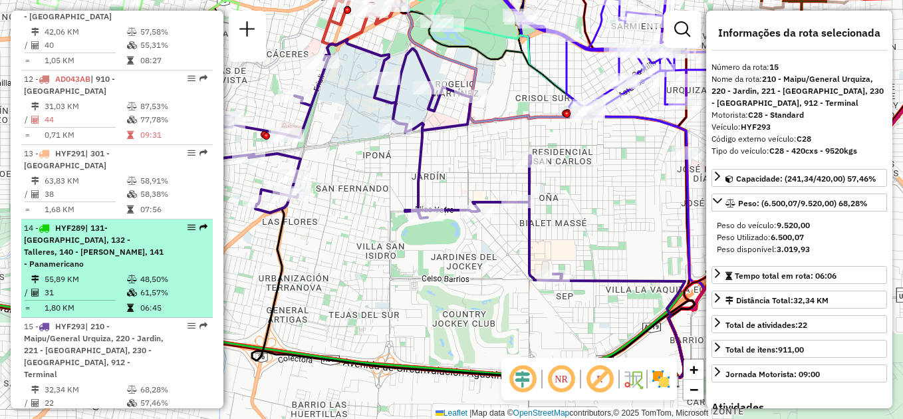
click at [116, 267] on div "14 - HYF289 | 131- [GEOGRAPHIC_DATA], 132 - Talleres, 140 - [PERSON_NAME], 141 …" at bounding box center [94, 246] width 141 height 48
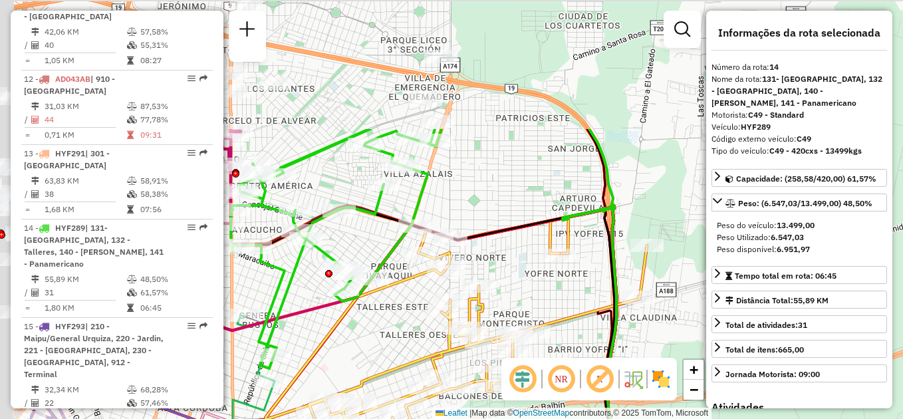
drag, startPoint x: 421, startPoint y: 138, endPoint x: 477, endPoint y: 268, distance: 141.1
click at [501, 280] on div "Rota 6 - Placa AG870SA 0000432702 - [PERSON_NAME] de atendimento Grade de atend…" at bounding box center [451, 209] width 903 height 419
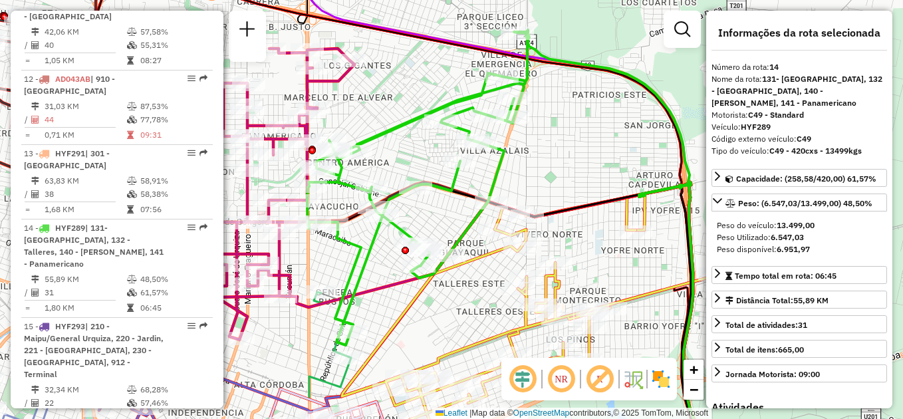
drag, startPoint x: 473, startPoint y: 187, endPoint x: 531, endPoint y: 163, distance: 63.2
click at [531, 163] on div "Rota 6 - Placa AG870SA 0000432702 - [PERSON_NAME] de atendimento Grade de atend…" at bounding box center [451, 209] width 903 height 419
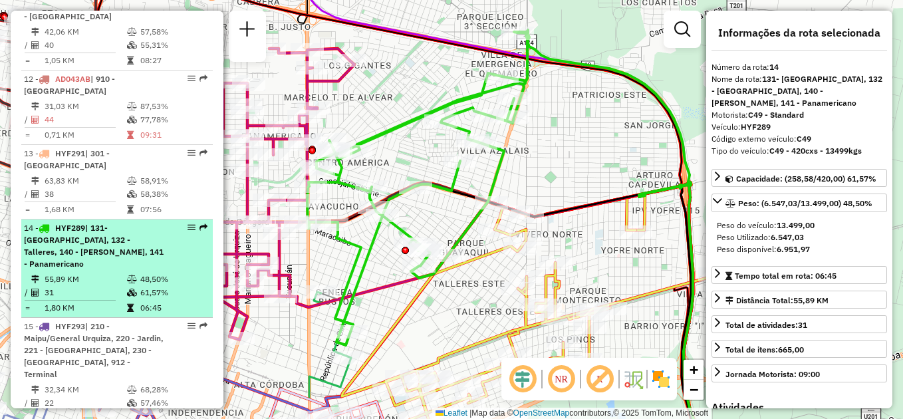
click at [92, 256] on span "| 131- [GEOGRAPHIC_DATA], 132 - Talleres, 140 - [PERSON_NAME], 141 - Panamerica…" at bounding box center [94, 246] width 140 height 46
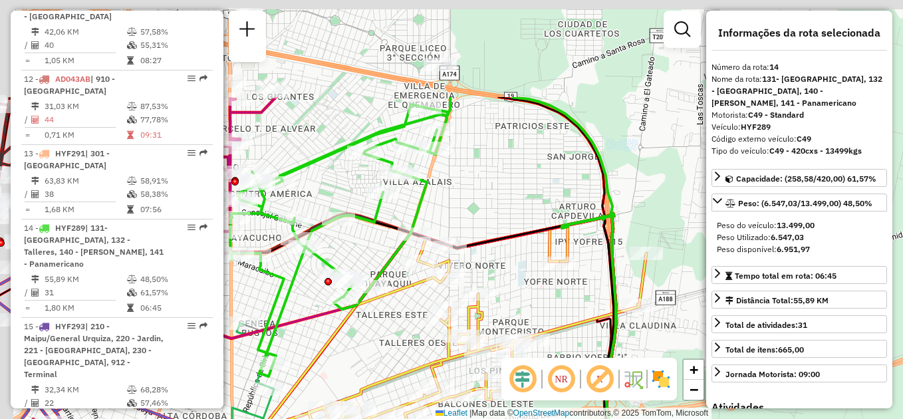
drag, startPoint x: 429, startPoint y: 74, endPoint x: 517, endPoint y: 213, distance: 164.3
click at [517, 213] on div "Rota 6 - Placa AG870SA 0000432702 - [PERSON_NAME] de atendimento Grade de atend…" at bounding box center [451, 209] width 903 height 419
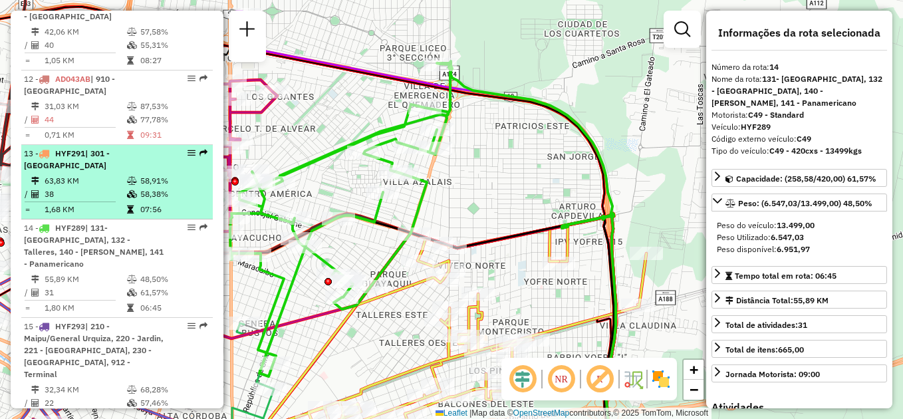
click at [94, 191] on td "38" at bounding box center [85, 193] width 82 height 13
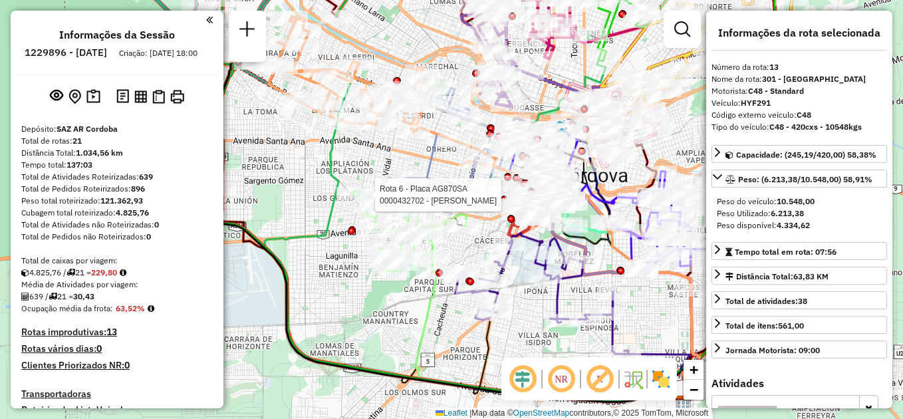
select select "**********"
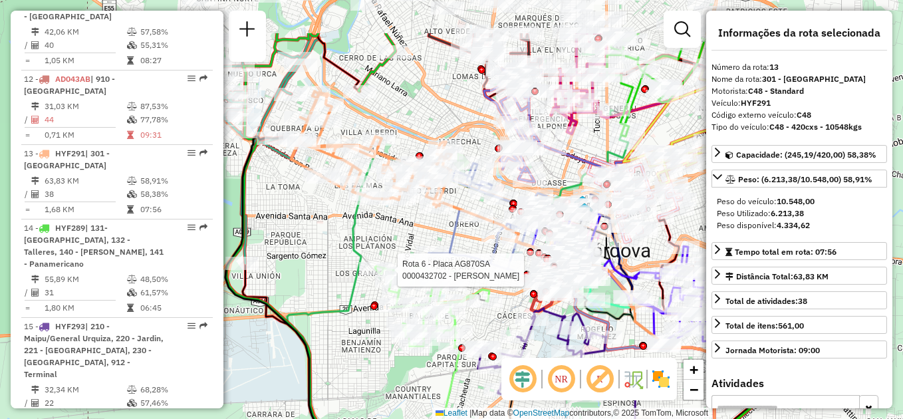
click at [300, 235] on div "Rota 6 - Placa AG870SA 0000432702 - [PERSON_NAME] de atendimento Grade de atend…" at bounding box center [451, 209] width 903 height 419
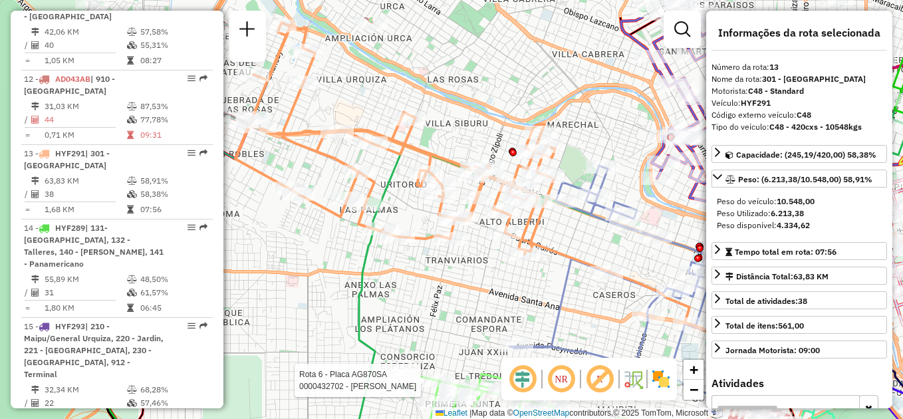
drag, startPoint x: 352, startPoint y: 191, endPoint x: 317, endPoint y: 250, distance: 68.8
click at [317, 250] on div "Rota 6 - Placa AG870SA 0000432702 - [PERSON_NAME] de atendimento Grade de atend…" at bounding box center [451, 209] width 903 height 419
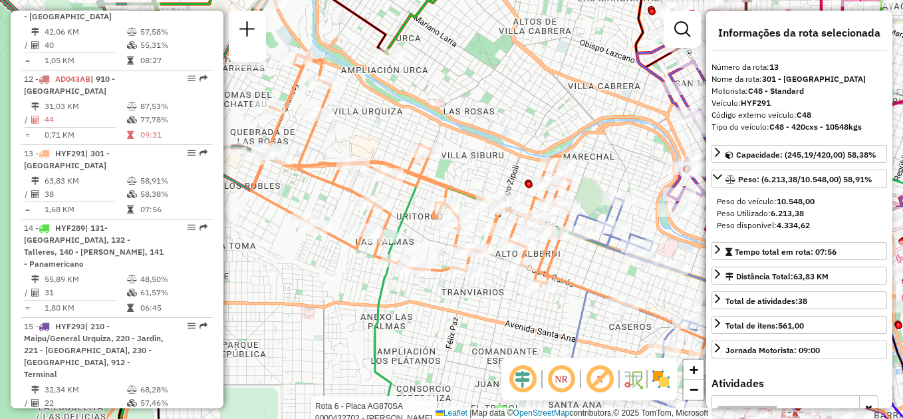
drag, startPoint x: 481, startPoint y: 270, endPoint x: 496, endPoint y: 301, distance: 34.8
click at [496, 301] on div "Rota 6 - Placa AG870SA 0000432702 - [PERSON_NAME] de atendimento Grade de atend…" at bounding box center [451, 209] width 903 height 419
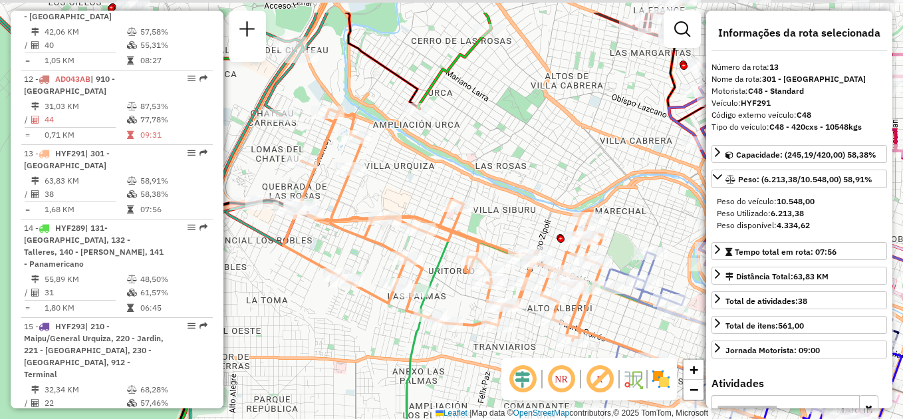
drag, startPoint x: 485, startPoint y: 110, endPoint x: 511, endPoint y: 165, distance: 60.9
click at [514, 168] on div "Rota 6 - Placa AG870SA 0000432702 - [PERSON_NAME] de atendimento Grade de atend…" at bounding box center [451, 209] width 903 height 419
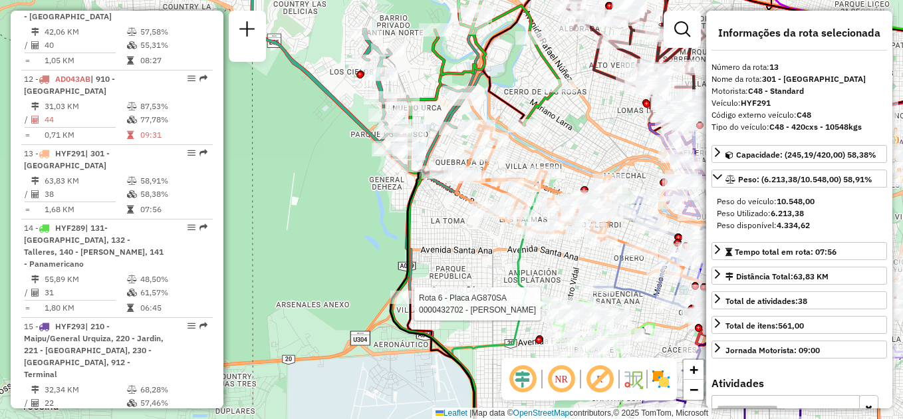
drag, startPoint x: 454, startPoint y: 161, endPoint x: 518, endPoint y: 150, distance: 65.4
click at [518, 150] on div "Rota 6 - Placa AG870SA 0000432702 - [PERSON_NAME] de atendimento Grade de atend…" at bounding box center [451, 209] width 903 height 419
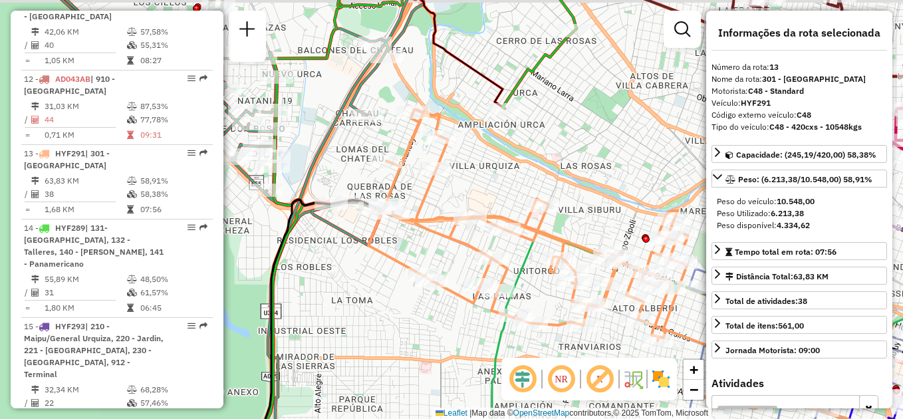
drag, startPoint x: 532, startPoint y: 142, endPoint x: 490, endPoint y: 169, distance: 50.5
click at [490, 169] on div "Rota 6 - Placa AG870SA 0000432702 - [PERSON_NAME] de atendimento Grade de atend…" at bounding box center [451, 209] width 903 height 419
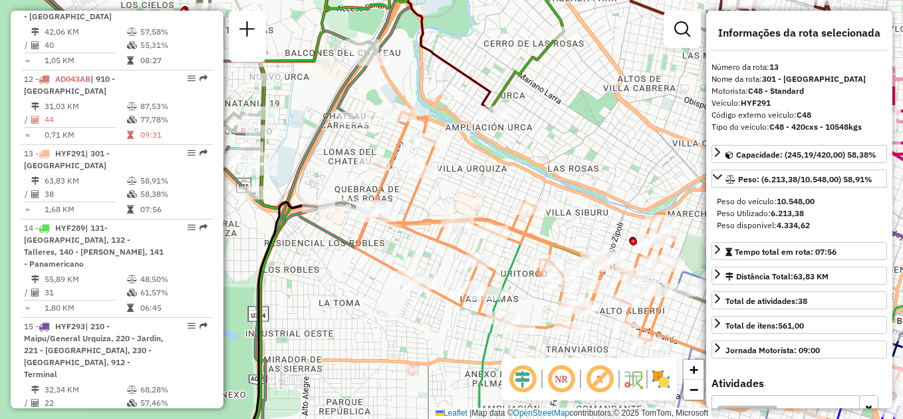
click at [476, 183] on div "Rota 6 - Placa AG870SA 0000432702 - [PERSON_NAME] de atendimento Grade de atend…" at bounding box center [451, 209] width 903 height 419
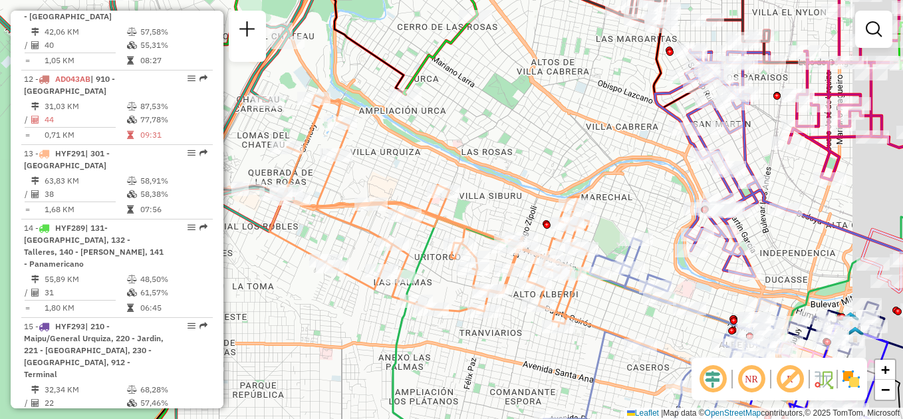
drag, startPoint x: 611, startPoint y: 167, endPoint x: 536, endPoint y: 150, distance: 76.3
click at [536, 150] on div "Janela de atendimento Grade de atendimento Capacidade Transportadoras Veículos …" at bounding box center [451, 209] width 903 height 419
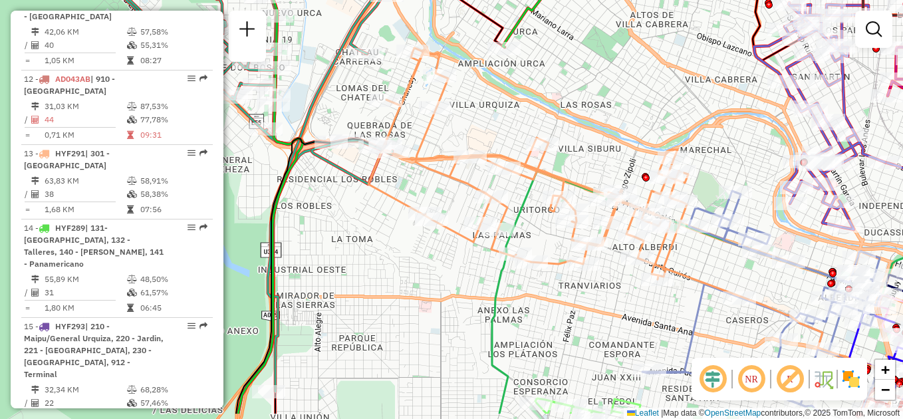
drag, startPoint x: 495, startPoint y: 171, endPoint x: 586, endPoint y: 121, distance: 103.5
click at [586, 121] on div "Janela de atendimento Grade de atendimento Capacidade Transportadoras Veículos …" at bounding box center [451, 209] width 903 height 419
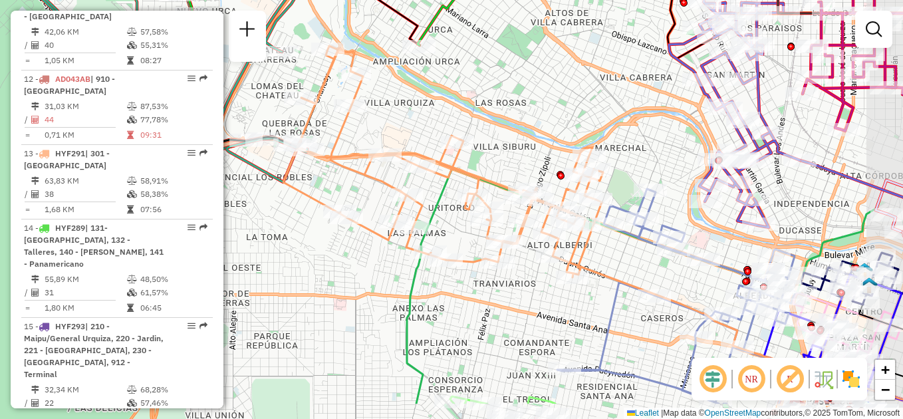
drag, startPoint x: 541, startPoint y: 179, endPoint x: 501, endPoint y: 118, distance: 73.0
click at [501, 118] on div "Janela de atendimento Grade de atendimento Capacidade Transportadoras Veículos …" at bounding box center [451, 209] width 903 height 419
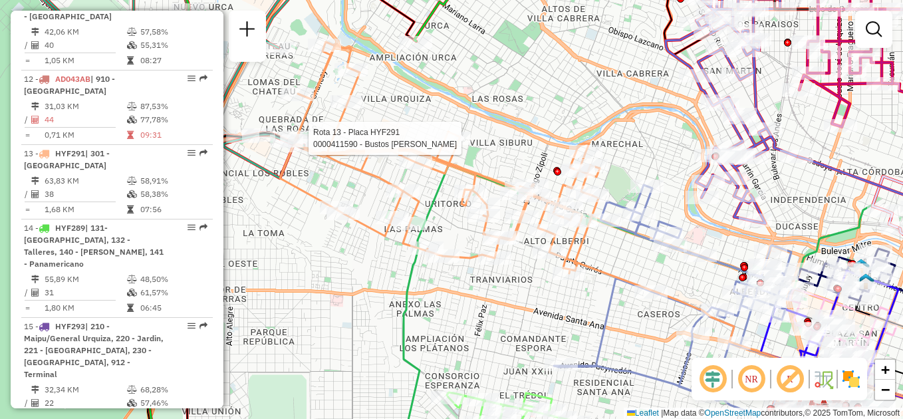
select select "**********"
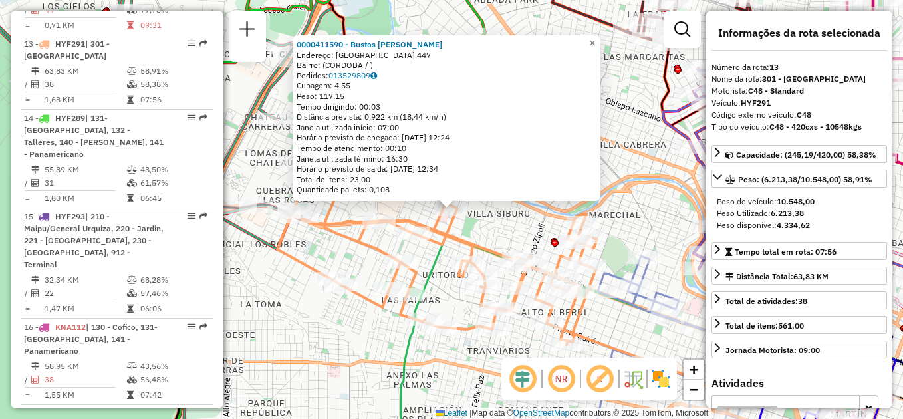
scroll to position [1343, 0]
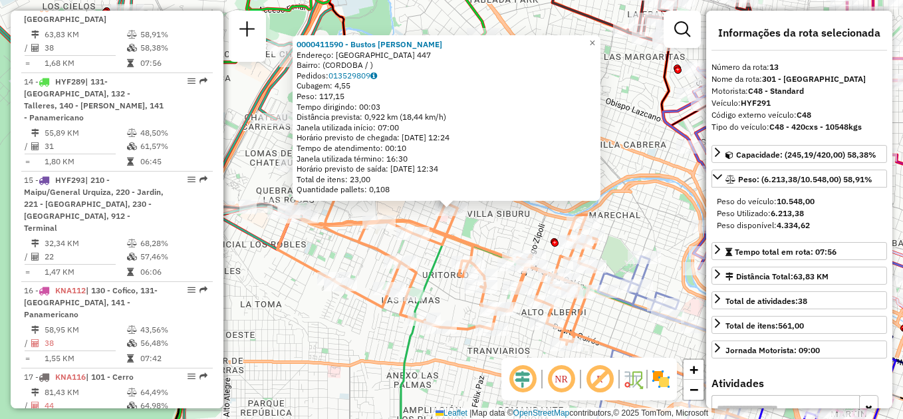
click at [347, 355] on div "Rota 13 - Placa HYF291 0000411590 - Bustos Julieta Carolina 0000411590 - Bustos…" at bounding box center [451, 209] width 903 height 419
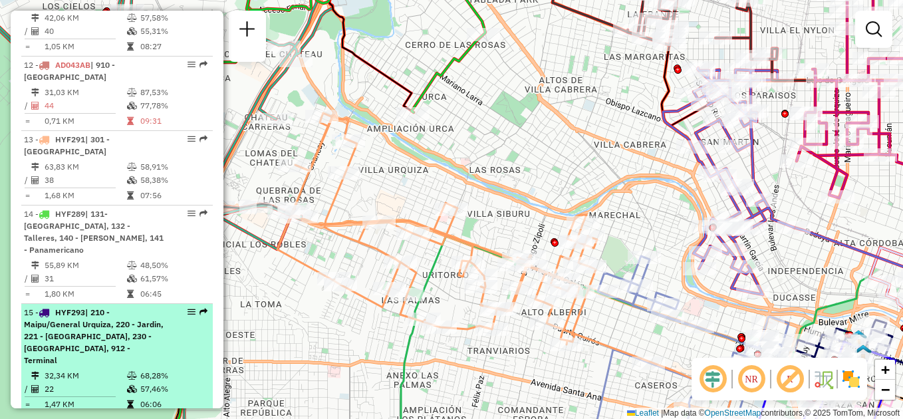
scroll to position [1143, 0]
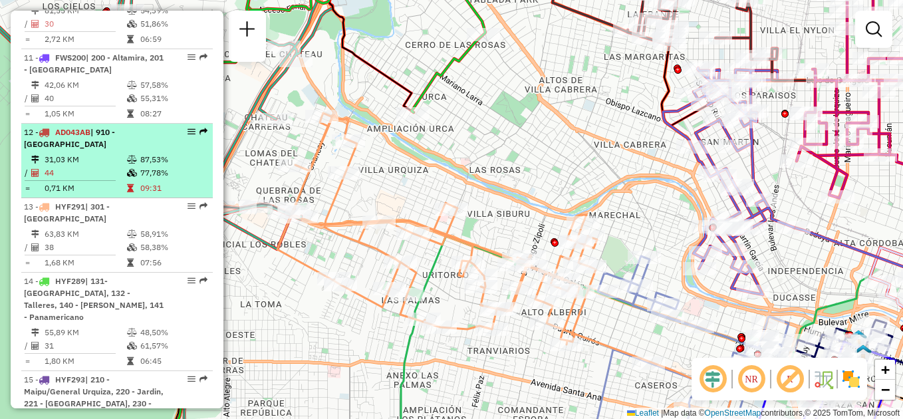
click at [103, 166] on td "31,03 KM" at bounding box center [85, 159] width 82 height 13
select select "**********"
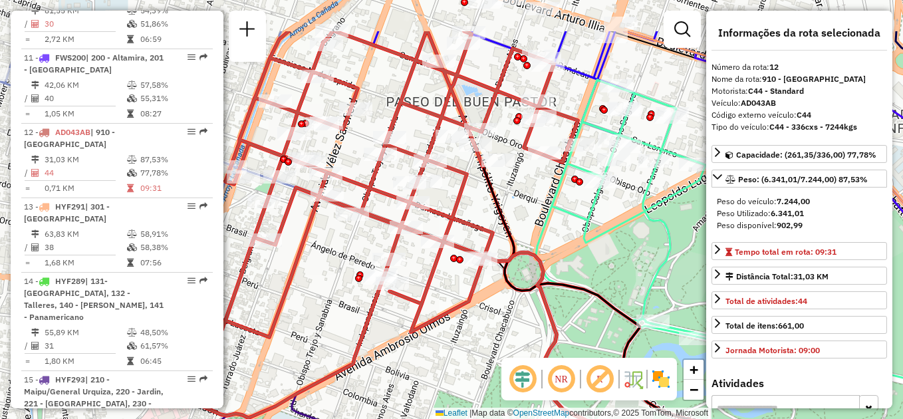
drag, startPoint x: 385, startPoint y: 211, endPoint x: 357, endPoint y: 255, distance: 52.4
click at [357, 255] on div "Janela de atendimento Grade de atendimento Capacidade Transportadoras Veículos …" at bounding box center [451, 209] width 903 height 419
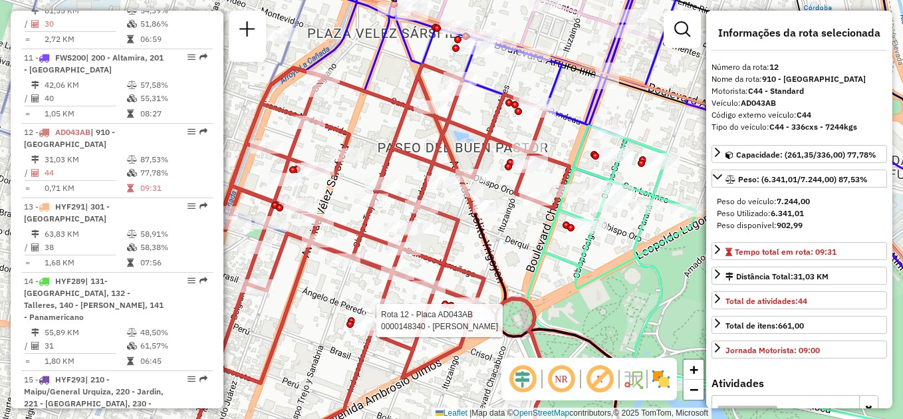
drag, startPoint x: 319, startPoint y: 274, endPoint x: 318, endPoint y: 312, distance: 37.9
click at [318, 312] on div "Rota 12 - Placa AD043AB 0000148340 - Calvo [PERSON_NAME] de atendimento Grade d…" at bounding box center [451, 209] width 903 height 419
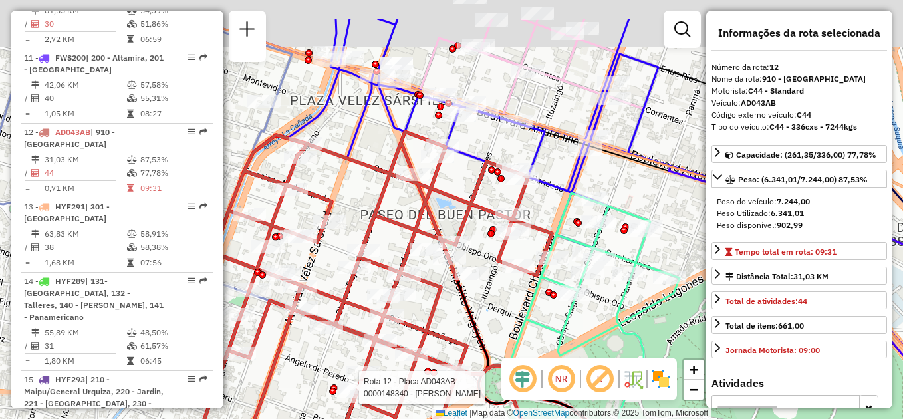
drag, startPoint x: 443, startPoint y: 147, endPoint x: 405, endPoint y: 215, distance: 78.2
click at [405, 215] on div "Rota 12 - Placa AD043AB 0000148340 - Calvo [PERSON_NAME] de atendimento Grade d…" at bounding box center [451, 209] width 903 height 419
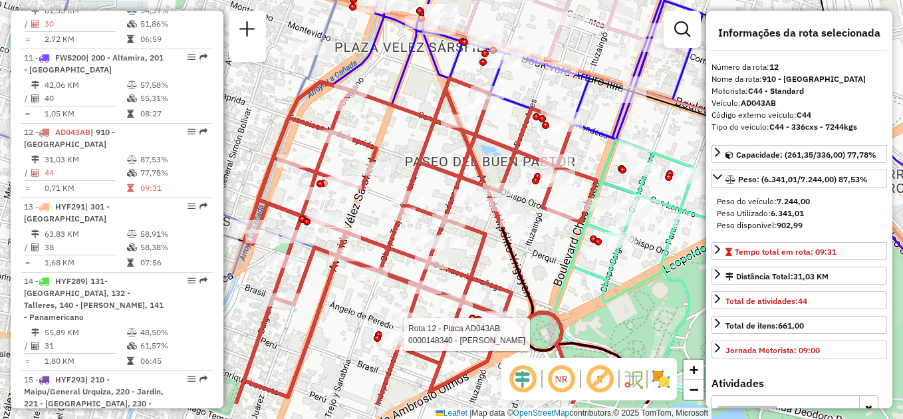
drag, startPoint x: 351, startPoint y: 221, endPoint x: 402, endPoint y: 163, distance: 76.7
click at [402, 163] on div "Rota 12 - Placa AD043AB 0000148340 - Calvo [PERSON_NAME] de atendimento Grade d…" at bounding box center [451, 209] width 903 height 419
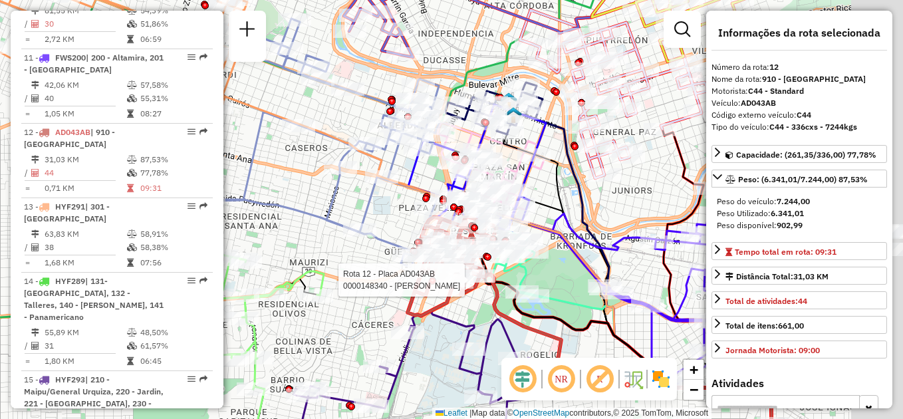
drag, startPoint x: 668, startPoint y: 177, endPoint x: 417, endPoint y: 189, distance: 251.5
click at [503, 186] on icon at bounding box center [637, 291] width 269 height 338
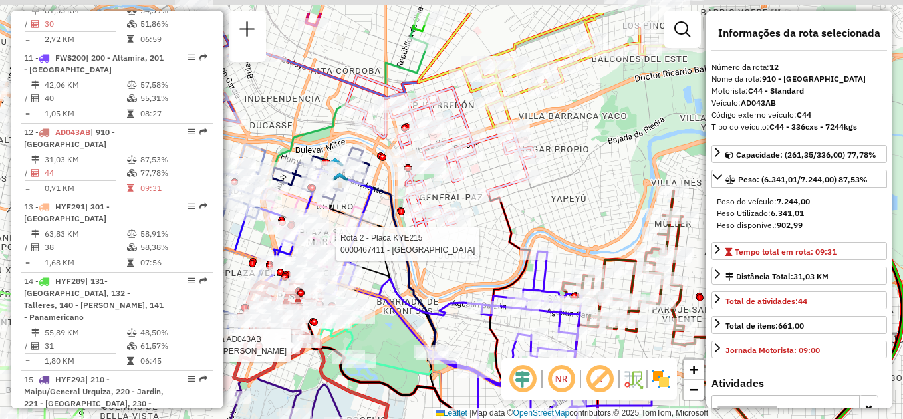
drag, startPoint x: 649, startPoint y: 125, endPoint x: 600, endPoint y: 249, distance: 133.0
click at [600, 247] on div "Rota 12 - Placa AD043AB 0000148340 - Calvo [PERSON_NAME] 2 - Placa KYE215 00004…" at bounding box center [451, 209] width 903 height 419
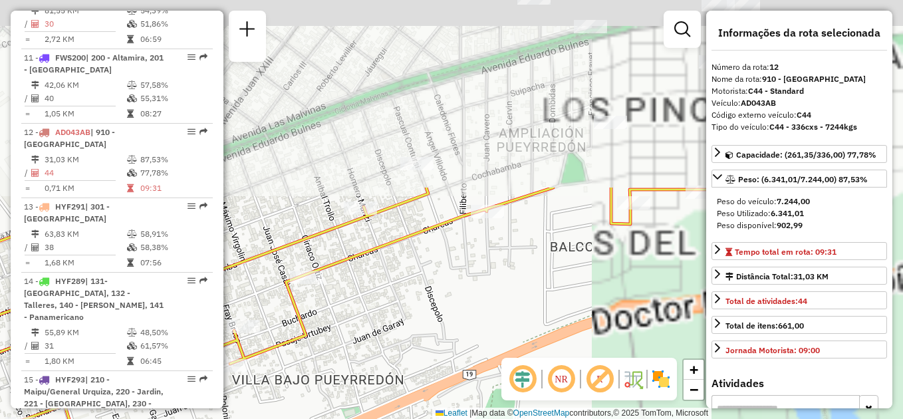
drag, startPoint x: 635, startPoint y: 134, endPoint x: 552, endPoint y: 354, distance: 234.9
click at [552, 354] on div "Rota 12 - Placa AD043AB 0000148340 - Calvo [PERSON_NAME] 2 - Placa KYE215 00004…" at bounding box center [451, 209] width 903 height 419
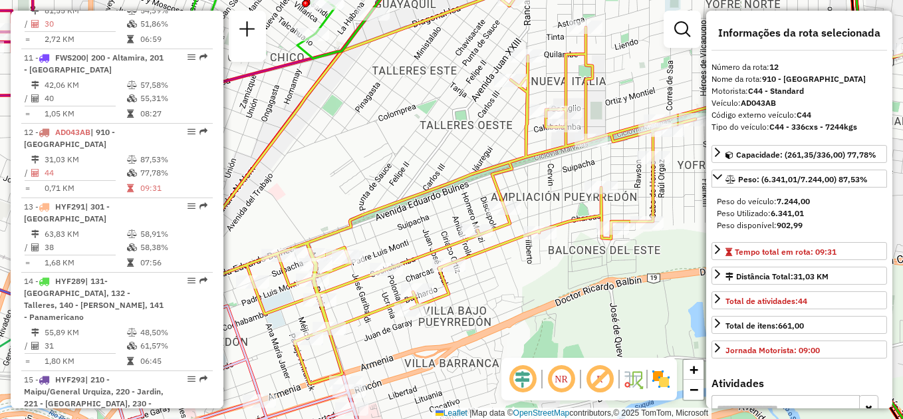
drag, startPoint x: 525, startPoint y: 322, endPoint x: 548, endPoint y: 286, distance: 43.0
click at [548, 286] on div "Rota 12 - Placa AD043AB 0000148340 - Calvo [PERSON_NAME] 2 - Placa KYE215 00004…" at bounding box center [451, 209] width 903 height 419
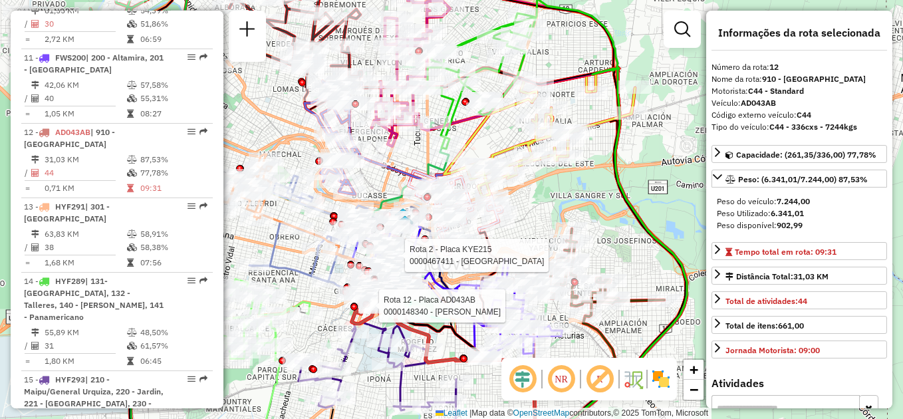
drag, startPoint x: 421, startPoint y: 206, endPoint x: 552, endPoint y: 195, distance: 132.1
click at [552, 195] on div "Rota 12 - Placa AD043AB 0000148340 - Calvo [PERSON_NAME] 2 - Placa KYE215 00004…" at bounding box center [451, 209] width 903 height 419
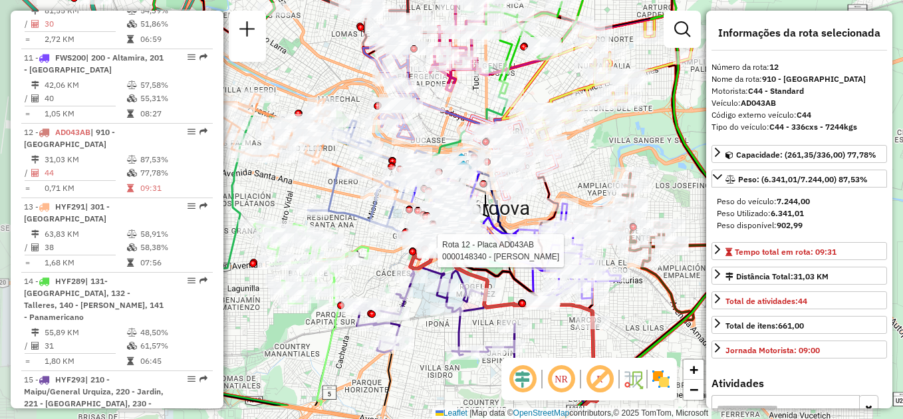
drag, startPoint x: 436, startPoint y: 326, endPoint x: 494, endPoint y: 270, distance: 80.4
click at [494, 270] on icon at bounding box center [521, 321] width 150 height 168
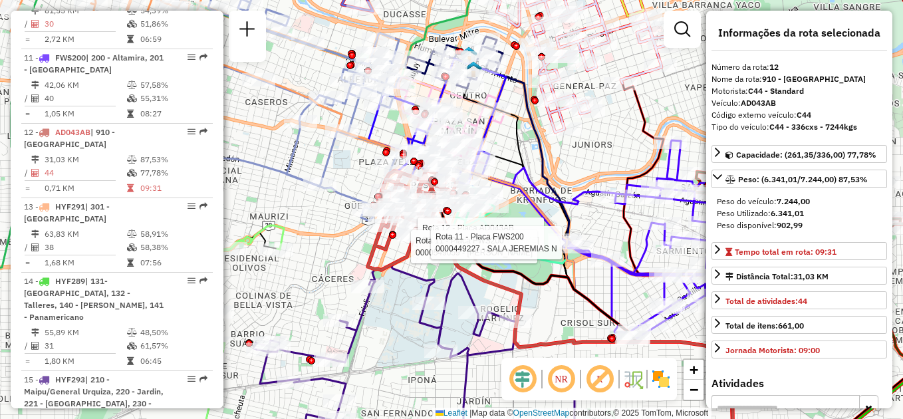
click at [248, 175] on div "Rota 12 - Placa AD043AB 0000148340 - Calvo [PERSON_NAME] 11 - Placa FWS200 0000…" at bounding box center [451, 209] width 903 height 419
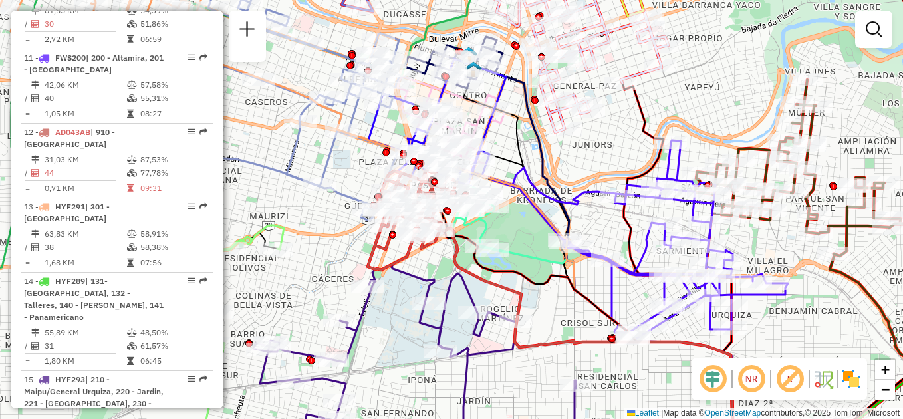
click at [292, 213] on div "Janela de atendimento Grade de atendimento Capacidade Transportadoras Veículos …" at bounding box center [451, 209] width 903 height 419
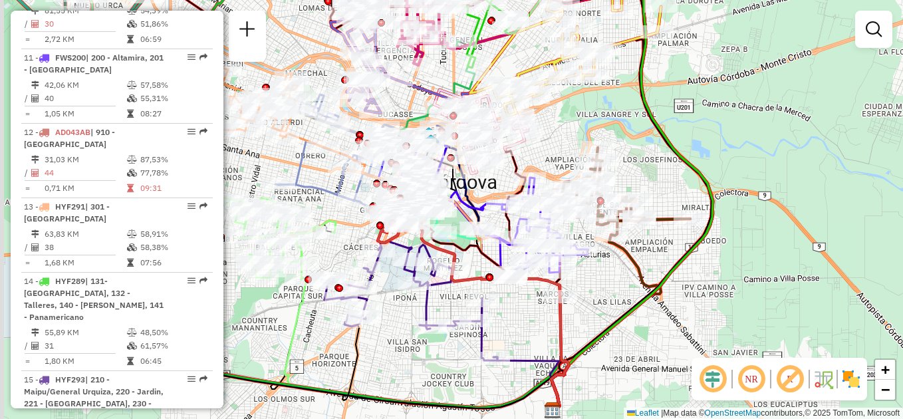
drag, startPoint x: 263, startPoint y: 183, endPoint x: 308, endPoint y: 187, distance: 46.0
click at [309, 187] on icon at bounding box center [423, 297] width 290 height 226
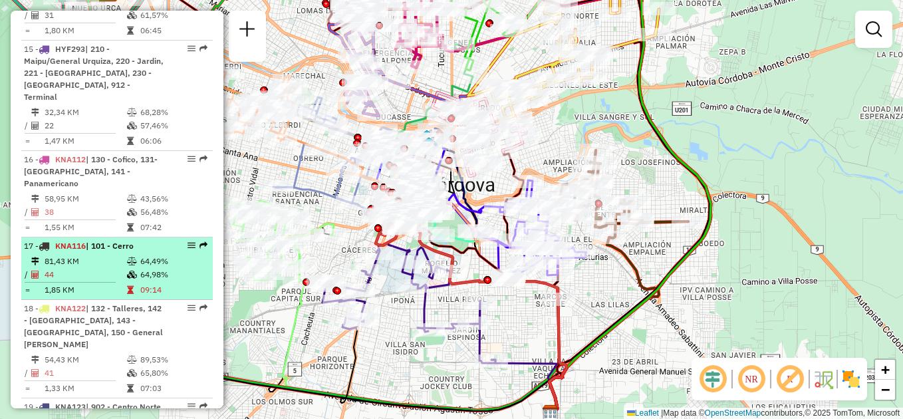
scroll to position [1475, 0]
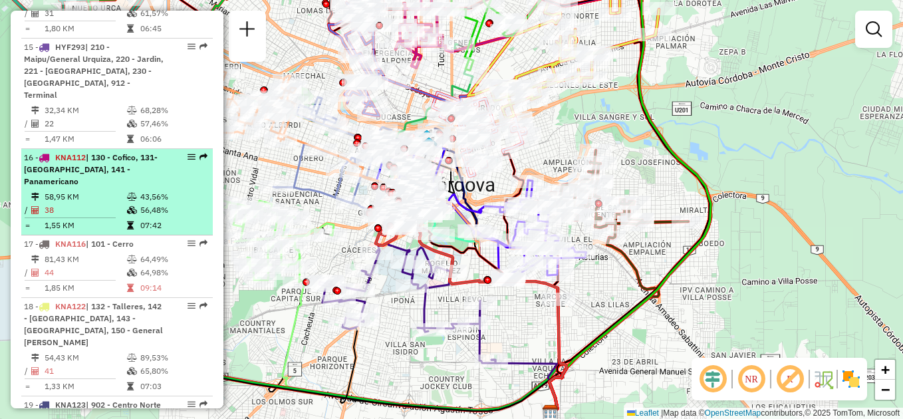
click at [97, 162] on span "| 130 - Cofico, 131- [GEOGRAPHIC_DATA], 141 - Panamericano" at bounding box center [91, 169] width 134 height 34
select select "**********"
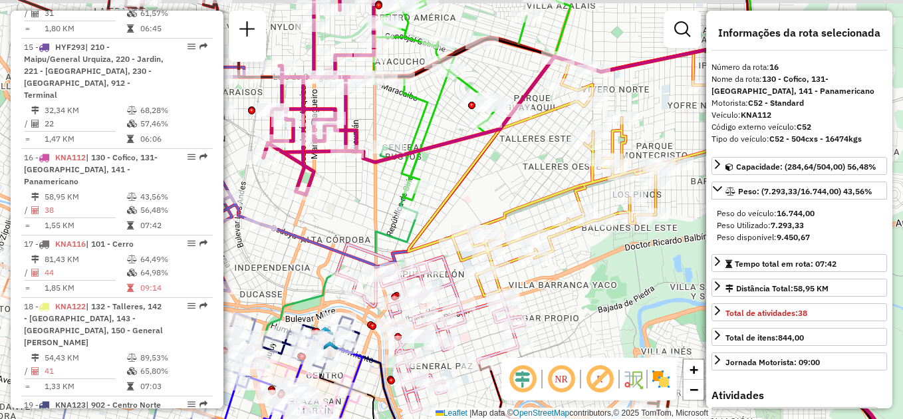
drag, startPoint x: 413, startPoint y: 160, endPoint x: 547, endPoint y: 221, distance: 147.2
click at [553, 223] on div "Janela de atendimento Grade de atendimento Capacidade Transportadoras Veículos …" at bounding box center [451, 209] width 903 height 419
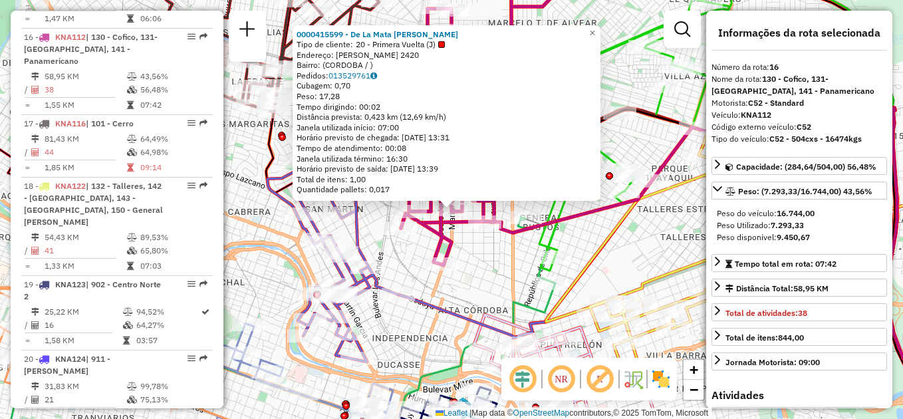
scroll to position [1602, 0]
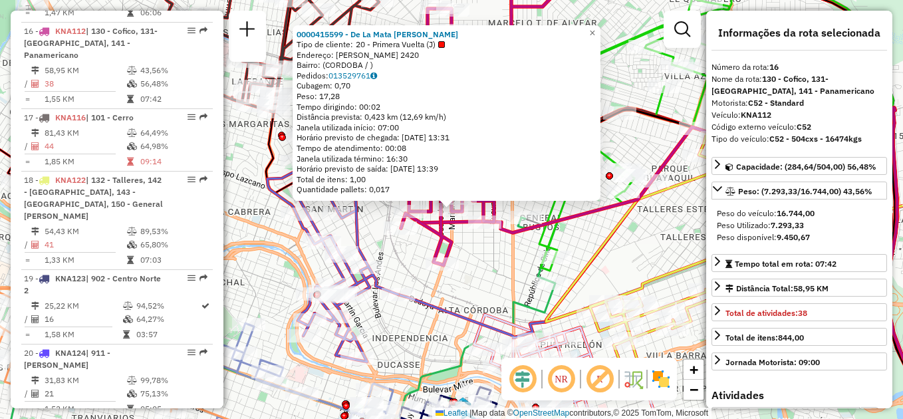
click at [484, 250] on div "0000415599 - De La Mata [PERSON_NAME] Tipo de cliente: 20 - Primera Vuelta (J) …" at bounding box center [451, 209] width 903 height 419
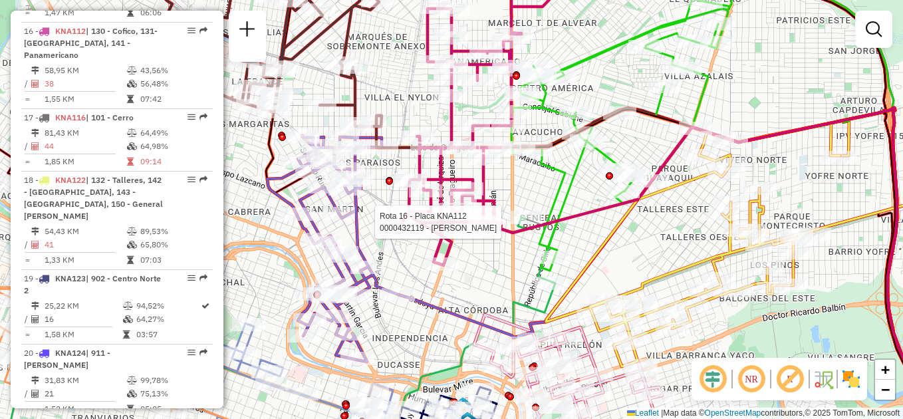
select select "**********"
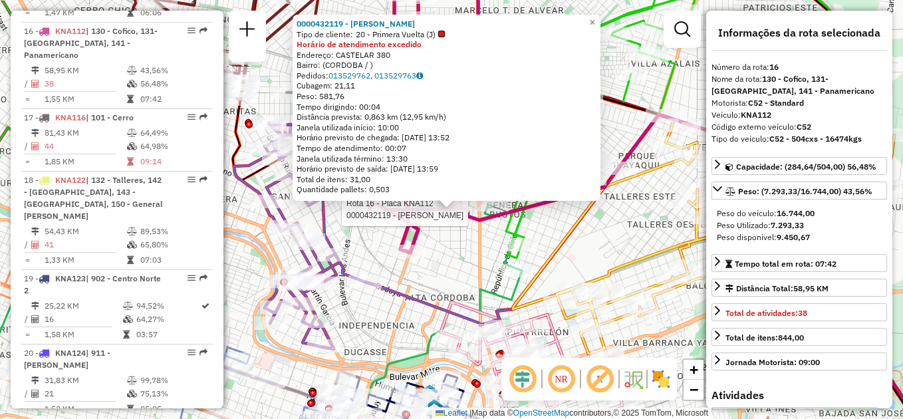
click at [442, 246] on div "Rota 16 - Placa KNA112 0000432119 - [PERSON_NAME] 0000432119 - [PERSON_NAME] Ti…" at bounding box center [451, 209] width 903 height 419
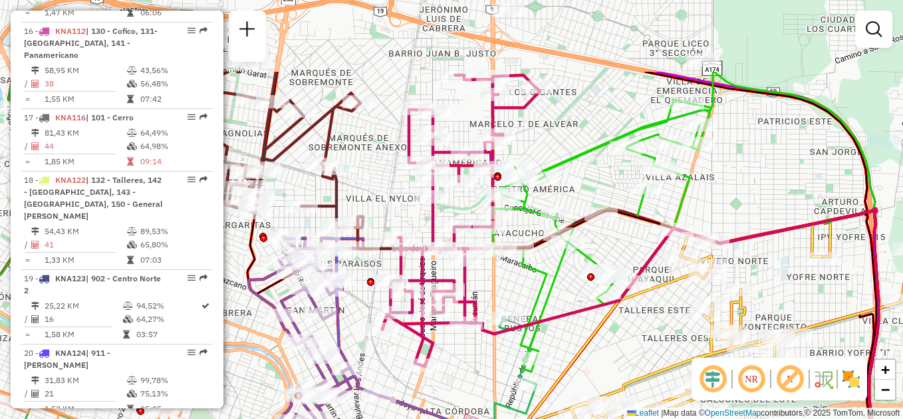
drag, startPoint x: 345, startPoint y: 51, endPoint x: 360, endPoint y: 165, distance: 114.6
click at [360, 165] on div "Janela de atendimento Grade de atendimento Capacidade Transportadoras Veículos …" at bounding box center [451, 209] width 903 height 419
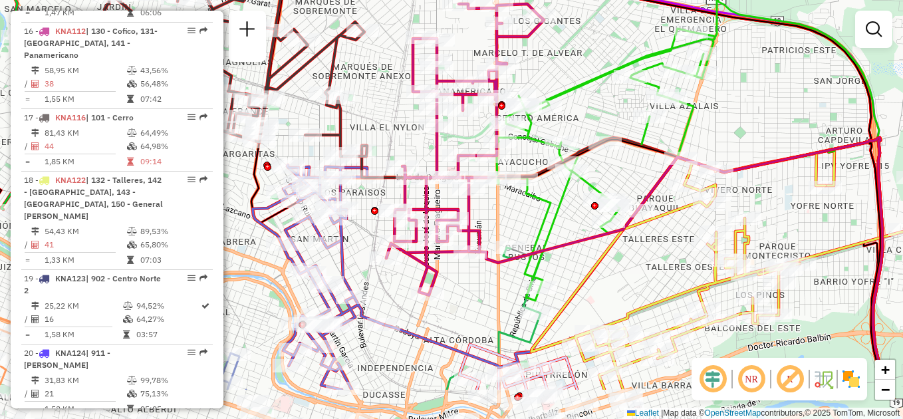
drag, startPoint x: 455, startPoint y: 374, endPoint x: 459, endPoint y: 302, distance: 71.2
click at [459, 302] on div "Janela de atendimento Grade de atendimento Capacidade Transportadoras Veículos …" at bounding box center [451, 209] width 903 height 419
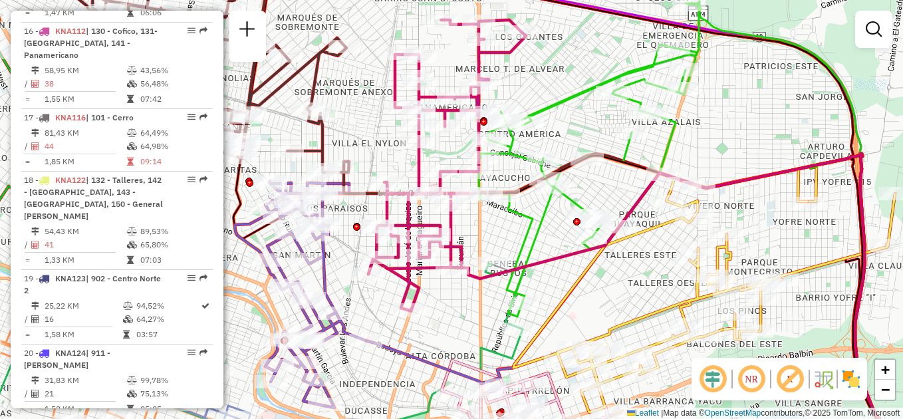
drag, startPoint x: 570, startPoint y: 217, endPoint x: 552, endPoint y: 233, distance: 24.0
click at [552, 233] on div "Janela de atendimento Grade de atendimento Capacidade Transportadoras Veículos …" at bounding box center [451, 209] width 903 height 419
select select "**********"
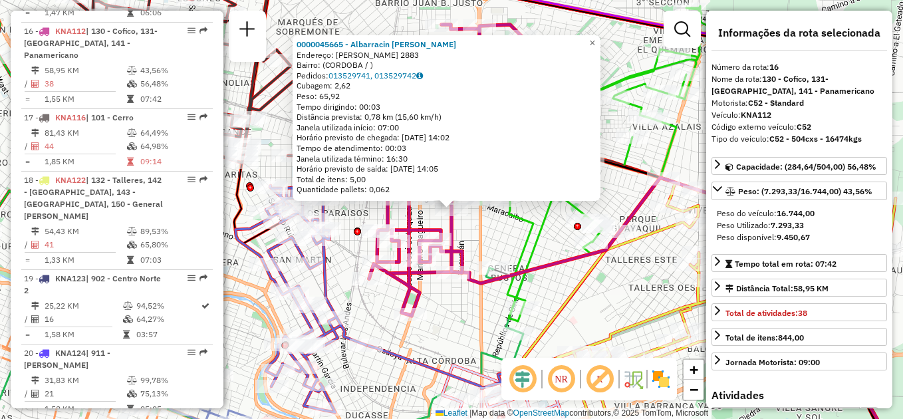
click at [441, 311] on div "Rota 16 - Placa KNA112 0000479002 - Roda Fabricio Alberto 0000045665 - Albarrac…" at bounding box center [451, 209] width 903 height 419
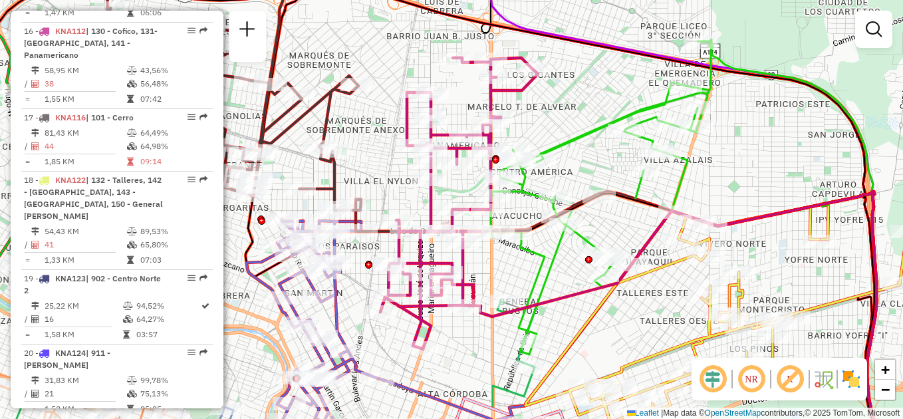
drag, startPoint x: 543, startPoint y: 245, endPoint x: 553, endPoint y: 270, distance: 27.2
click at [553, 270] on icon at bounding box center [600, 198] width 220 height 312
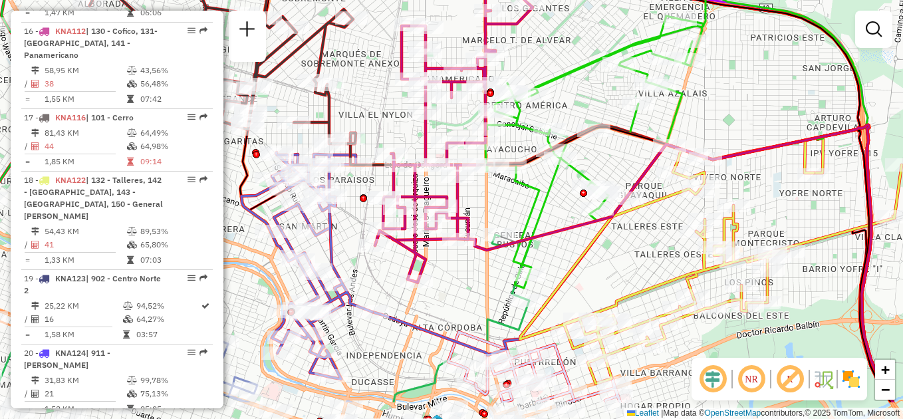
drag, startPoint x: 457, startPoint y: 308, endPoint x: 457, endPoint y: 298, distance: 9.3
click at [457, 298] on div "Janela de atendimento Grade de atendimento Capacidade Transportadoras Veículos …" at bounding box center [451, 209] width 903 height 419
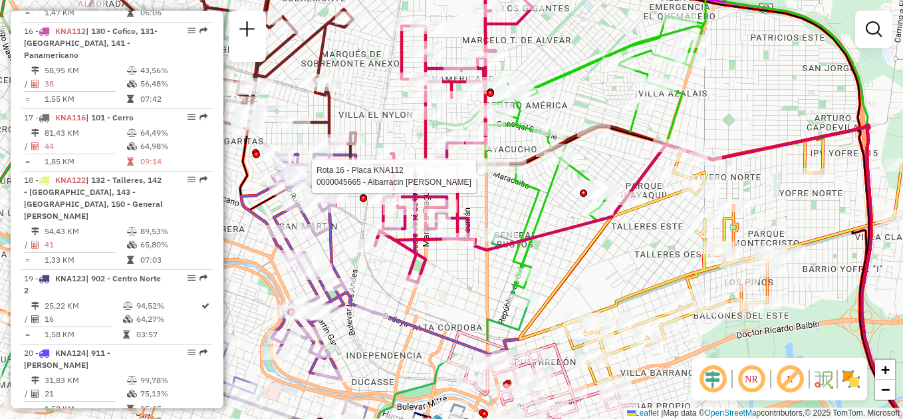
select select "**********"
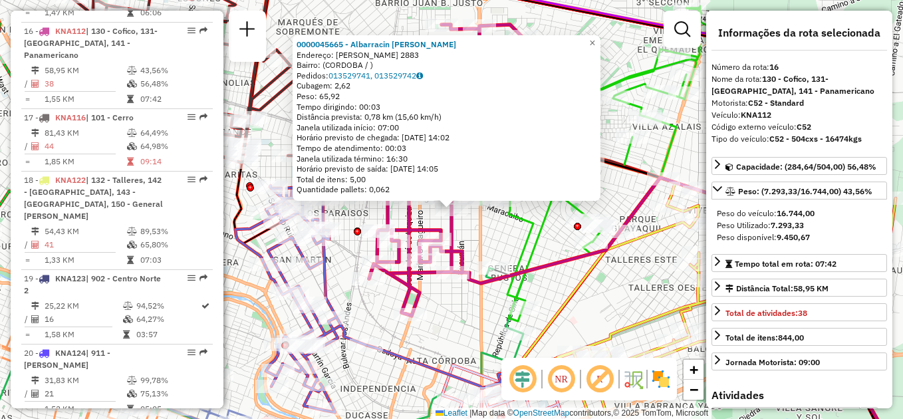
click at [439, 322] on div "0000045665 - Albarracin [PERSON_NAME]: [PERSON_NAME] 2883 Bairro: (CORDOBA / ) …" at bounding box center [451, 209] width 903 height 419
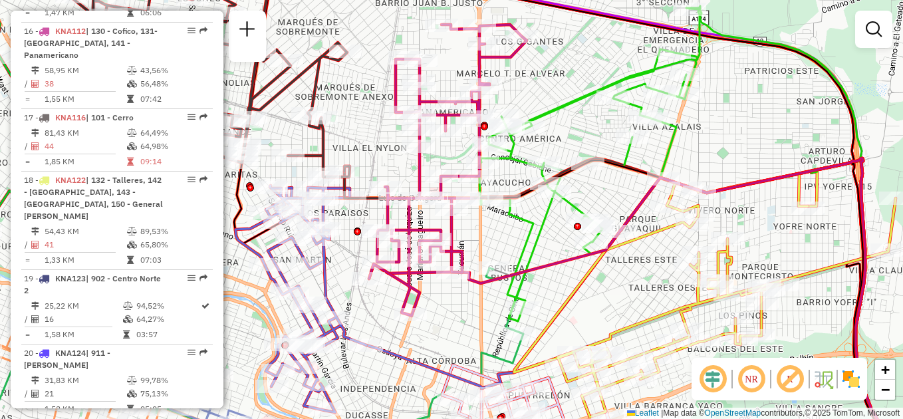
click at [443, 334] on div "Janela de atendimento Grade de atendimento Capacidade Transportadoras Veículos …" at bounding box center [451, 209] width 903 height 419
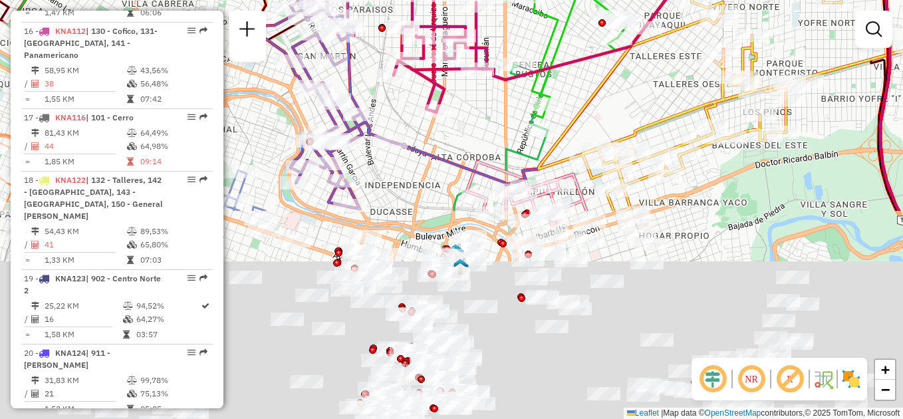
drag, startPoint x: 421, startPoint y: 389, endPoint x: 460, endPoint y: 101, distance: 290.4
click at [467, 99] on div "Janela de atendimento Grade de atendimento Capacidade Transportadoras Veículos …" at bounding box center [451, 209] width 903 height 419
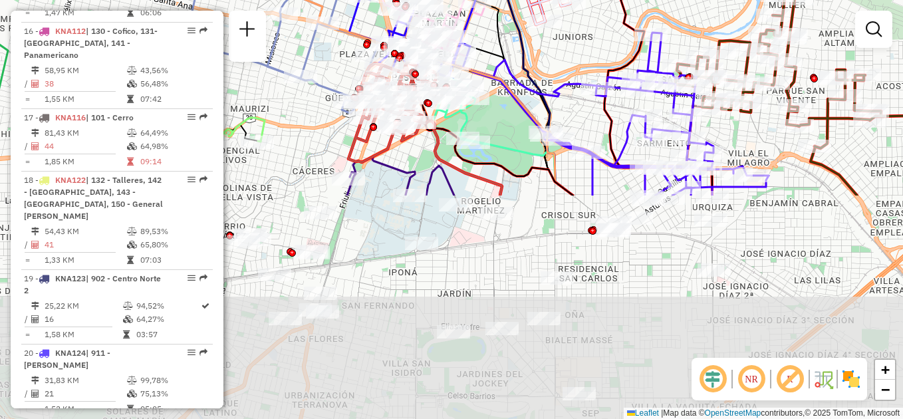
drag, startPoint x: 567, startPoint y: 346, endPoint x: 568, endPoint y: 90, distance: 256.5
click at [568, 90] on icon at bounding box center [621, 114] width 296 height 163
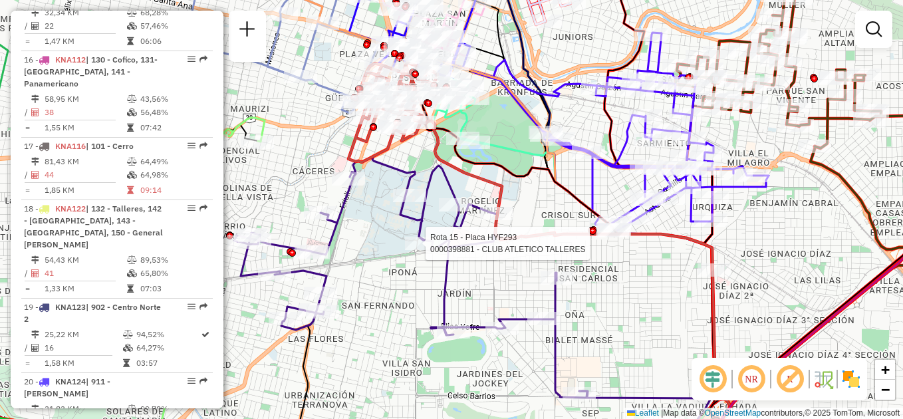
select select "**********"
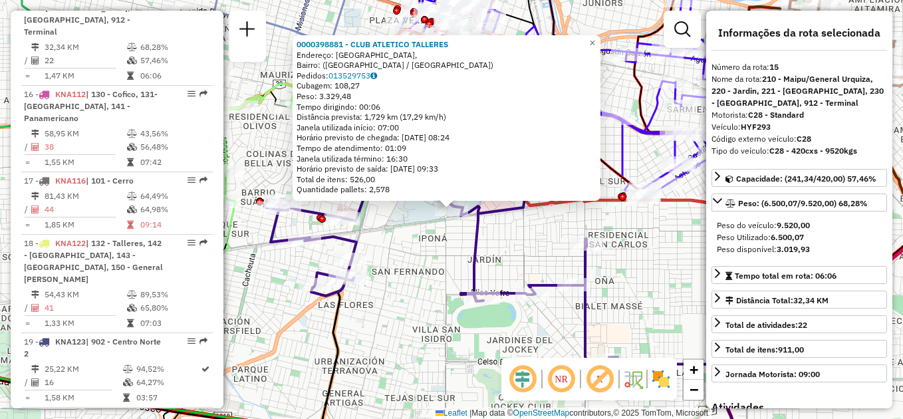
scroll to position [1503, 0]
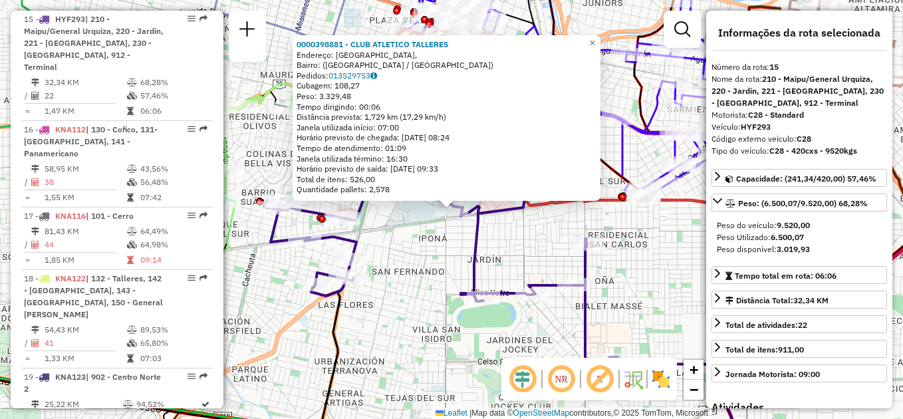
click at [422, 270] on div "0000398881 - CLUB ATLETICO TALLERES Endereço: [GEOGRAPHIC_DATA], [GEOGRAPHIC_DA…" at bounding box center [451, 209] width 903 height 419
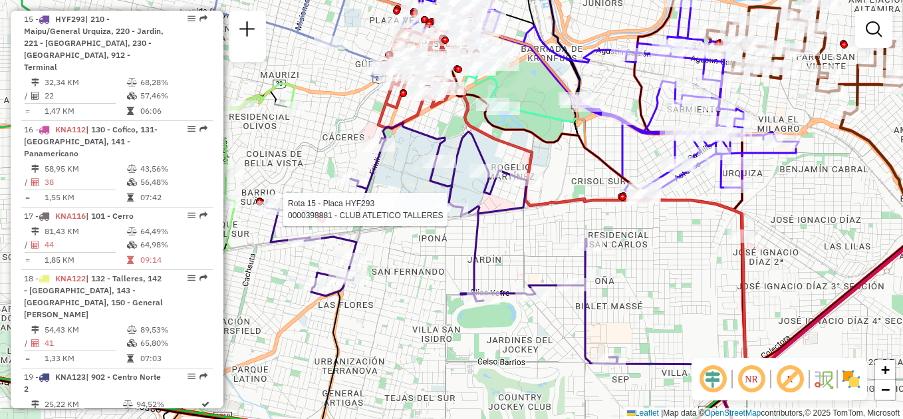
select select "**********"
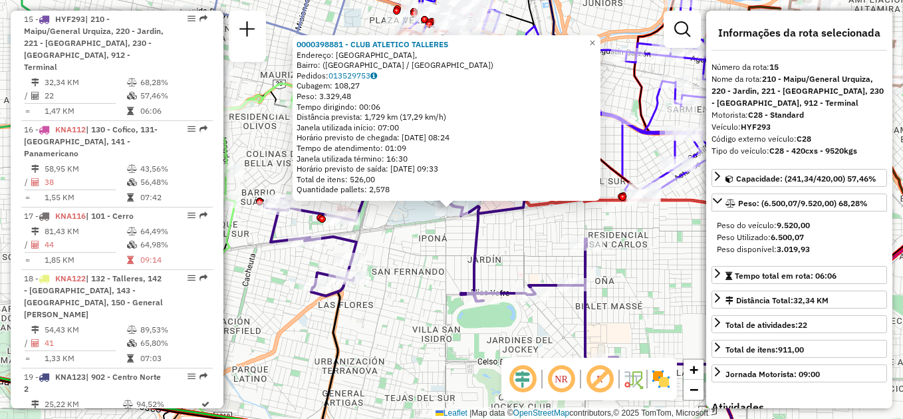
click at [421, 292] on div "0000398881 - CLUB ATLETICO TALLERES Endereço: [GEOGRAPHIC_DATA], [GEOGRAPHIC_DA…" at bounding box center [451, 209] width 903 height 419
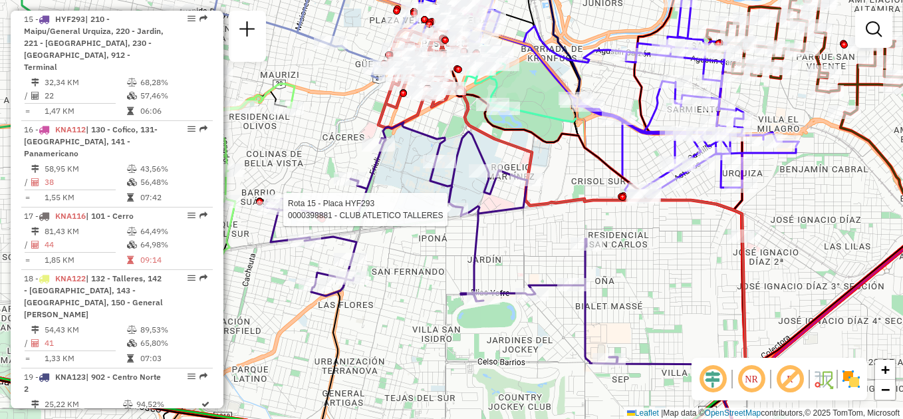
select select "**********"
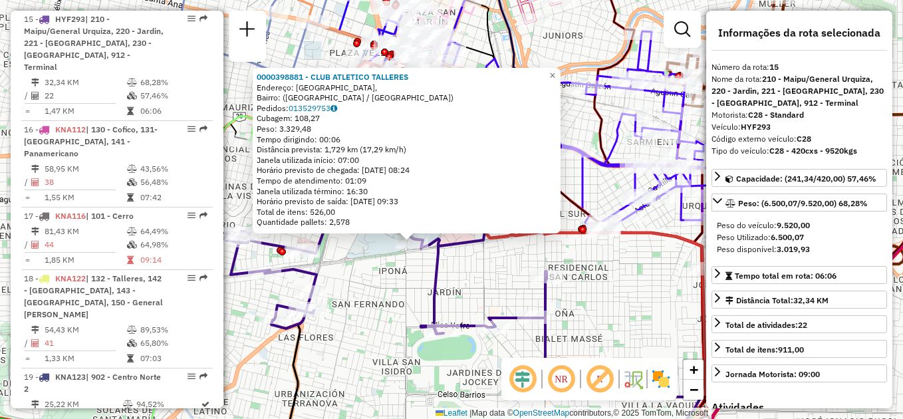
drag, startPoint x: 411, startPoint y: 263, endPoint x: 360, endPoint y: 301, distance: 64.6
click at [360, 301] on div "Rota 15 - Placa HYF293 0000398881 - CLUB ATLETICO TALLERES 0000398881 - CLUB AT…" at bounding box center [451, 209] width 903 height 419
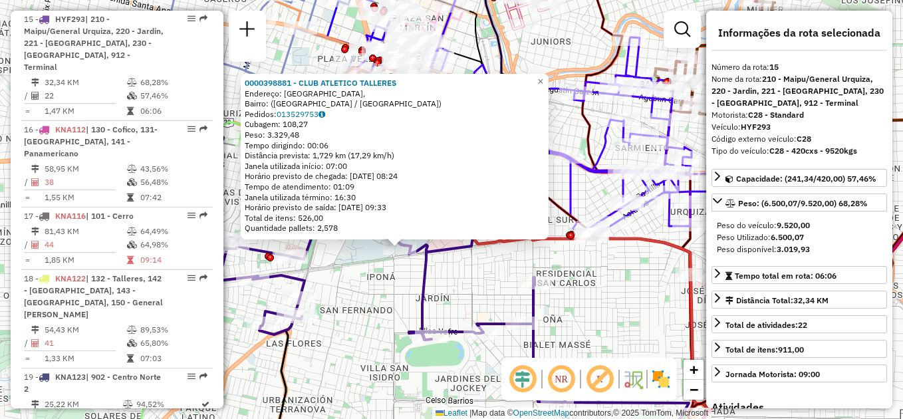
click at [479, 282] on div "0000398881 - CLUB ATLETICO TALLERES Endereço: [GEOGRAPHIC_DATA], [GEOGRAPHIC_DA…" at bounding box center [451, 209] width 903 height 419
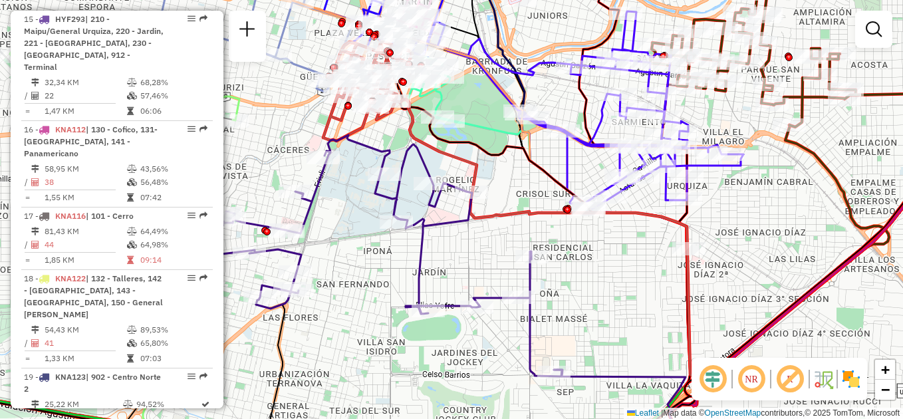
drag, startPoint x: 396, startPoint y: 310, endPoint x: 393, endPoint y: 284, distance: 26.1
click at [393, 284] on div "Janela de atendimento Grade de atendimento Capacidade Transportadoras Veículos …" at bounding box center [451, 209] width 903 height 419
click at [346, 292] on div "Janela de atendimento Grade de atendimento Capacidade Transportadoras Veículos …" at bounding box center [451, 209] width 903 height 419
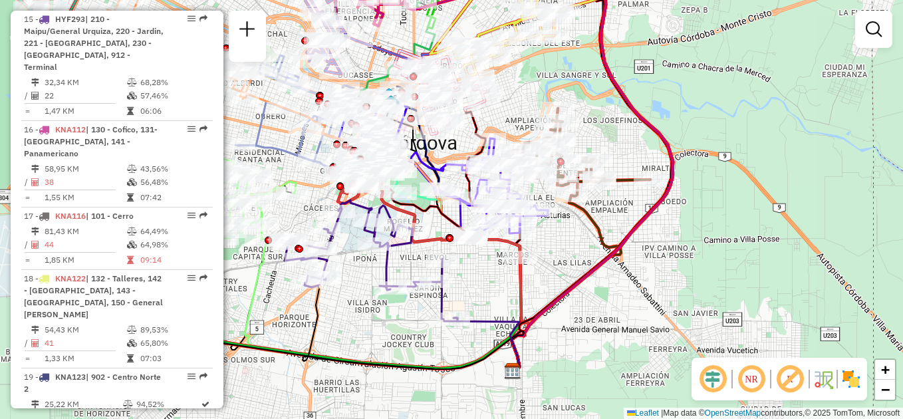
drag, startPoint x: 368, startPoint y: 272, endPoint x: 351, endPoint y: 274, distance: 17.5
click at [352, 274] on div "Janela de atendimento Grade de atendimento Capacidade Transportadoras Veículos …" at bounding box center [451, 209] width 903 height 419
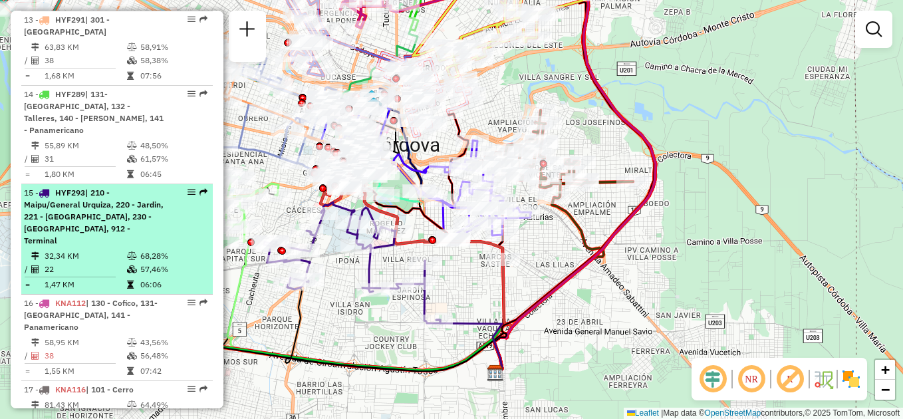
scroll to position [1329, 0]
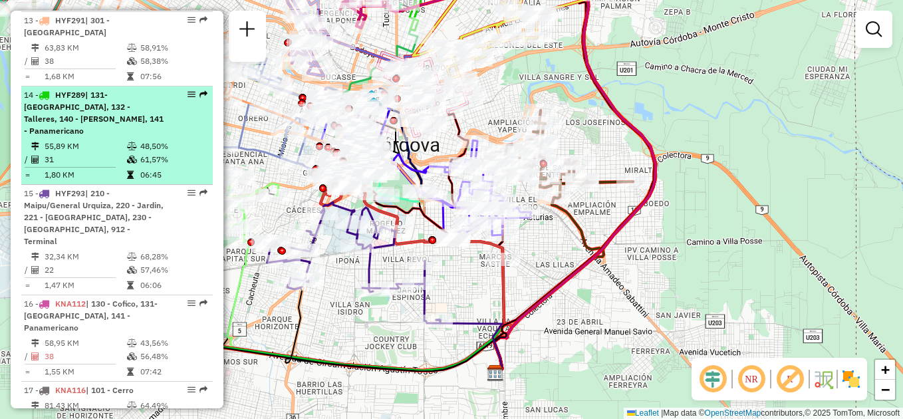
click at [106, 126] on div "14 - HYF289 | 131- [GEOGRAPHIC_DATA], 132 - Talleres, 140 - [PERSON_NAME], 141 …" at bounding box center [94, 113] width 141 height 48
select select "**********"
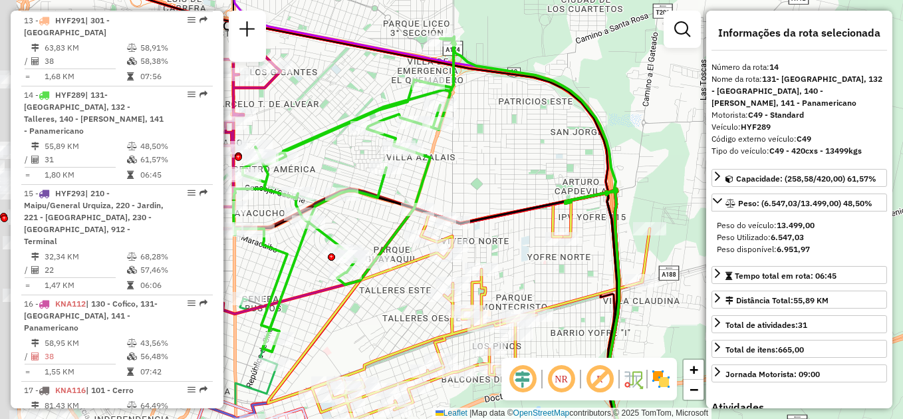
drag, startPoint x: 342, startPoint y: 136, endPoint x: 525, endPoint y: 152, distance: 183.5
click at [525, 152] on div "Janela de atendimento Grade de atendimento Capacidade Transportadoras Veículos …" at bounding box center [451, 209] width 903 height 419
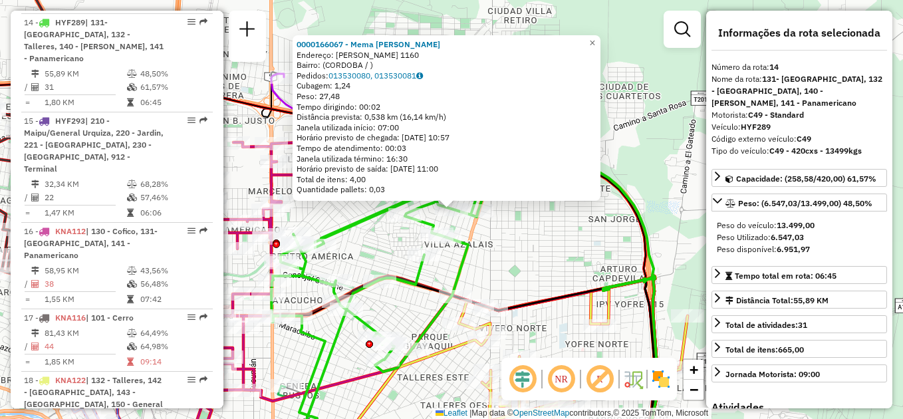
scroll to position [1405, 0]
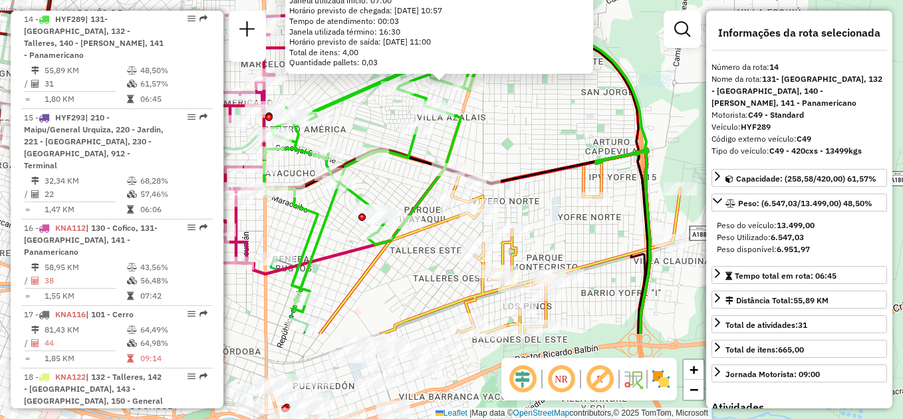
drag, startPoint x: 540, startPoint y: 272, endPoint x: 533, endPoint y: 145, distance: 127.2
click at [533, 145] on div "0000166067 - [PERSON_NAME]: DOMINGO DE LA GANDARA 1160 Bairro: ([GEOGRAPHIC_DAT…" at bounding box center [451, 209] width 903 height 419
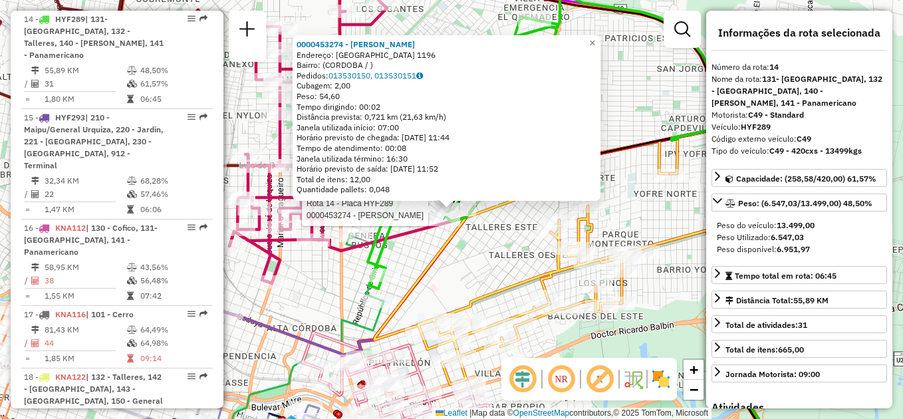
click at [479, 251] on div "Rota 14 - Placa HYF289 0000453274 - [PERSON_NAME] 0000453274 - [PERSON_NAME]: […" at bounding box center [451, 209] width 903 height 419
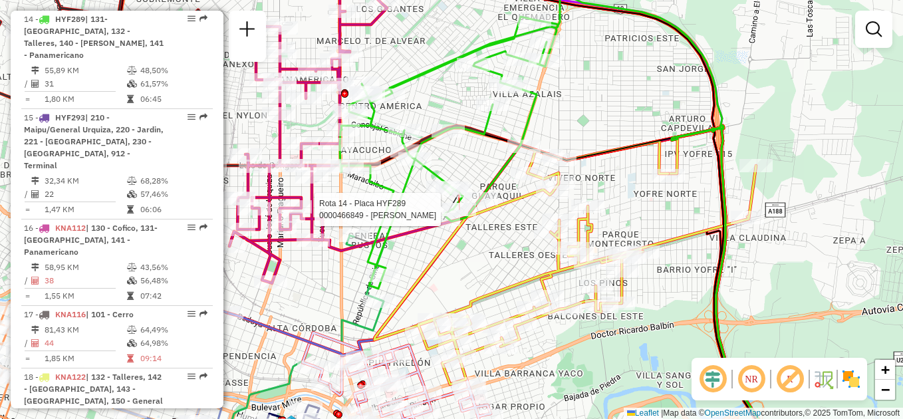
select select "**********"
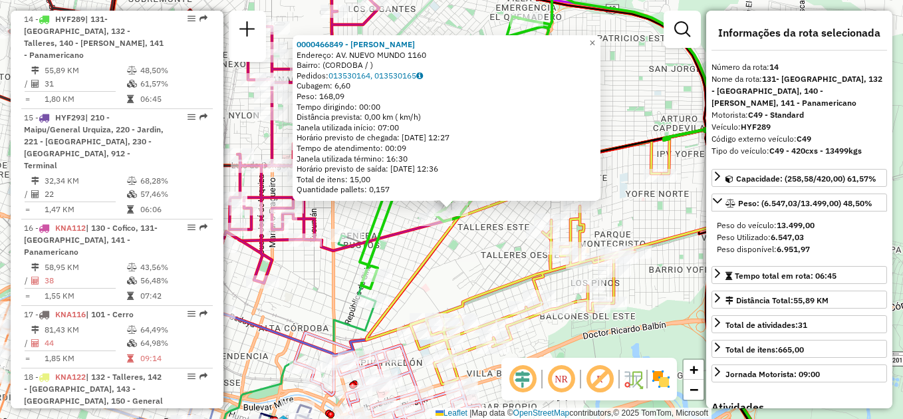
click at [461, 276] on div "0000466849 - [PERSON_NAME]: AV. NUEVO MUNDO 1160 Bairro: ([GEOGRAPHIC_DATA] / )…" at bounding box center [451, 209] width 903 height 419
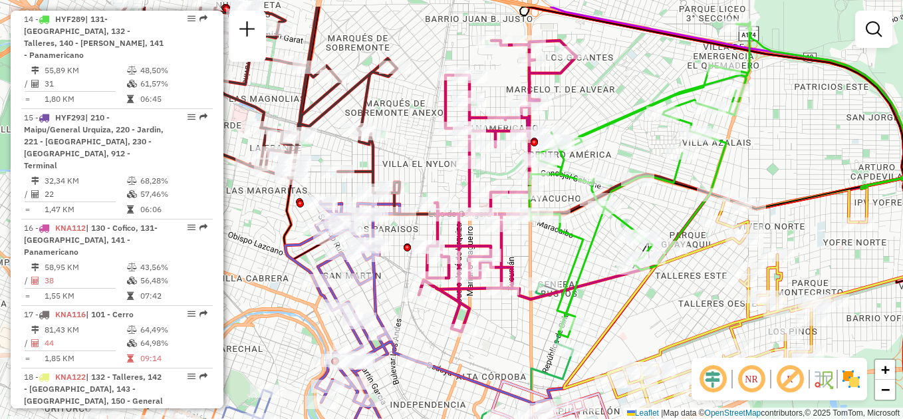
drag, startPoint x: 405, startPoint y: 259, endPoint x: 516, endPoint y: 245, distance: 111.9
click at [595, 304] on div "Janela de atendimento Grade de atendimento Capacidade Transportadoras Veículos …" at bounding box center [451, 209] width 903 height 419
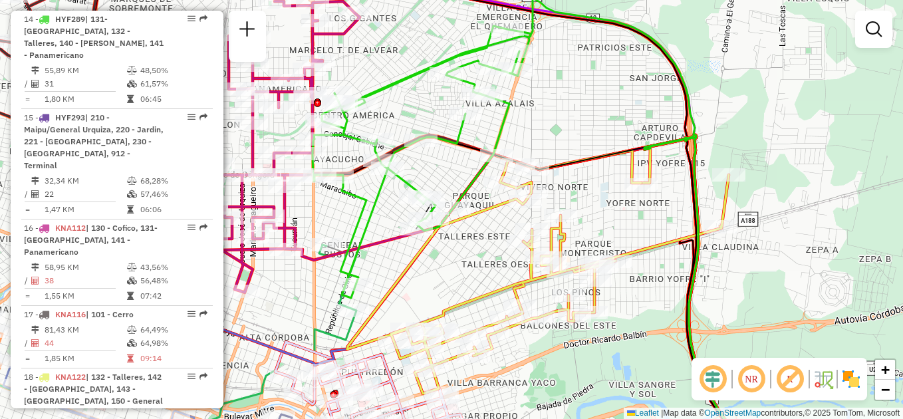
drag, startPoint x: 693, startPoint y: 294, endPoint x: 485, endPoint y: 241, distance: 214.9
click at [505, 266] on div "Janela de atendimento Grade de atendimento Capacidade Transportadoras Veículos …" at bounding box center [451, 209] width 903 height 419
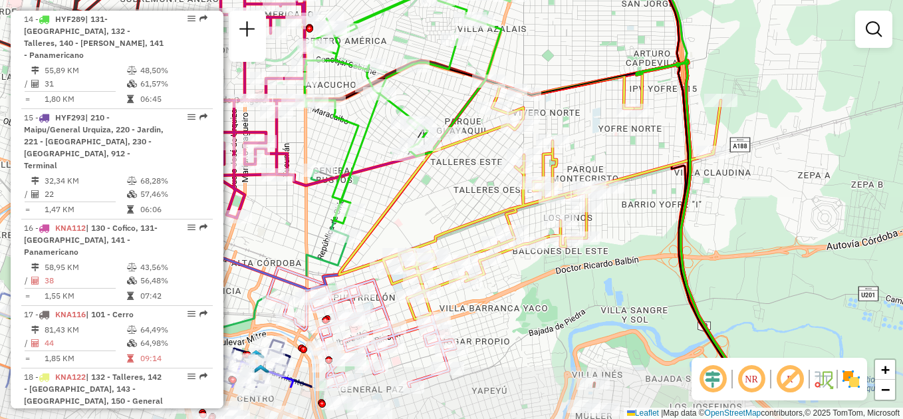
drag, startPoint x: 479, startPoint y: 249, endPoint x: 473, endPoint y: 175, distance: 73.4
click at [473, 175] on div "Janela de atendimento Grade de atendimento Capacidade Transportadoras Veículos …" at bounding box center [451, 209] width 903 height 419
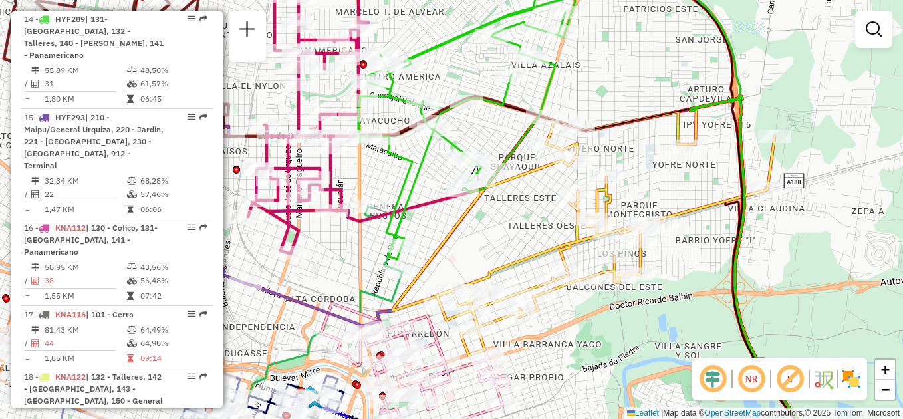
drag, startPoint x: 455, startPoint y: 201, endPoint x: 497, endPoint y: 261, distance: 73.0
click at [497, 261] on icon at bounding box center [583, 233] width 381 height 243
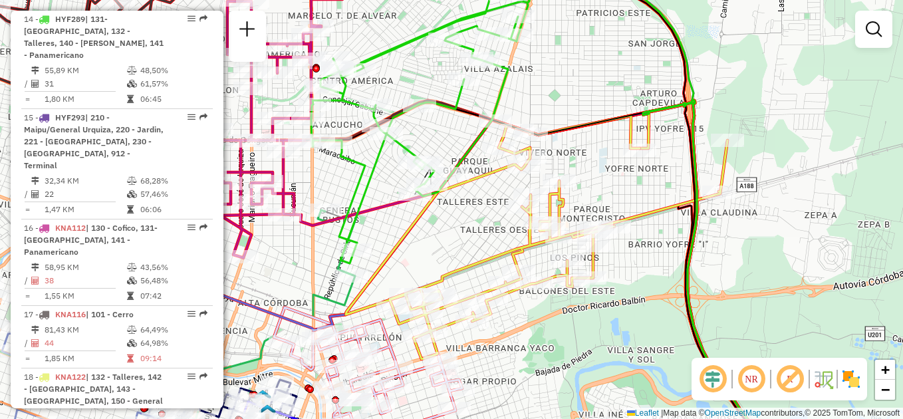
drag, startPoint x: 516, startPoint y: 250, endPoint x: 495, endPoint y: 213, distance: 42.9
click at [495, 213] on div "Janela de atendimento Grade de atendimento Capacidade Transportadoras Veículos …" at bounding box center [451, 209] width 903 height 419
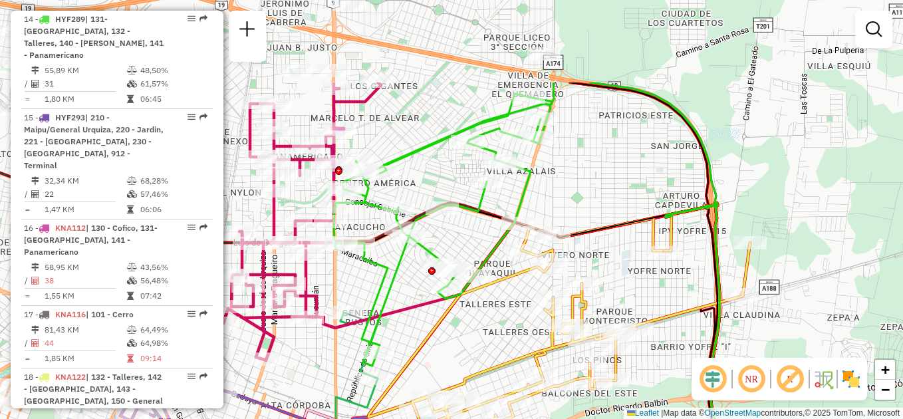
drag, startPoint x: 470, startPoint y: 199, endPoint x: 502, endPoint y: 322, distance: 127.2
click at [502, 322] on div "Janela de atendimento Grade de atendimento Capacidade Transportadoras Veículos …" at bounding box center [451, 209] width 903 height 419
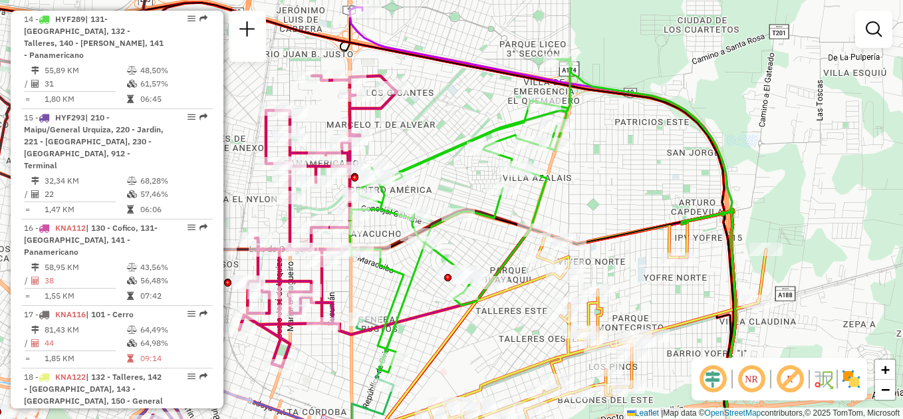
drag, startPoint x: 456, startPoint y: 247, endPoint x: 472, endPoint y: 249, distance: 16.1
click at [472, 249] on div "Janela de atendimento Grade de atendimento Capacidade Transportadoras Veículos …" at bounding box center [451, 209] width 903 height 419
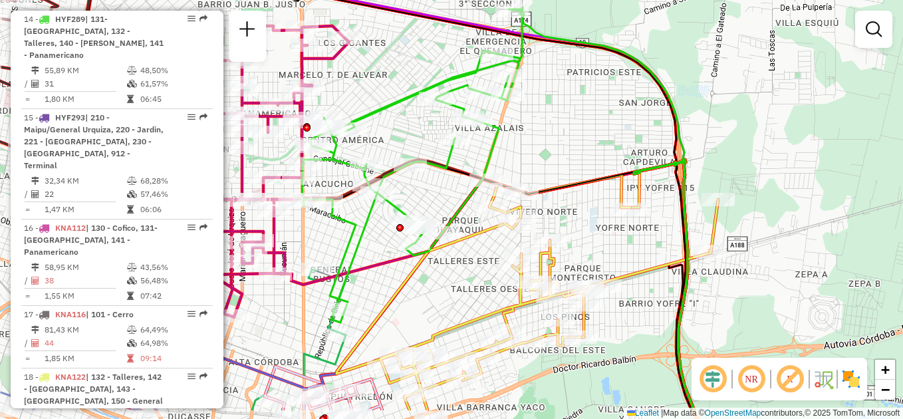
drag, startPoint x: 507, startPoint y: 258, endPoint x: 459, endPoint y: 207, distance: 69.6
click at [459, 207] on icon at bounding box center [412, 166] width 220 height 312
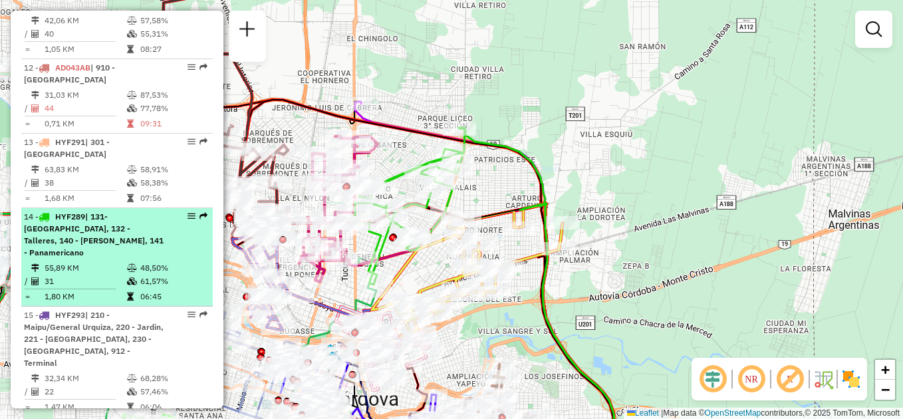
scroll to position [1206, 0]
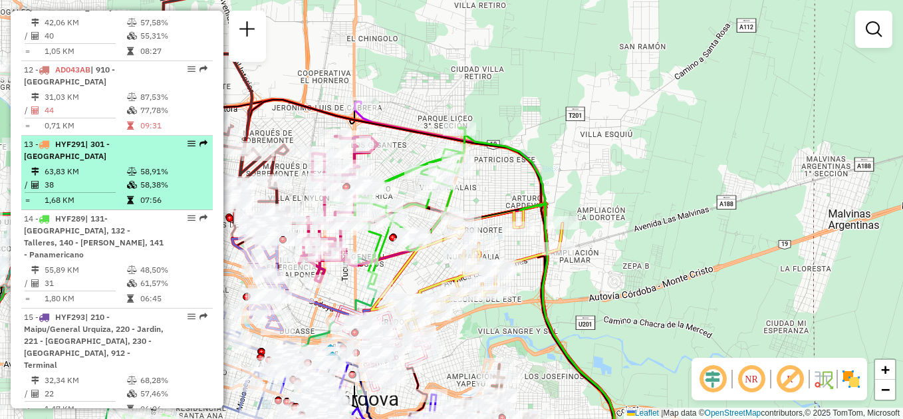
click at [104, 175] on td "63,83 KM" at bounding box center [85, 171] width 82 height 13
select select "**********"
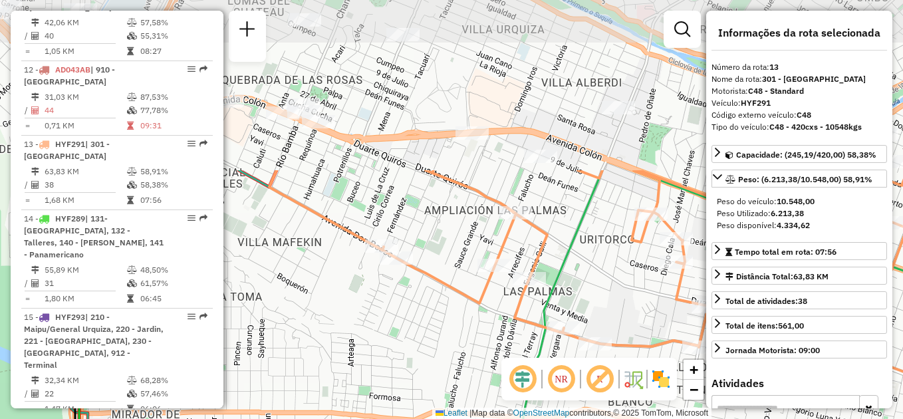
drag, startPoint x: 358, startPoint y: 120, endPoint x: 383, endPoint y: 334, distance: 214.8
click at [383, 334] on div "Janela de atendimento Grade de atendimento Capacidade Transportadoras Veículos …" at bounding box center [451, 209] width 903 height 419
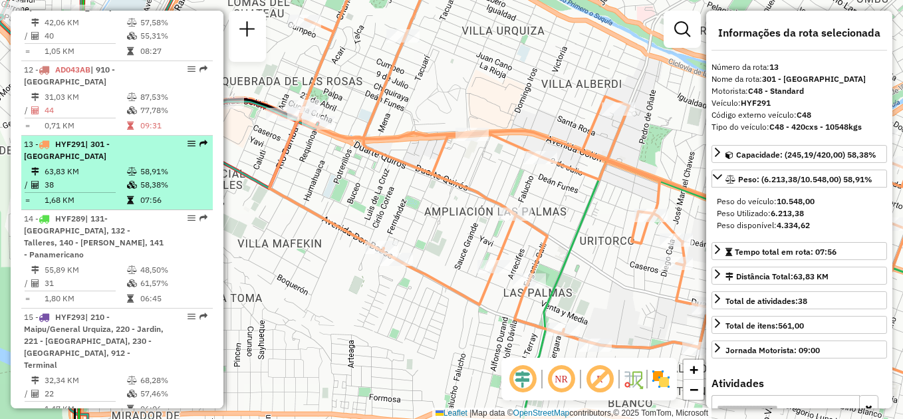
click at [104, 177] on td "63,83 KM" at bounding box center [85, 171] width 82 height 13
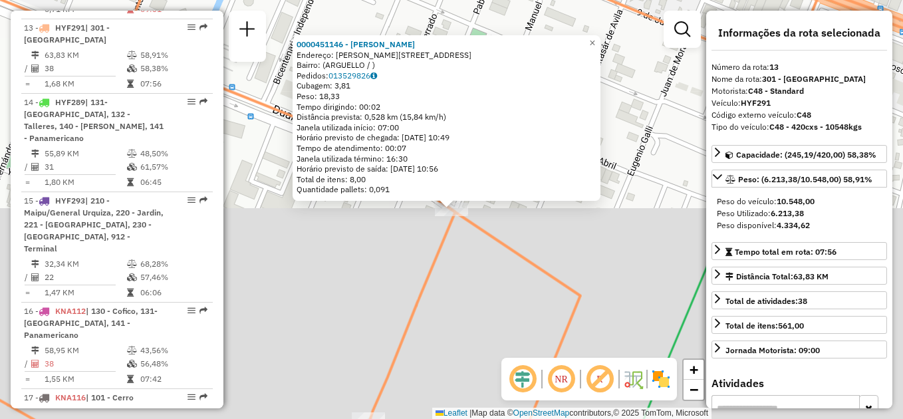
scroll to position [1343, 0]
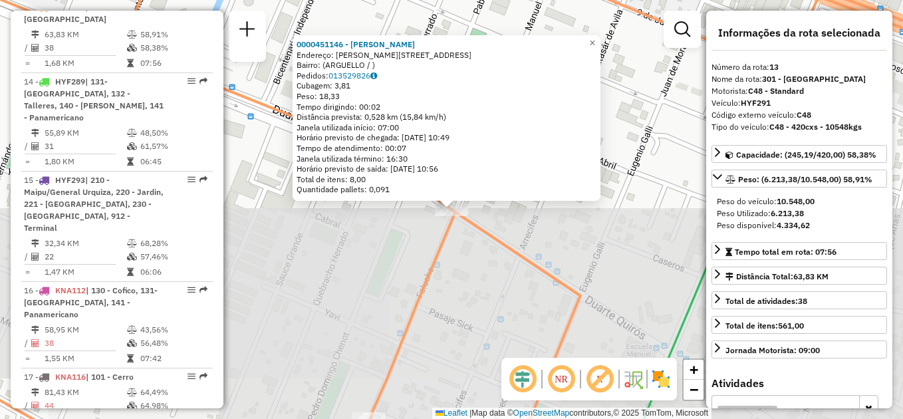
click at [334, 214] on div "0000451146 - [PERSON_NAME]: [PERSON_NAME][STREET_ADDRESS] Bairro: (ARGUELLO / )…" at bounding box center [451, 209] width 903 height 419
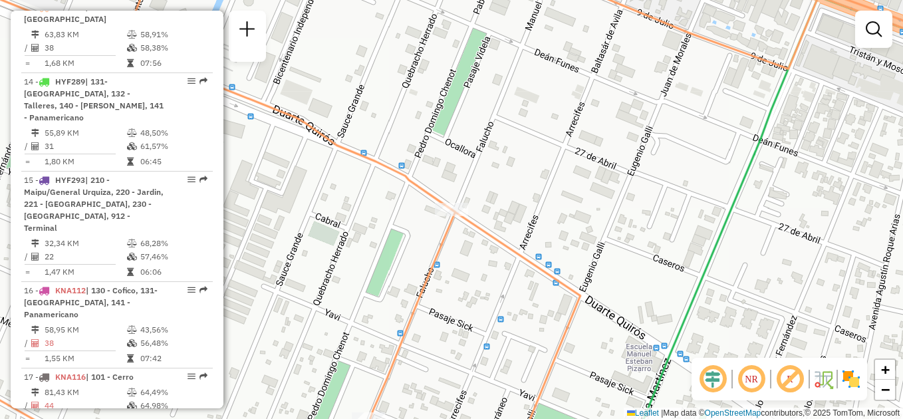
click at [347, 199] on div "Janela de atendimento Grade de atendimento Capacidade Transportadoras Veículos …" at bounding box center [451, 209] width 903 height 419
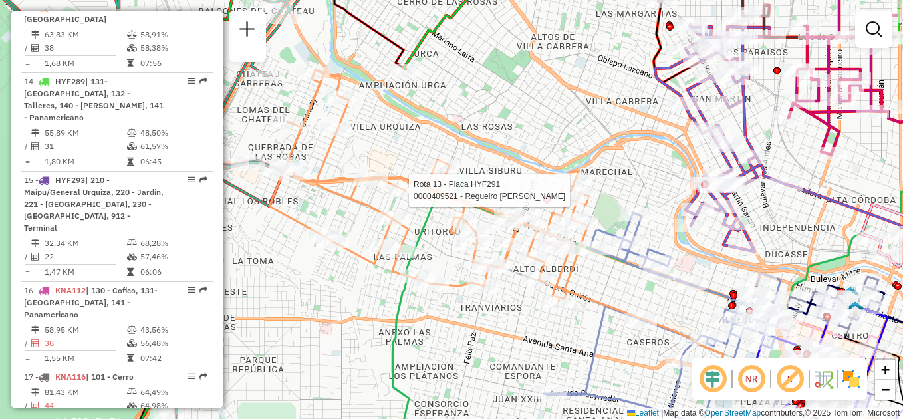
select select "**********"
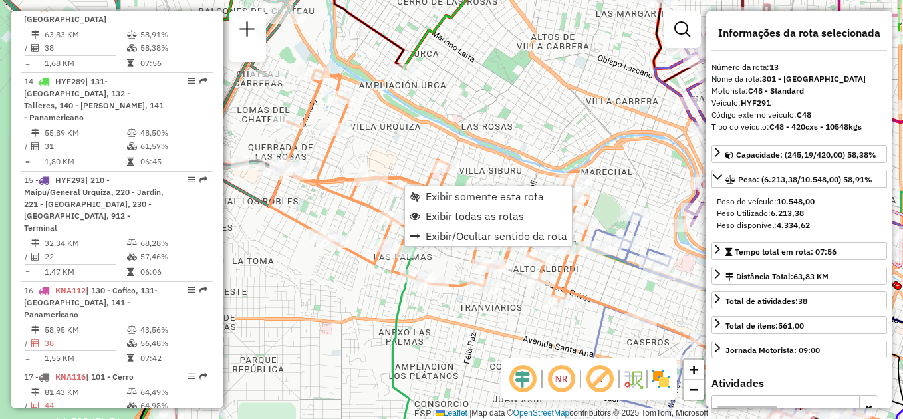
click at [343, 292] on div "Janela de atendimento Grade de atendimento Capacidade Transportadoras Veículos …" at bounding box center [451, 209] width 903 height 419
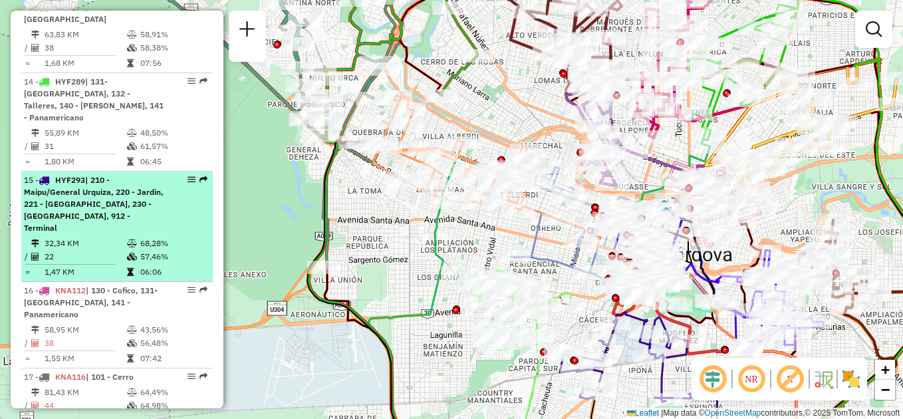
click at [110, 223] on li "15 - HYF293 | 210 - Maipu/General Urquiza, 220 - Jardin, 221 - [GEOGRAPHIC_DATA…" at bounding box center [116, 226] width 191 height 110
select select "**********"
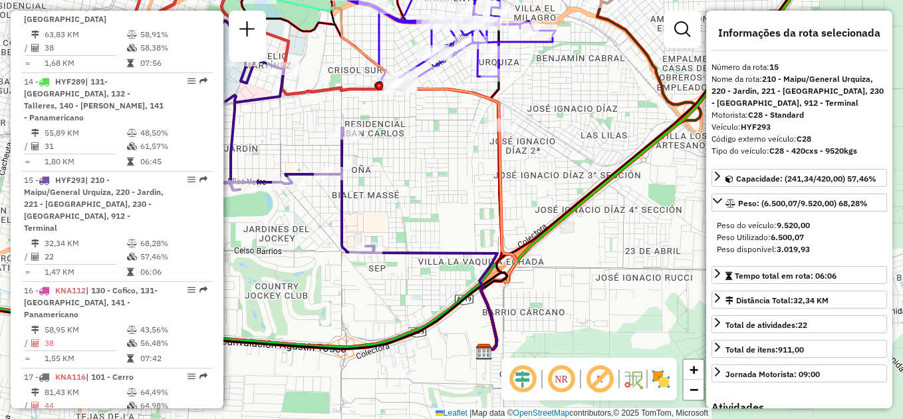
drag, startPoint x: 439, startPoint y: 281, endPoint x: 284, endPoint y: 245, distance: 159.0
click at [265, 258] on div "Janela de atendimento Grade de atendimento Capacidade Transportadoras Veículos …" at bounding box center [451, 209] width 903 height 419
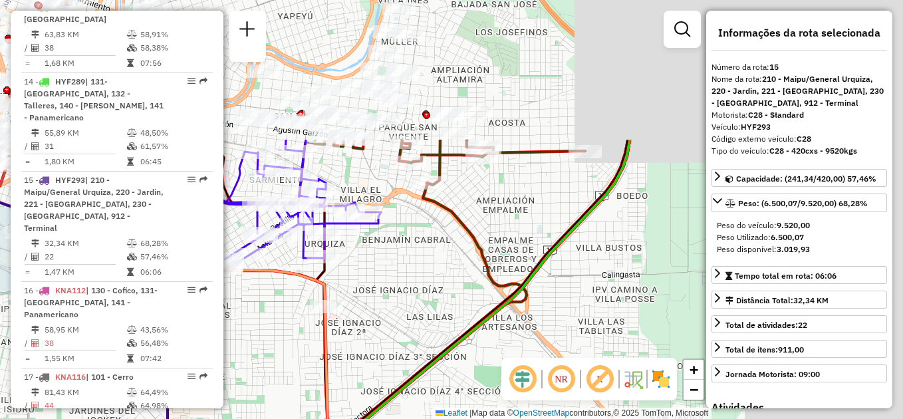
drag, startPoint x: 557, startPoint y: 124, endPoint x: 348, endPoint y: 324, distance: 289.1
click at [348, 324] on div "Janela de atendimento Grade de atendimento Capacidade Transportadoras Veículos …" at bounding box center [451, 209] width 903 height 419
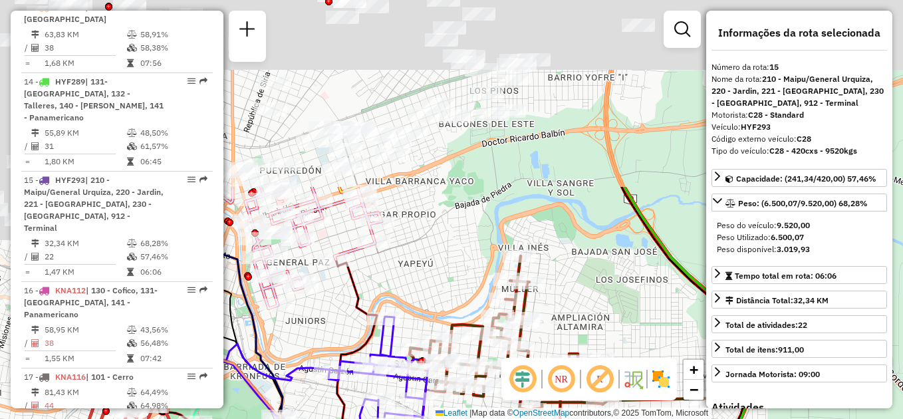
drag, startPoint x: 500, startPoint y: 53, endPoint x: 655, endPoint y: 285, distance: 279.3
click at [655, 285] on div "Janela de atendimento Grade de atendimento Capacidade Transportadoras Veículos …" at bounding box center [451, 209] width 903 height 419
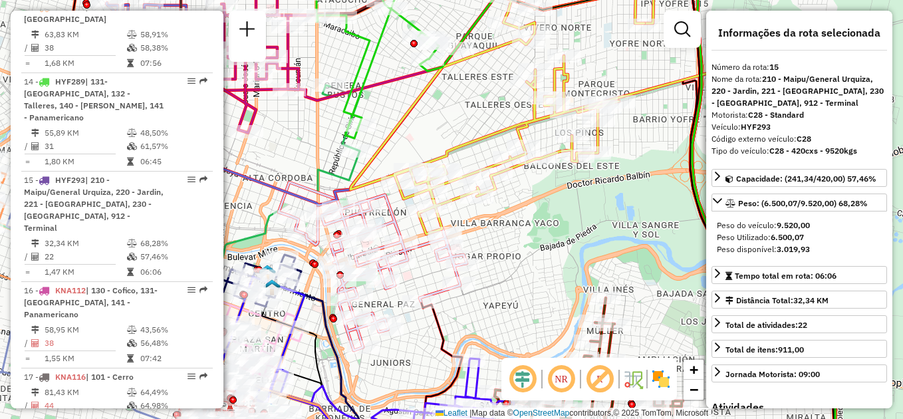
drag, startPoint x: 469, startPoint y: 197, endPoint x: 582, endPoint y: 264, distance: 131.1
click at [582, 264] on div "Janela de atendimento Grade de atendimento Capacidade Transportadoras Veículos …" at bounding box center [451, 209] width 903 height 419
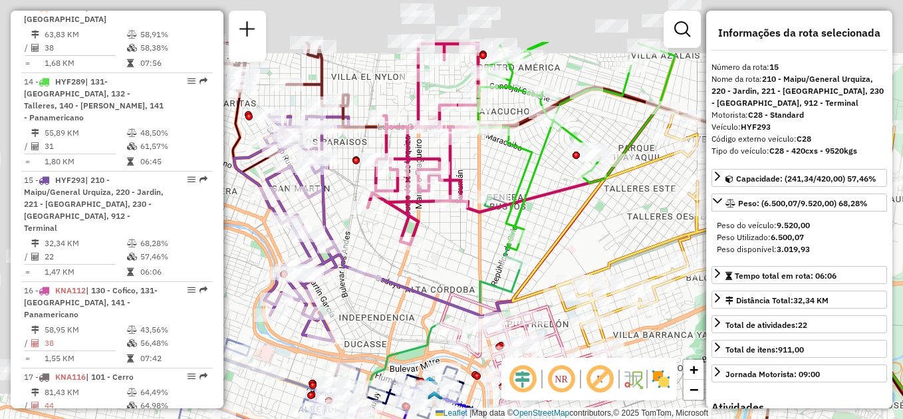
drag, startPoint x: 496, startPoint y: 150, endPoint x: 603, endPoint y: 231, distance: 134.3
click at [628, 234] on div "Janela de atendimento Grade de atendimento Capacidade Transportadoras Veículos …" at bounding box center [451, 209] width 903 height 419
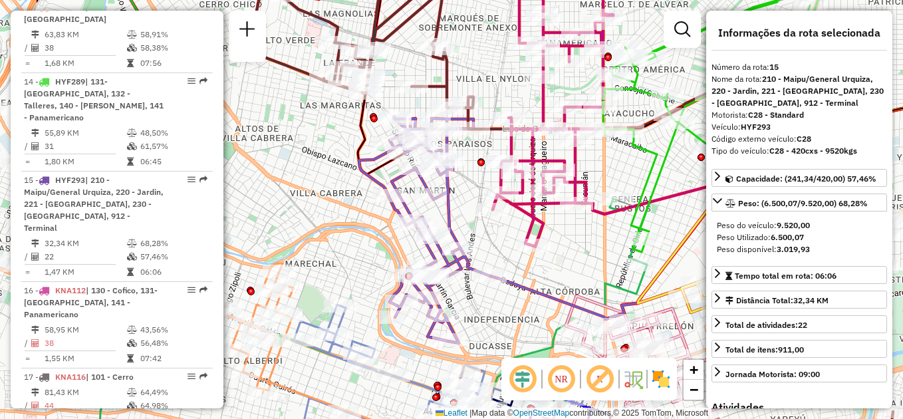
drag, startPoint x: 397, startPoint y: 266, endPoint x: 495, endPoint y: 259, distance: 98.0
click at [505, 270] on div "Janela de atendimento Grade de atendimento Capacidade Transportadoras Veículos …" at bounding box center [451, 209] width 903 height 419
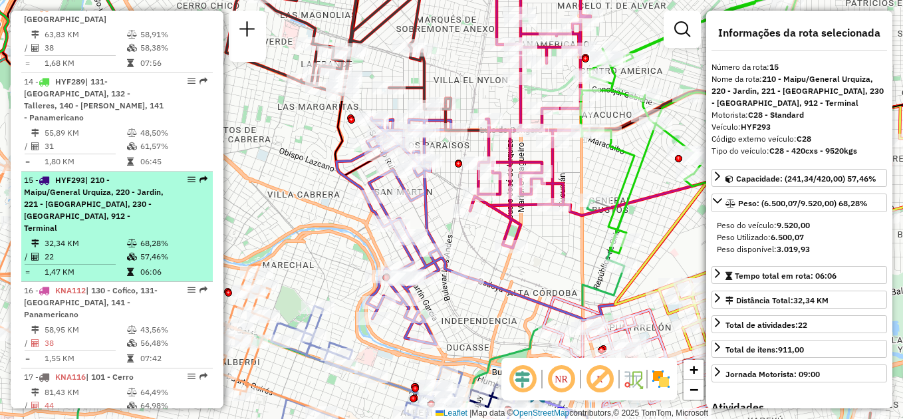
click at [115, 237] on td "32,34 KM" at bounding box center [85, 243] width 82 height 13
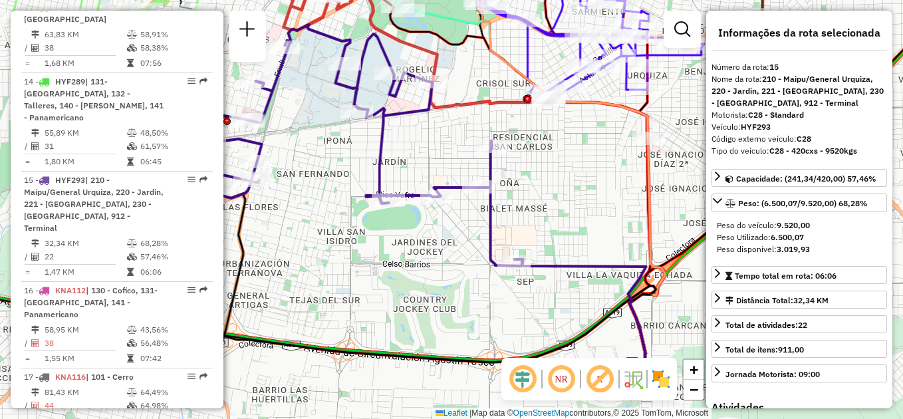
drag, startPoint x: 483, startPoint y: 286, endPoint x: 444, endPoint y: 271, distance: 41.8
click at [444, 271] on div "Janela de atendimento Grade de atendimento Capacidade Transportadoras Veículos …" at bounding box center [451, 209] width 903 height 419
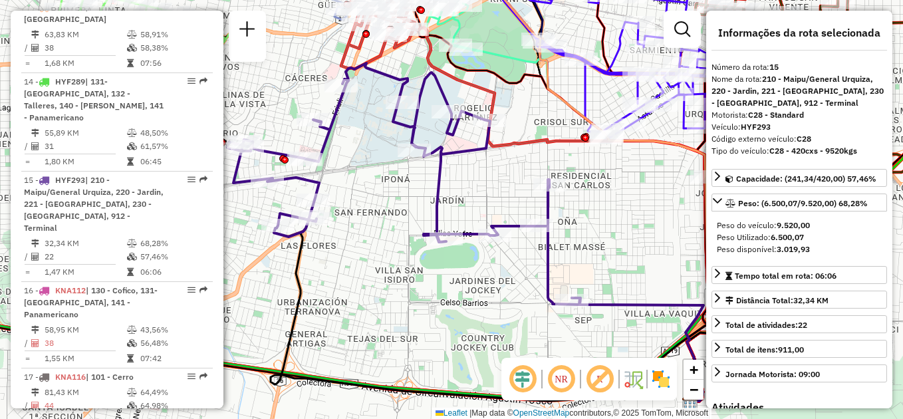
drag, startPoint x: 434, startPoint y: 245, endPoint x: 488, endPoint y: 284, distance: 66.2
click at [488, 284] on div "Janela de atendimento Grade de atendimento Capacidade Transportadoras Veículos …" at bounding box center [451, 209] width 903 height 419
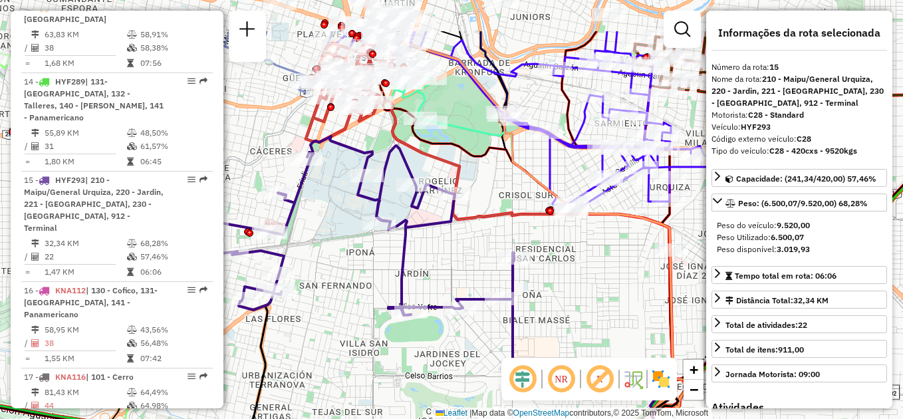
drag, startPoint x: 470, startPoint y: 270, endPoint x: 429, endPoint y: 312, distance: 58.8
click at [435, 341] on div "Janela de atendimento Grade de atendimento Capacidade Transportadoras Veículos …" at bounding box center [451, 209] width 903 height 419
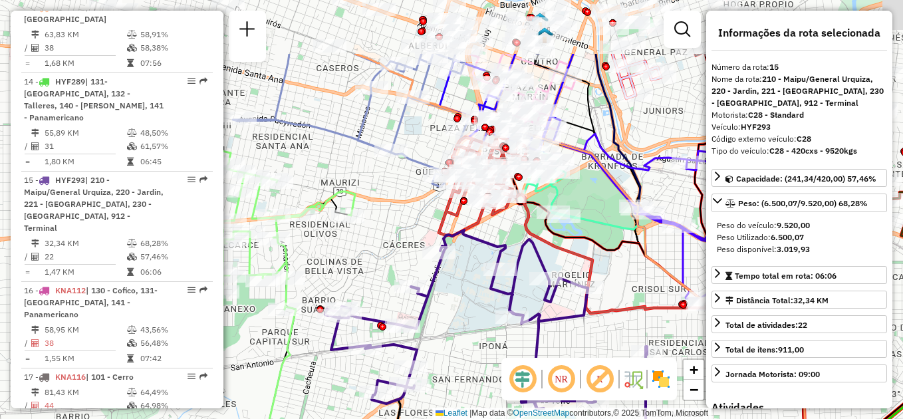
drag, startPoint x: 324, startPoint y: 276, endPoint x: 413, endPoint y: 370, distance: 129.3
click at [428, 380] on div "Janela de atendimento Grade de atendimento Capacidade Transportadoras Veículos …" at bounding box center [451, 209] width 903 height 419
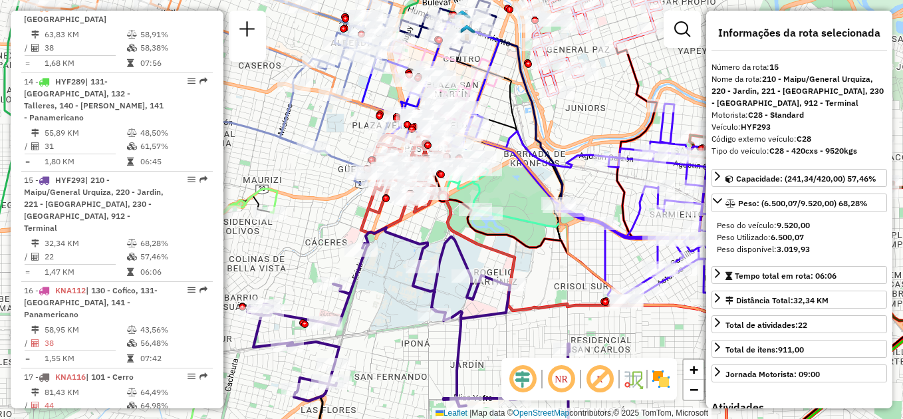
drag, startPoint x: 483, startPoint y: 312, endPoint x: 435, endPoint y: 302, distance: 48.9
click at [435, 302] on icon at bounding box center [408, 338] width 322 height 223
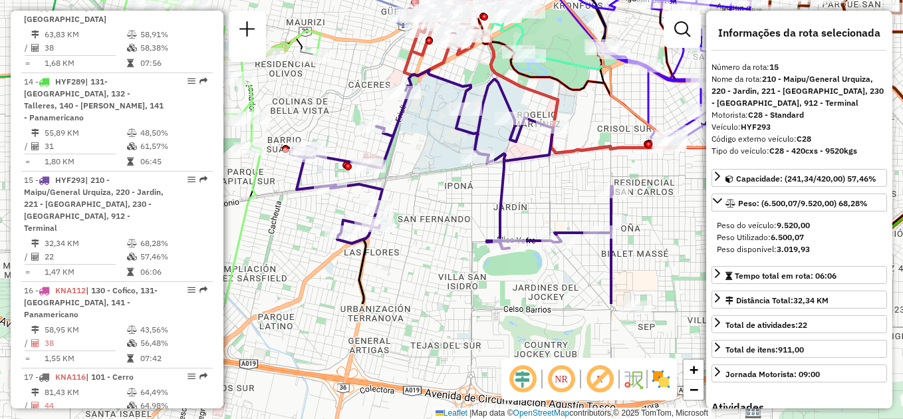
drag, startPoint x: 424, startPoint y: 332, endPoint x: 468, endPoint y: 174, distance: 163.5
click at [468, 174] on div "Janela de atendimento Grade de atendimento Capacidade Transportadoras Veículos …" at bounding box center [451, 209] width 903 height 419
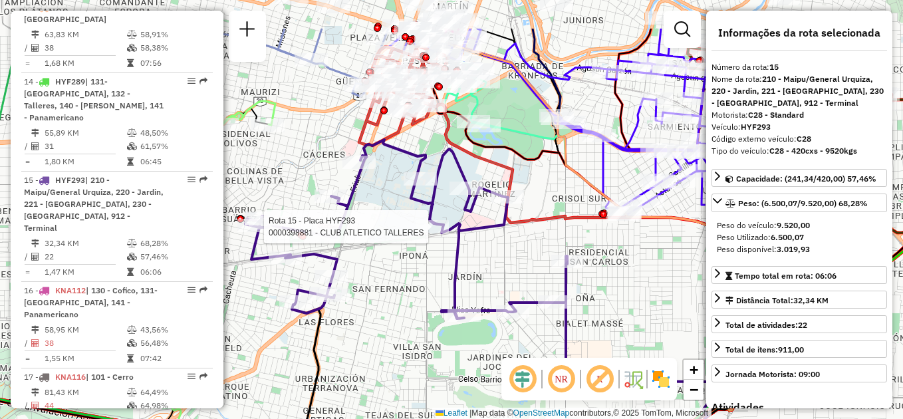
drag, startPoint x: 463, startPoint y: 219, endPoint x: 409, endPoint y: 300, distance: 97.5
click at [409, 300] on div "Rota 15 - Placa HYF293 0000398881 - CLUB ATLETICO TALLERES Janela de atendiment…" at bounding box center [451, 209] width 903 height 419
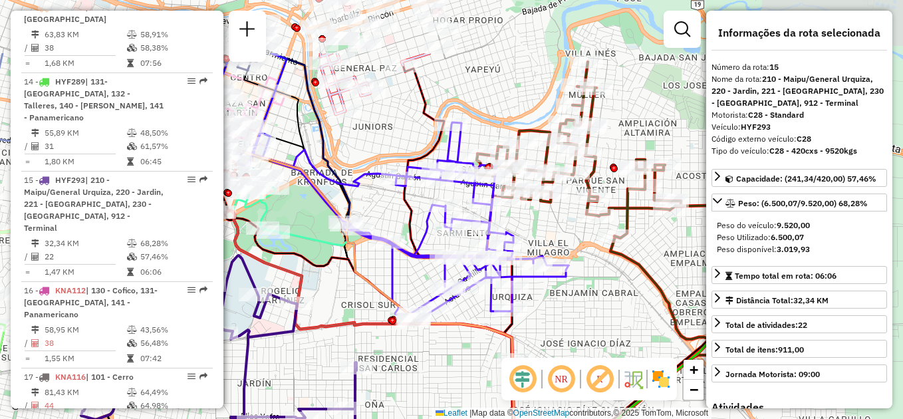
drag, startPoint x: 597, startPoint y: 262, endPoint x: 395, endPoint y: 357, distance: 223.3
click at [395, 357] on div "Rota 15 - Placa HYF293 0000398881 - CLUB ATLETICO TALLERES Janela de atendiment…" at bounding box center [451, 209] width 903 height 419
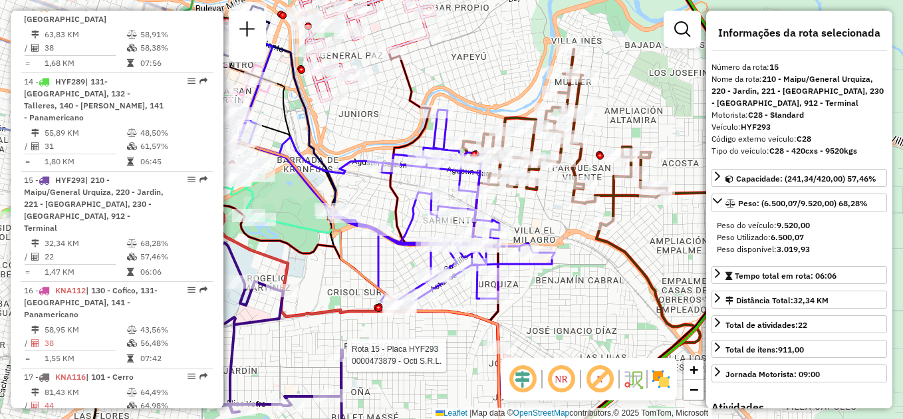
drag, startPoint x: 660, startPoint y: 89, endPoint x: 664, endPoint y: 56, distance: 32.8
click at [664, 56] on div "Rota 15 - Placa HYF293 0000398881 - CLUB ATLETICO TALLERES Rota 15 - Placa HYF2…" at bounding box center [451, 209] width 903 height 419
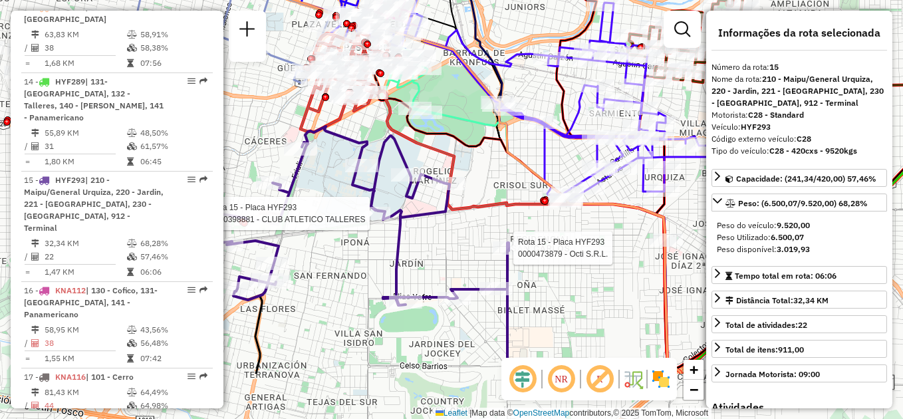
drag, startPoint x: 506, startPoint y: 296, endPoint x: 656, endPoint y: 206, distance: 175.0
click at [656, 206] on icon at bounding box center [394, 122] width 574 height 502
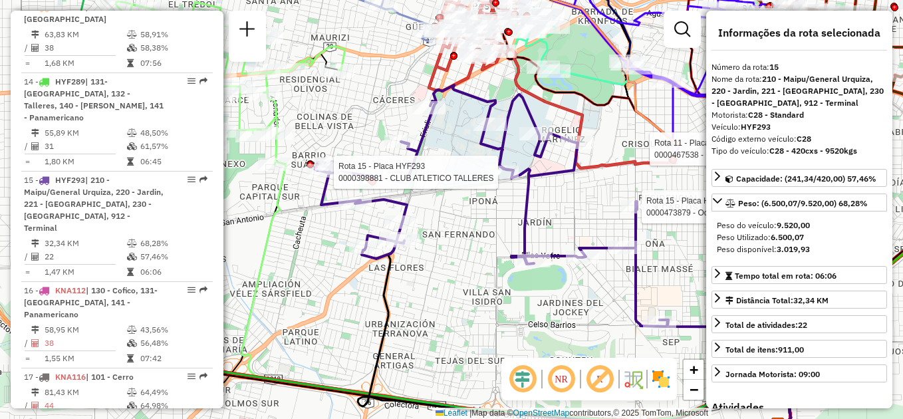
drag, startPoint x: 419, startPoint y: 272, endPoint x: 546, endPoint y: 233, distance: 132.0
click at [546, 233] on div "Rota 15 - Placa HYF293 0000398881 - CLUB ATLETICO TALLERES Rota 15 - Placa HYF2…" at bounding box center [451, 209] width 903 height 419
